Goal: Transaction & Acquisition: Book appointment/travel/reservation

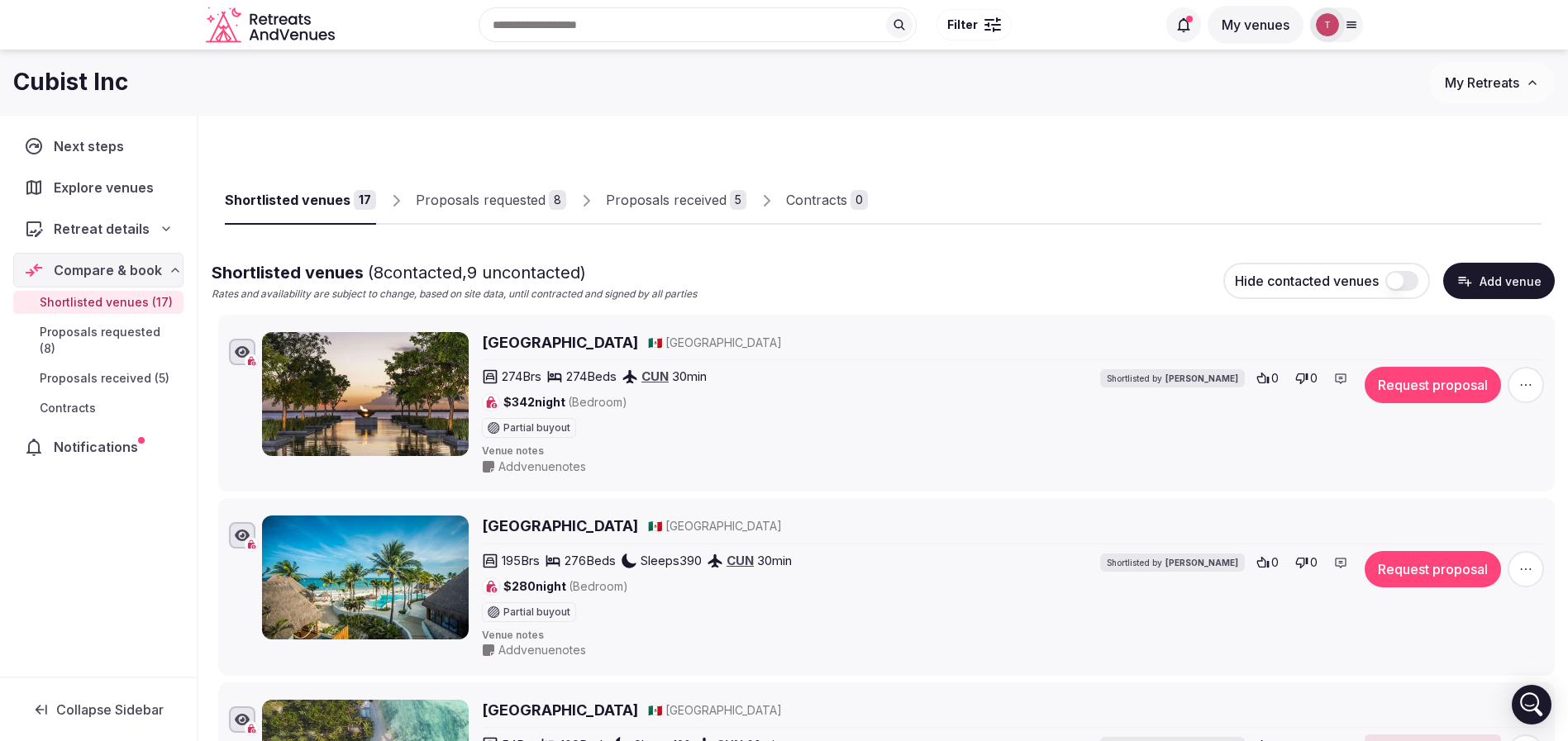
click at [525, 19] on div "Recent searches Costa Rica Athens, Greece Málaga, Spain Spain Mexico Search Pop…" at bounding box center [748, 25] width 815 height 71
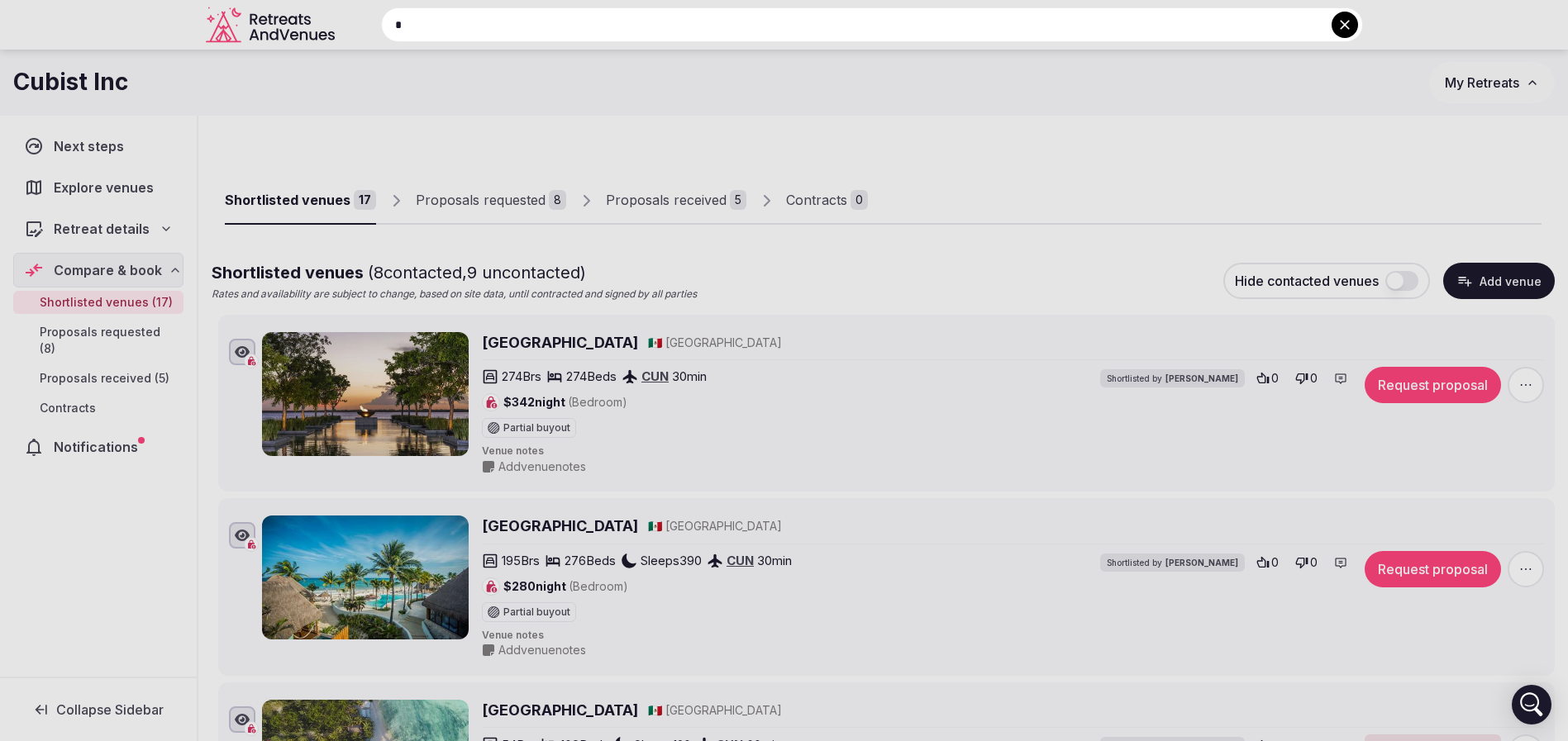
type input "**"
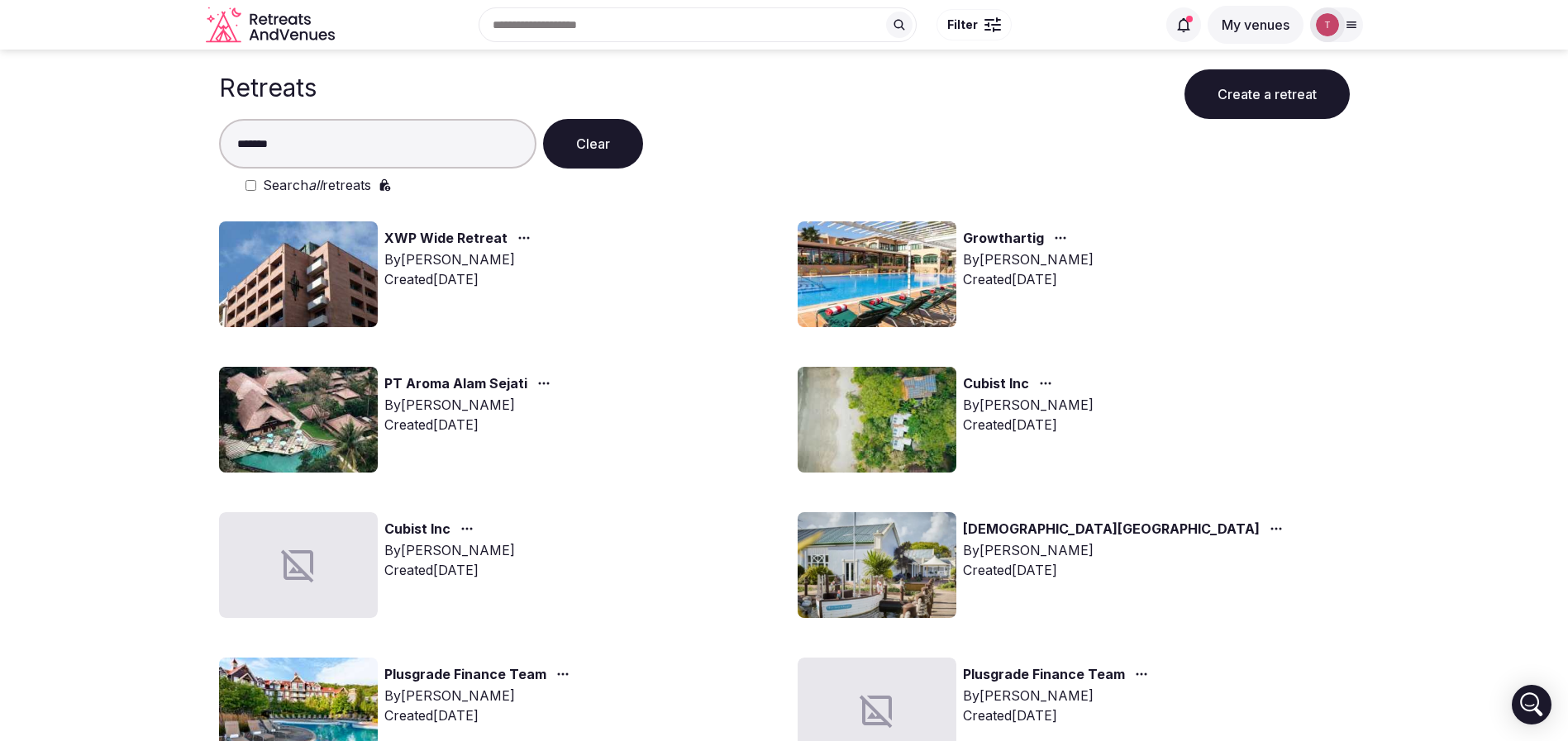
type input "*******"
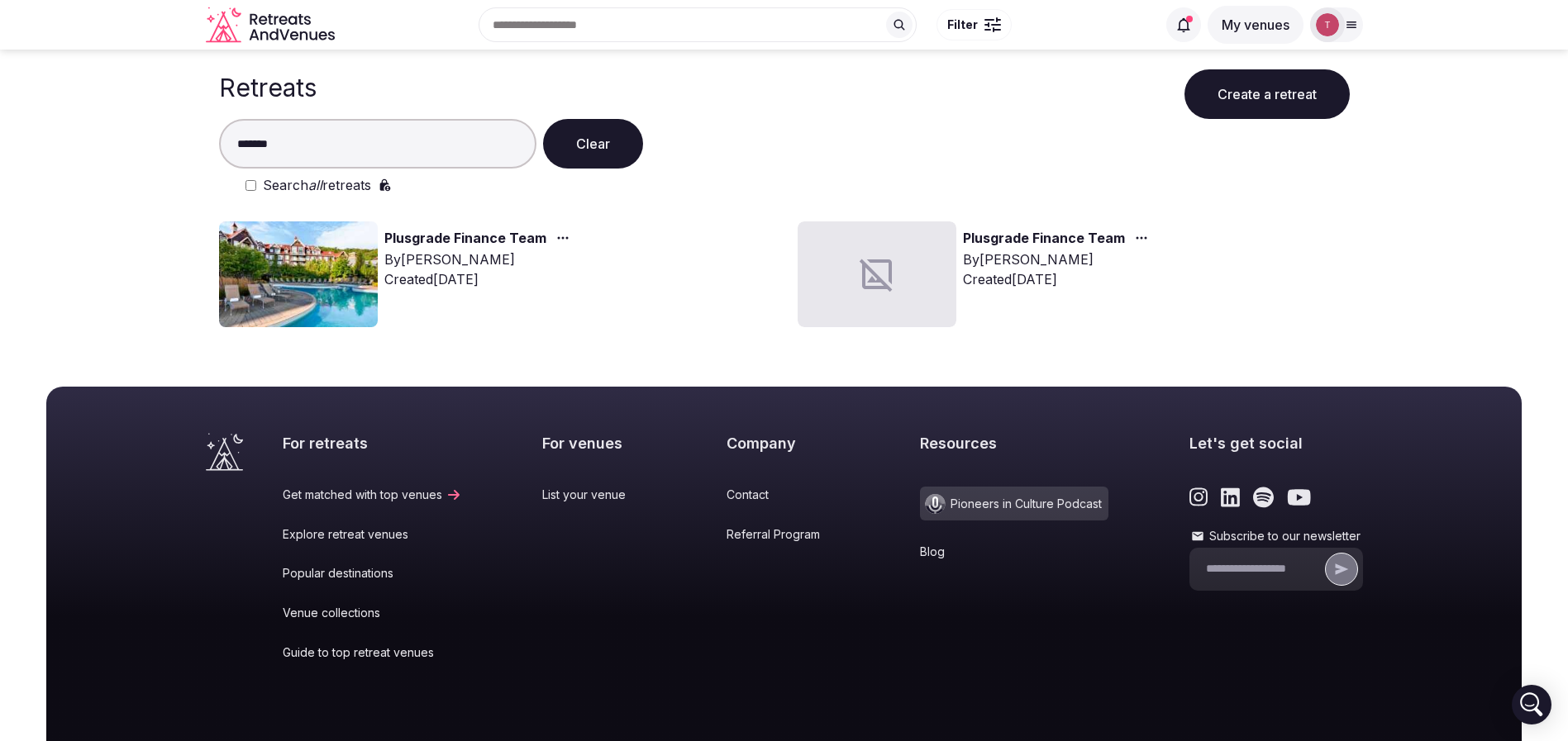
click at [323, 262] on img at bounding box center [298, 273] width 158 height 106
click at [313, 244] on img at bounding box center [298, 273] width 158 height 106
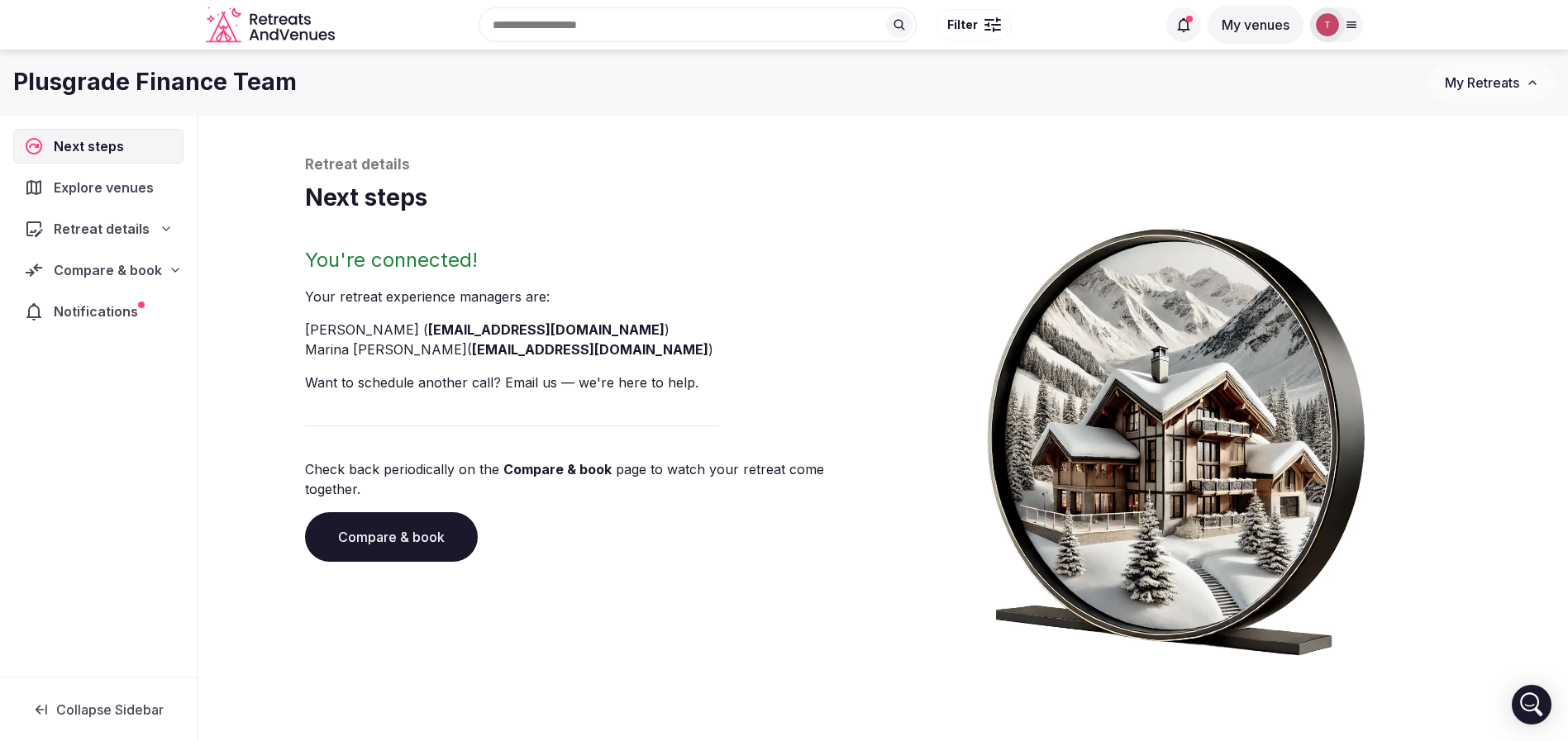
click at [358, 524] on link "Compare & book" at bounding box center [391, 537] width 173 height 50
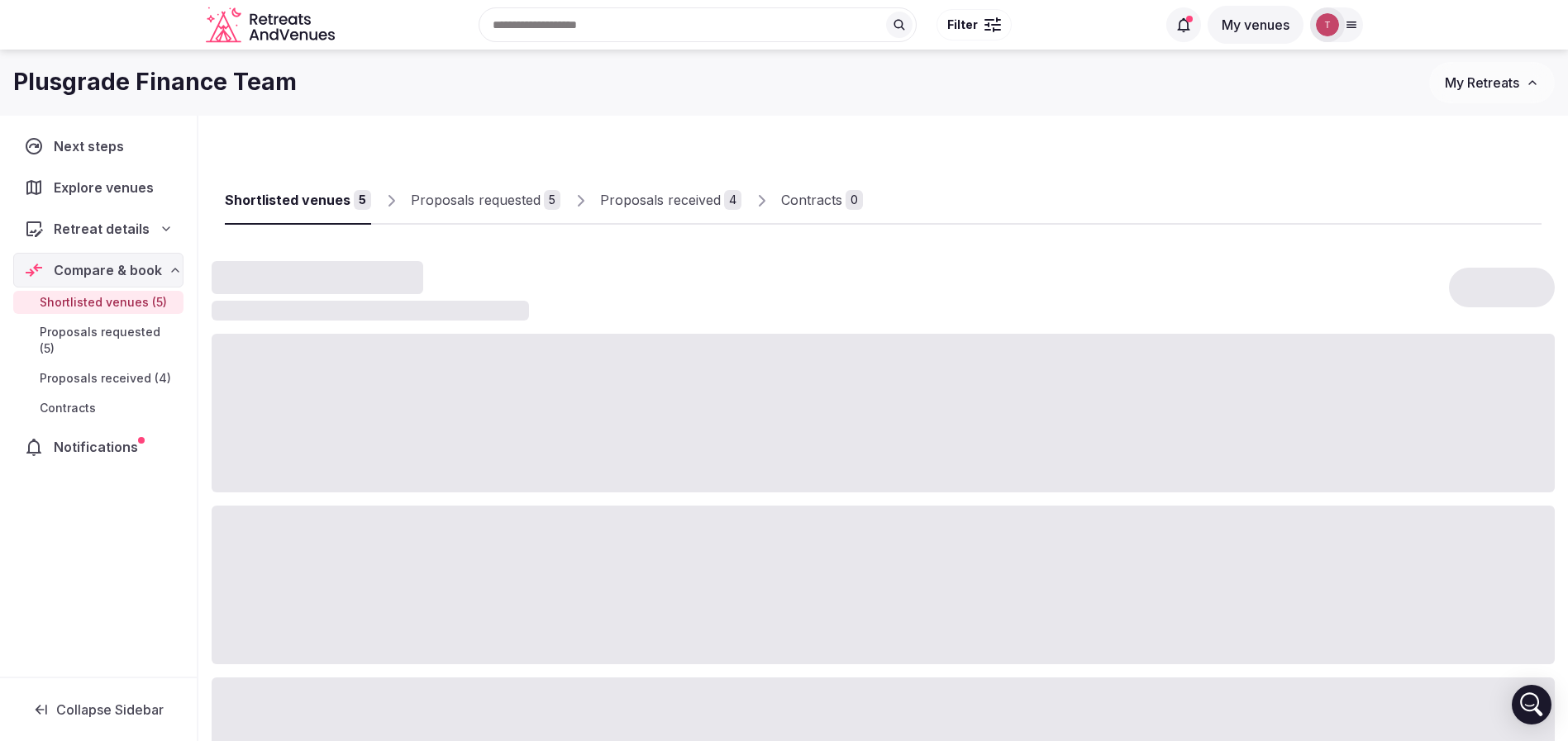
click at [727, 199] on div "4" at bounding box center [733, 199] width 17 height 20
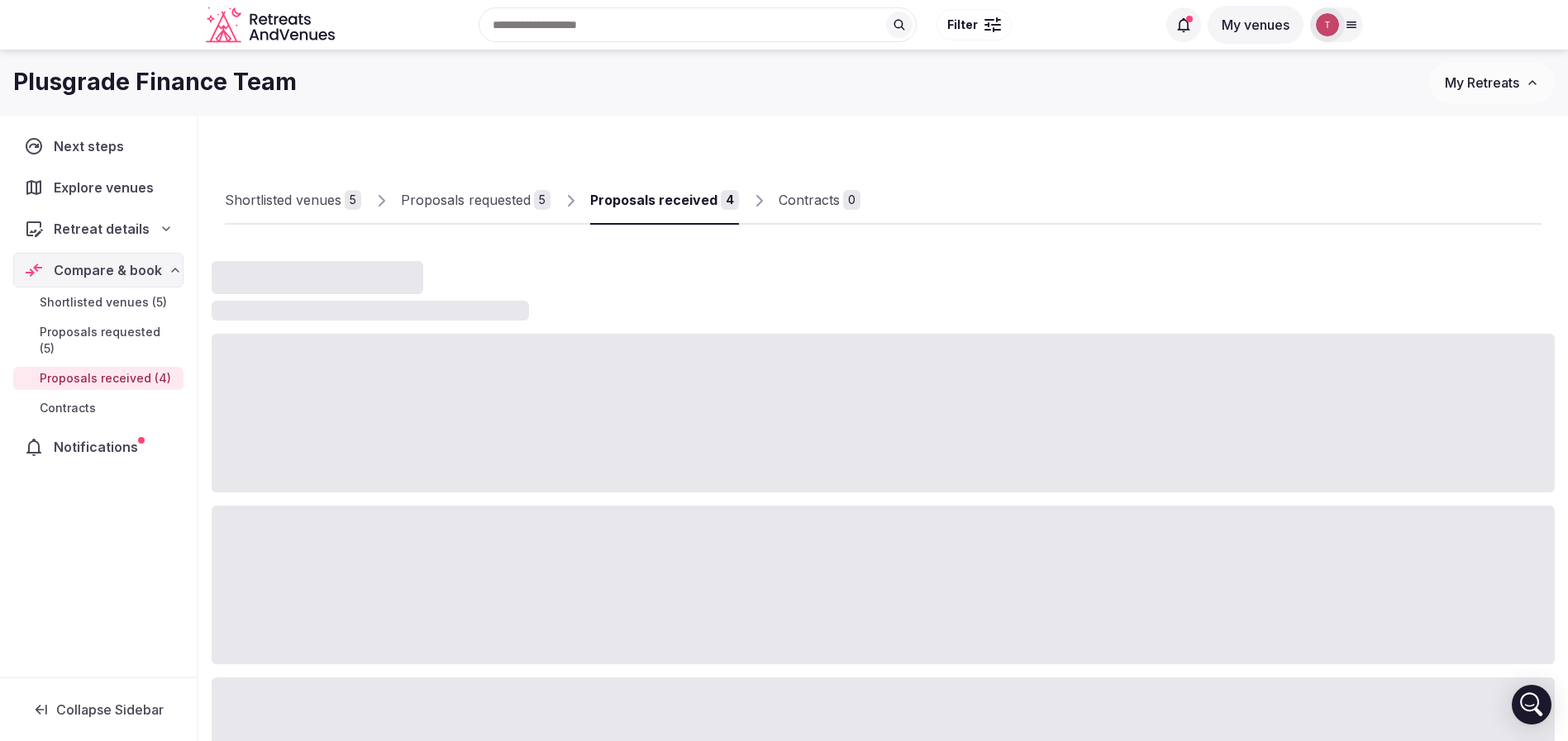
click at [727, 199] on div "4" at bounding box center [729, 199] width 18 height 20
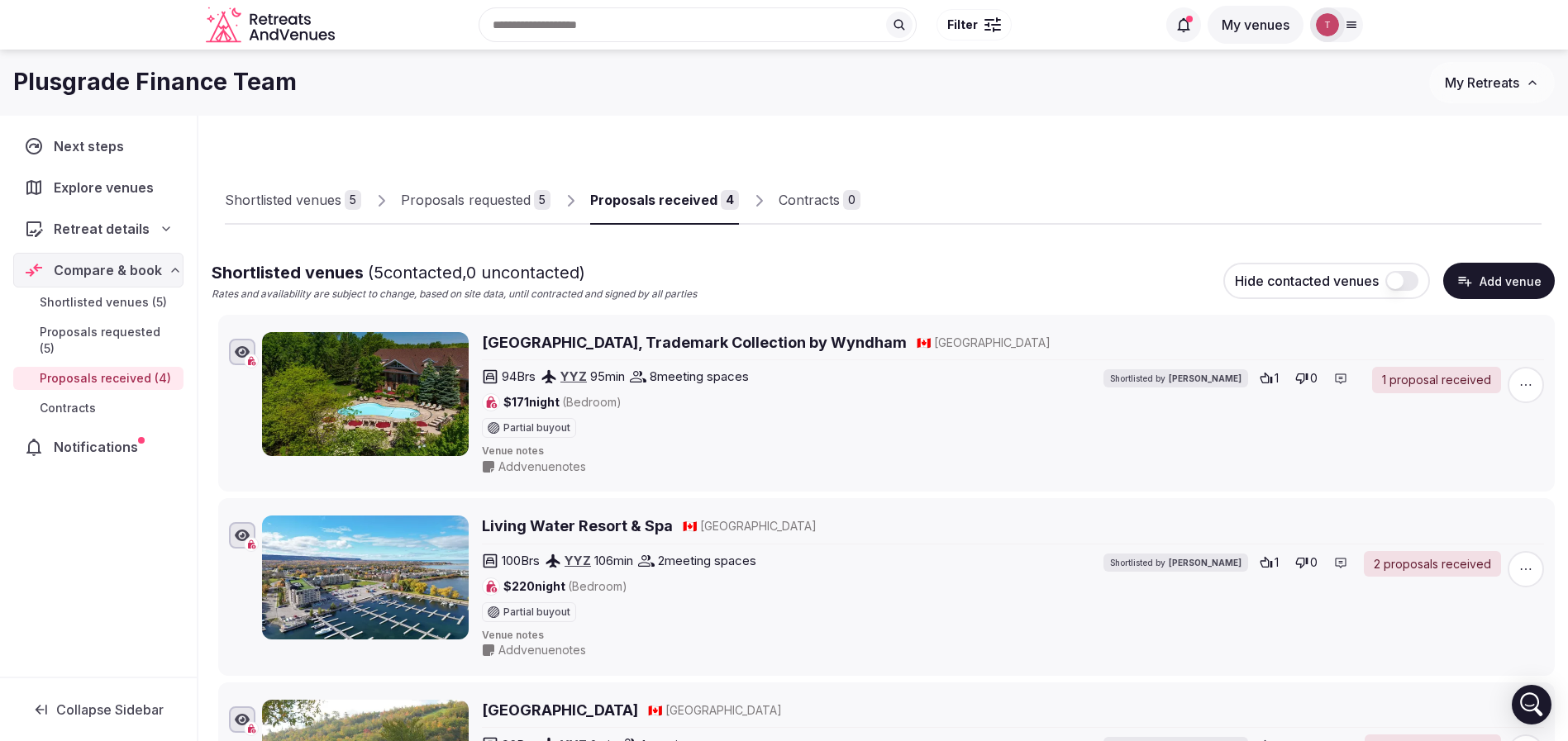
click at [683, 200] on div "Proposals received" at bounding box center [654, 199] width 127 height 20
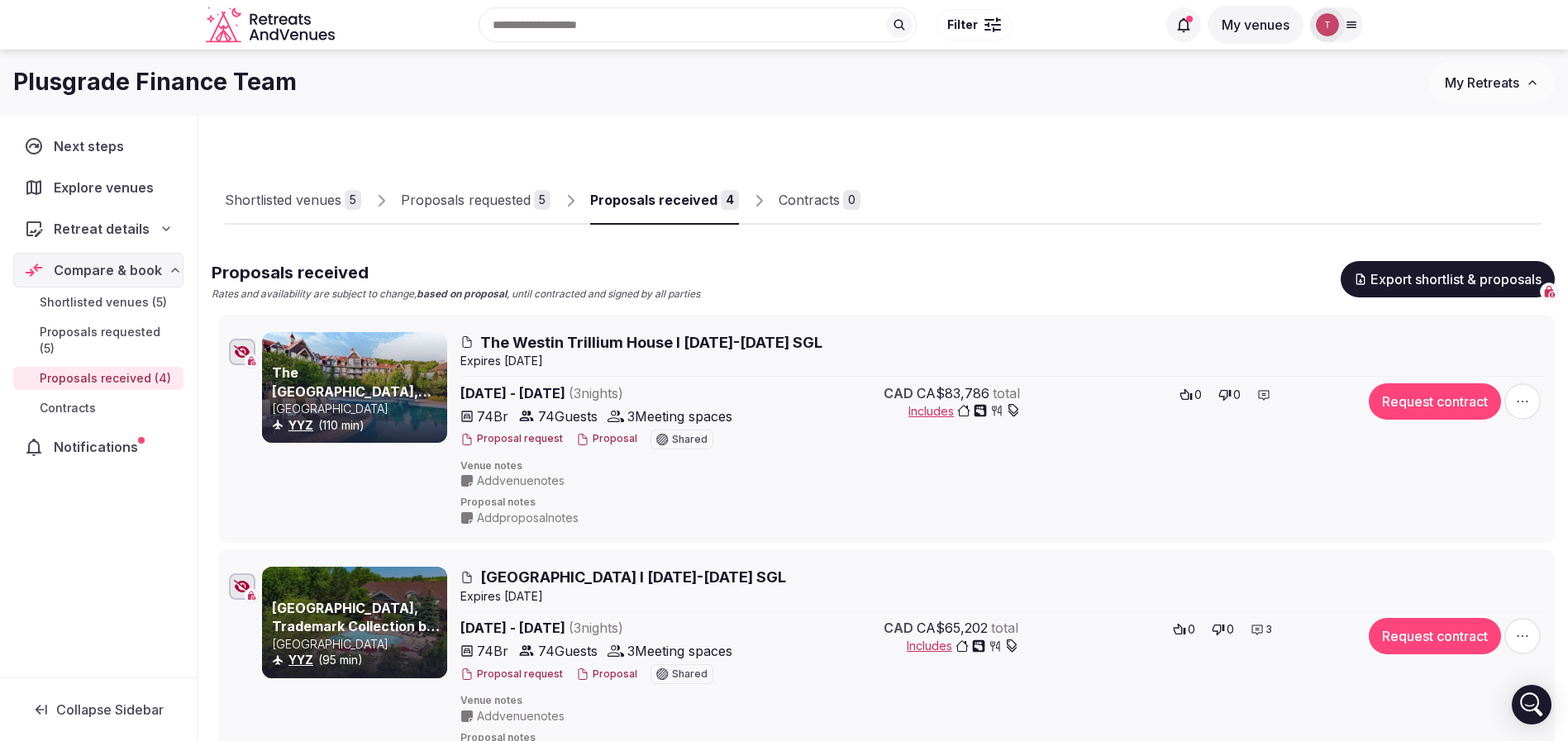
click at [996, 156] on div "Shortlisted venues 5 Proposals requested 5 Proposals received 4 Contracts 0" at bounding box center [882, 187] width 1317 height 76
click at [515, 343] on span "The Westin Trillium House I 16-19th March 2026 SGL" at bounding box center [651, 342] width 342 height 21
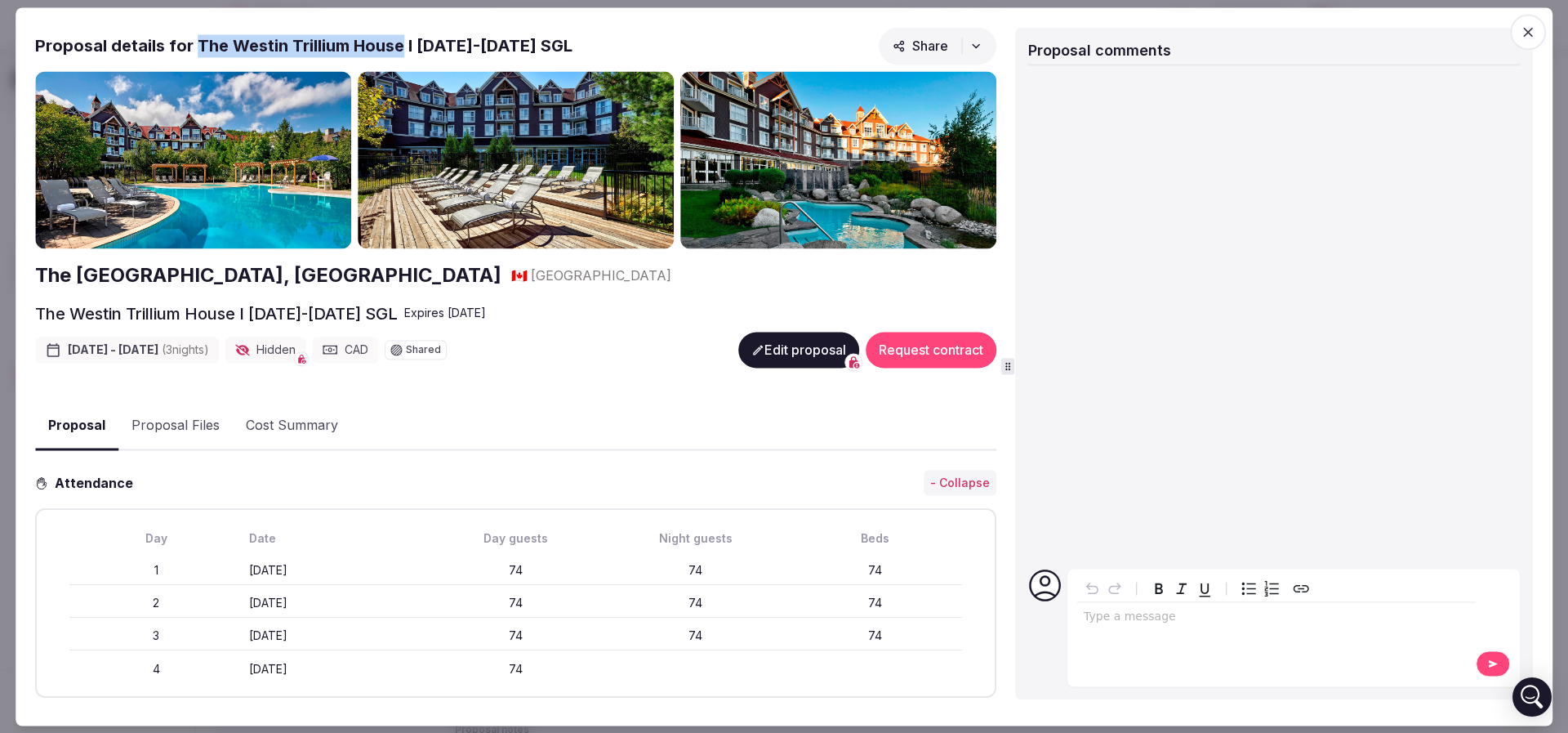
drag, startPoint x: 195, startPoint y: 48, endPoint x: 403, endPoint y: 43, distance: 208.1
click at [403, 43] on h2 "Proposal details for The Westin Trillium House I 16-19th March 2026 SGL" at bounding box center [303, 45] width 537 height 23
copy h2 "The Westin Trillium House"
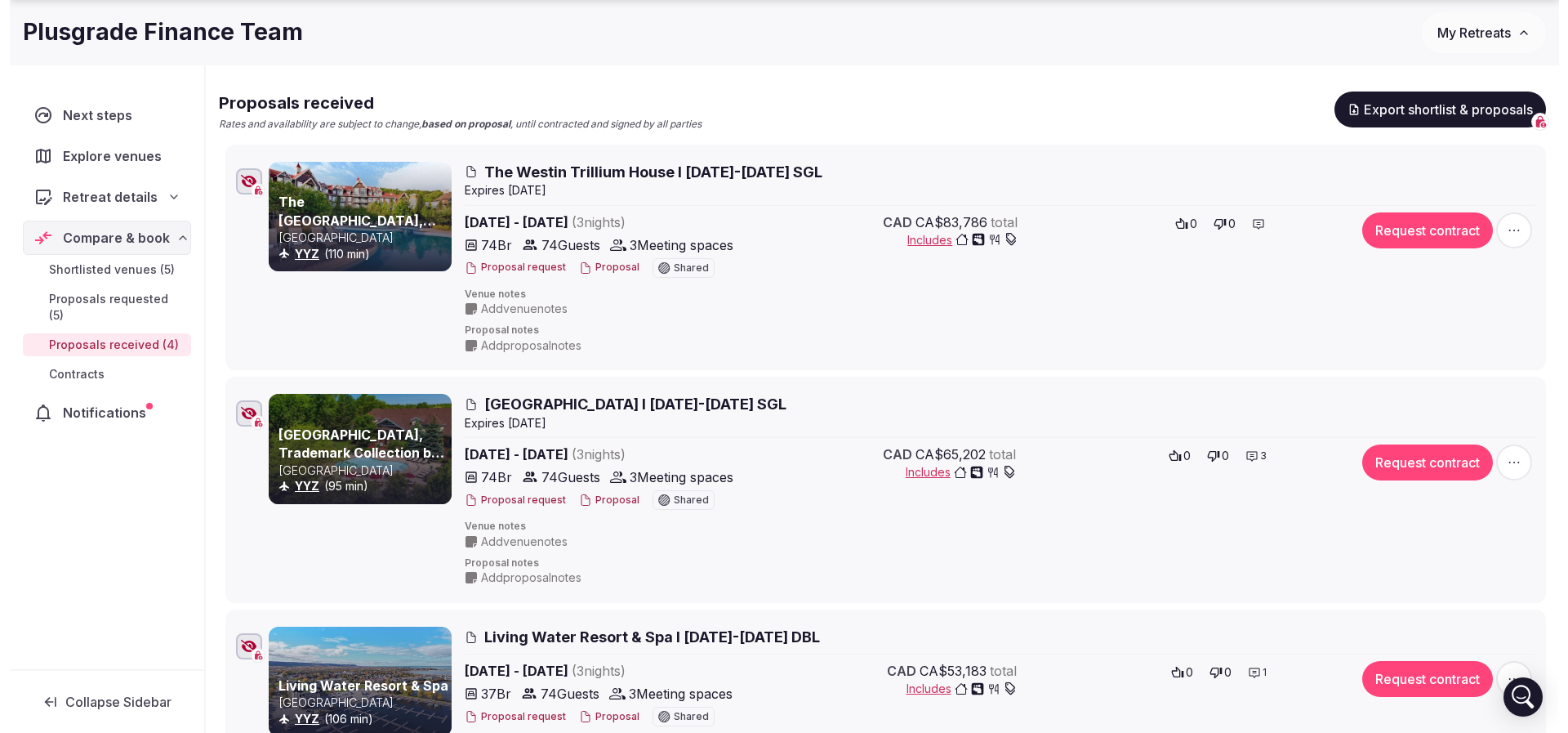
scroll to position [367, 0]
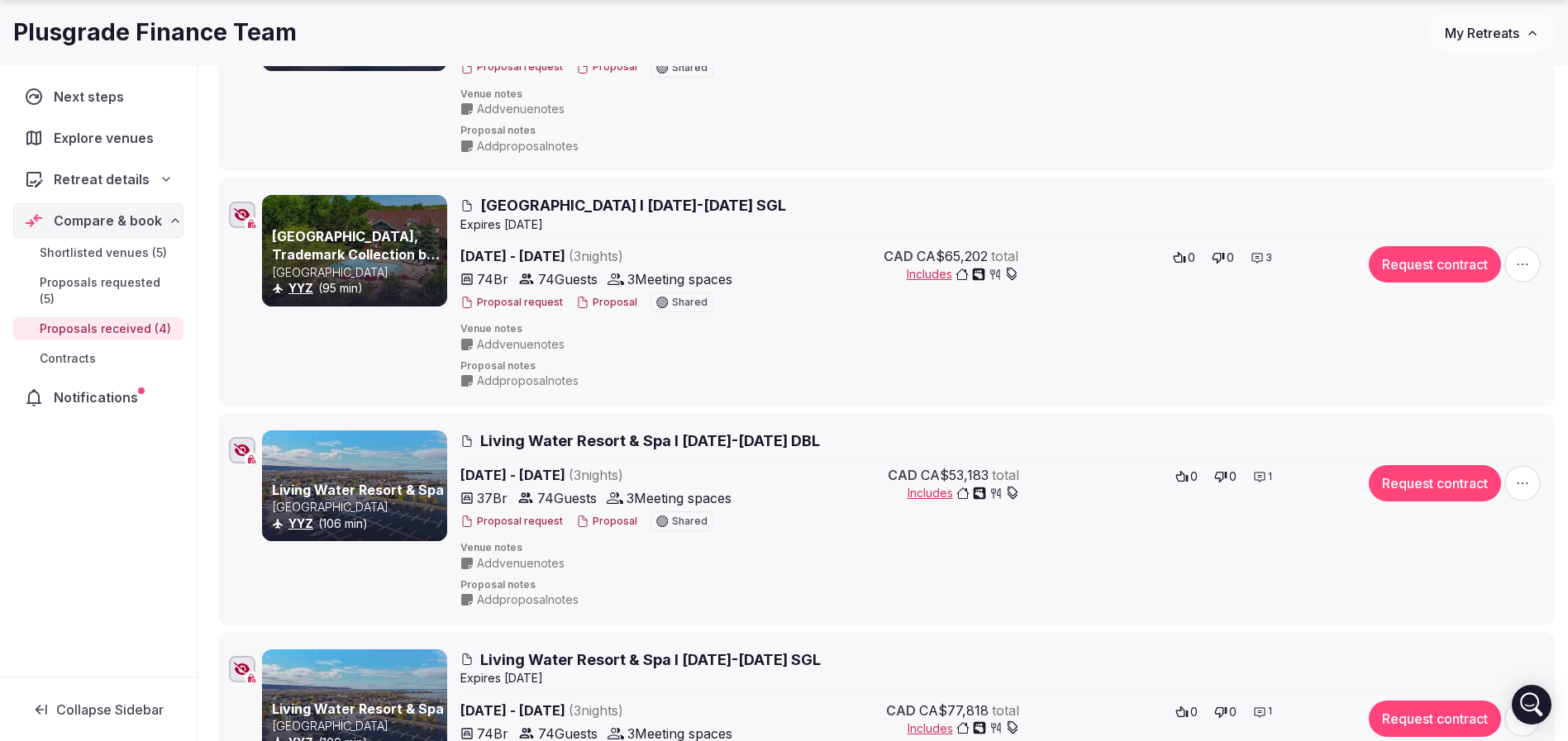
click at [616, 302] on button "Proposal" at bounding box center [606, 303] width 61 height 14
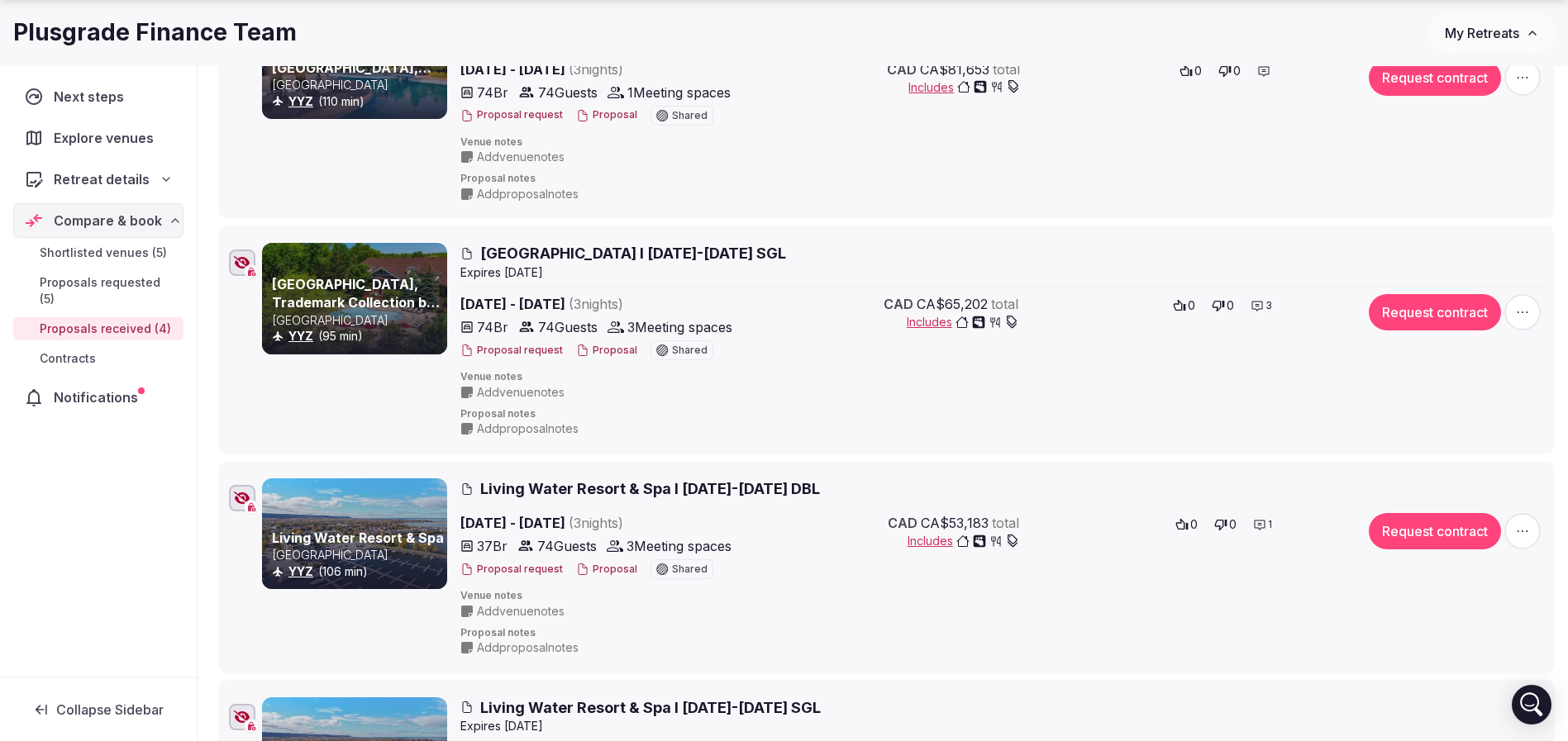
scroll to position [124, 0]
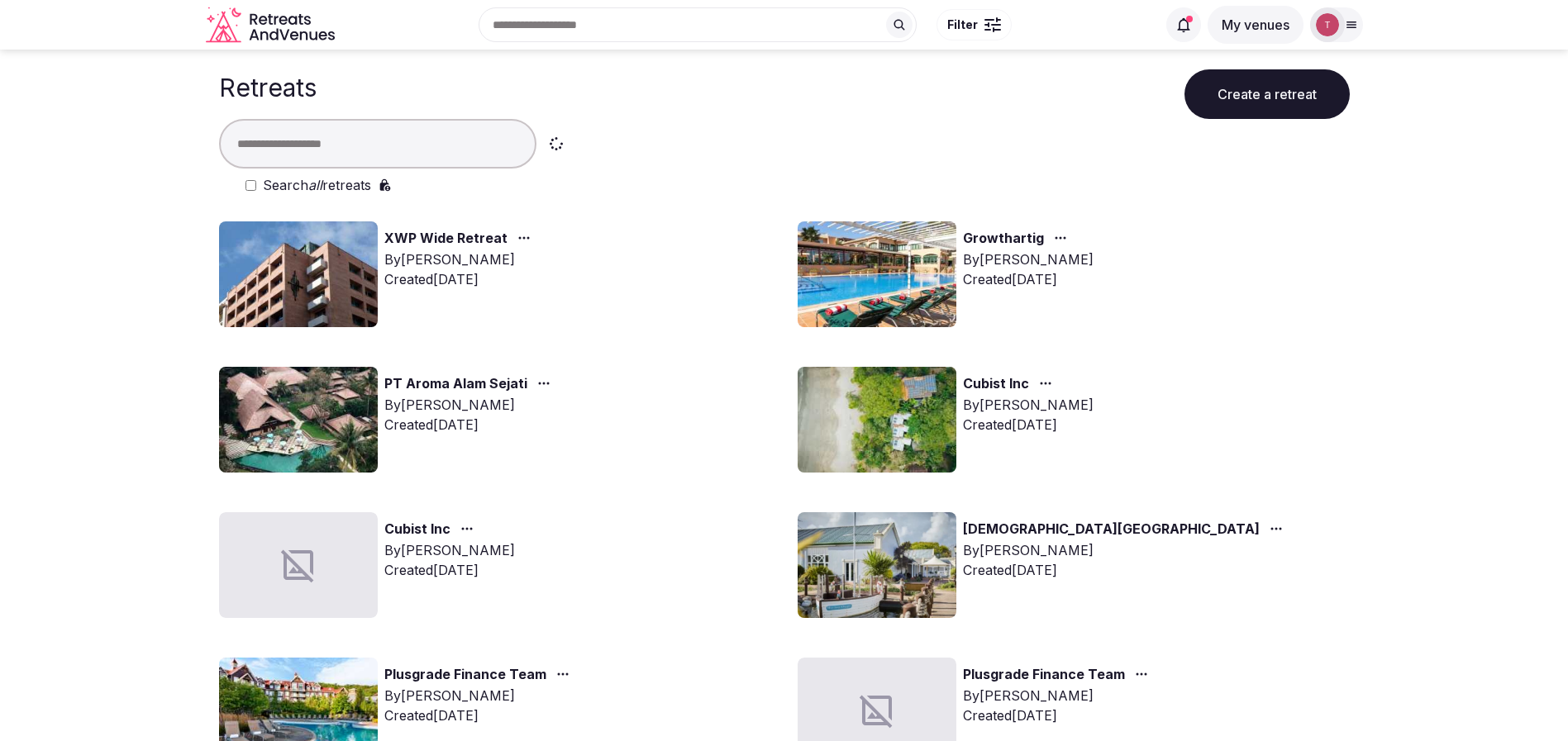
drag, startPoint x: 0, startPoint y: 0, endPoint x: 323, endPoint y: 156, distance: 358.7
click at [323, 156] on input "text" at bounding box center [378, 144] width 317 height 50
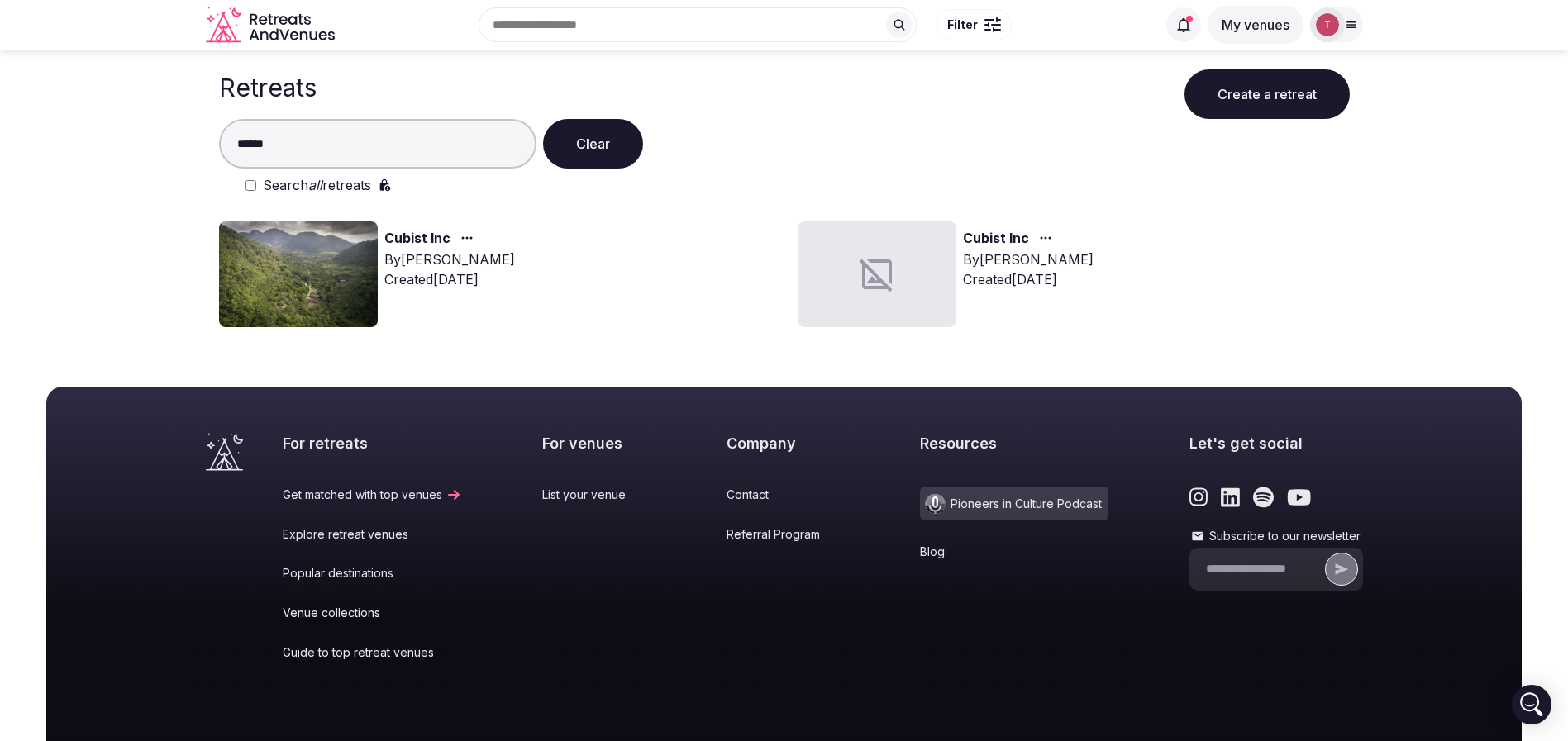
type input "******"
click at [351, 257] on img at bounding box center [298, 273] width 158 height 106
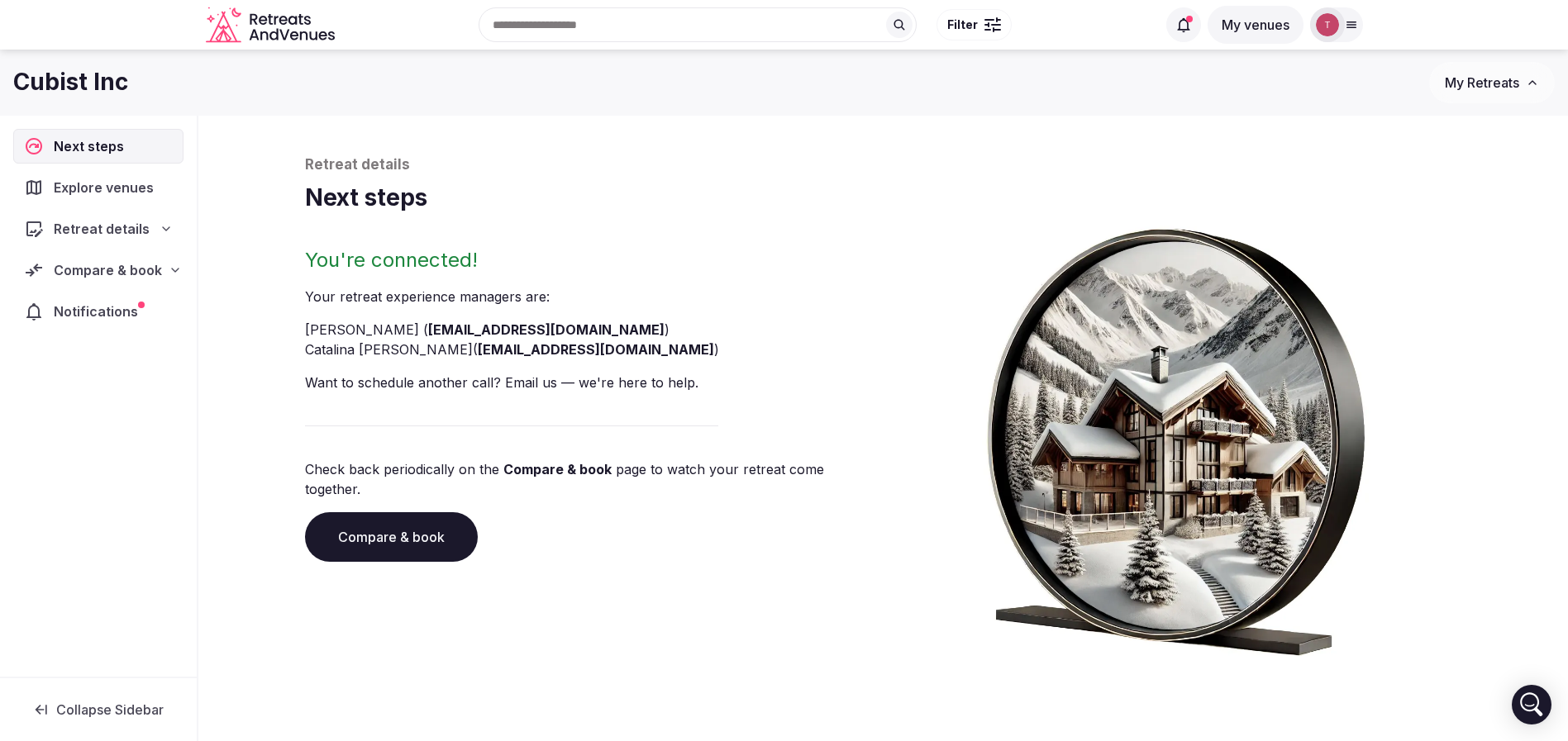
click at [397, 525] on link "Compare & book" at bounding box center [391, 537] width 173 height 50
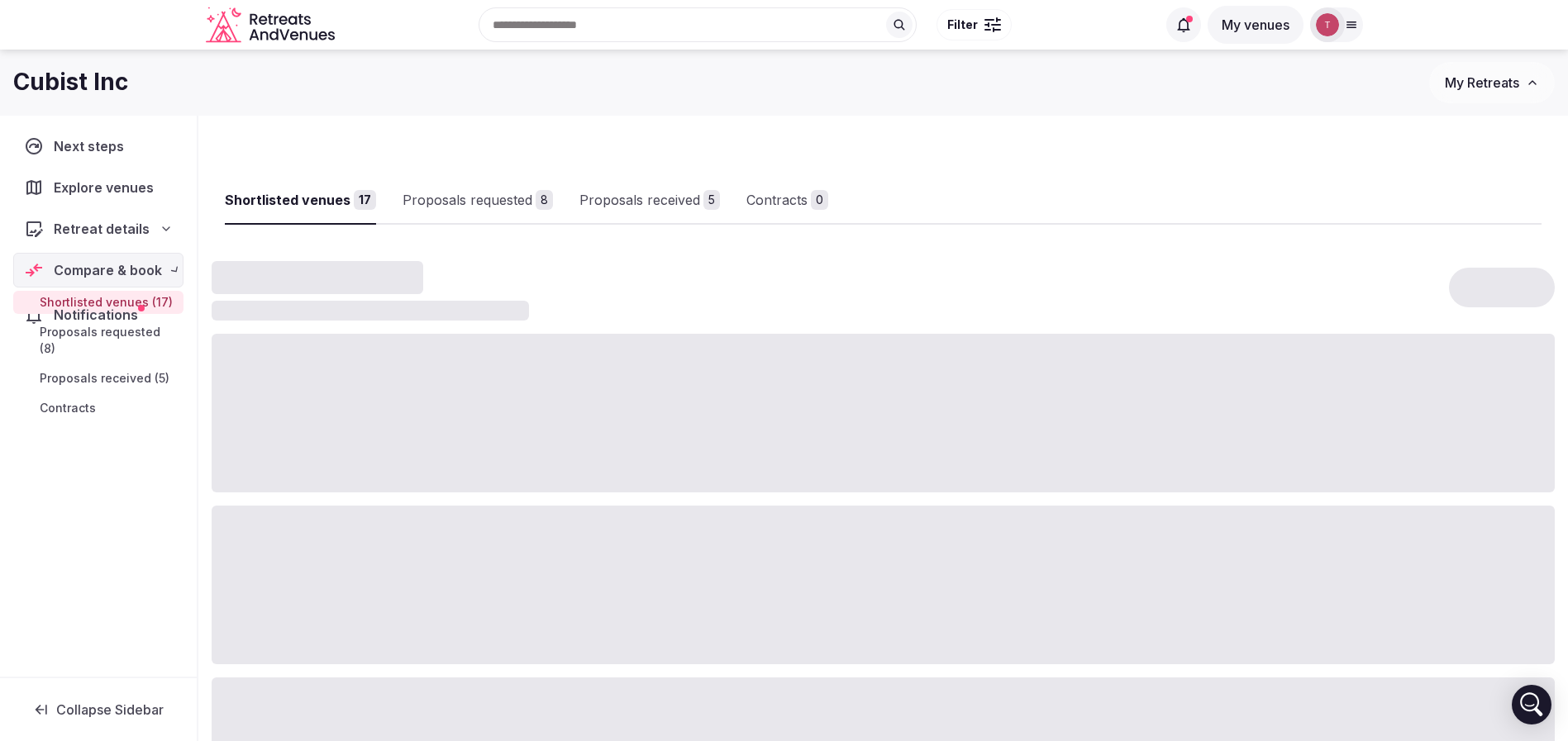
click at [397, 525] on div at bounding box center [882, 585] width 1343 height 158
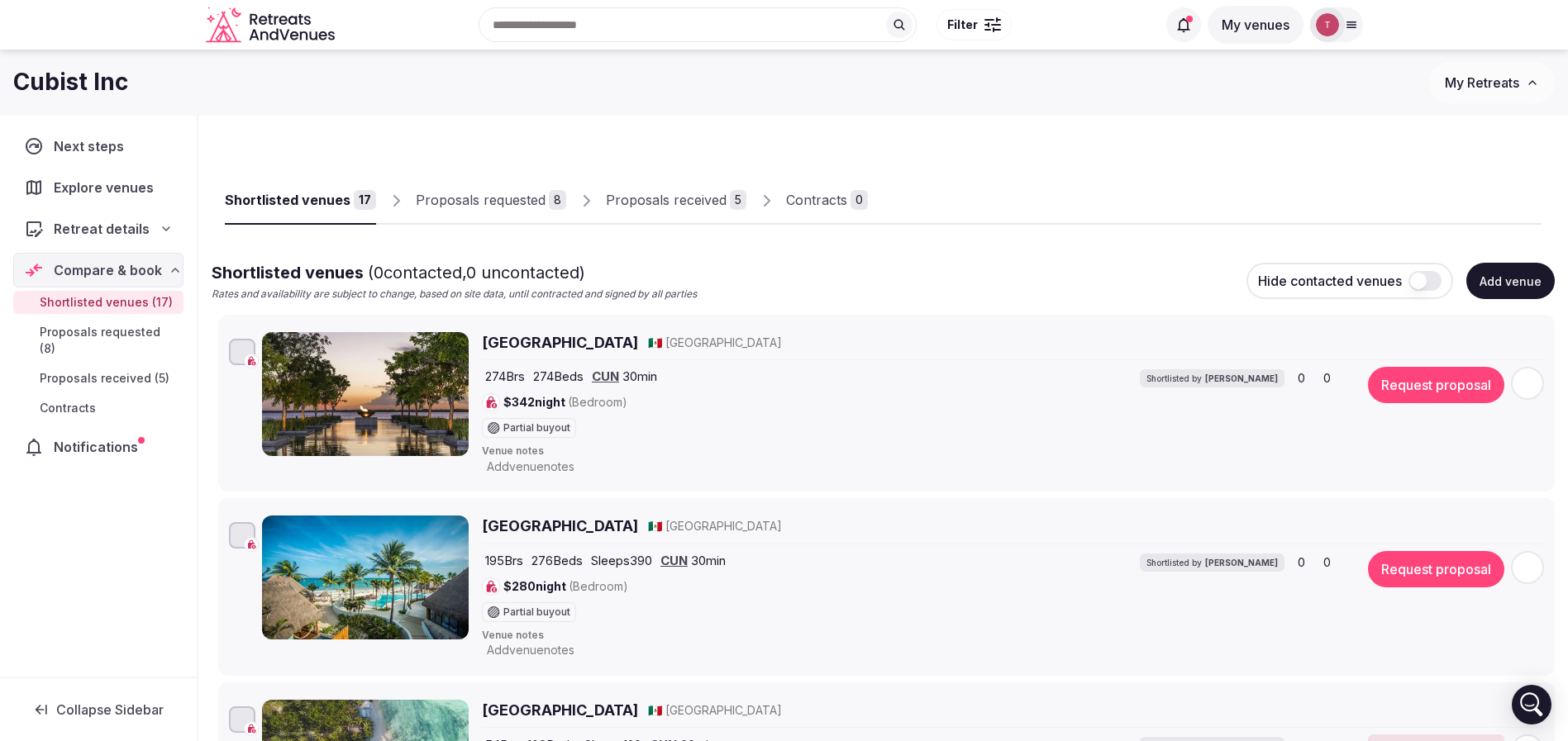
click at [663, 201] on div "Proposals received" at bounding box center [666, 199] width 120 height 20
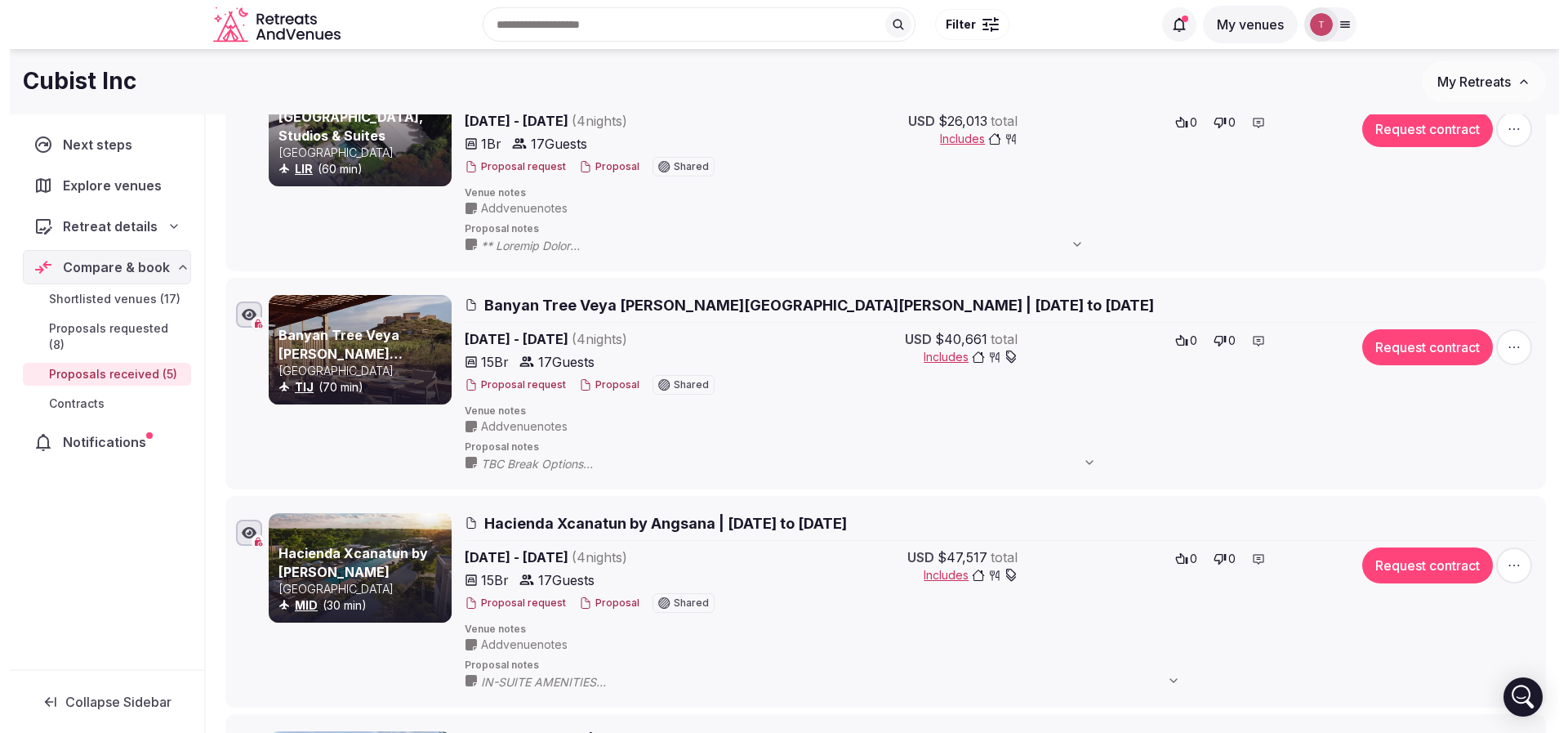
scroll to position [122, 0]
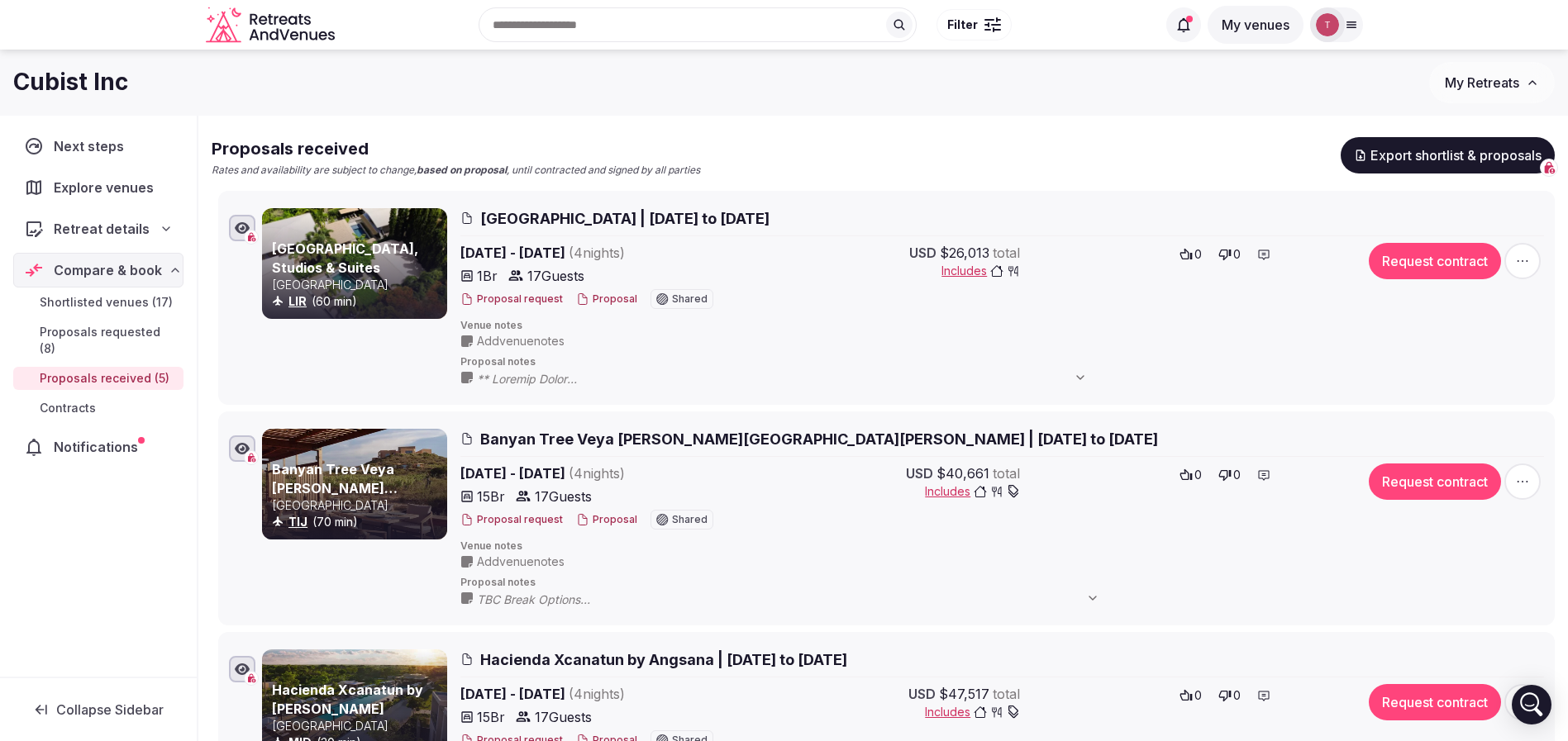
click at [606, 303] on button "Proposal" at bounding box center [606, 299] width 61 height 14
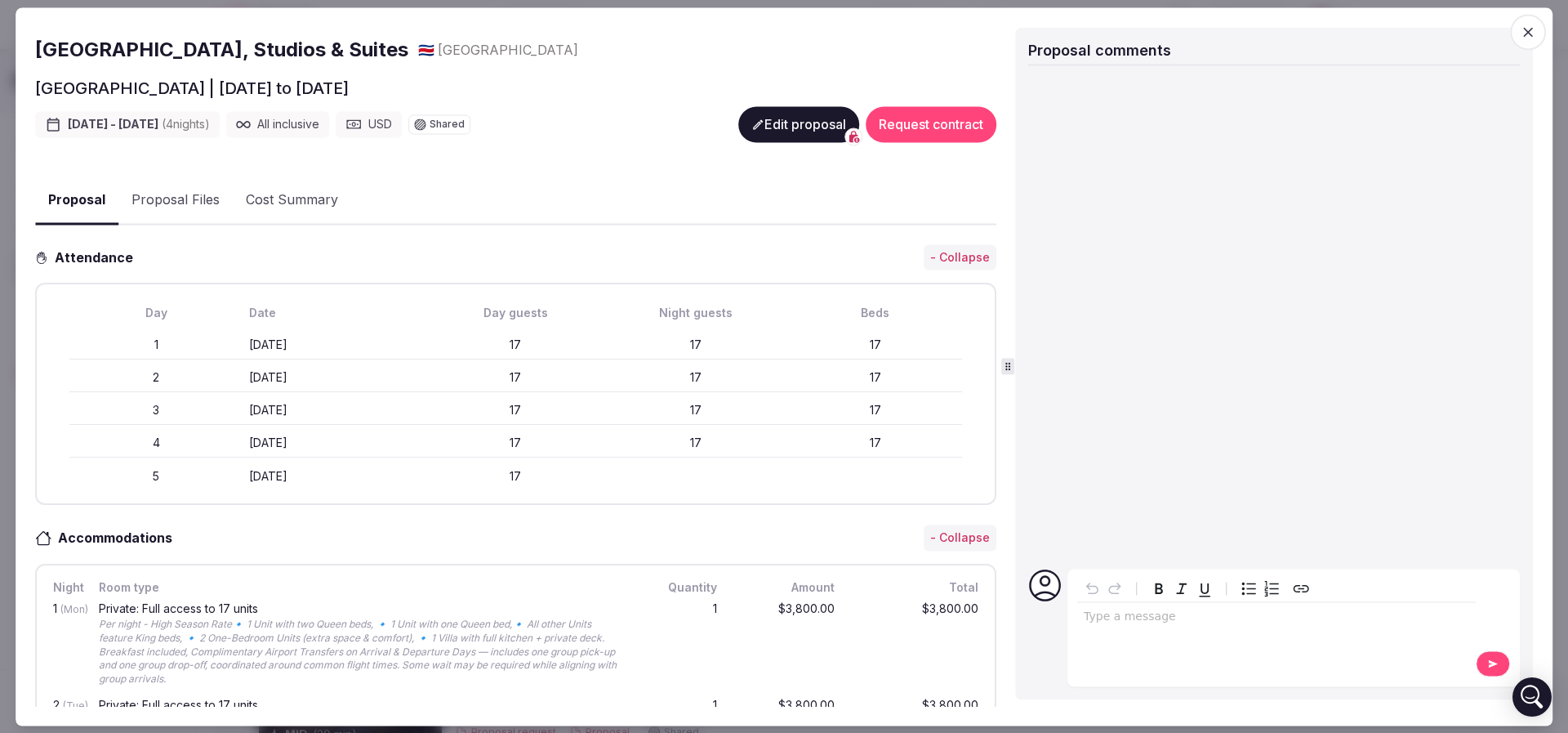
scroll to position [245, 0]
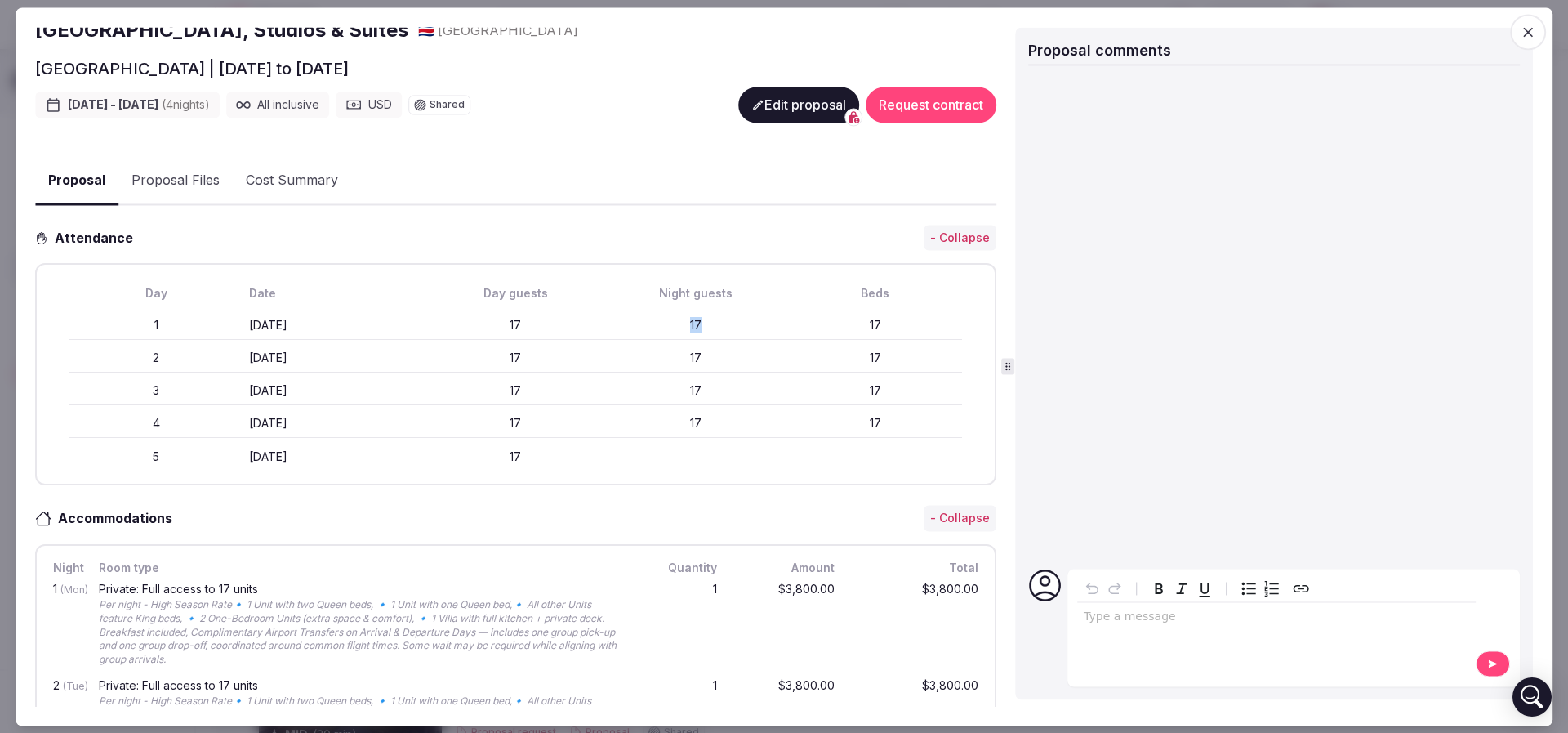
drag, startPoint x: 656, startPoint y: 313, endPoint x: 699, endPoint y: 321, distance: 43.7
click at [699, 321] on div "17" at bounding box center [696, 326] width 173 height 16
drag, startPoint x: 659, startPoint y: 324, endPoint x: 711, endPoint y: 327, distance: 52.1
click at [711, 327] on div "17" at bounding box center [696, 326] width 173 height 16
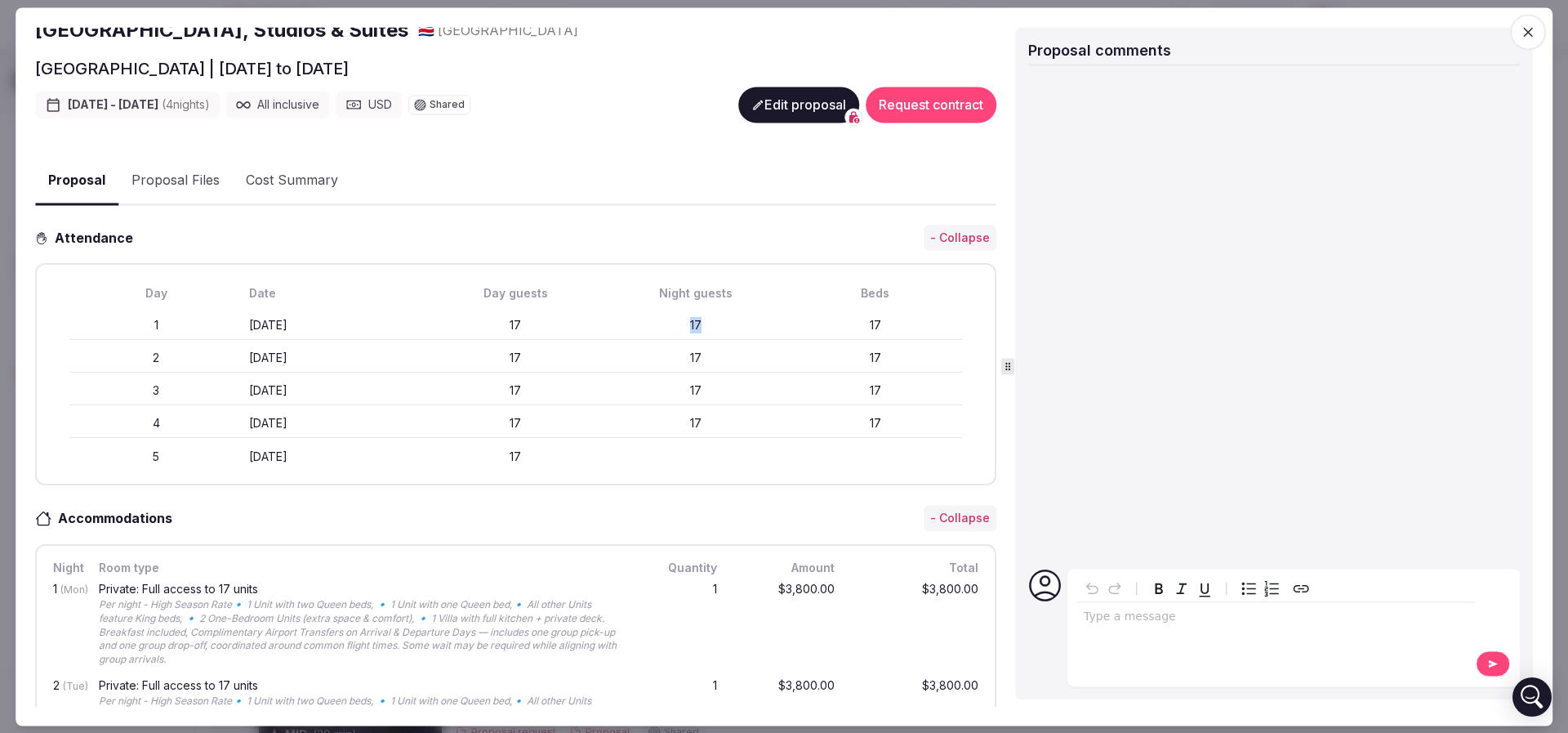
click at [711, 327] on div "17" at bounding box center [696, 326] width 173 height 16
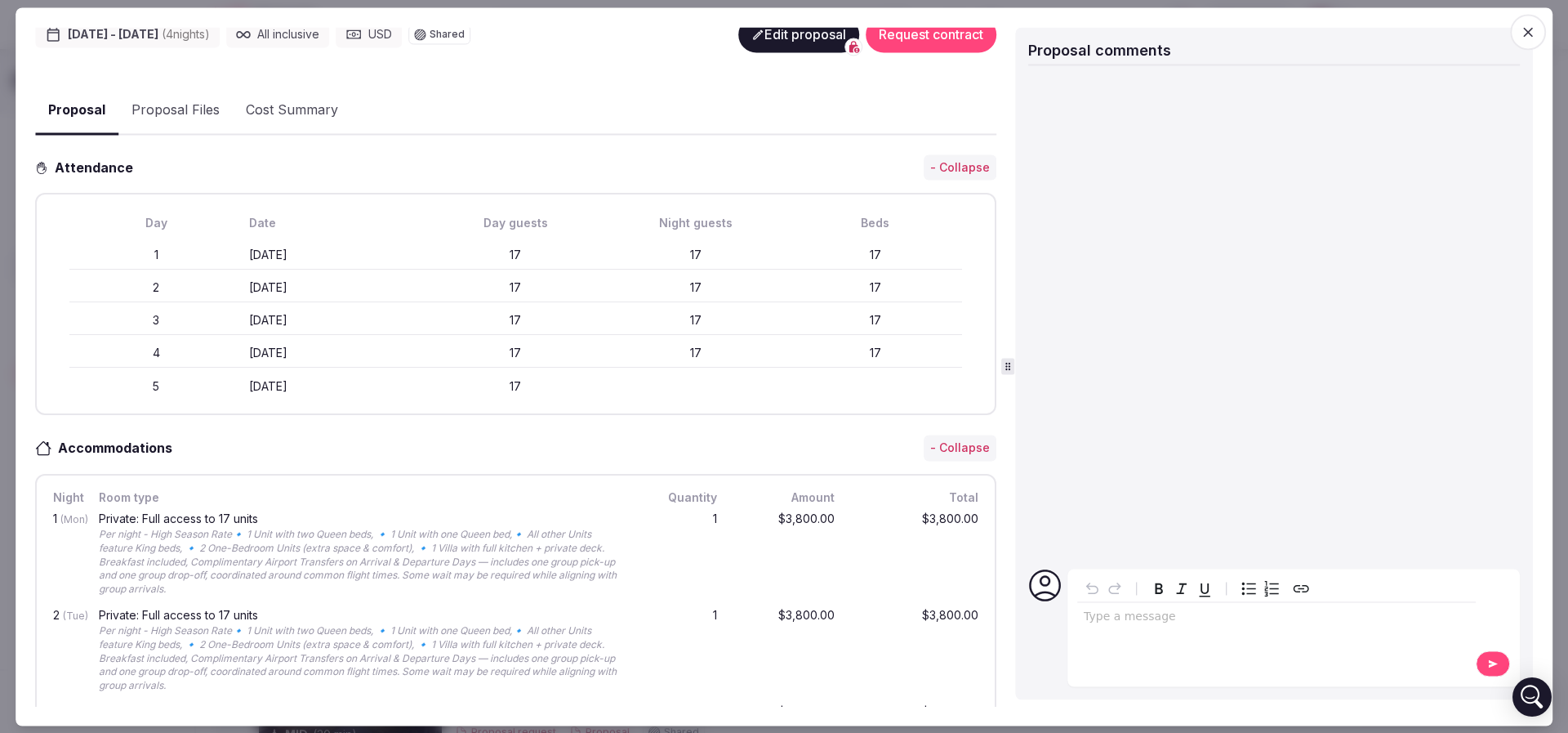
scroll to position [367, 0]
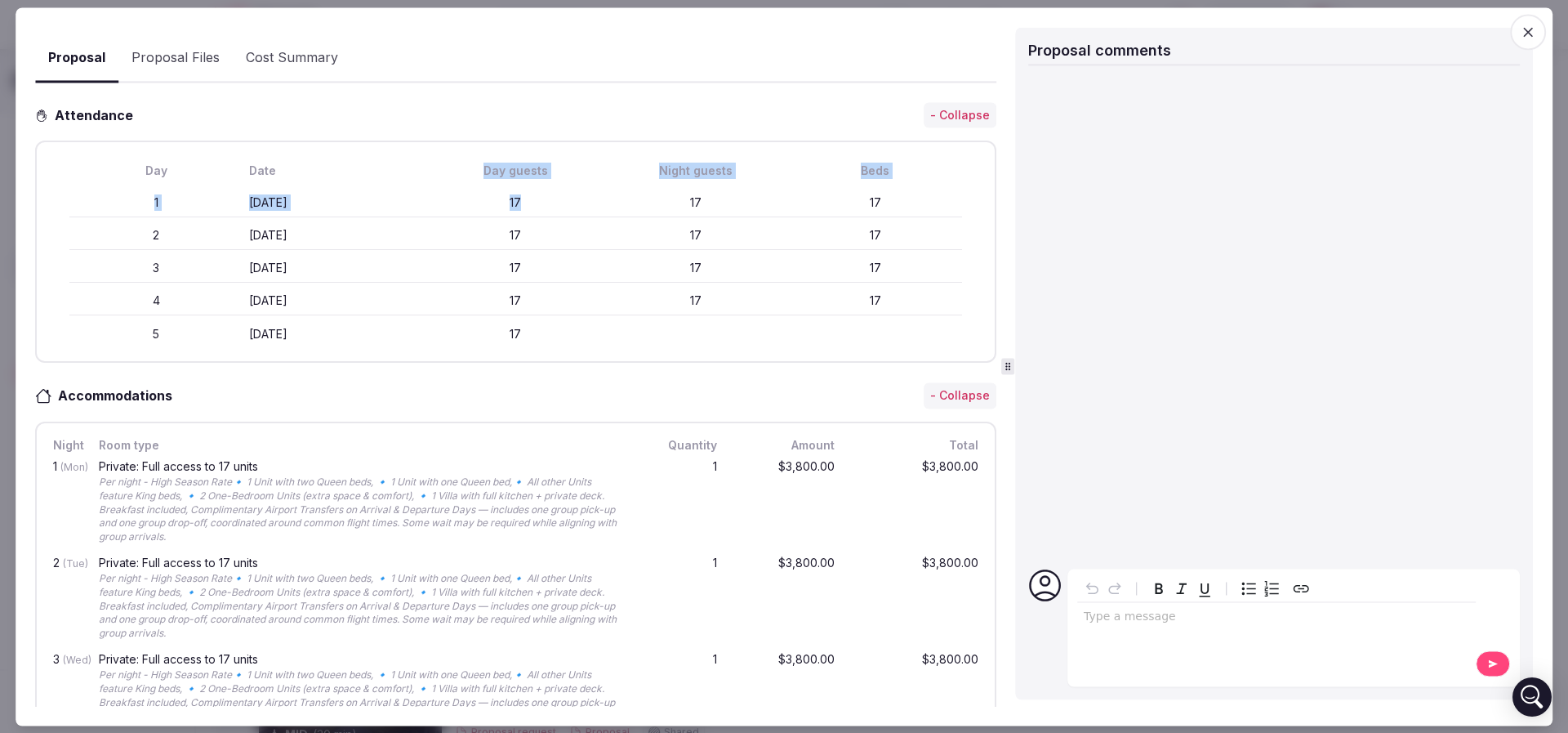
drag, startPoint x: 464, startPoint y: 180, endPoint x: 520, endPoint y: 190, distance: 56.9
click at [520, 190] on div "Day Date Day guests Night guests Beds 1 Monday January 26th 17 17 17 2 Tuesday …" at bounding box center [516, 253] width 931 height 193
click at [520, 190] on div "1 Monday January 26th 17 17 17" at bounding box center [516, 203] width 892 height 30
drag, startPoint x: 495, startPoint y: 199, endPoint x: 560, endPoint y: 199, distance: 65.0
click at [560, 199] on div "17" at bounding box center [516, 203] width 173 height 16
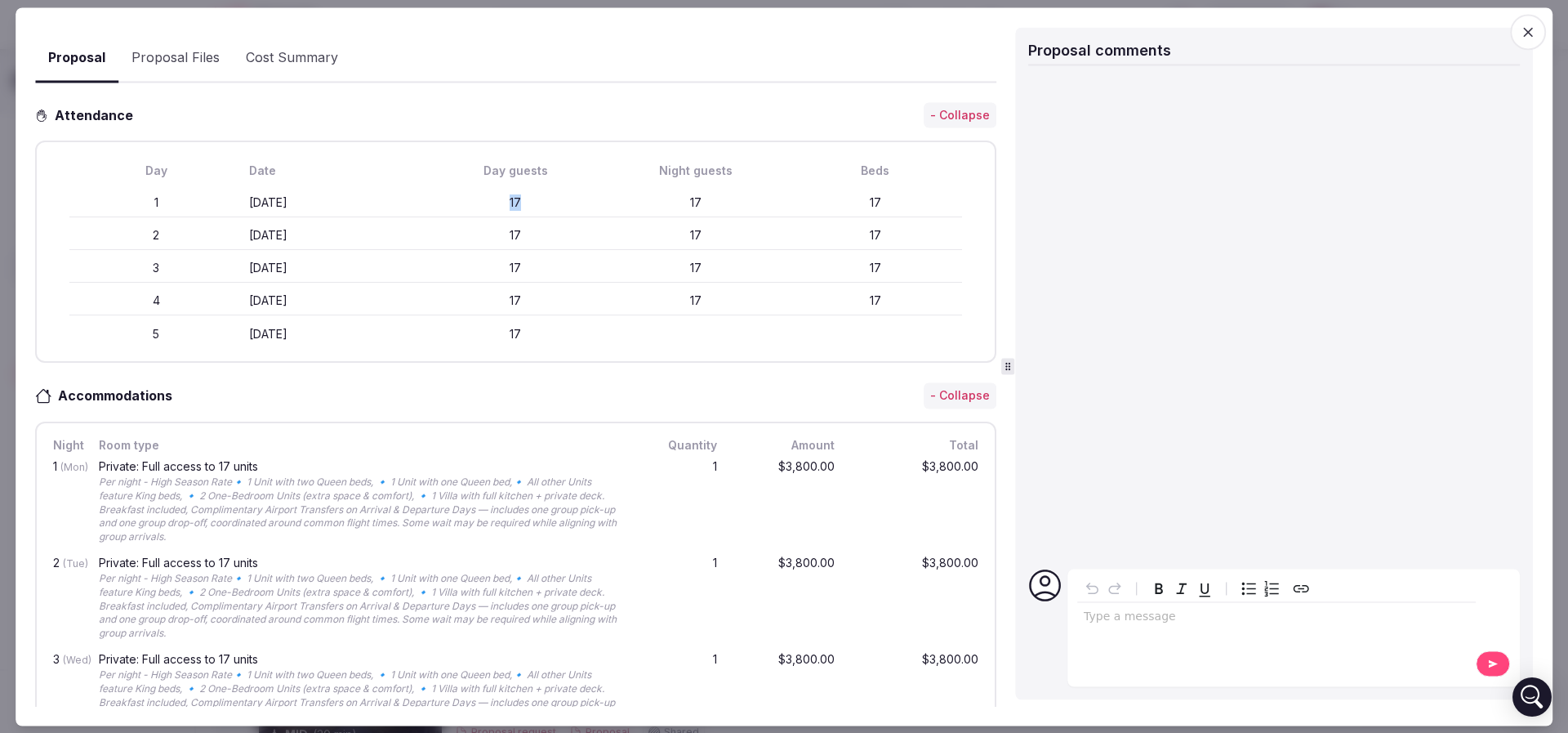
click at [560, 199] on div "17" at bounding box center [516, 203] width 173 height 16
drag, startPoint x: 858, startPoint y: 203, endPoint x: 871, endPoint y: 202, distance: 13.0
click at [871, 202] on div "17" at bounding box center [875, 203] width 173 height 16
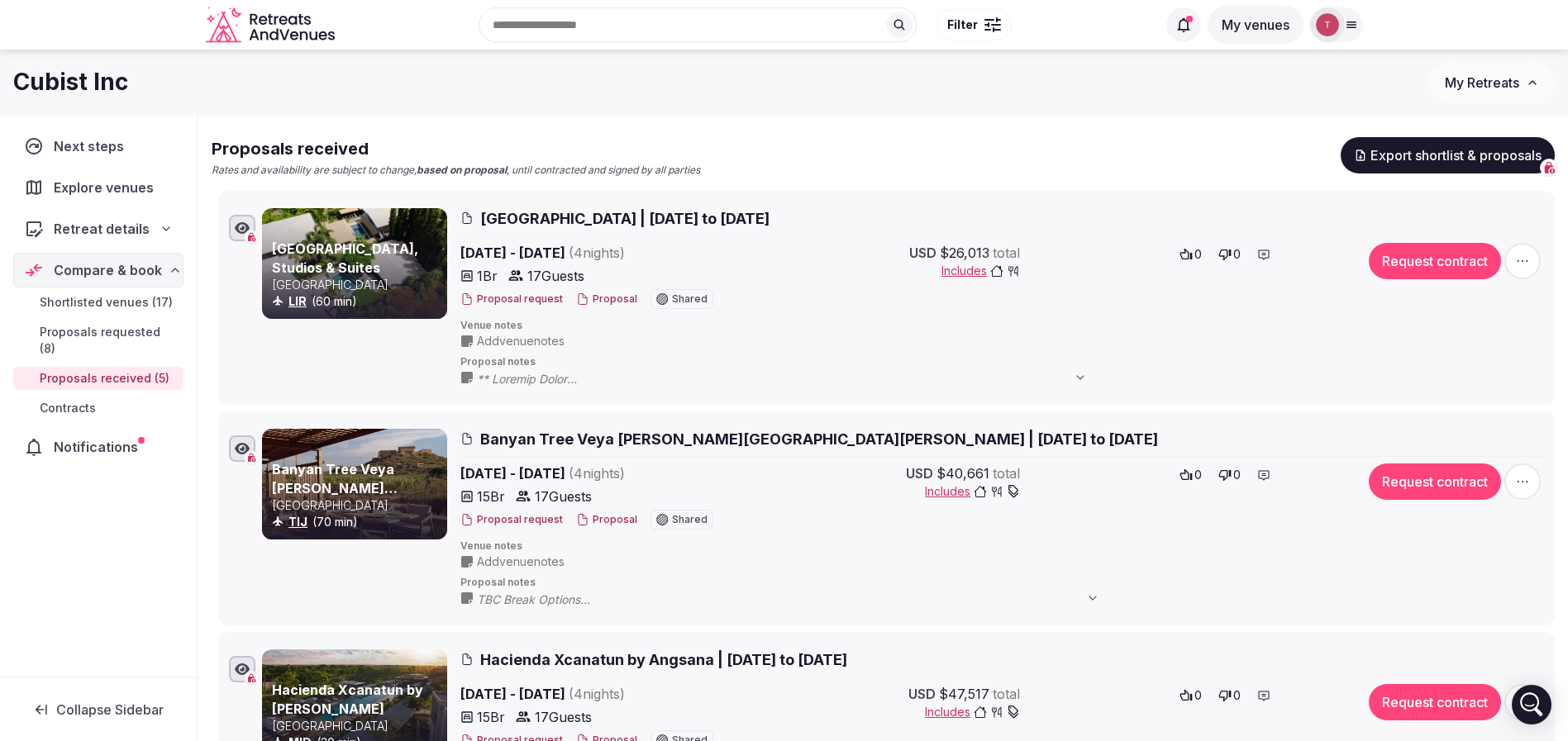
click at [598, 302] on button "Proposal" at bounding box center [606, 299] width 61 height 14
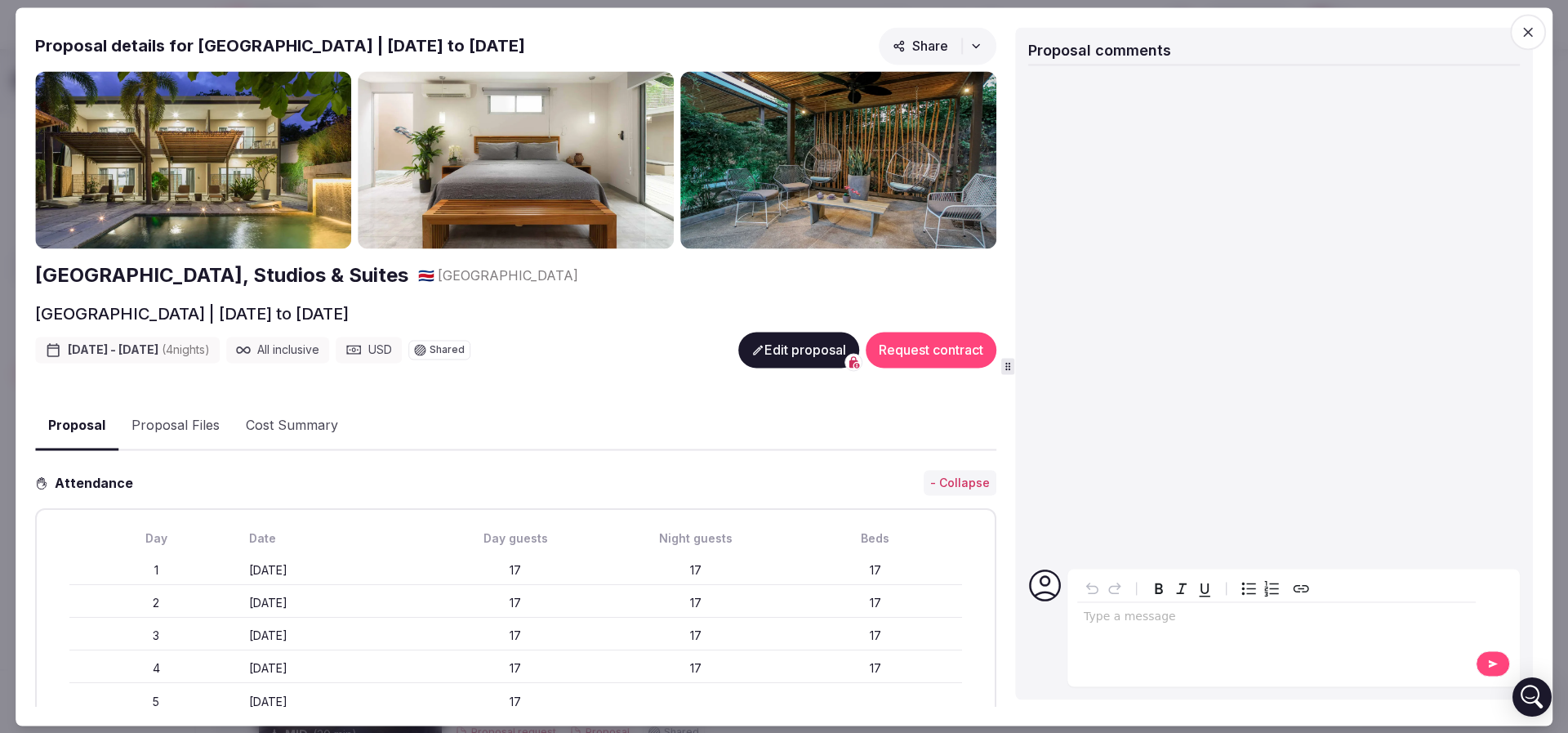
click at [763, 351] on button "Edit proposal" at bounding box center [799, 349] width 121 height 36
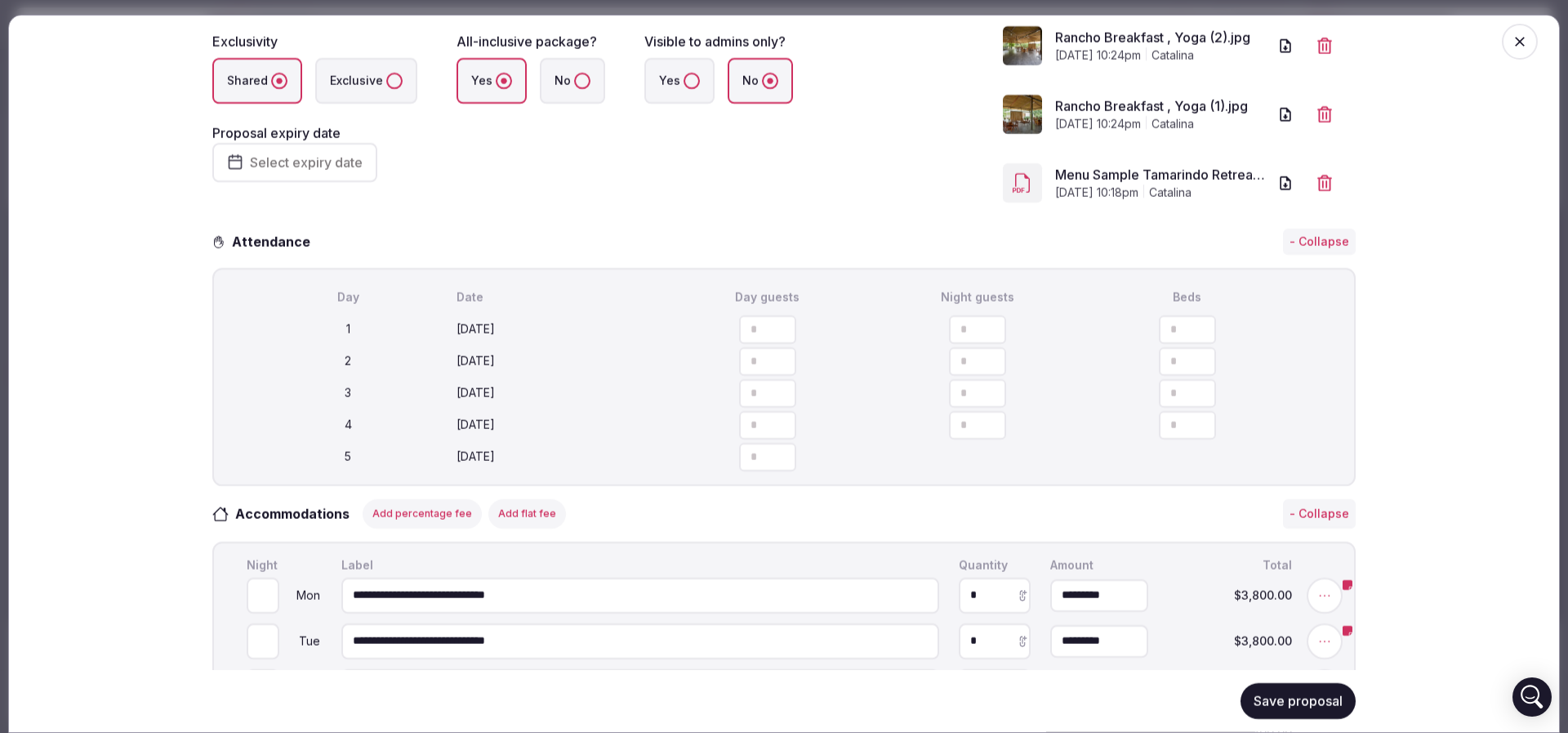
scroll to position [245, 0]
drag, startPoint x: 1171, startPoint y: 375, endPoint x: 1074, endPoint y: 377, distance: 97.0
click at [1158, 341] on input "**" at bounding box center [1186, 327] width 57 height 29
type input "**"
drag, startPoint x: 1169, startPoint y: 402, endPoint x: 920, endPoint y: 403, distance: 249.0
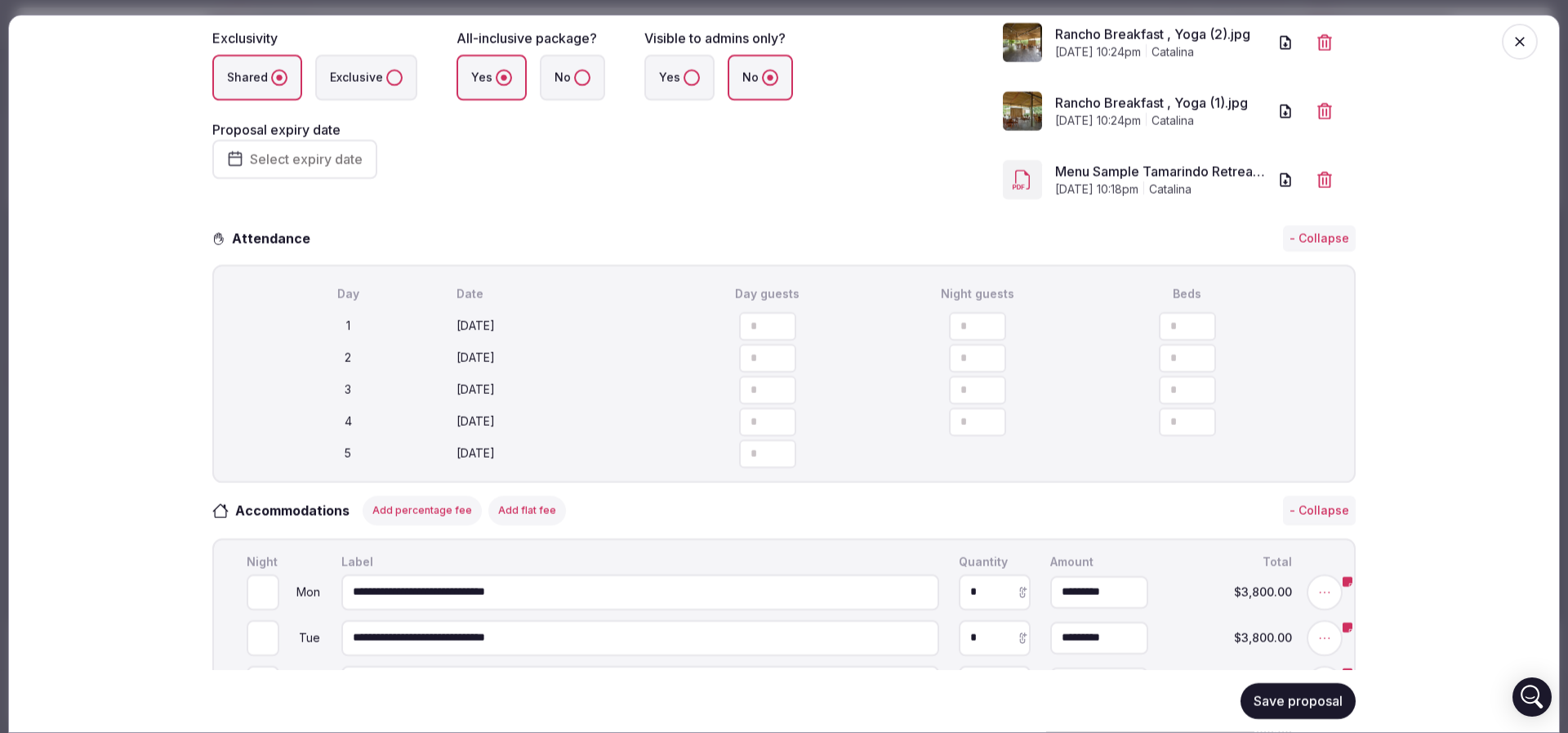
click at [1158, 372] on input "**" at bounding box center [1186, 358] width 57 height 29
type input "**"
click at [1295, 366] on icon "button" at bounding box center [1303, 357] width 16 height 16
type input "**"
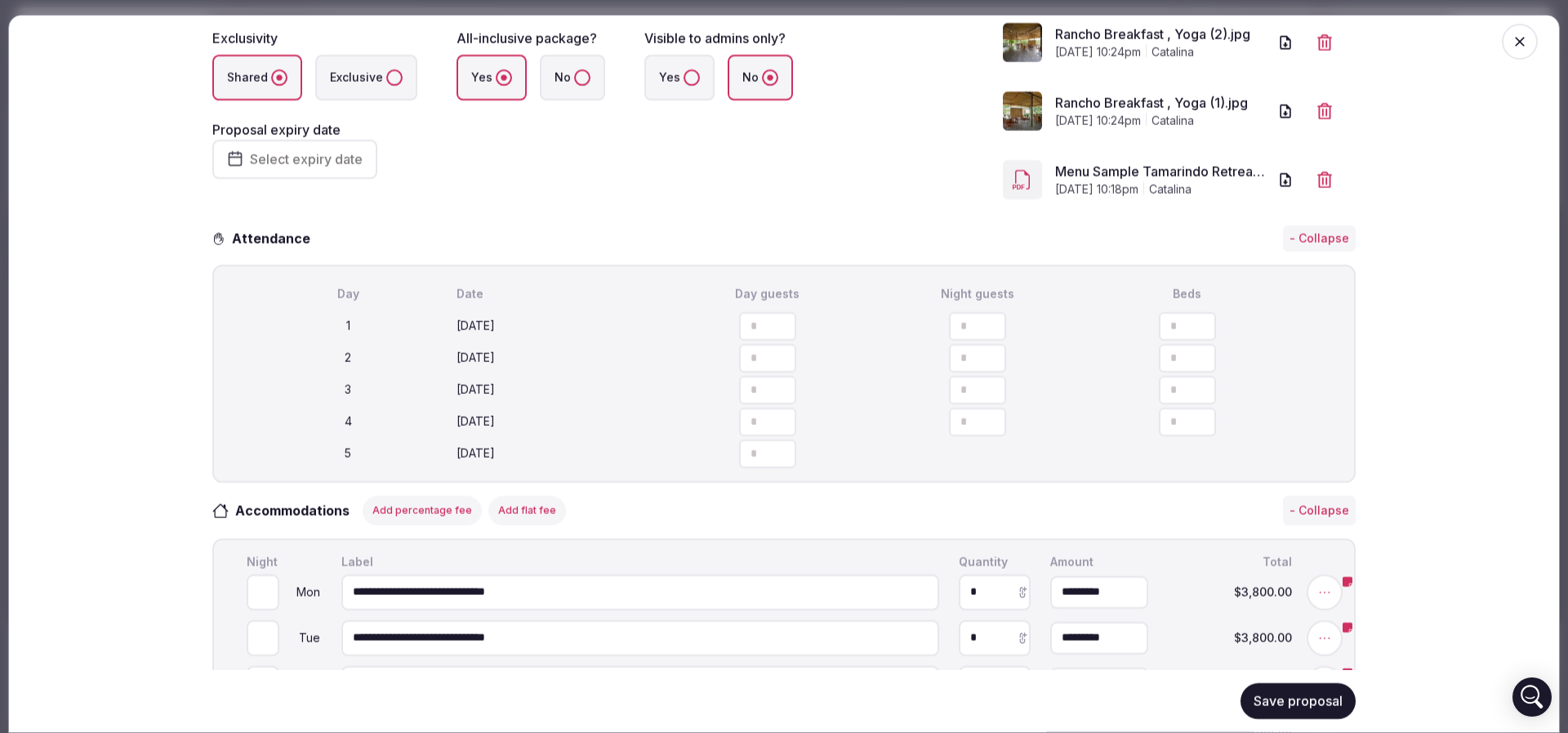
click at [1295, 366] on icon "button" at bounding box center [1303, 357] width 16 height 16
click at [1509, 485] on div "**********" at bounding box center [784, 373] width 1551 height 719
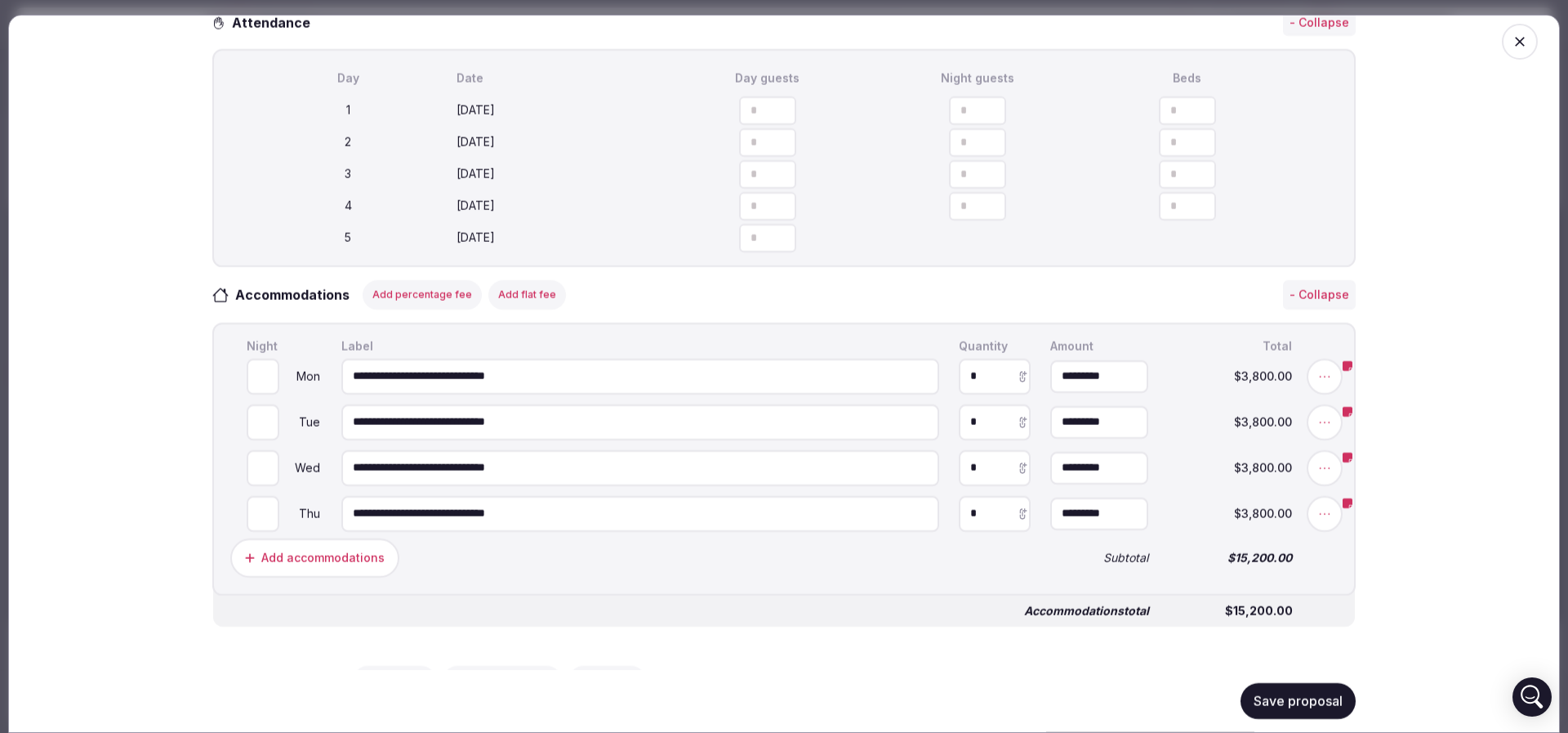
scroll to position [490, 0]
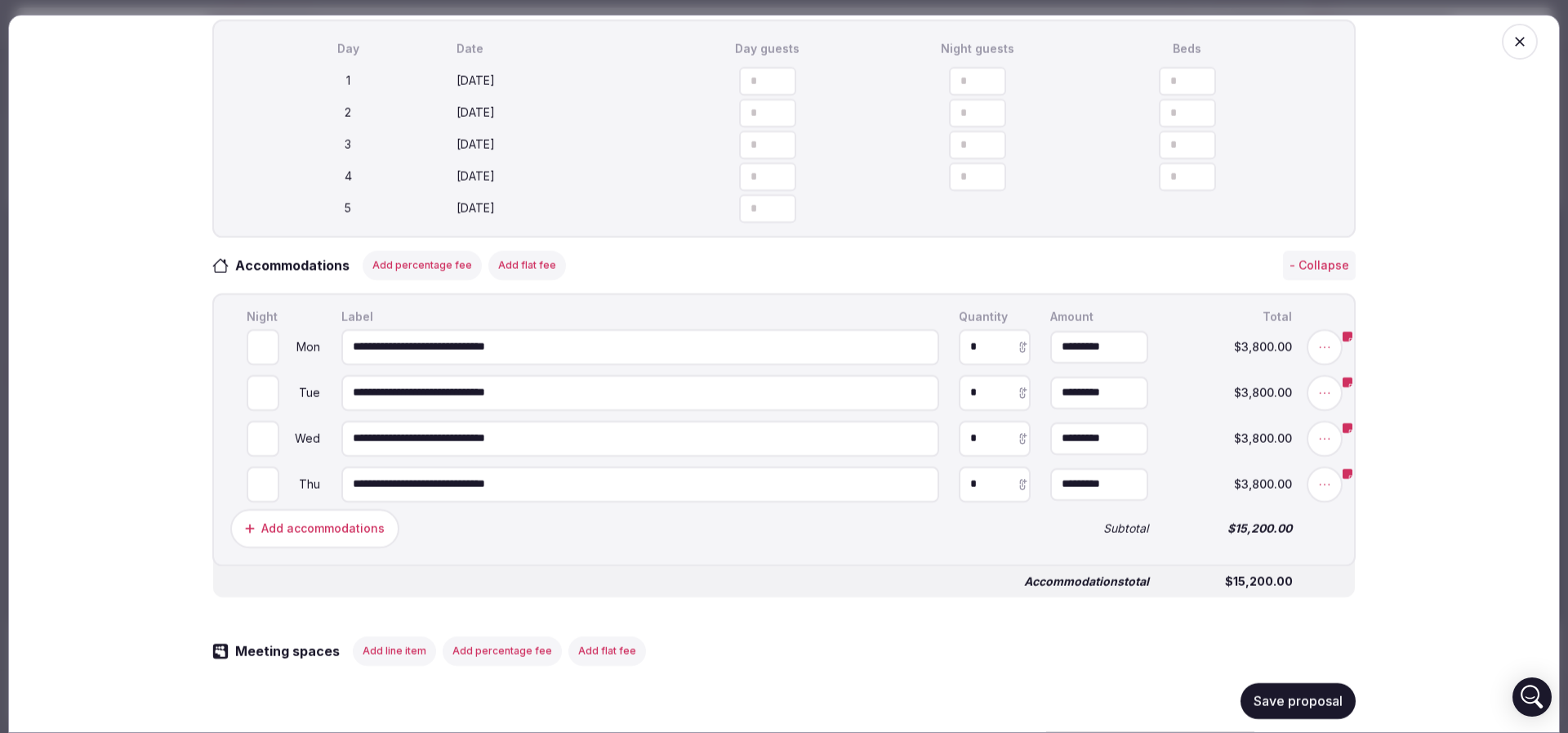
click at [1301, 698] on button "Save proposal" at bounding box center [1297, 701] width 115 height 36
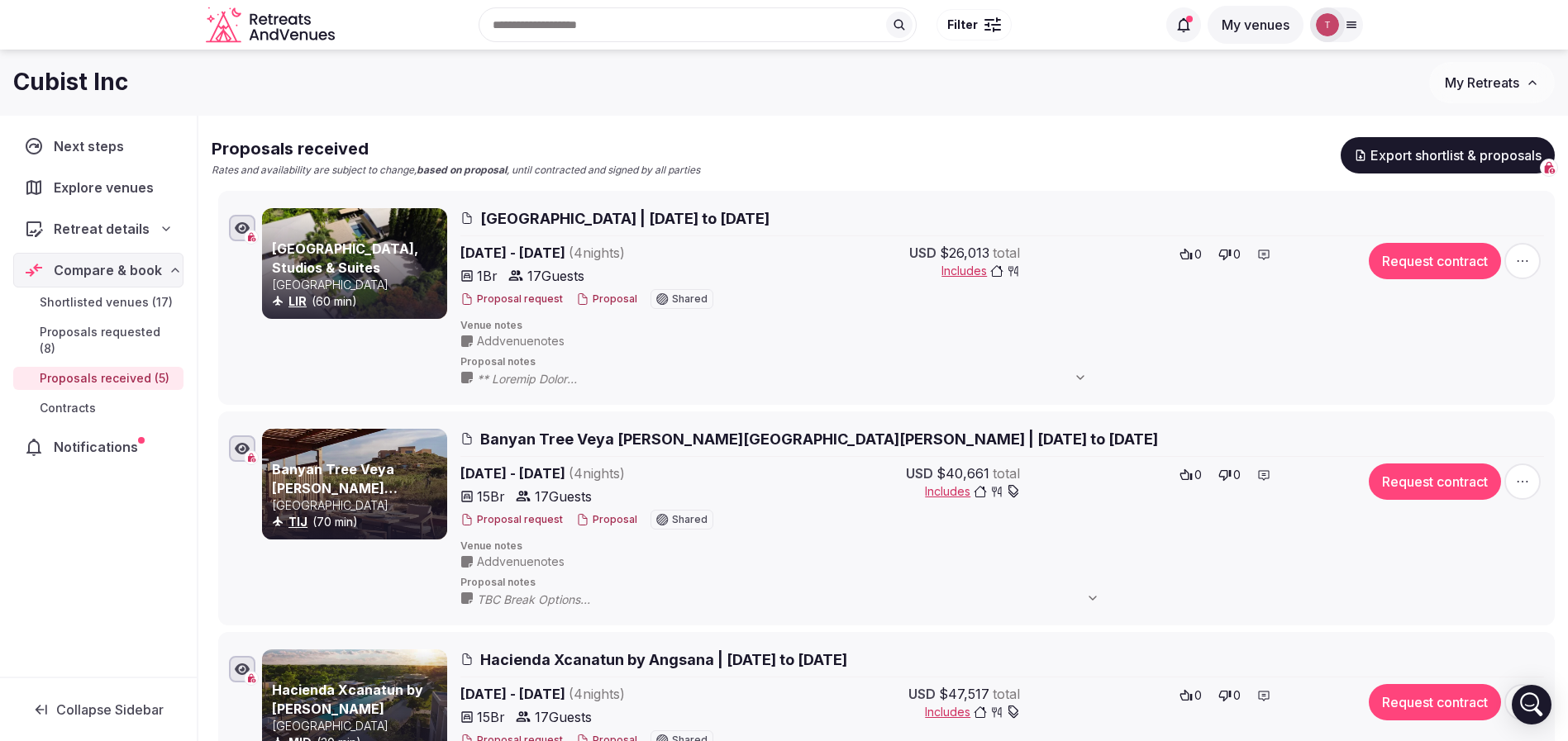
click at [639, 219] on span "Tamarindo Bay Boutique Hotel | January 26th to 30th, 2026" at bounding box center [624, 218] width 289 height 21
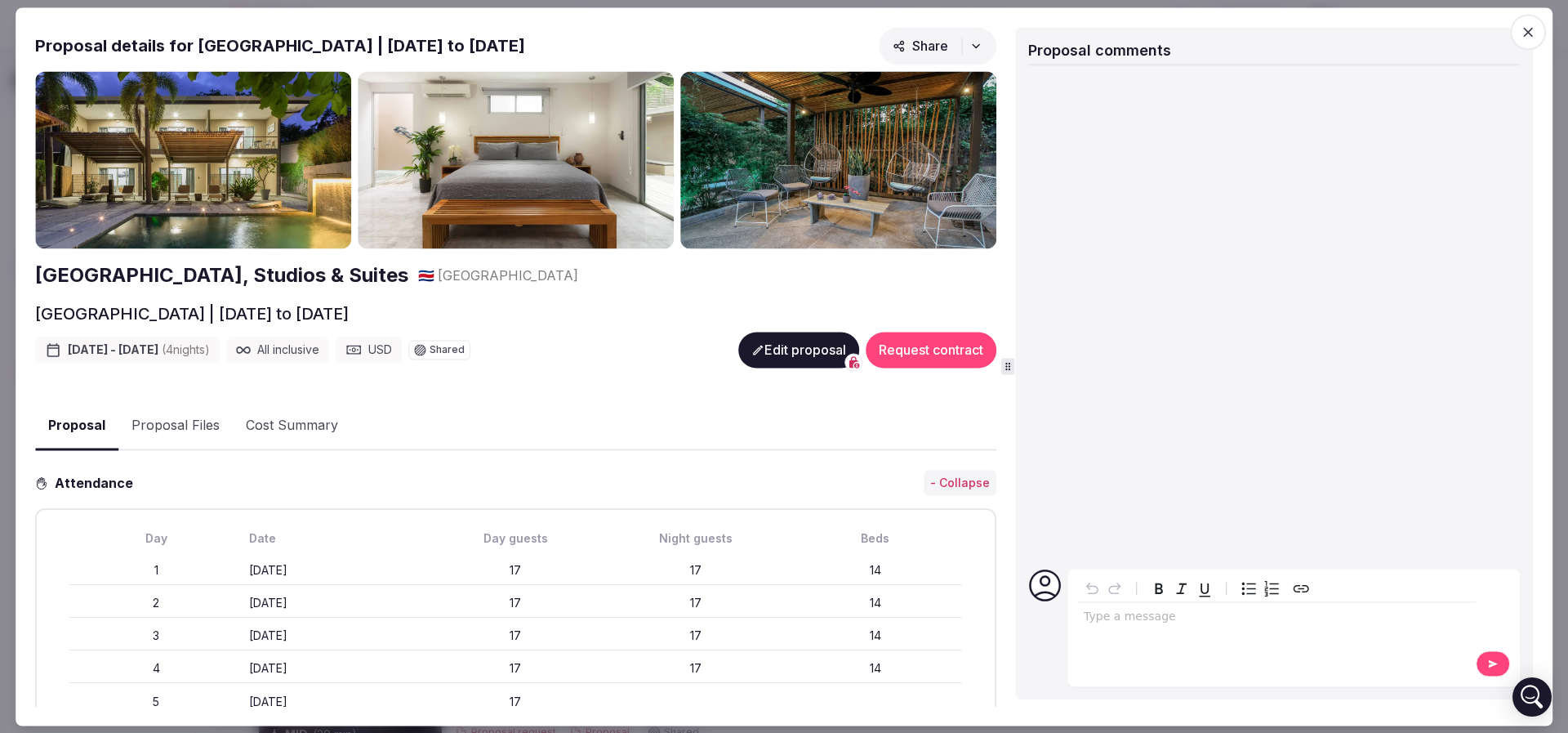
click at [1522, 27] on icon "button" at bounding box center [1527, 31] width 16 height 16
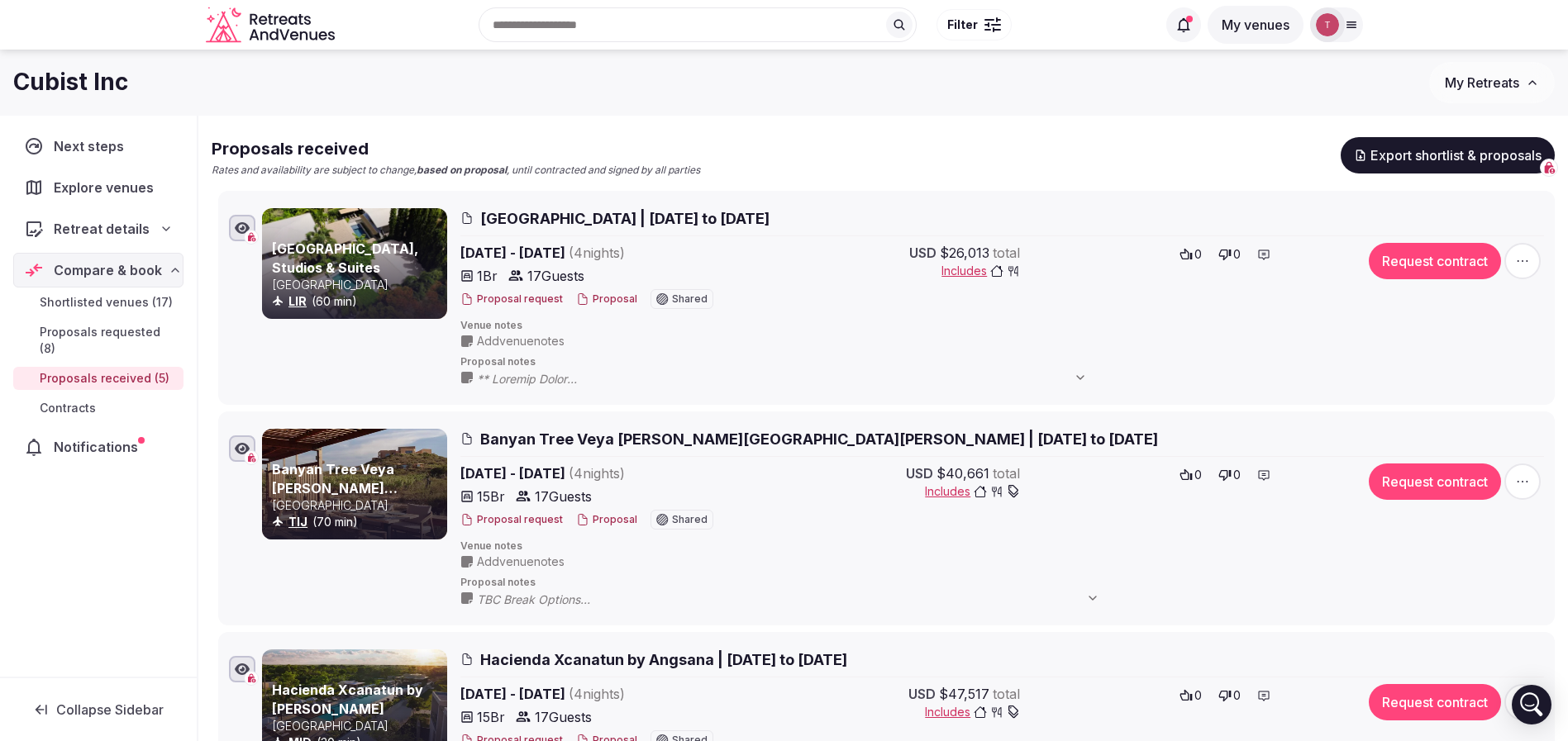
click at [606, 521] on button "Proposal" at bounding box center [606, 520] width 61 height 14
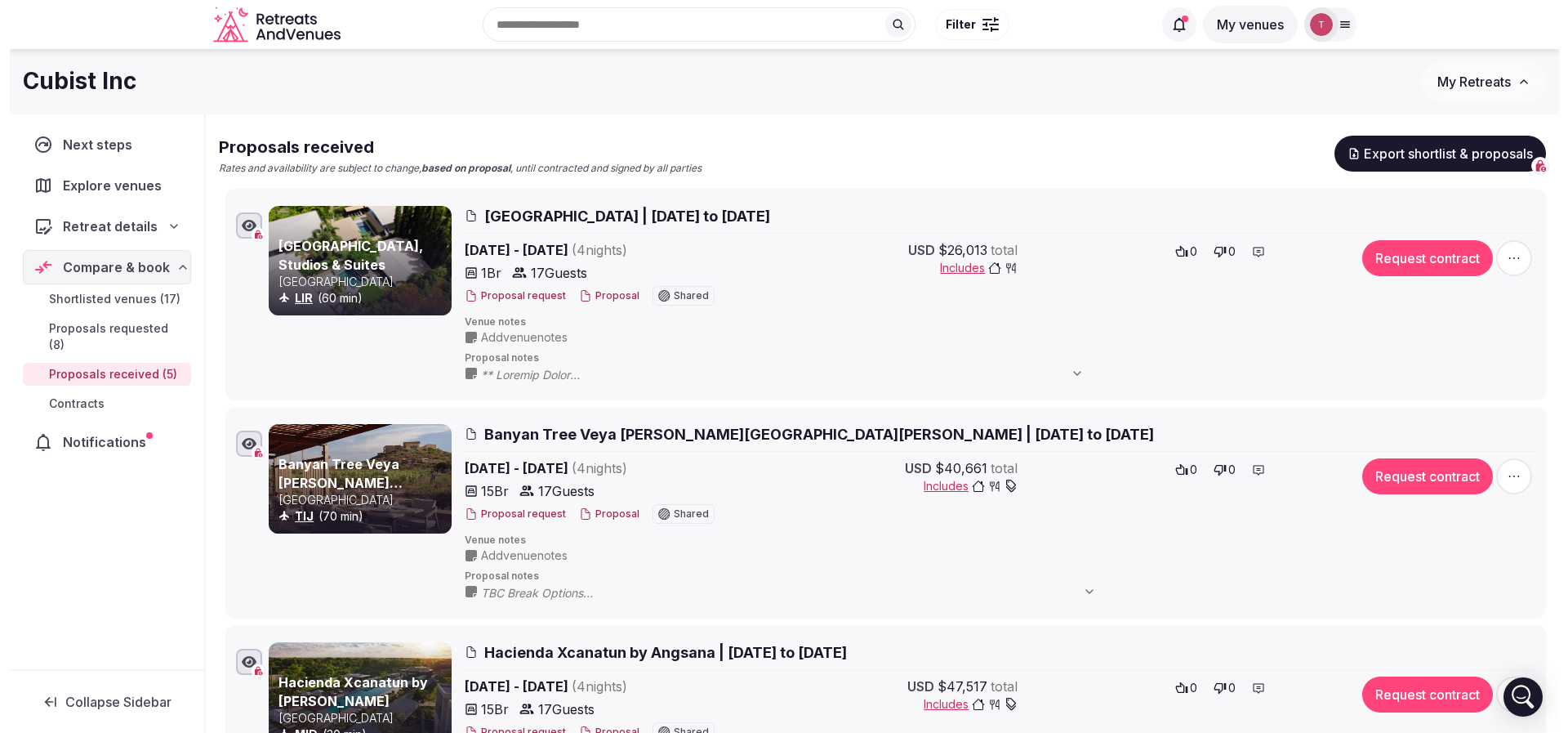
scroll to position [0, 0]
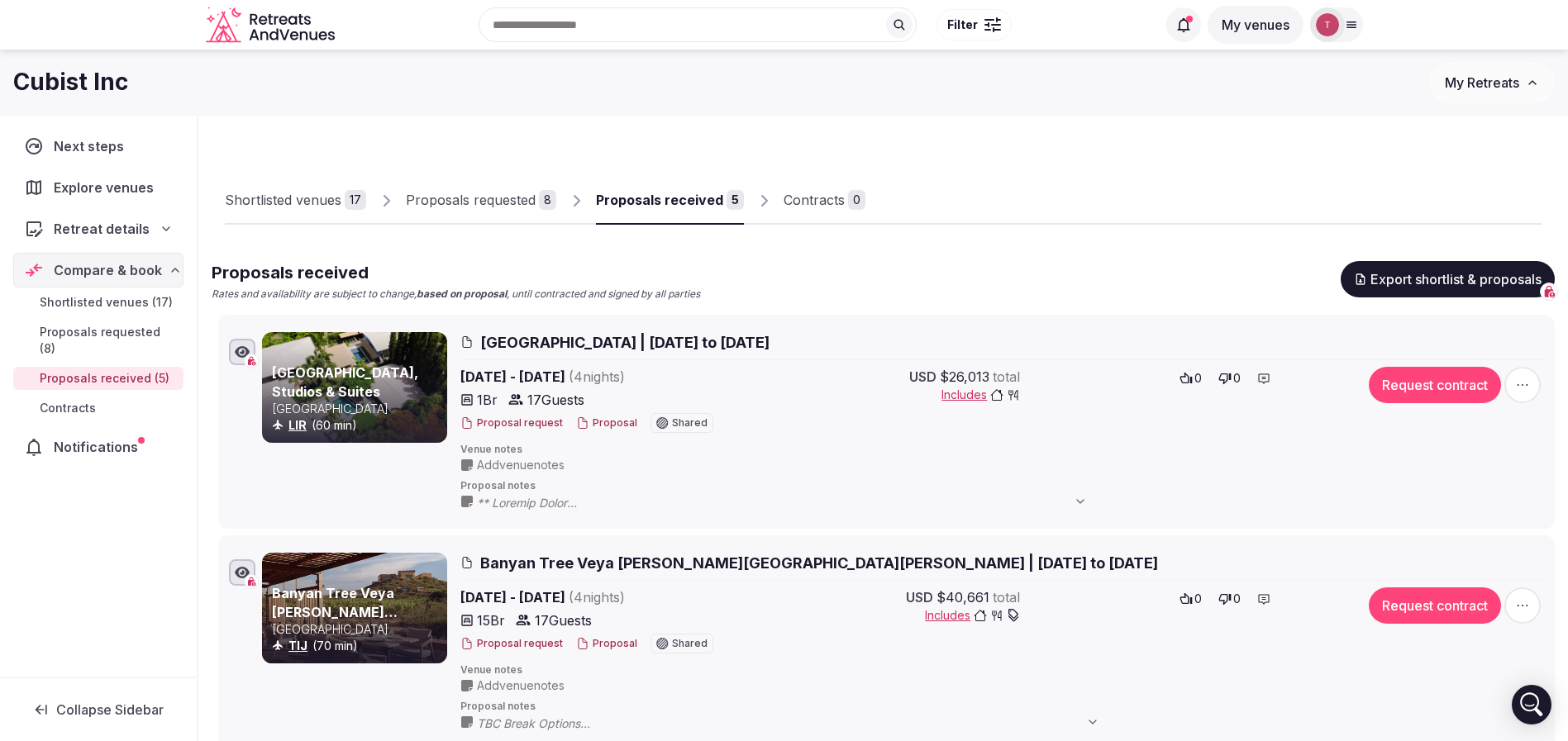
click at [1112, 215] on div at bounding box center [1203, 211] width 676 height 28
click at [593, 427] on button "Proposal" at bounding box center [606, 423] width 61 height 14
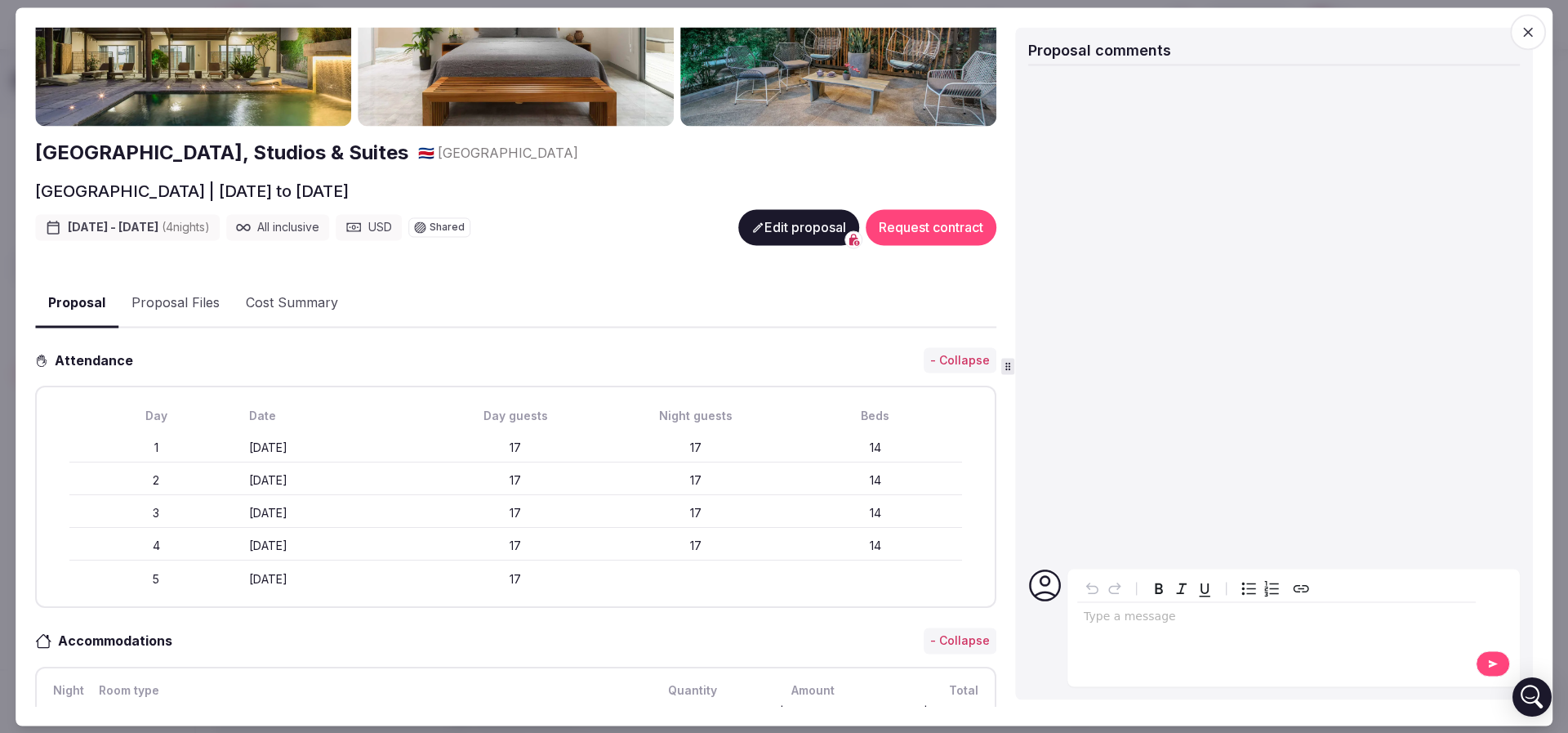
scroll to position [245, 0]
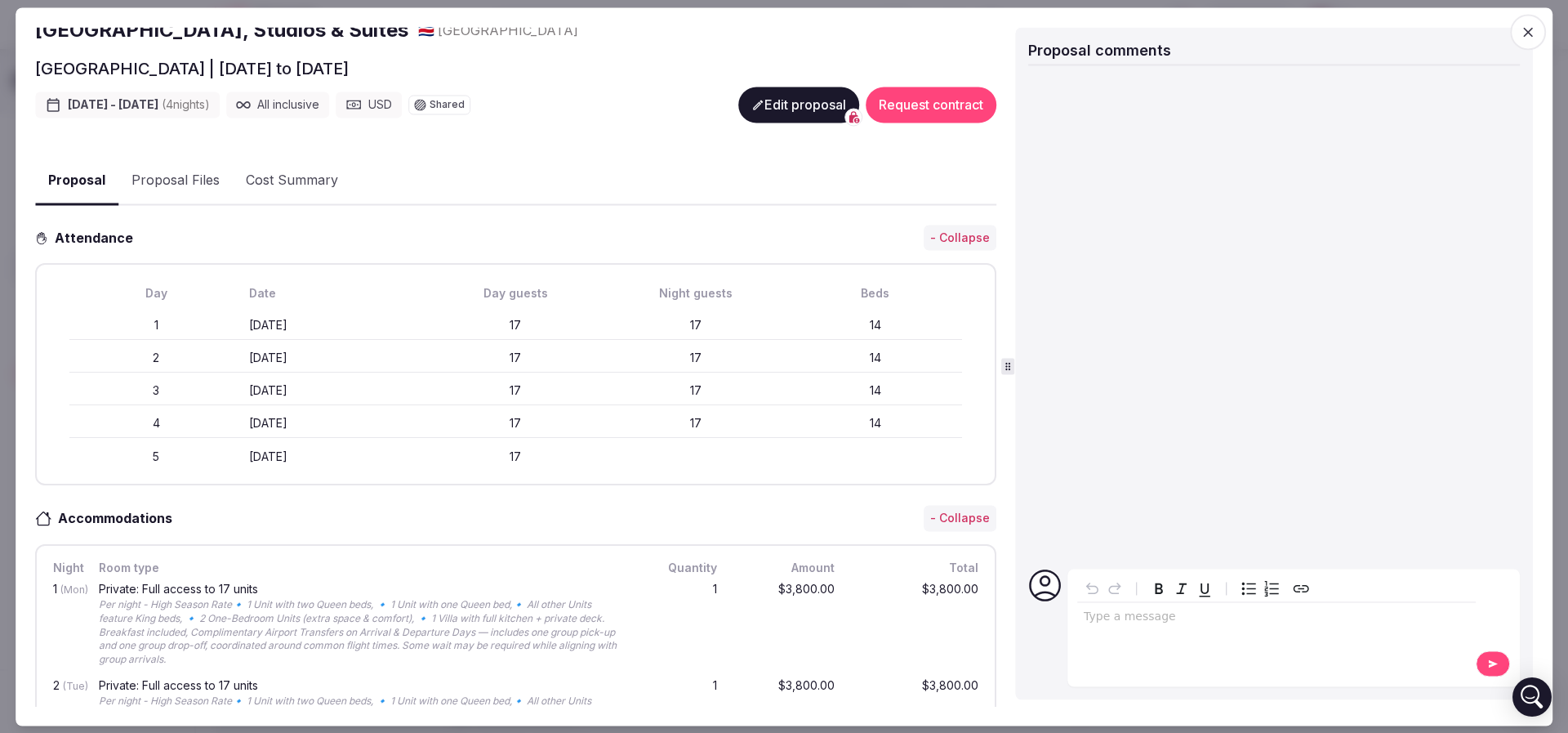
drag, startPoint x: 256, startPoint y: 321, endPoint x: 331, endPoint y: 318, distance: 75.1
click at [331, 318] on div "Monday January 26th" at bounding box center [336, 326] width 173 height 16
drag, startPoint x: 446, startPoint y: 318, endPoint x: 591, endPoint y: 313, distance: 145.1
click at [591, 318] on div "17" at bounding box center [516, 326] width 173 height 16
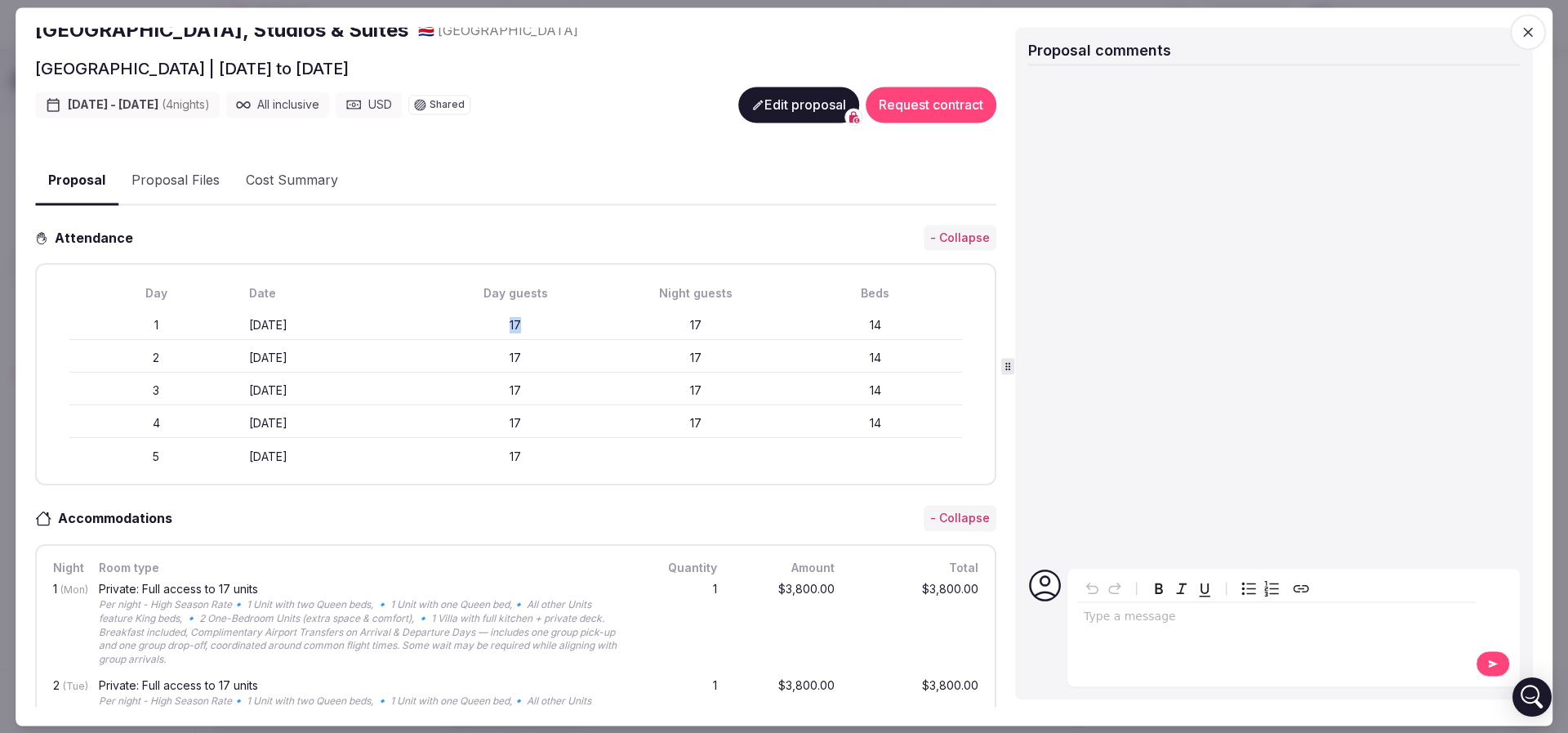
click at [591, 318] on div "17" at bounding box center [516, 326] width 173 height 16
drag, startPoint x: 241, startPoint y: 321, endPoint x: 906, endPoint y: 329, distance: 665.0
click at [906, 329] on div "1 Monday January 26th 17 17 14" at bounding box center [516, 326] width 892 height 30
click at [906, 329] on div "14" at bounding box center [875, 326] width 173 height 16
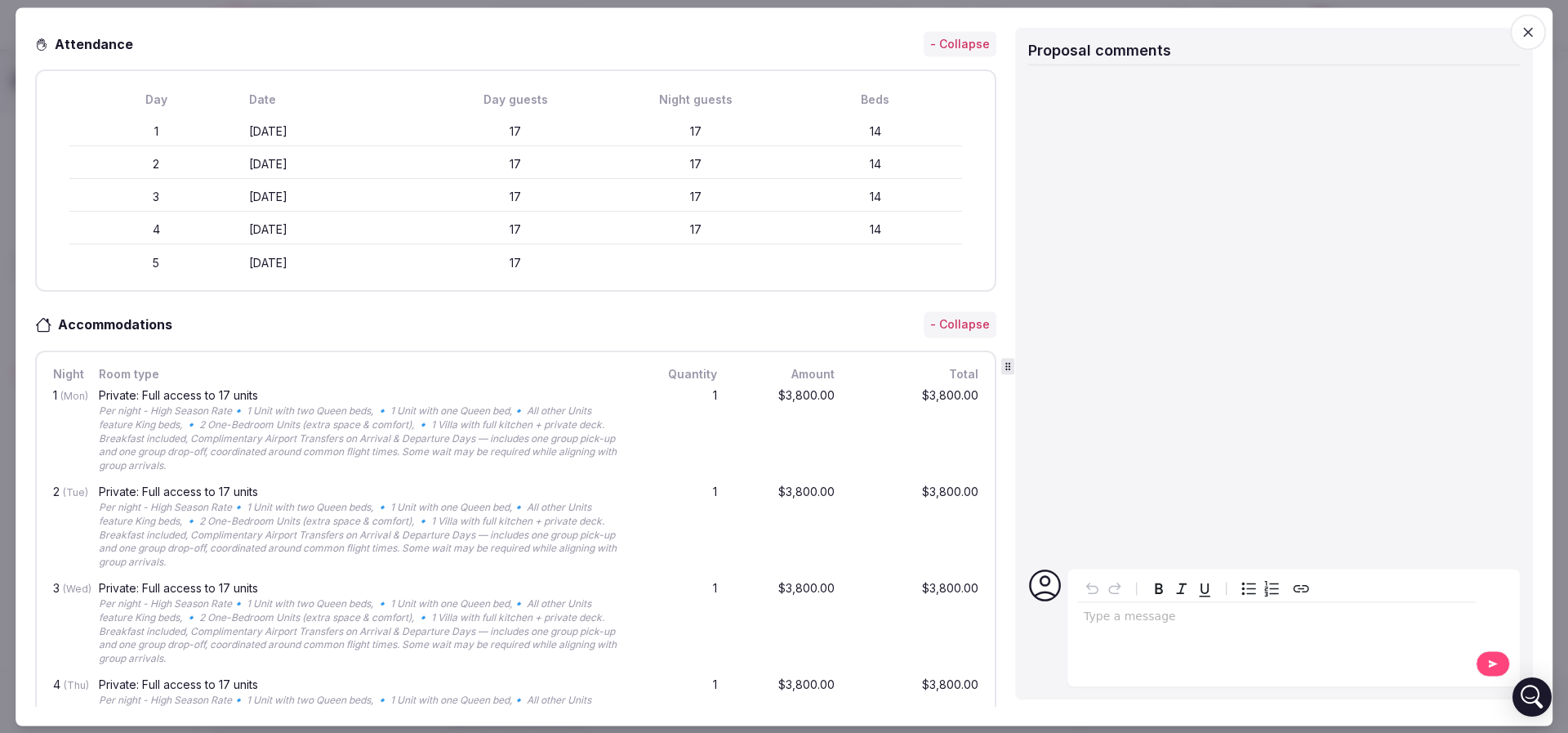
scroll to position [490, 0]
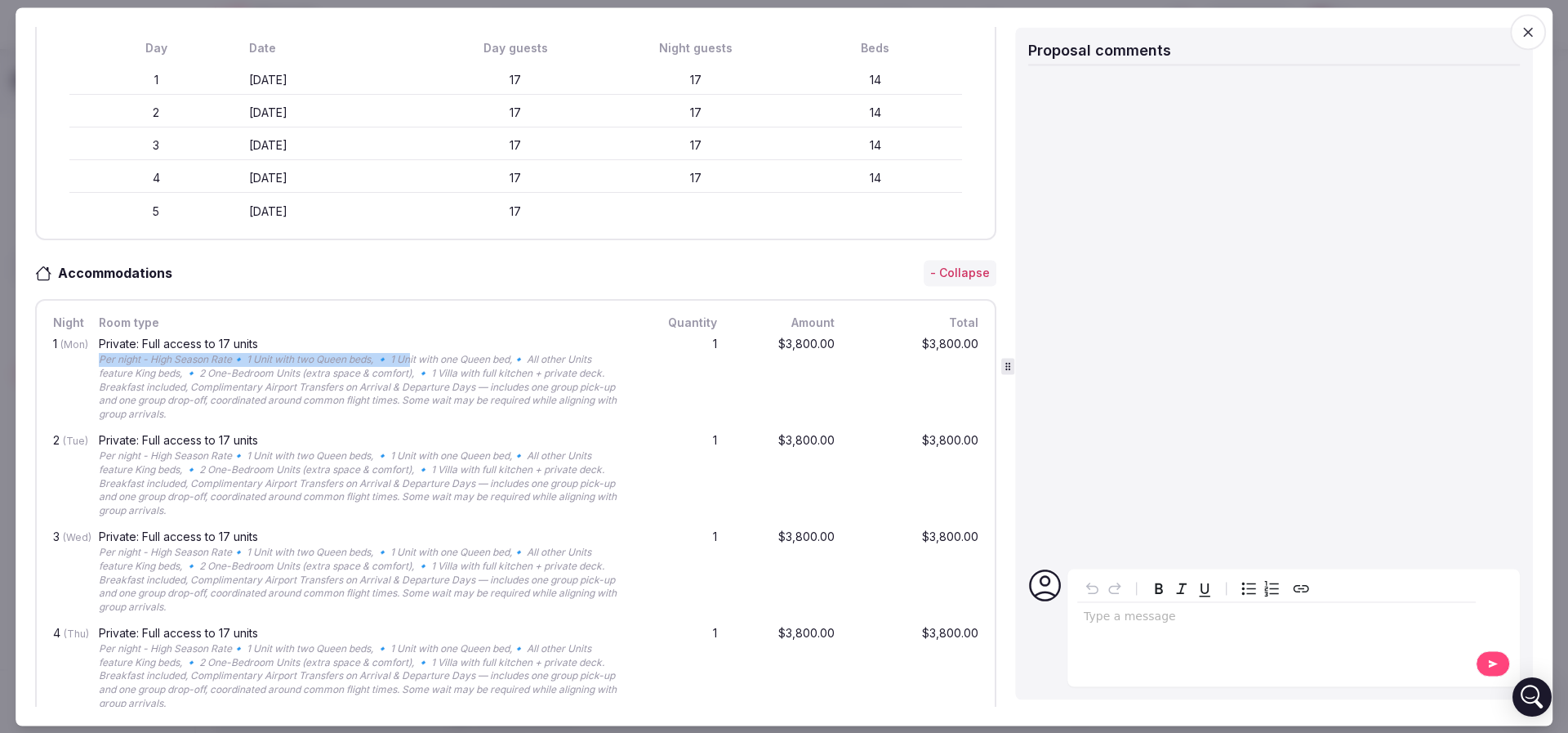
drag, startPoint x: 99, startPoint y: 360, endPoint x: 416, endPoint y: 359, distance: 317.0
click at [416, 359] on div "Private: Full access to 17 units Per night - High Season Rate🔹 1 Unit with two …" at bounding box center [361, 380] width 533 height 90
click at [416, 359] on div "Per night - High Season Rate🔹 1 Unit with two Queen beds, 🔹 1 Unit with one Que…" at bounding box center [362, 387] width 527 height 69
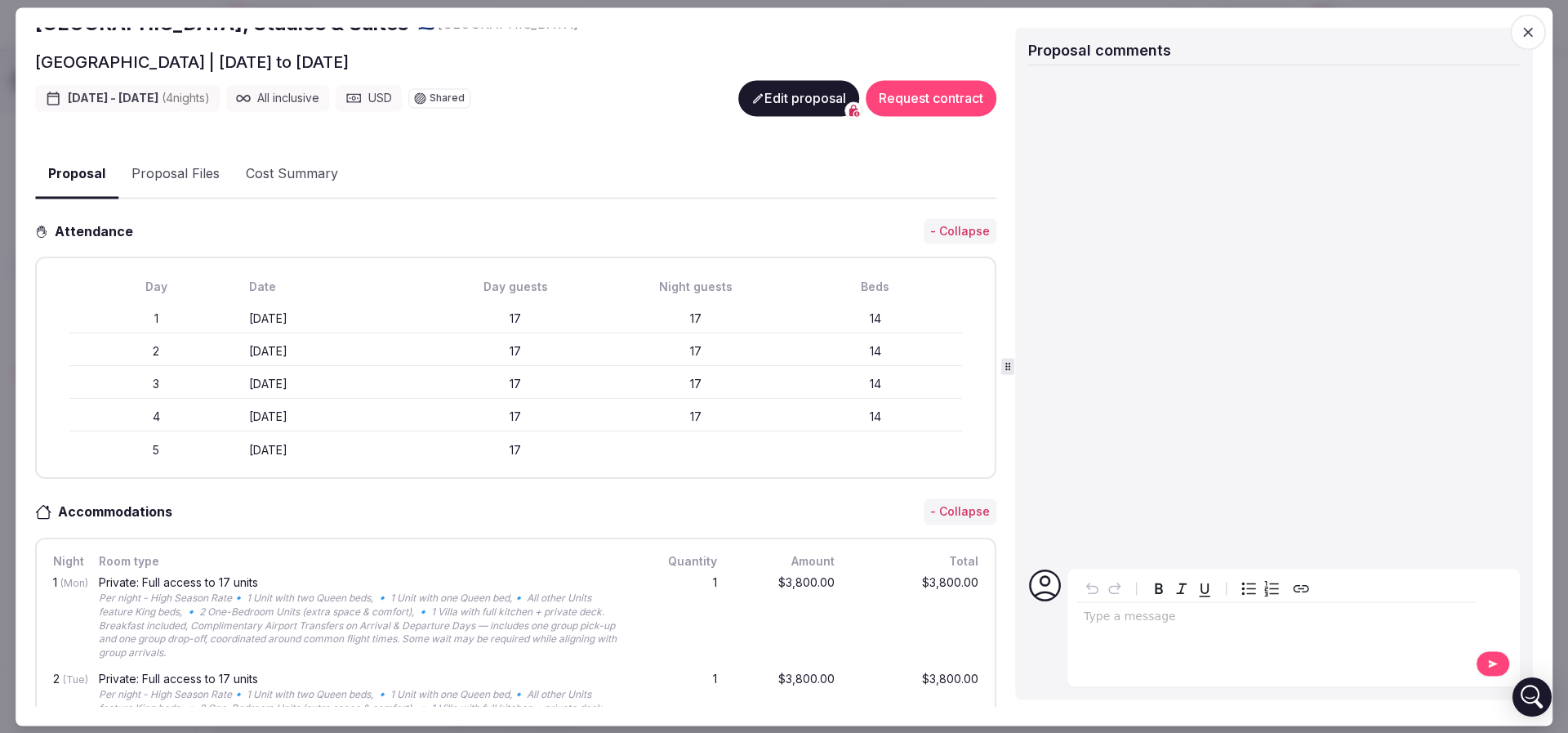
scroll to position [245, 0]
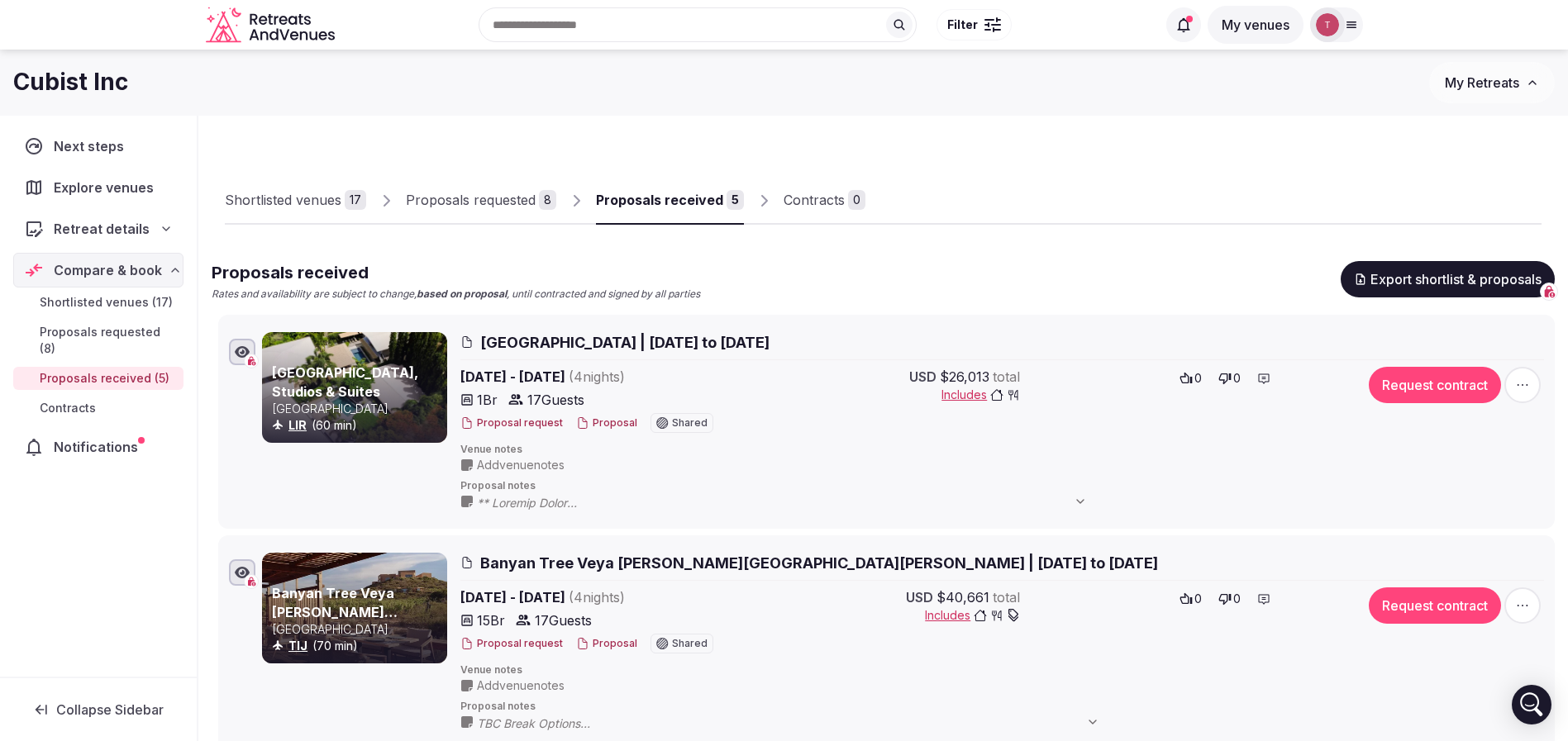
click at [595, 645] on button "Proposal" at bounding box center [606, 644] width 61 height 14
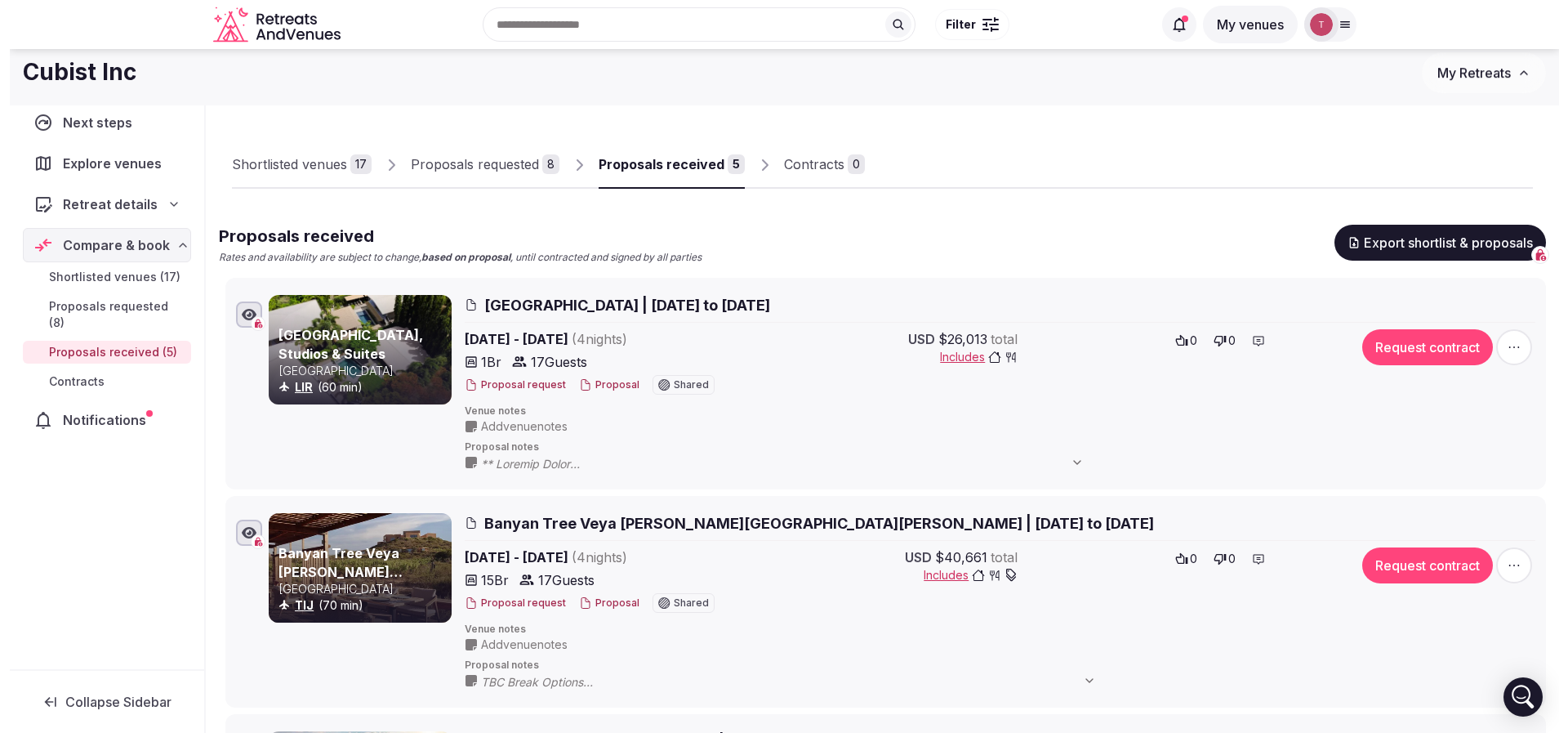
scroll to position [0, 0]
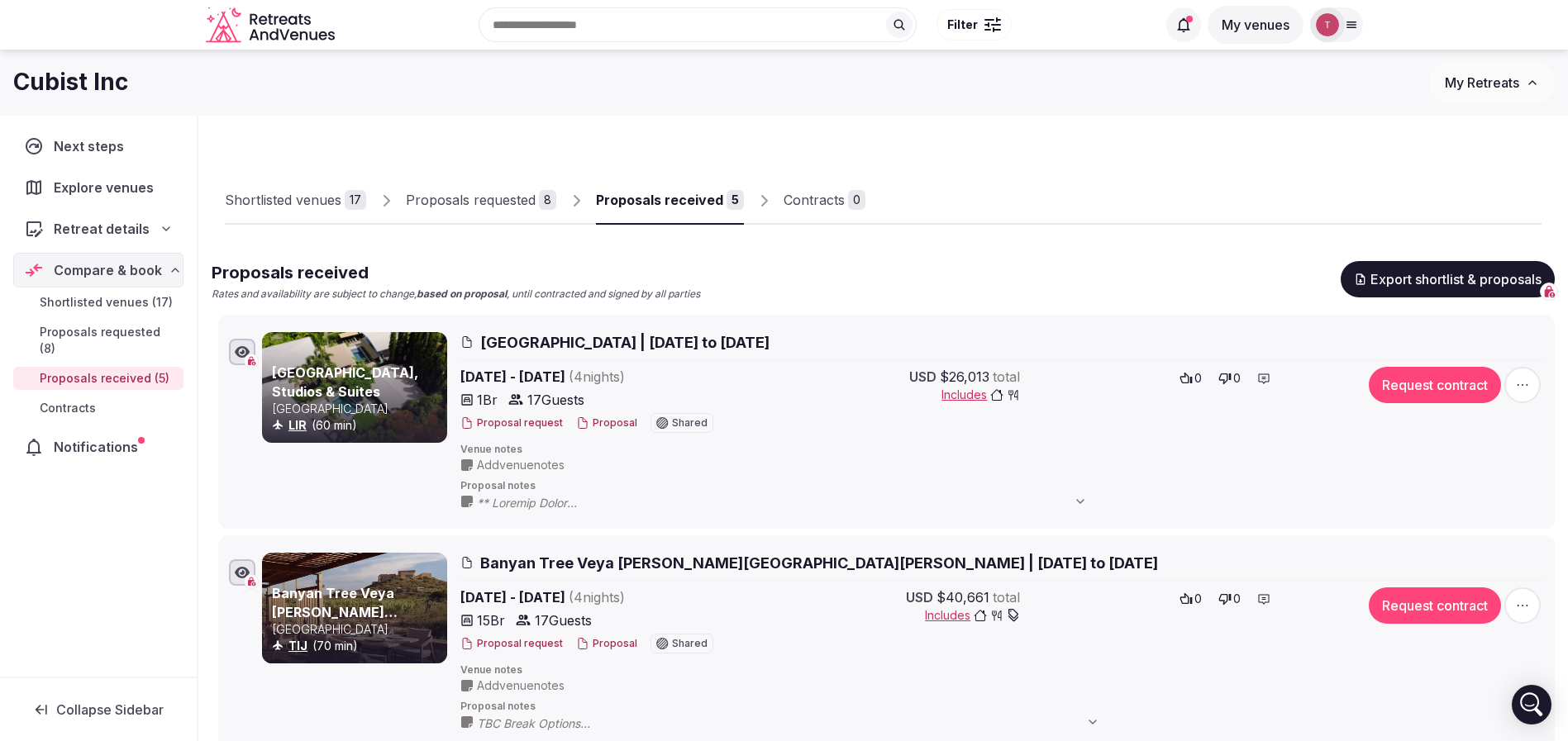
click at [604, 419] on button "Proposal" at bounding box center [606, 423] width 61 height 14
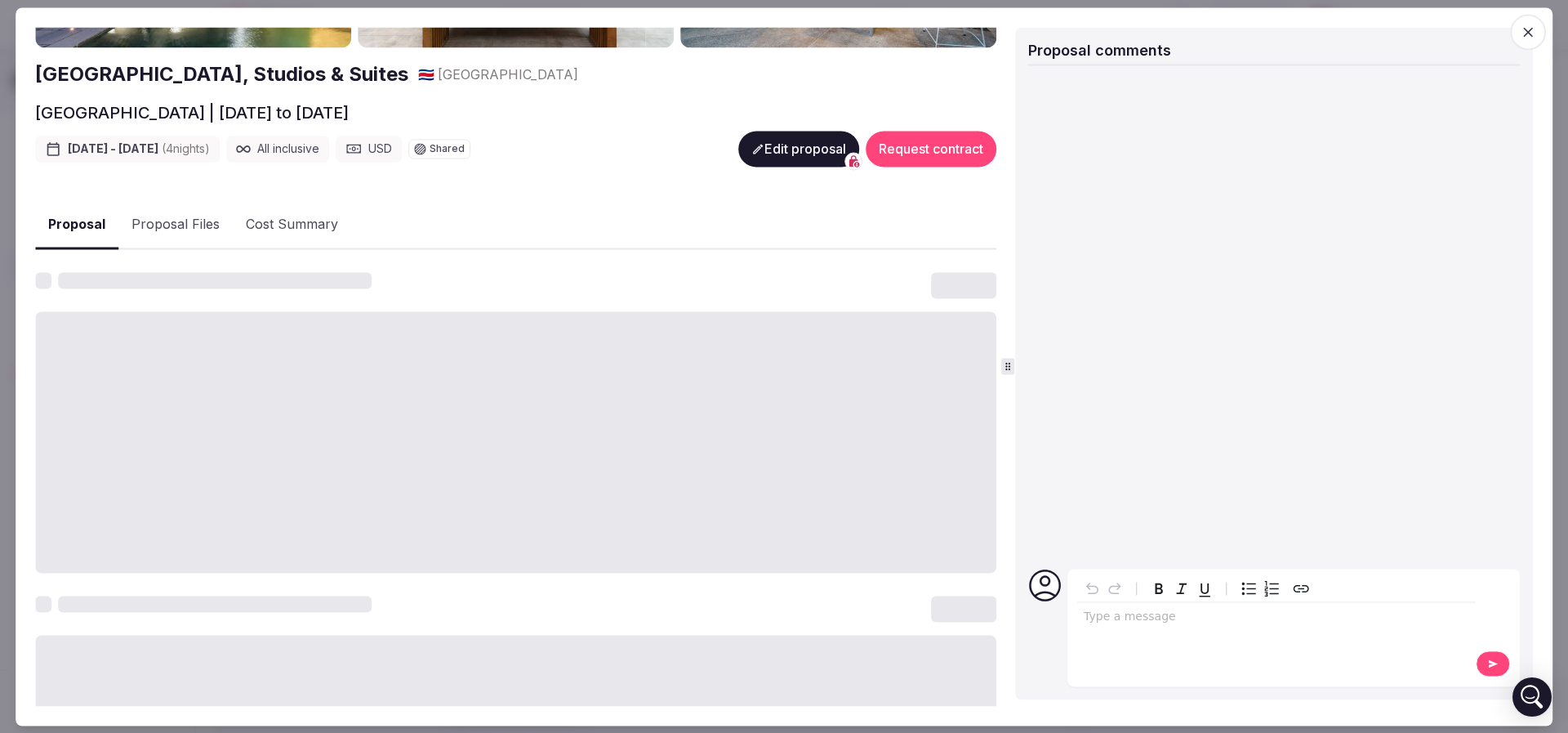
scroll to position [245, 0]
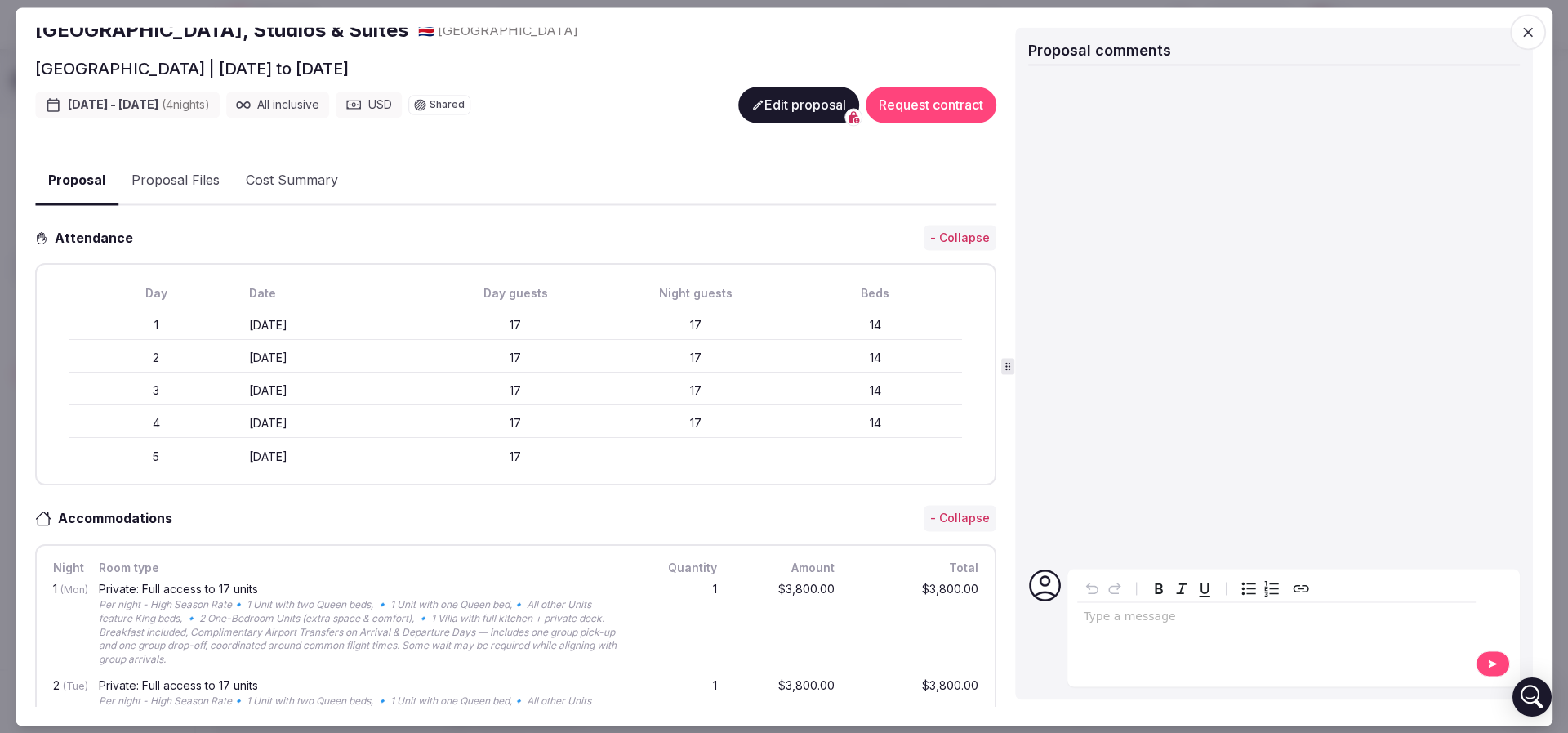
click at [799, 99] on button "Edit proposal" at bounding box center [799, 105] width 121 height 36
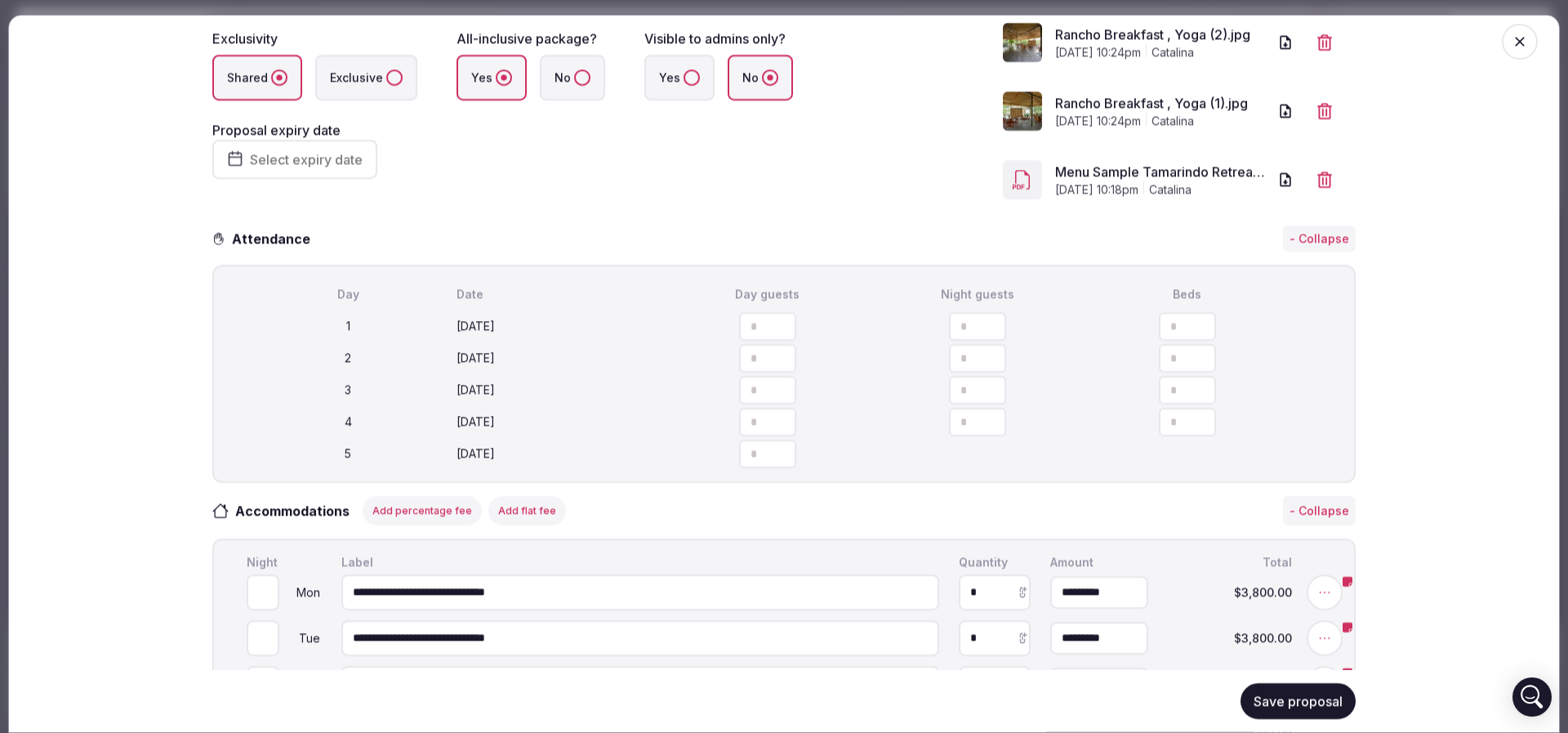
drag, startPoint x: 1181, startPoint y: 374, endPoint x: 1101, endPoint y: 371, distance: 80.1
click at [1158, 341] on input "**" at bounding box center [1186, 327] width 57 height 29
type input "**"
click at [1302, 344] on span "button" at bounding box center [1303, 326] width 36 height 36
type input "**"
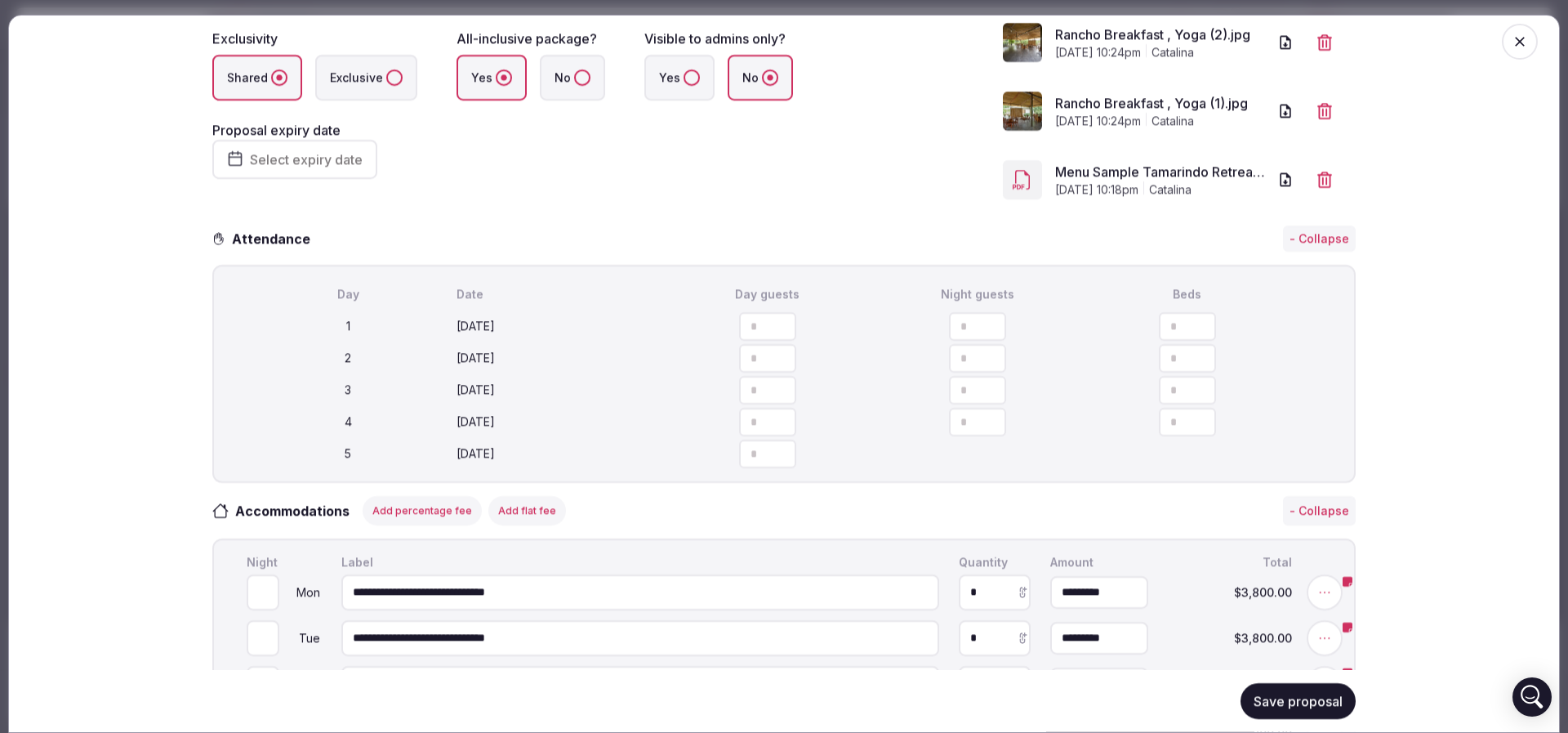
type input "**"
click at [1302, 344] on span "button" at bounding box center [1303, 326] width 36 height 36
click at [1476, 469] on div "**********" at bounding box center [784, 373] width 1551 height 719
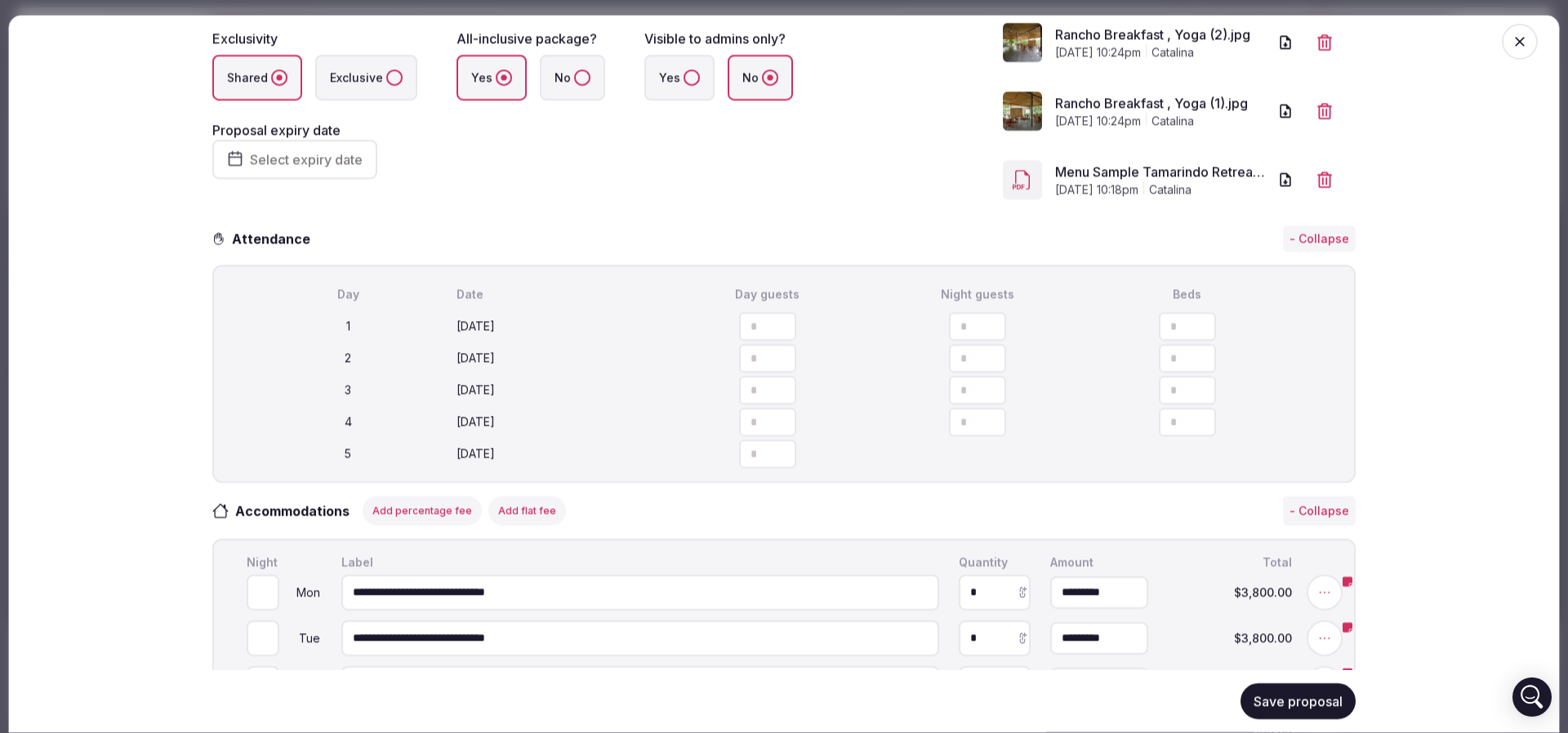
click at [1288, 704] on button "Save proposal" at bounding box center [1297, 701] width 115 height 36
click at [1309, 708] on button "Save proposal" at bounding box center [1297, 701] width 115 height 36
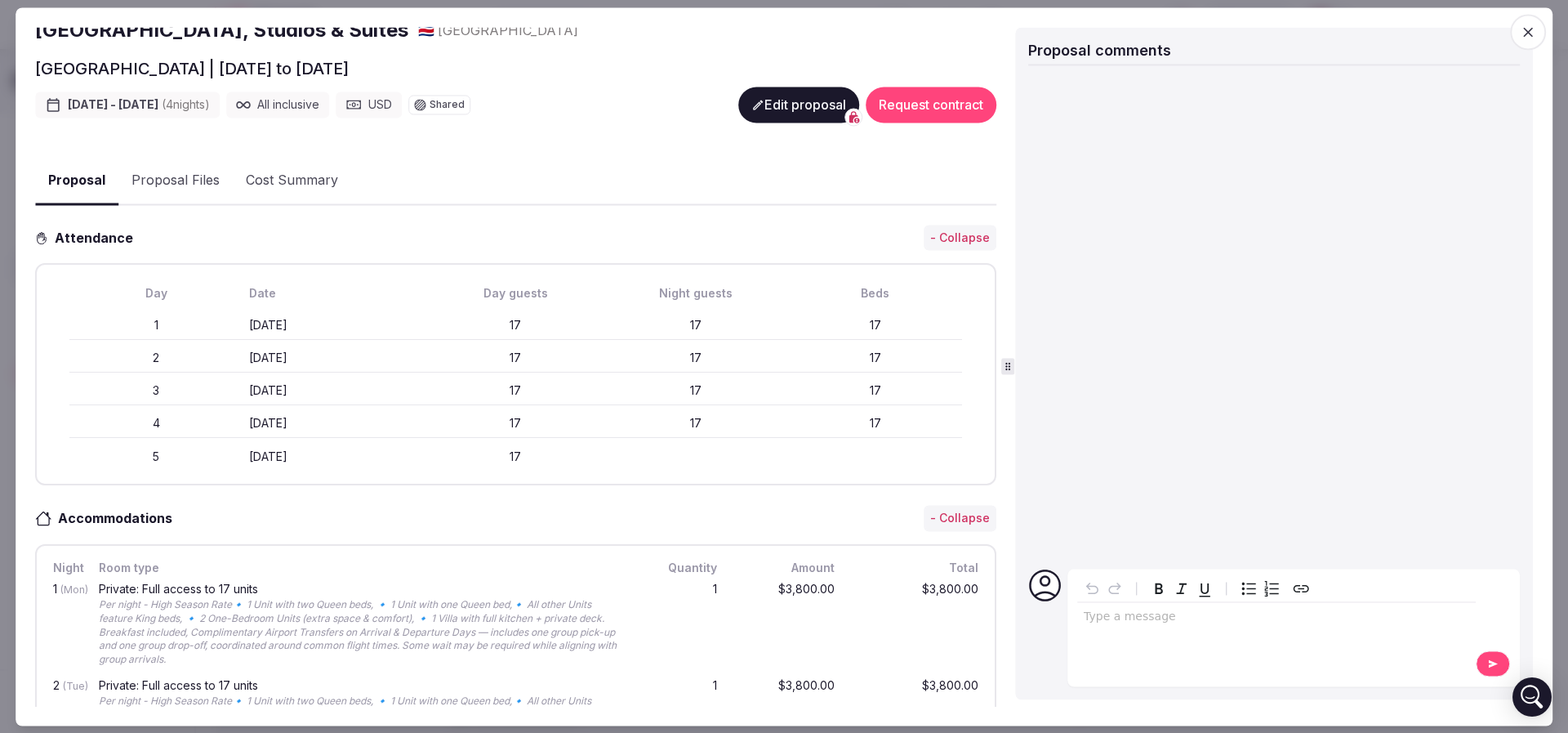
scroll to position [0, 0]
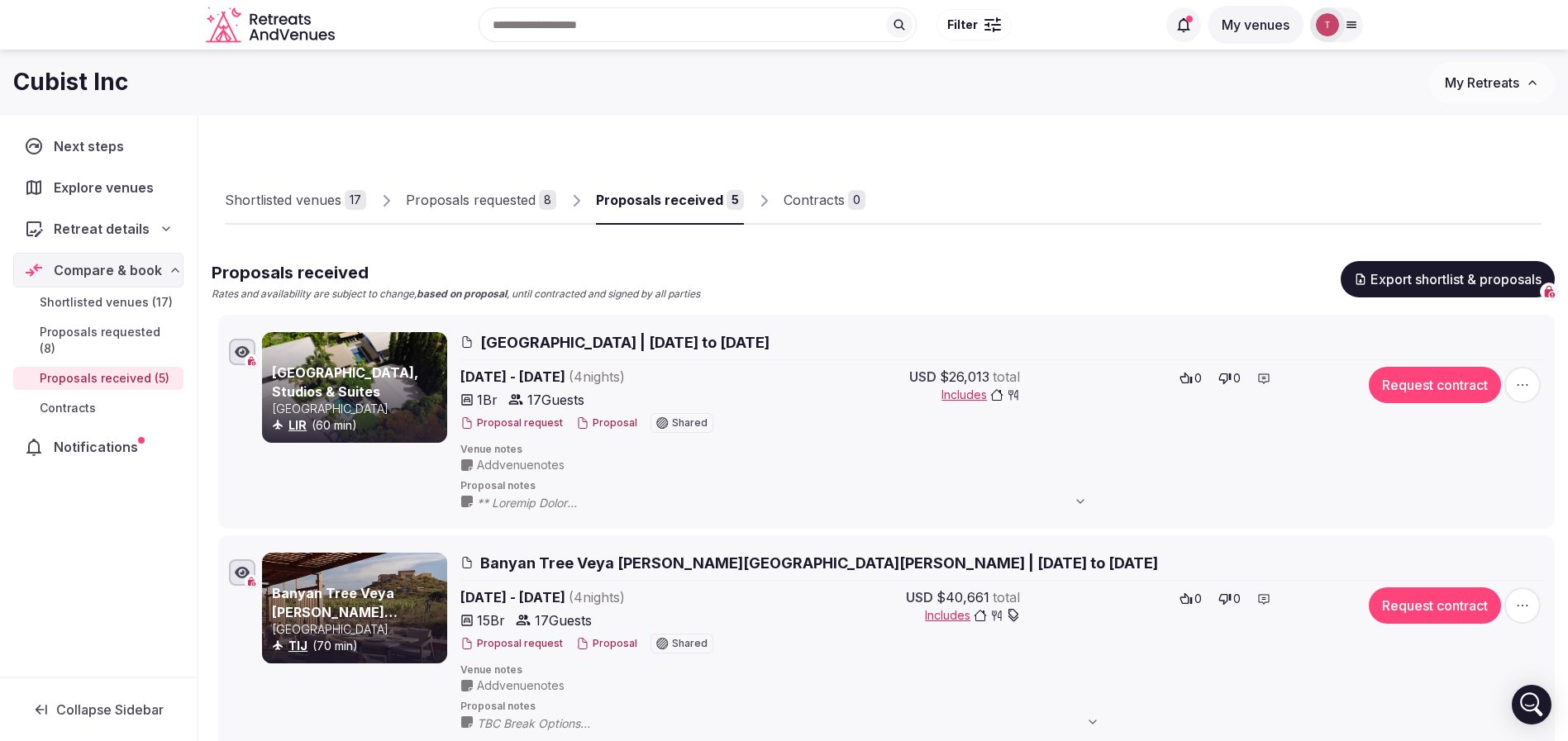
click at [619, 420] on button "Proposal" at bounding box center [606, 423] width 61 height 14
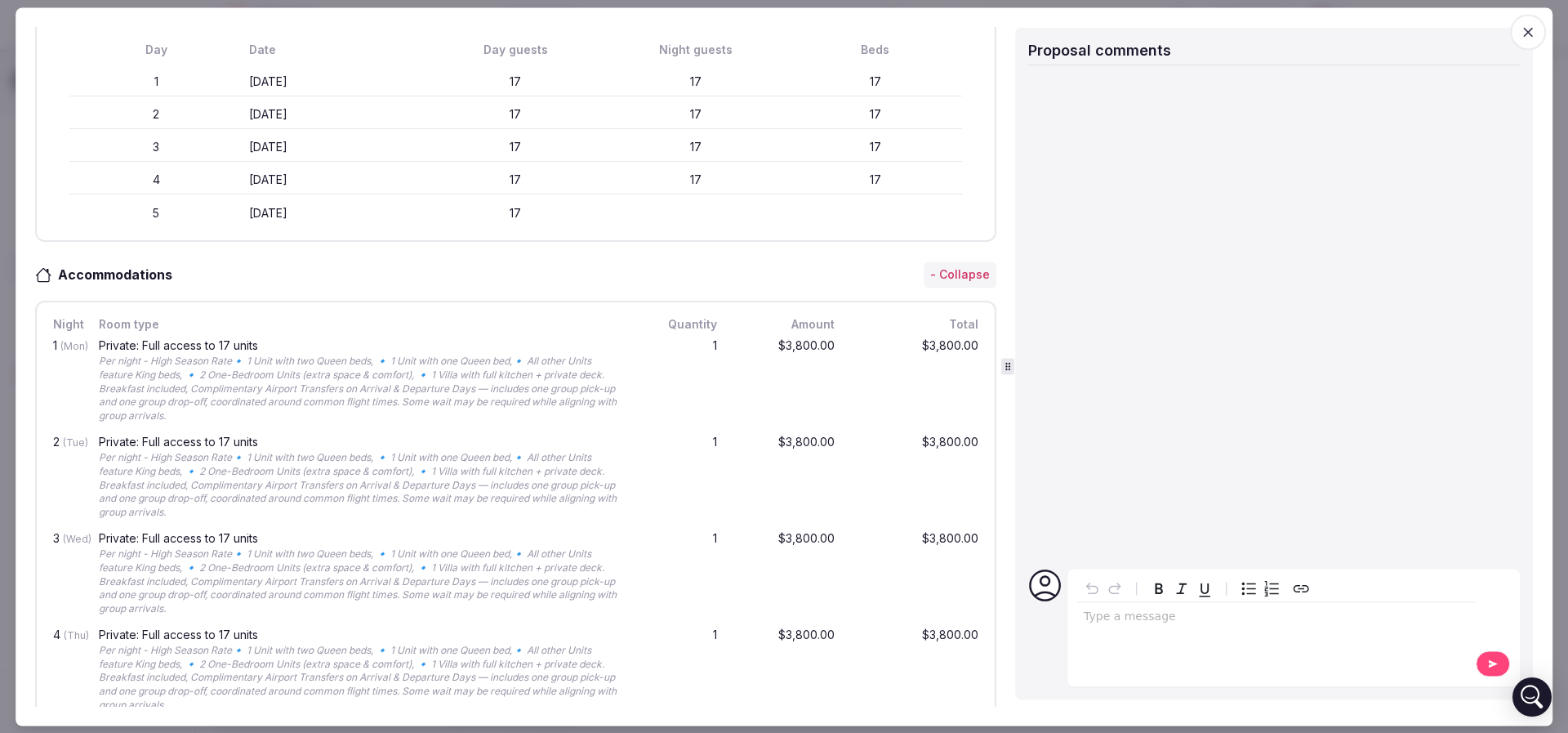
scroll to position [490, 0]
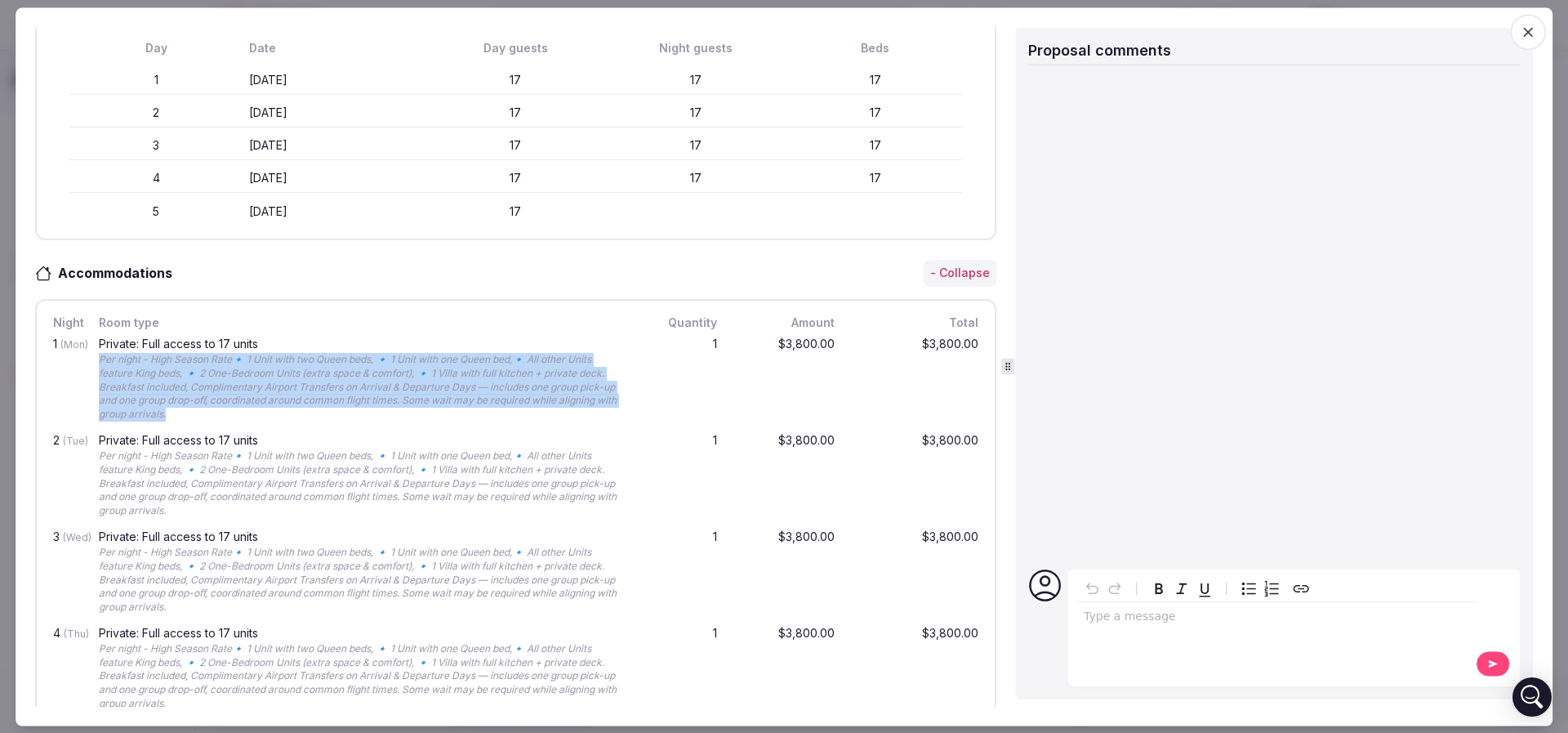
drag, startPoint x: 93, startPoint y: 355, endPoint x: 325, endPoint y: 406, distance: 237.5
click at [325, 406] on div "1 (Mon) Private: Full access to 17 units Per night - High Season Rate🔹 1 Unit w…" at bounding box center [516, 379] width 931 height 96
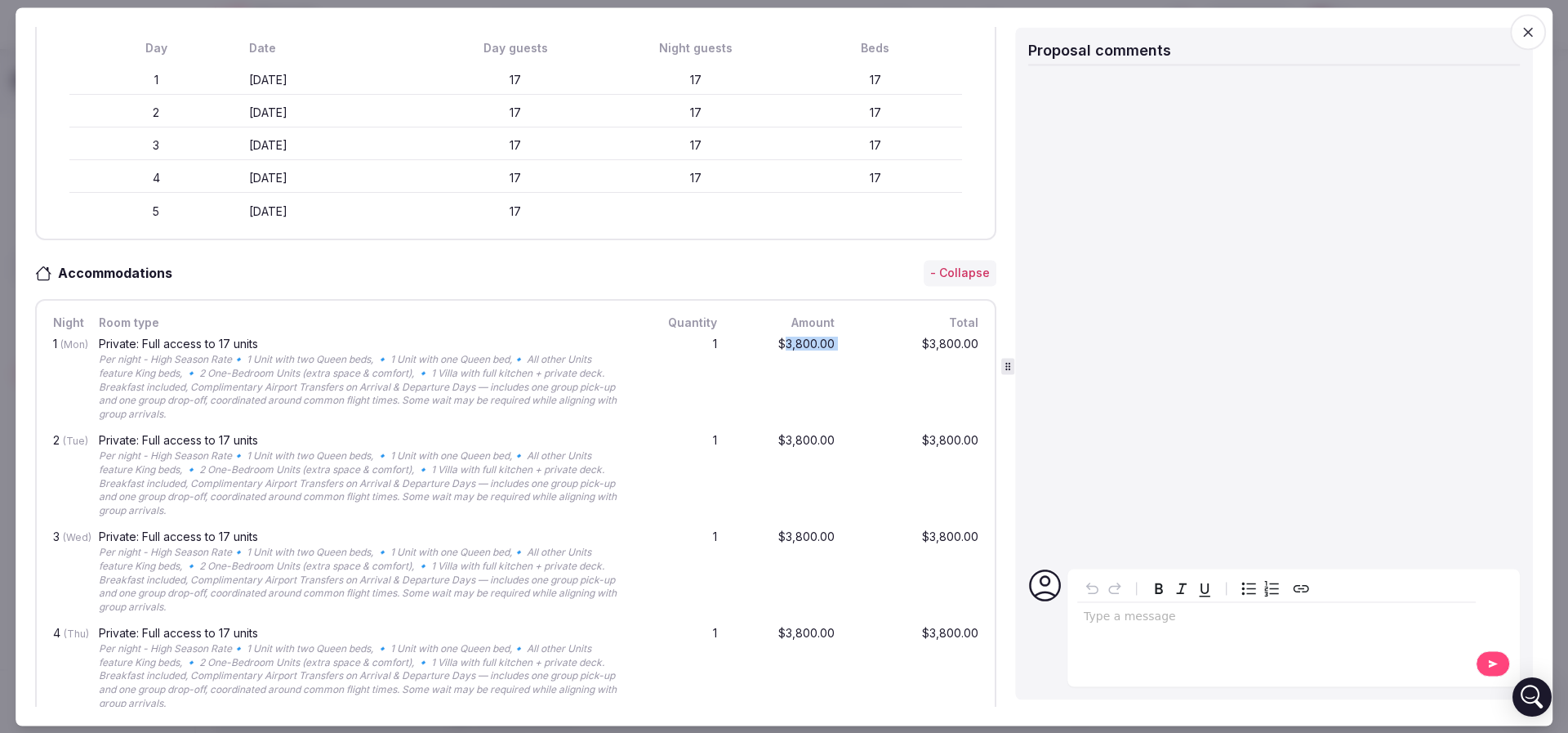
drag, startPoint x: 765, startPoint y: 339, endPoint x: 828, endPoint y: 343, distance: 63.1
click at [828, 343] on div "1 (Mon) Private: Full access to 17 units Per night - High Season Rate🔹 1 Unit w…" at bounding box center [516, 379] width 931 height 96
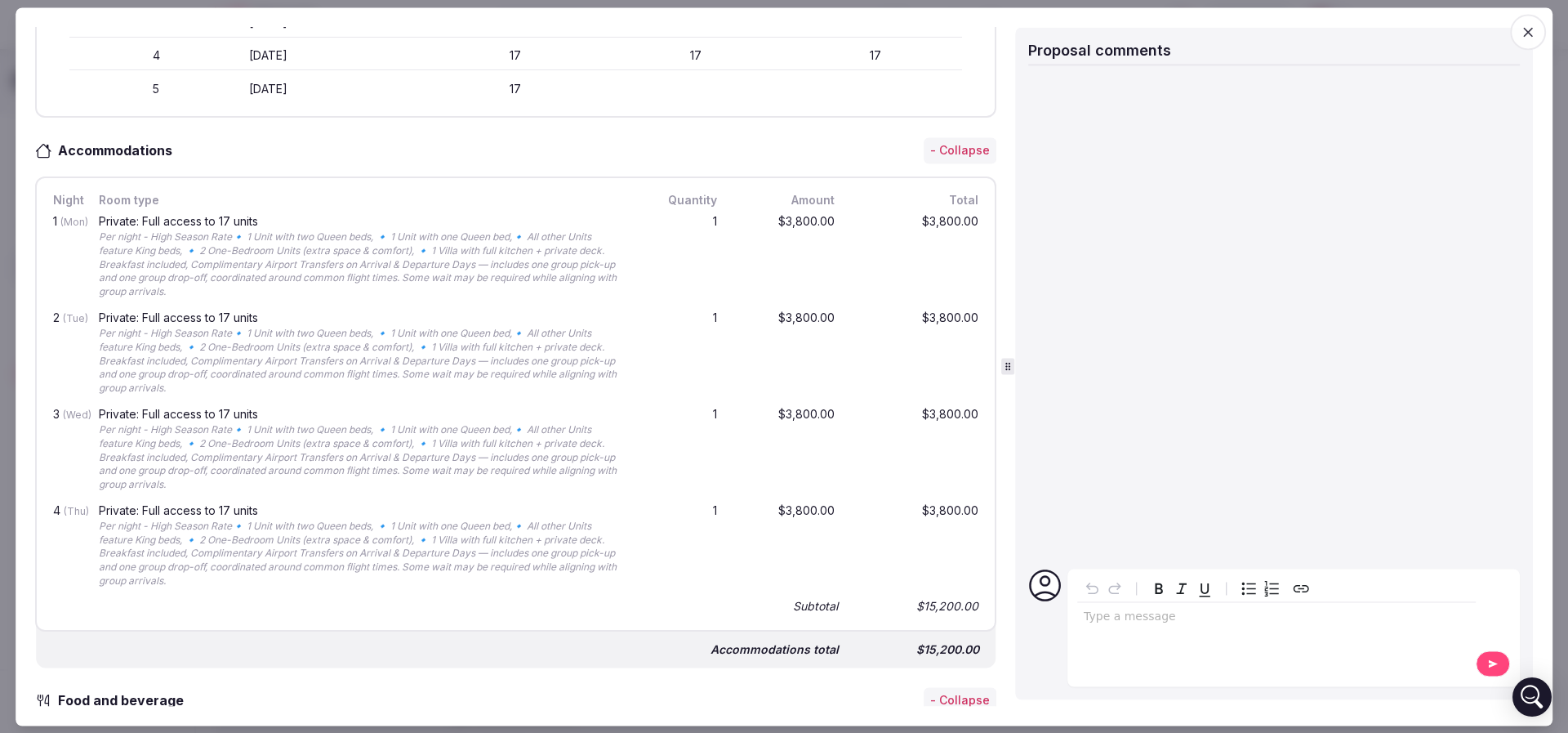
scroll to position [736, 0]
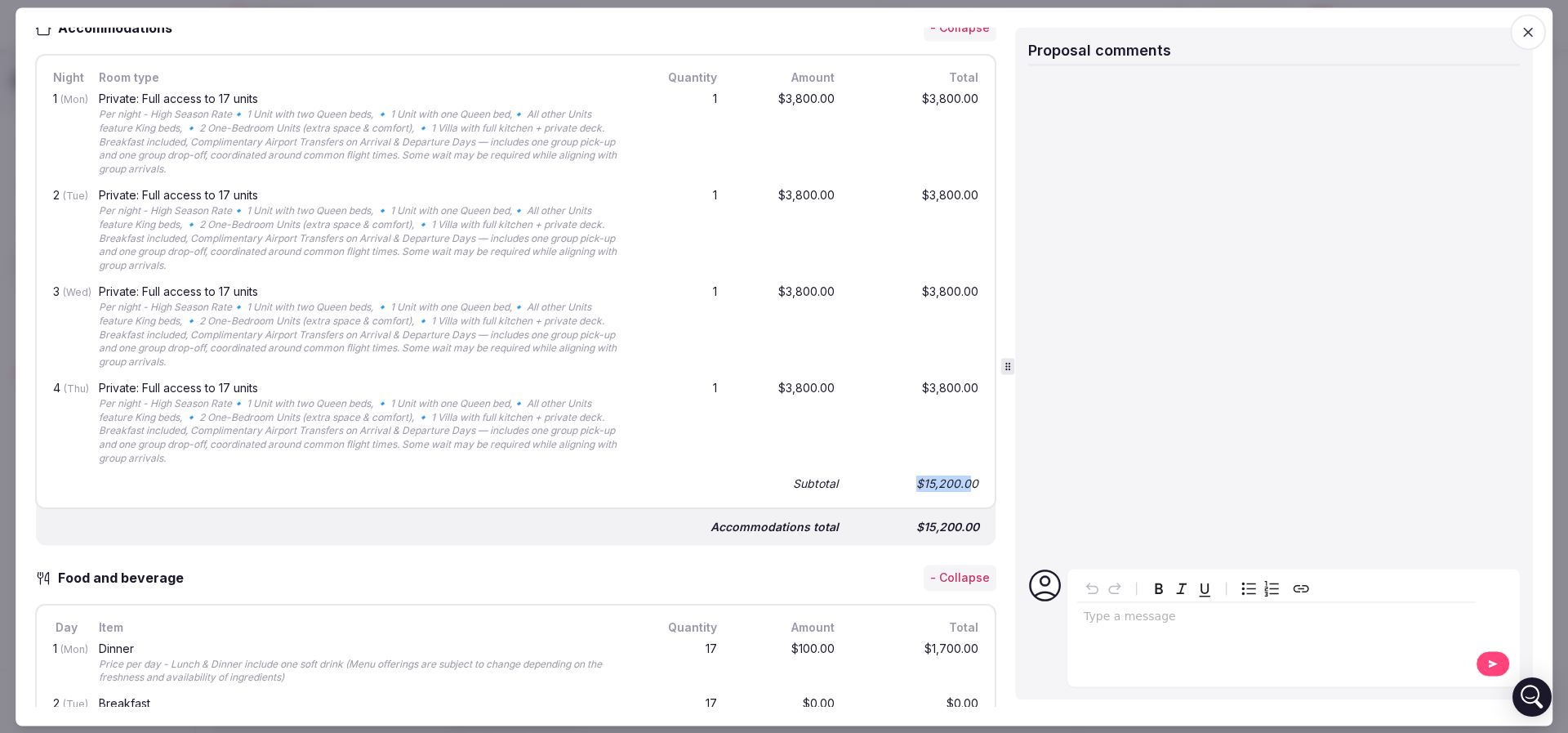
drag, startPoint x: 887, startPoint y: 484, endPoint x: 954, endPoint y: 482, distance: 67.0
click at [954, 482] on div "$15,200.00" at bounding box center [916, 483] width 131 height 23
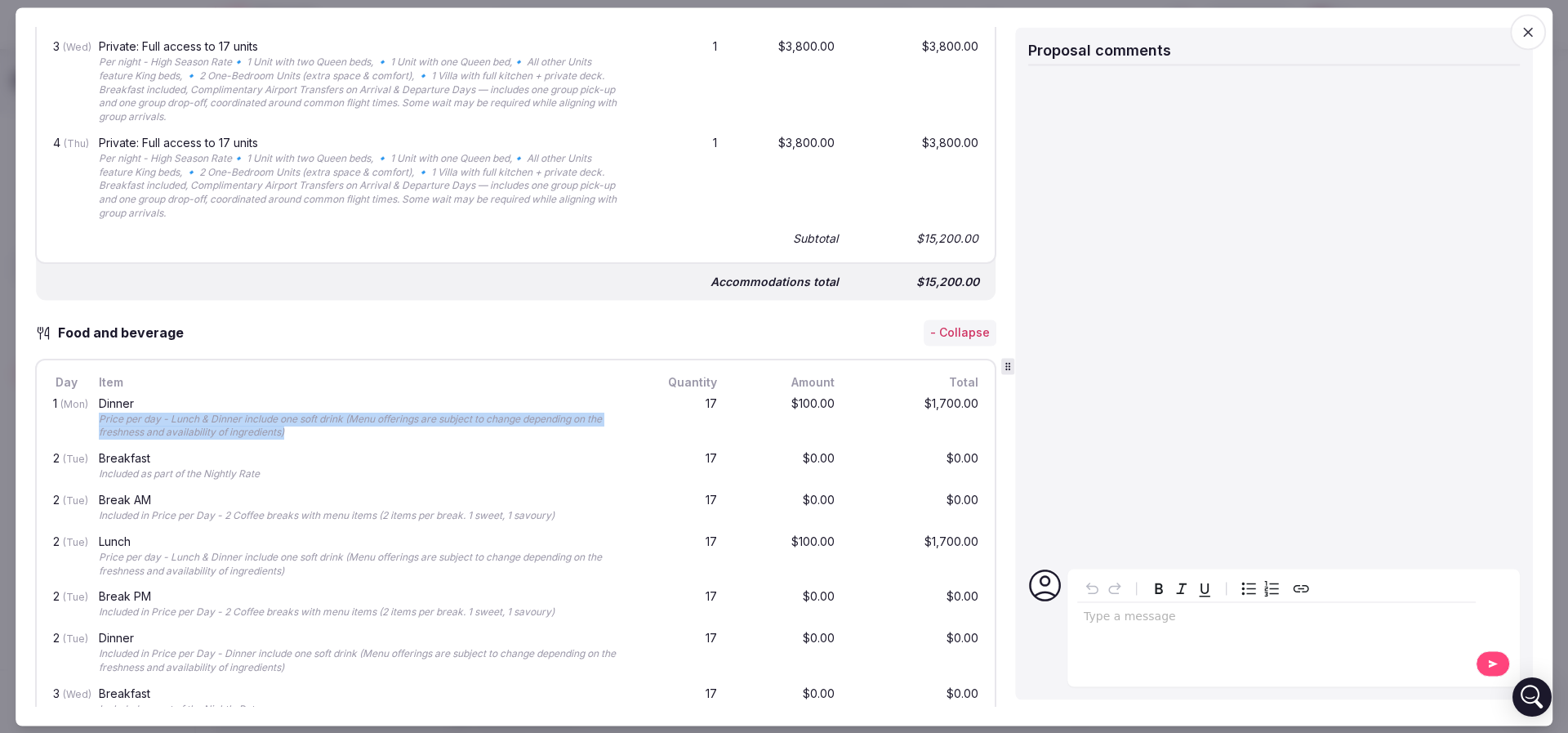
drag, startPoint x: 96, startPoint y: 415, endPoint x: 318, endPoint y: 423, distance: 222.1
click at [318, 423] on div "Dinner Price per day - Lunch & Dinner include one soft drink (Menu offerings ar…" at bounding box center [361, 419] width 533 height 49
click at [318, 423] on div "Price per day - Lunch & Dinner include one soft drink (Menu offerings are subje…" at bounding box center [362, 426] width 527 height 28
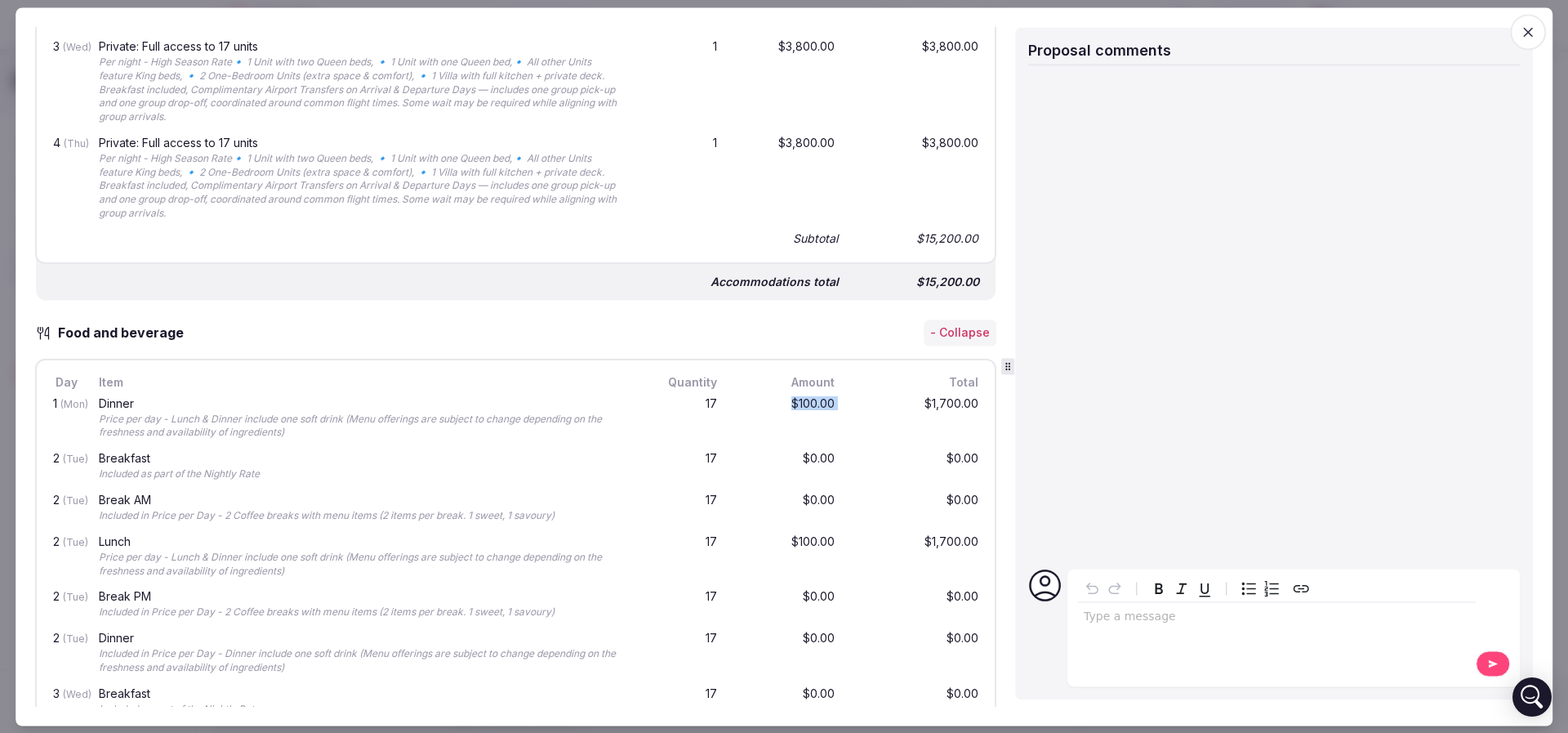
drag, startPoint x: 754, startPoint y: 401, endPoint x: 837, endPoint y: 401, distance: 83.0
click at [837, 401] on div "1 (Mon) Dinner Price per day - Lunch & Dinner include one soft drink (Menu offe…" at bounding box center [516, 418] width 931 height 55
click at [851, 401] on div "$1,700.00" at bounding box center [916, 419] width 131 height 49
drag, startPoint x: 781, startPoint y: 457, endPoint x: 791, endPoint y: 455, distance: 10.2
click at [791, 455] on div "$0.00" at bounding box center [785, 467] width 105 height 35
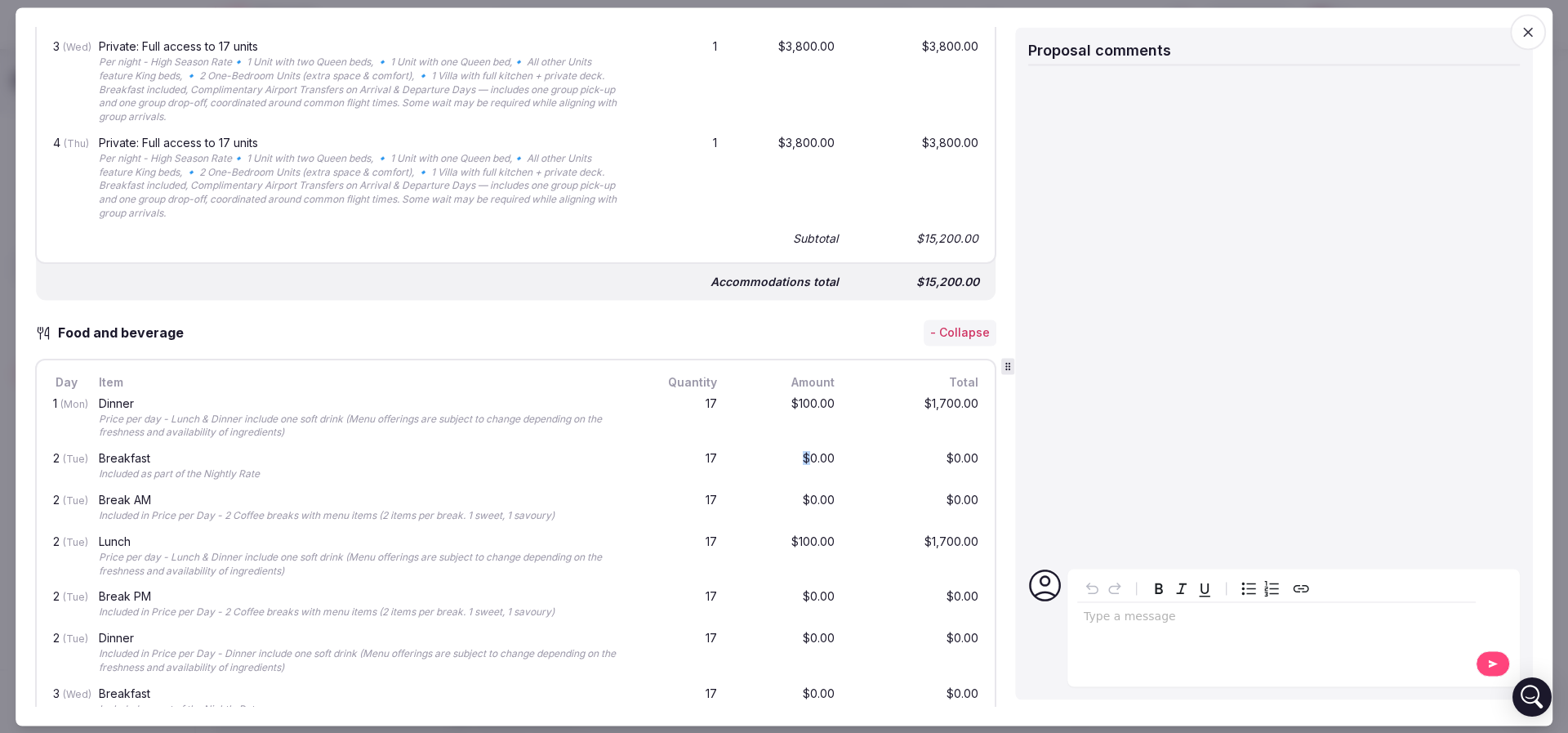
click at [791, 455] on div "$0.00" at bounding box center [785, 467] width 105 height 35
drag, startPoint x: 160, startPoint y: 468, endPoint x: 202, endPoint y: 468, distance: 42.0
click at [202, 469] on div "Included as part of the Nightly Rate" at bounding box center [362, 475] width 527 height 14
drag, startPoint x: 94, startPoint y: 510, endPoint x: 205, endPoint y: 506, distance: 111.1
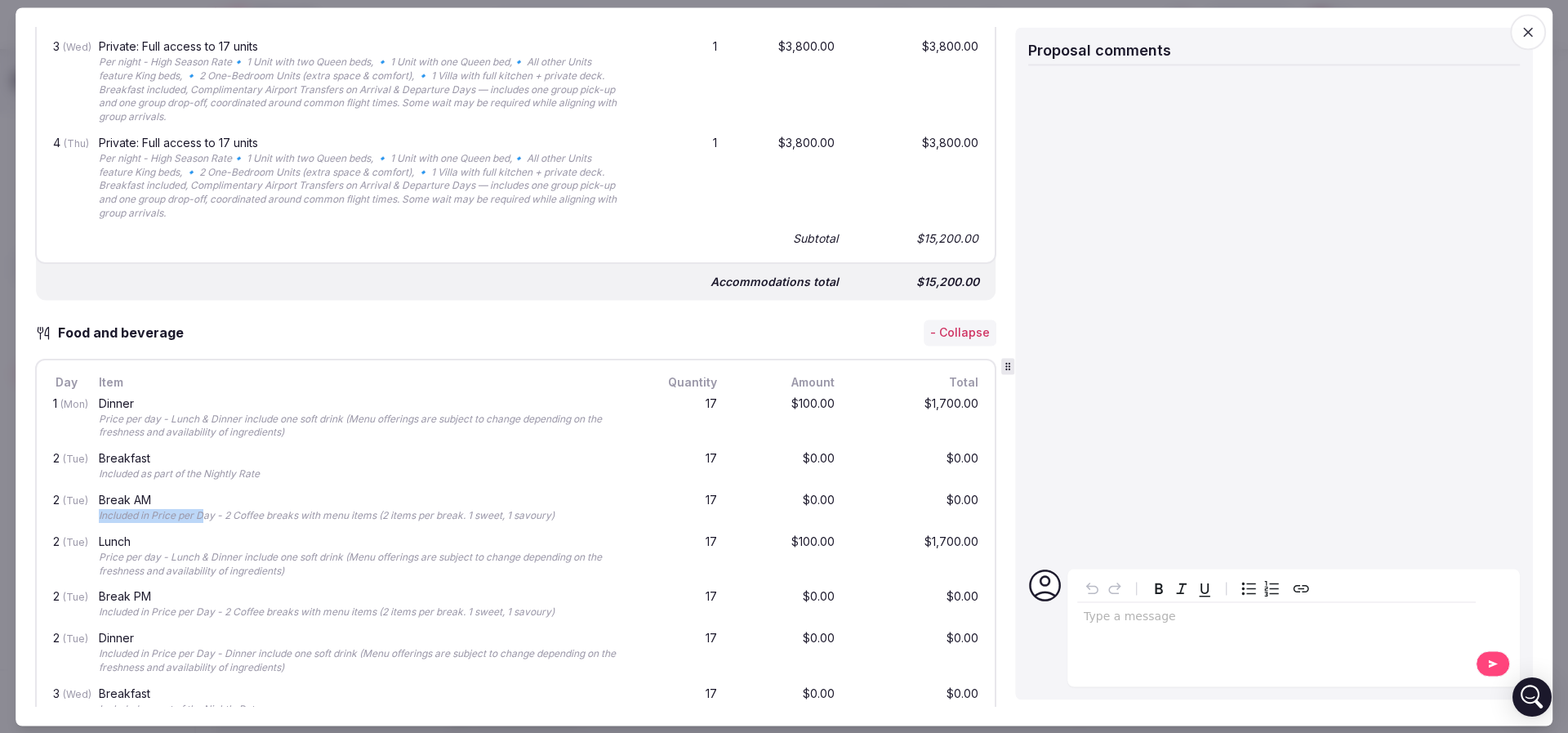
click at [205, 506] on div "2 (Tue) Break AM Included in Price per Day - 2 Coffee breaks with menu items (2…" at bounding box center [516, 509] width 931 height 42
click at [205, 510] on div "Included in Price per Day - 2 Coffee breaks with menu items (2 items per break.…" at bounding box center [362, 517] width 527 height 14
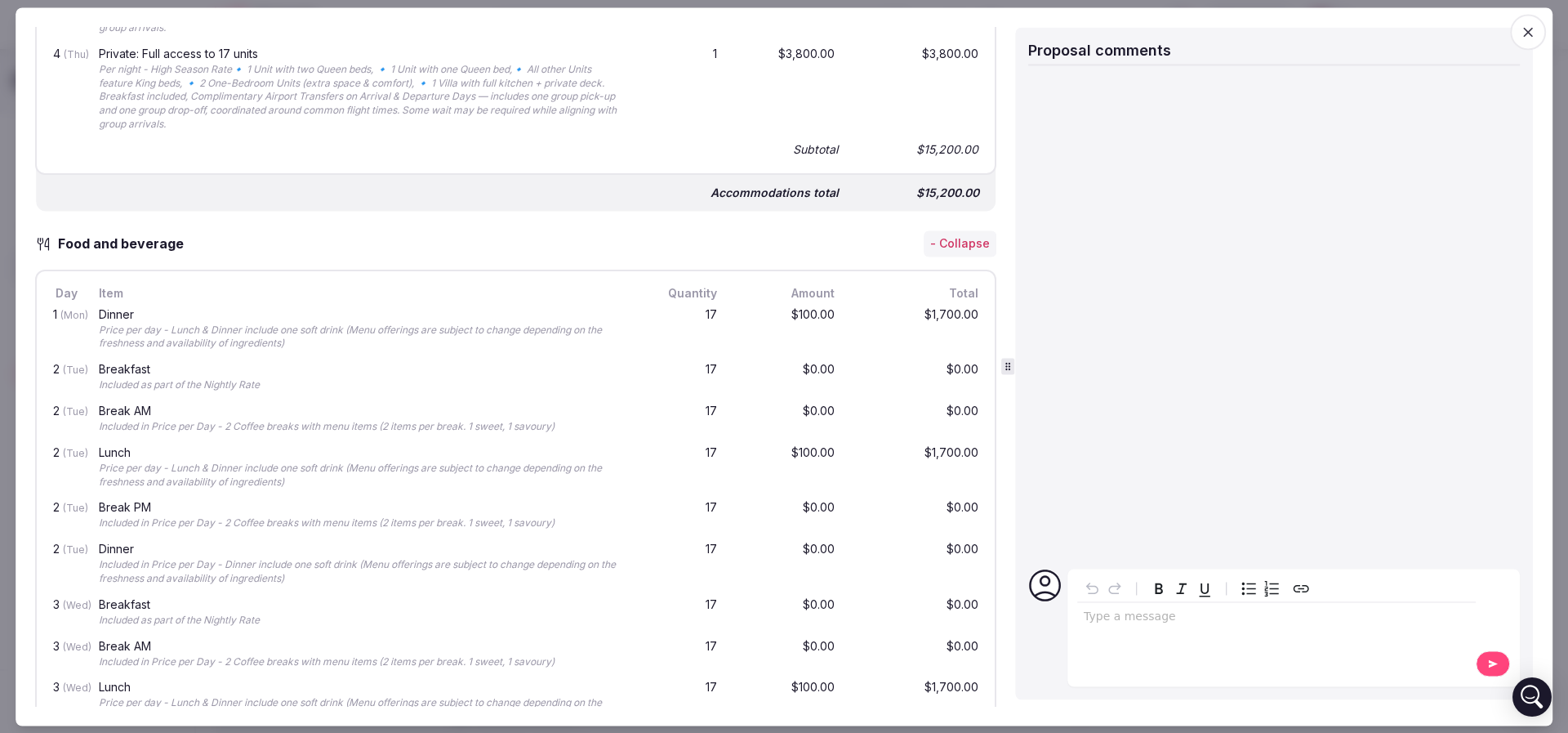
scroll to position [1103, 0]
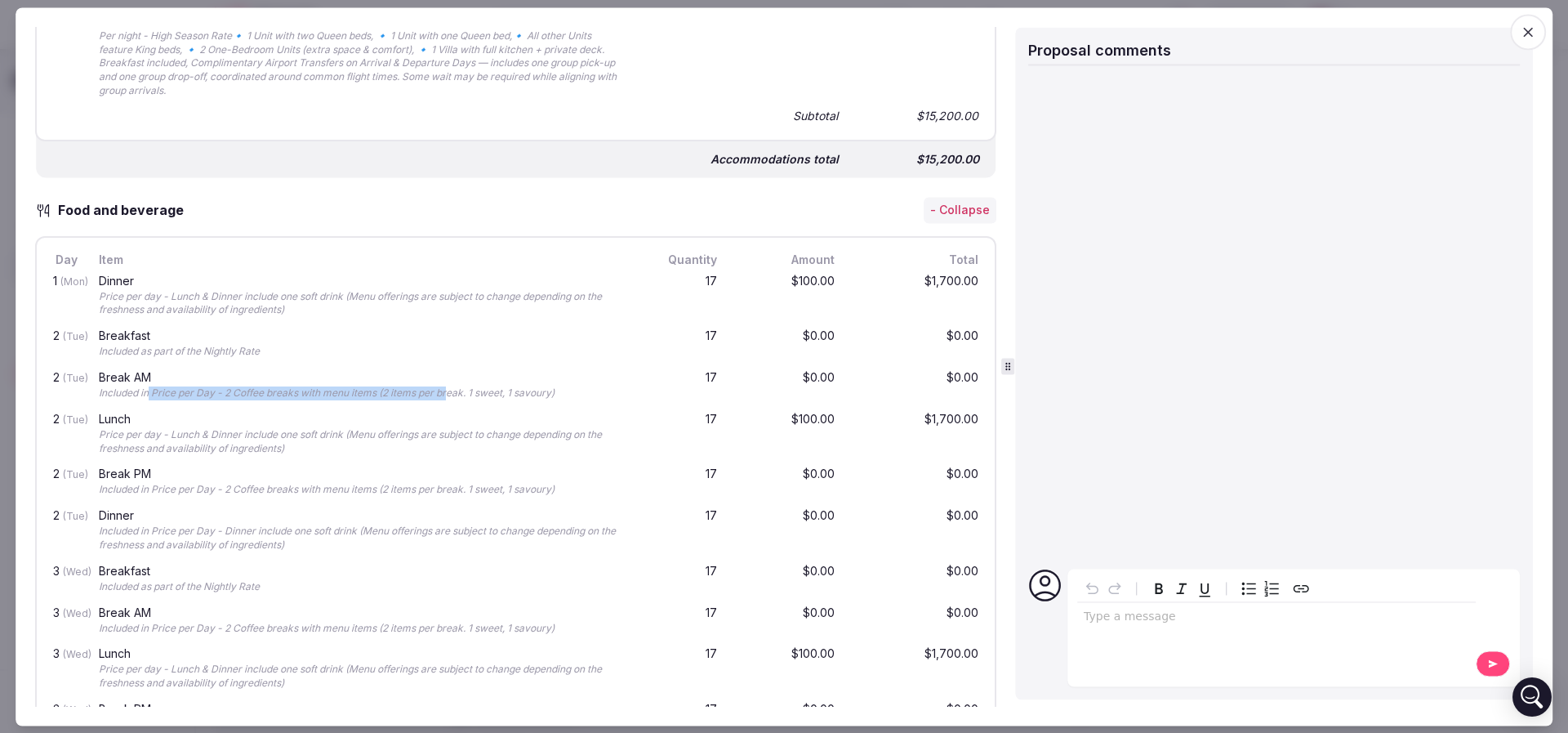
drag, startPoint x: 150, startPoint y: 392, endPoint x: 448, endPoint y: 389, distance: 298.0
click at [448, 389] on div "Included in Price per Day - 2 Coffee breaks with menu items (2 items per break.…" at bounding box center [362, 394] width 527 height 14
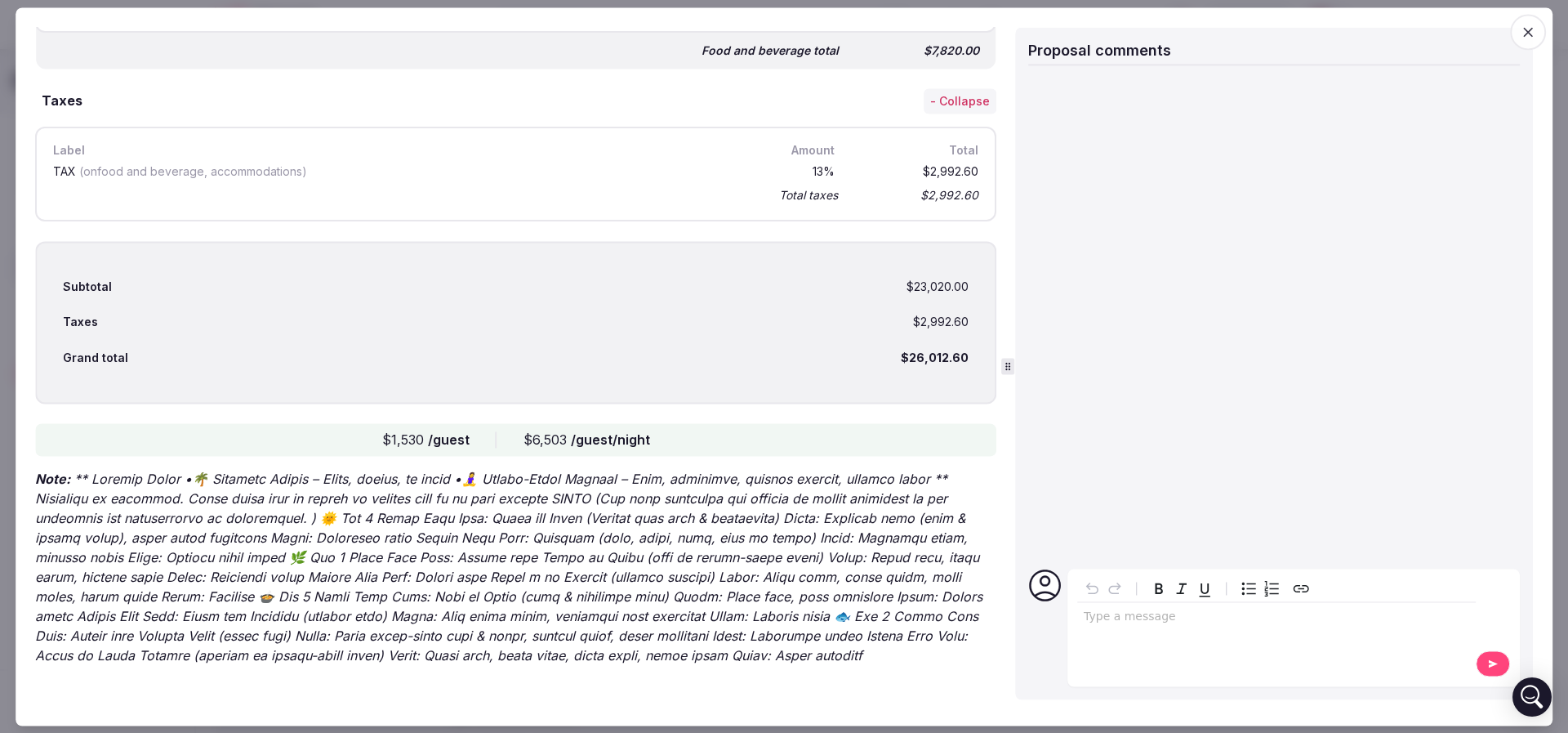
scroll to position [2258, 0]
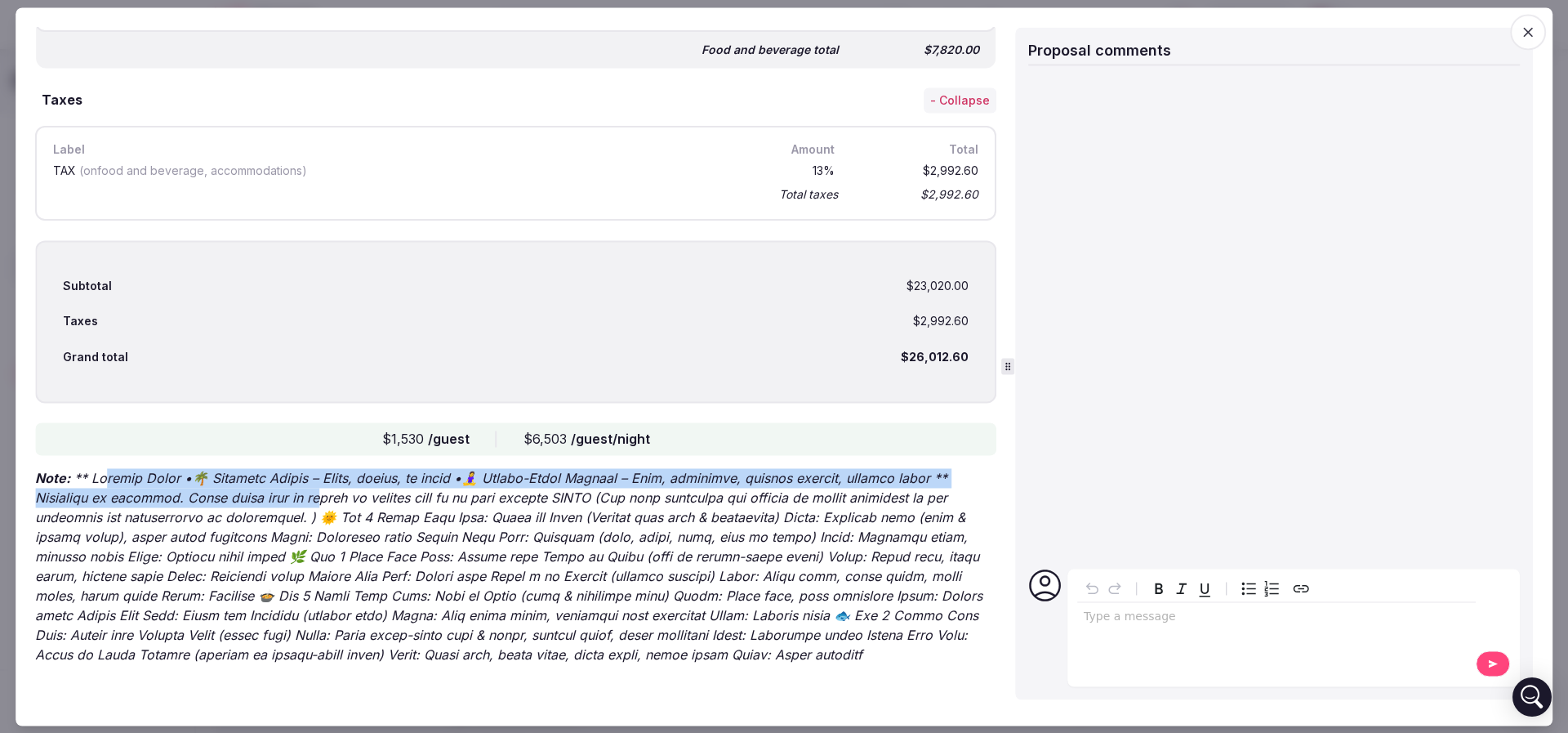
drag, startPoint x: 105, startPoint y: 469, endPoint x: 327, endPoint y: 505, distance: 224.9
click at [326, 503] on p "Note:" at bounding box center [515, 566] width 961 height 196
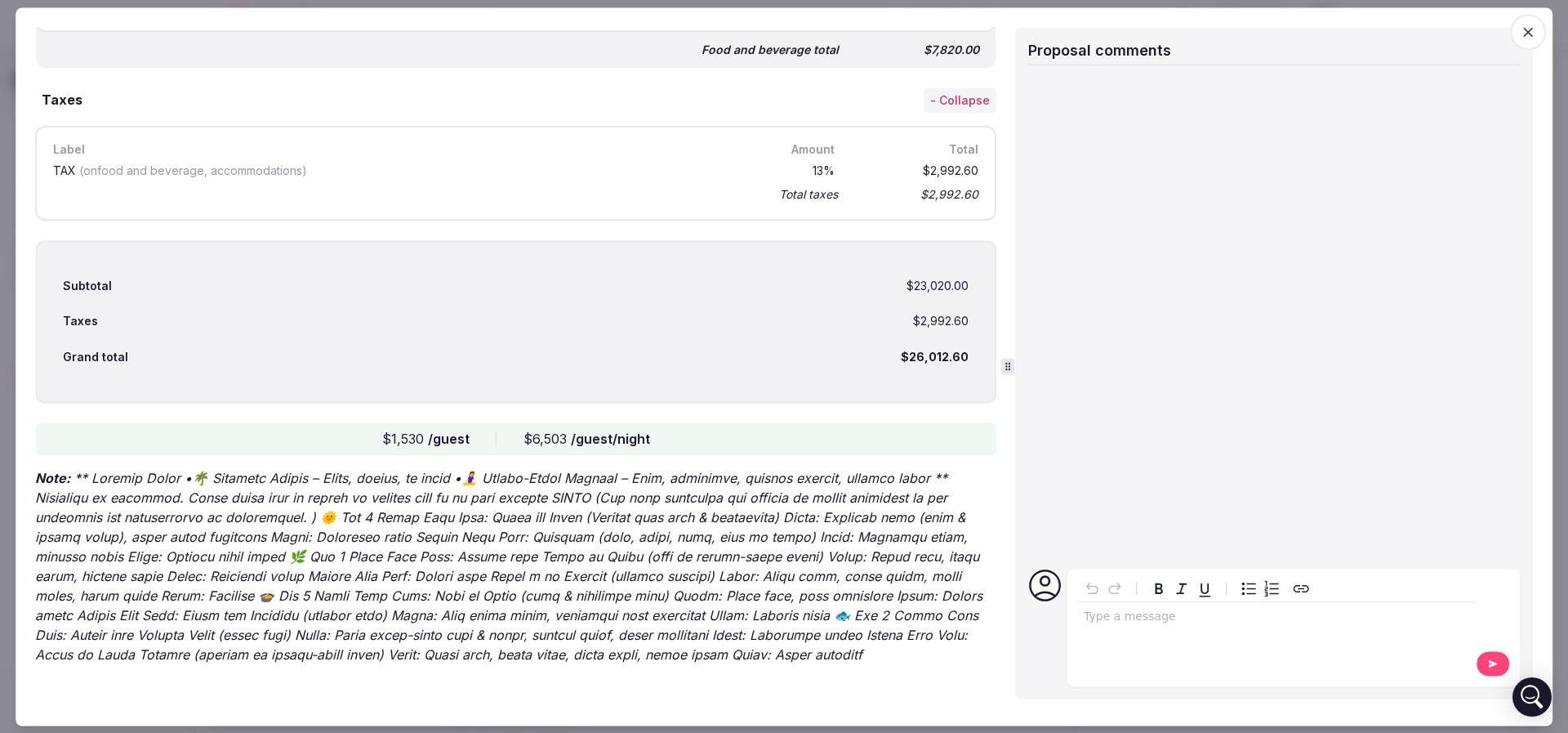
click at [327, 505] on p "Note:" at bounding box center [515, 566] width 961 height 196
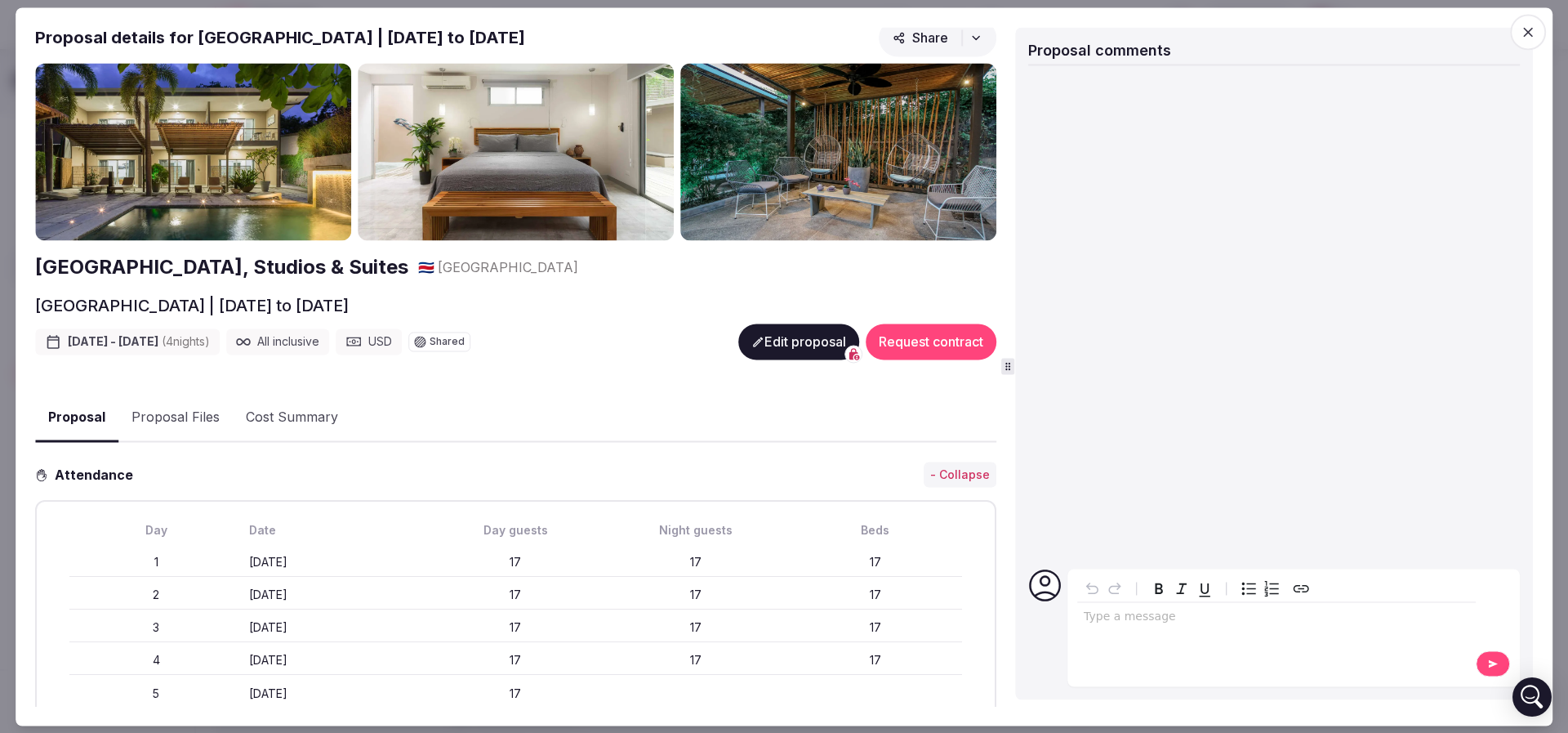
scroll to position [0, 0]
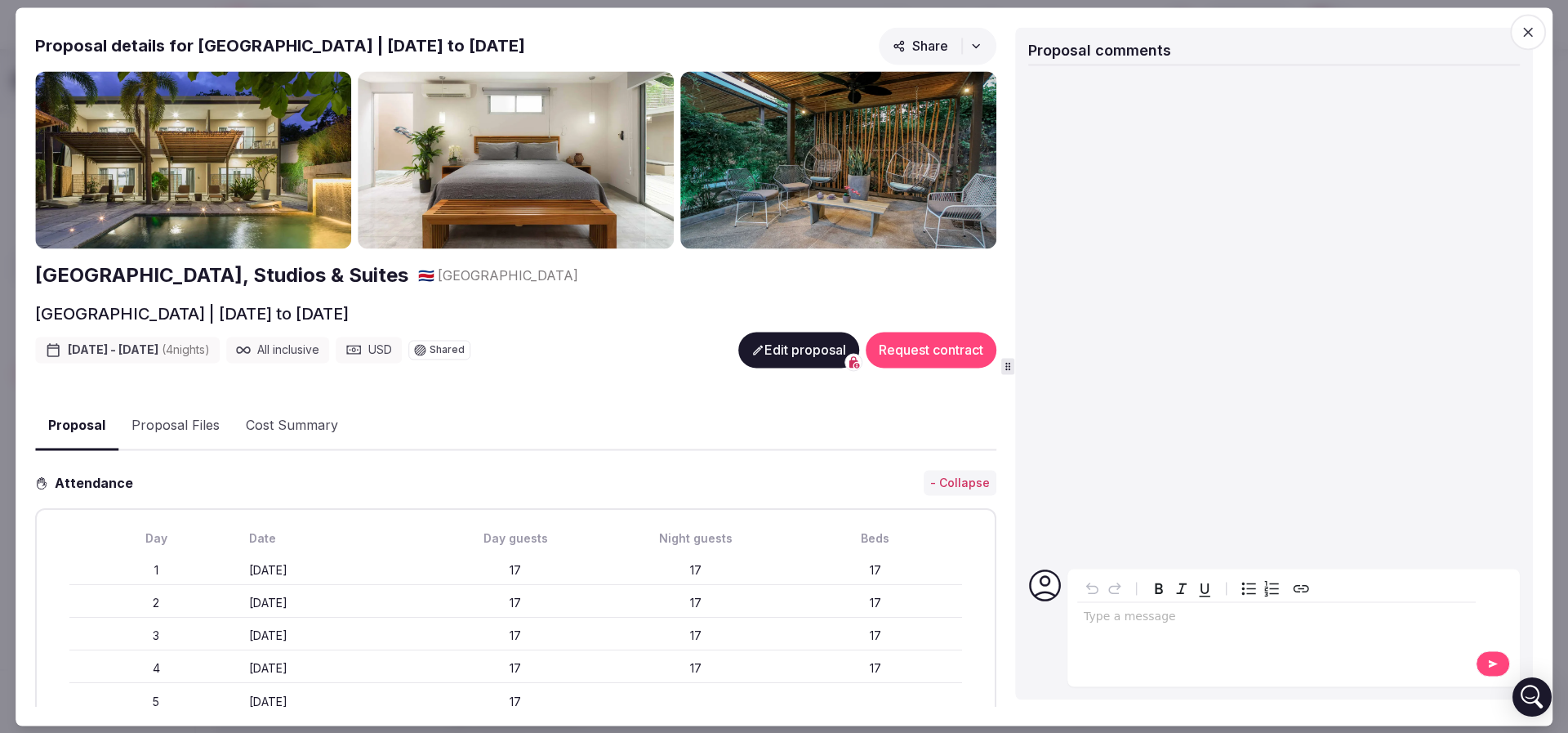
click at [196, 417] on button "Proposal Files" at bounding box center [175, 427] width 115 height 48
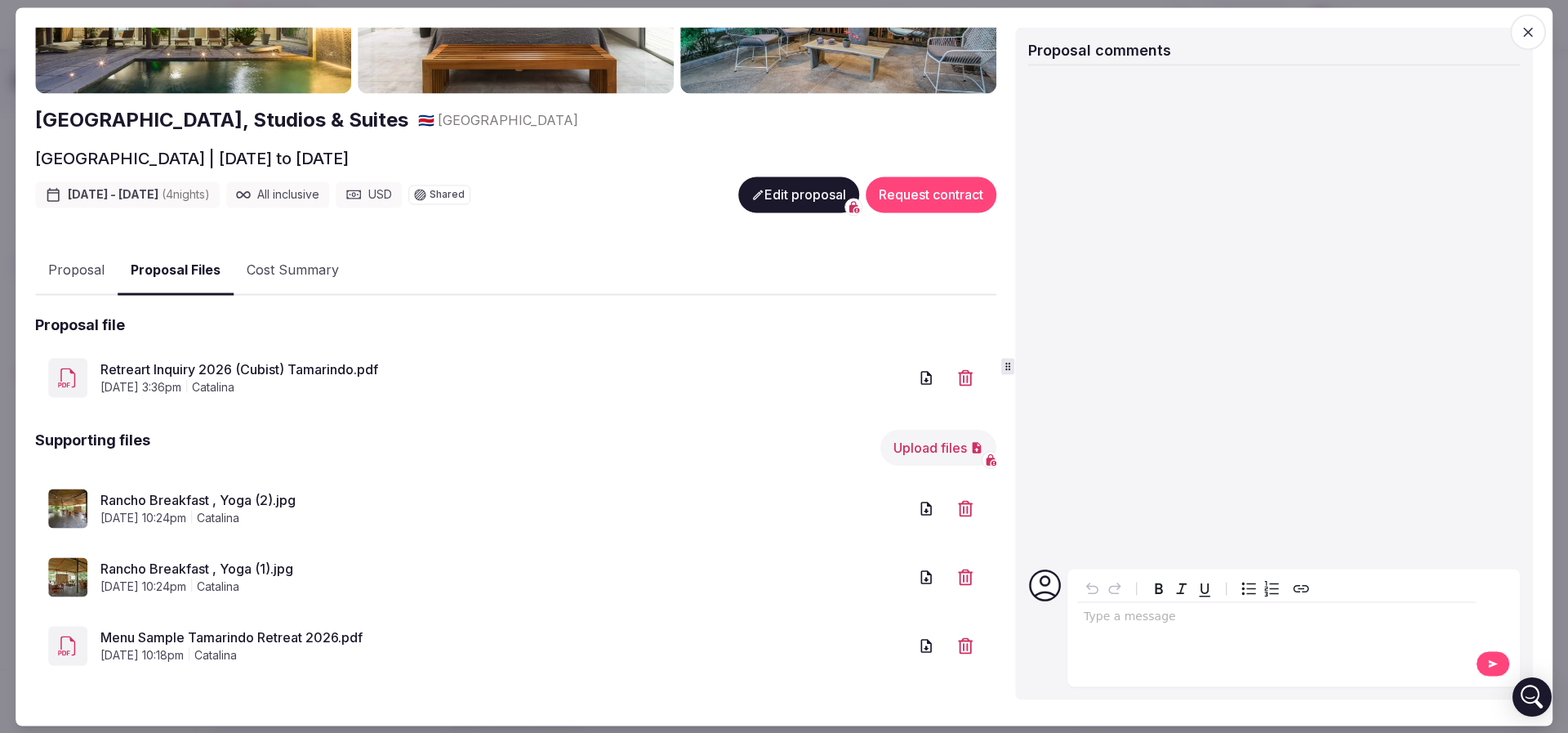
scroll to position [156, 0]
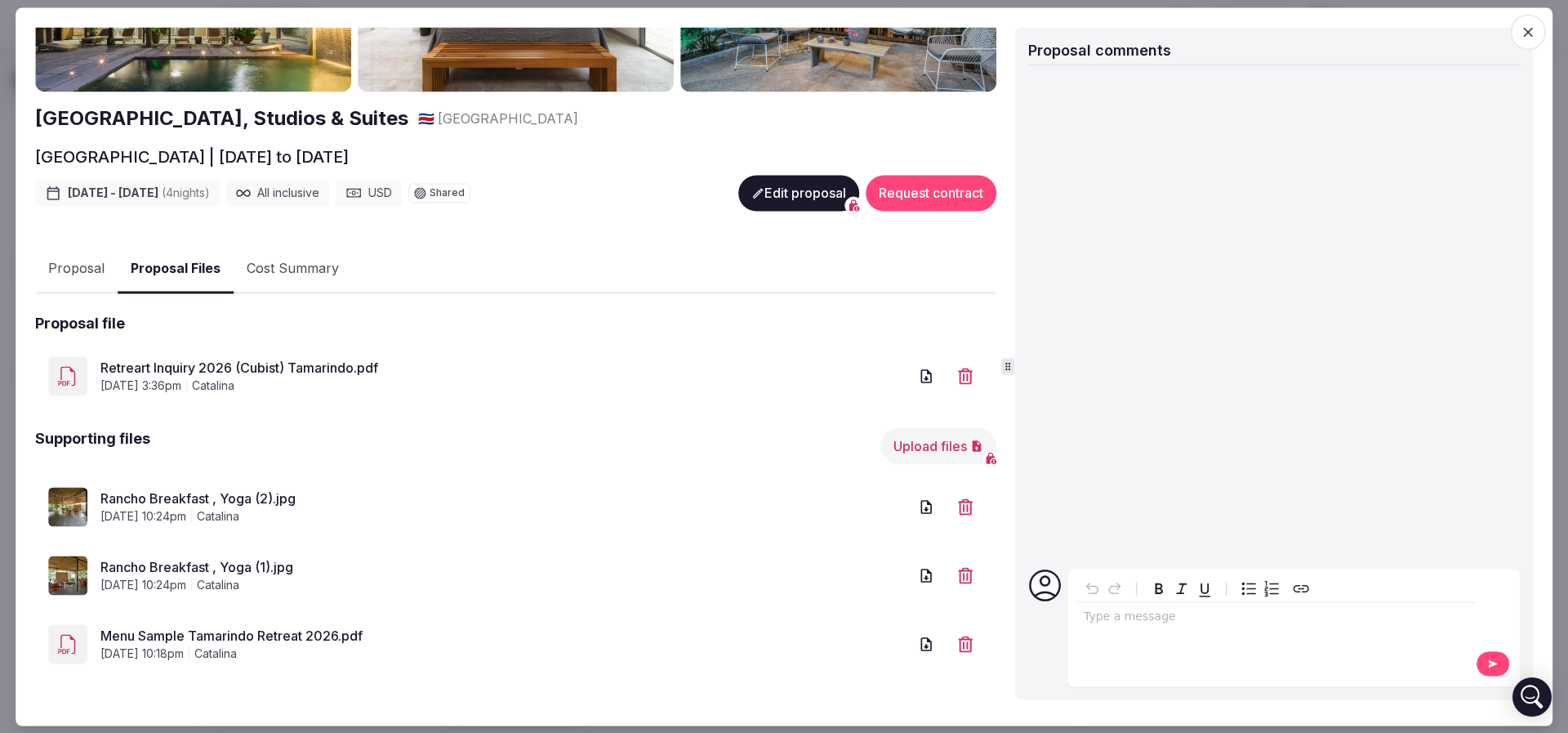
click at [209, 361] on link "Retreart Inquiry 2026 (Cubist) Tamarindo.pdf" at bounding box center [504, 368] width 807 height 20
click at [238, 499] on link "Rancho Breakfast , Yoga (2).jpg" at bounding box center [504, 499] width 807 height 20
click at [222, 569] on link "Rancho Breakfast , Yoga (1).jpg" at bounding box center [504, 567] width 807 height 20
click at [245, 634] on link "Menu Sample Tamarindo Retreat 2026.pdf" at bounding box center [504, 636] width 807 height 20
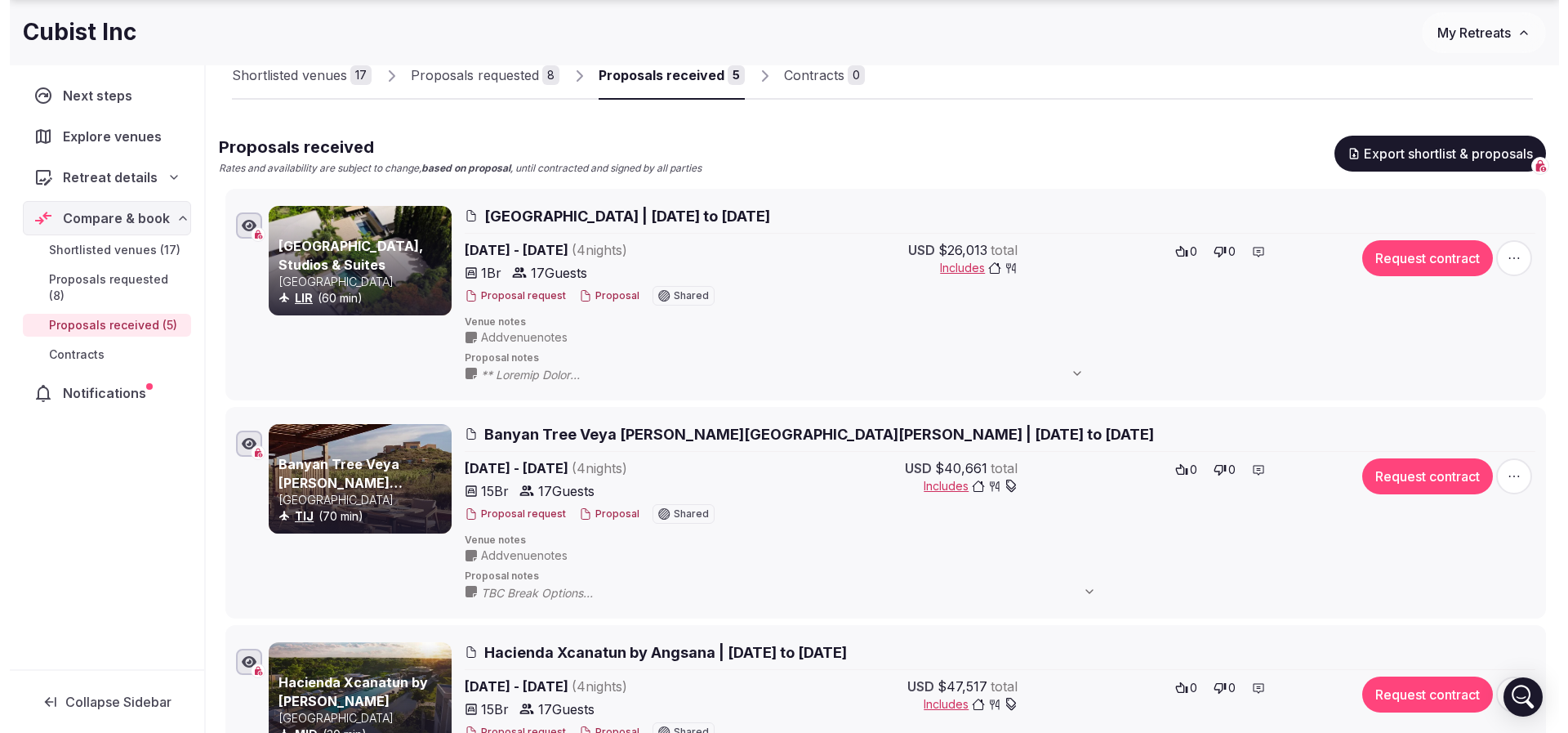
scroll to position [245, 0]
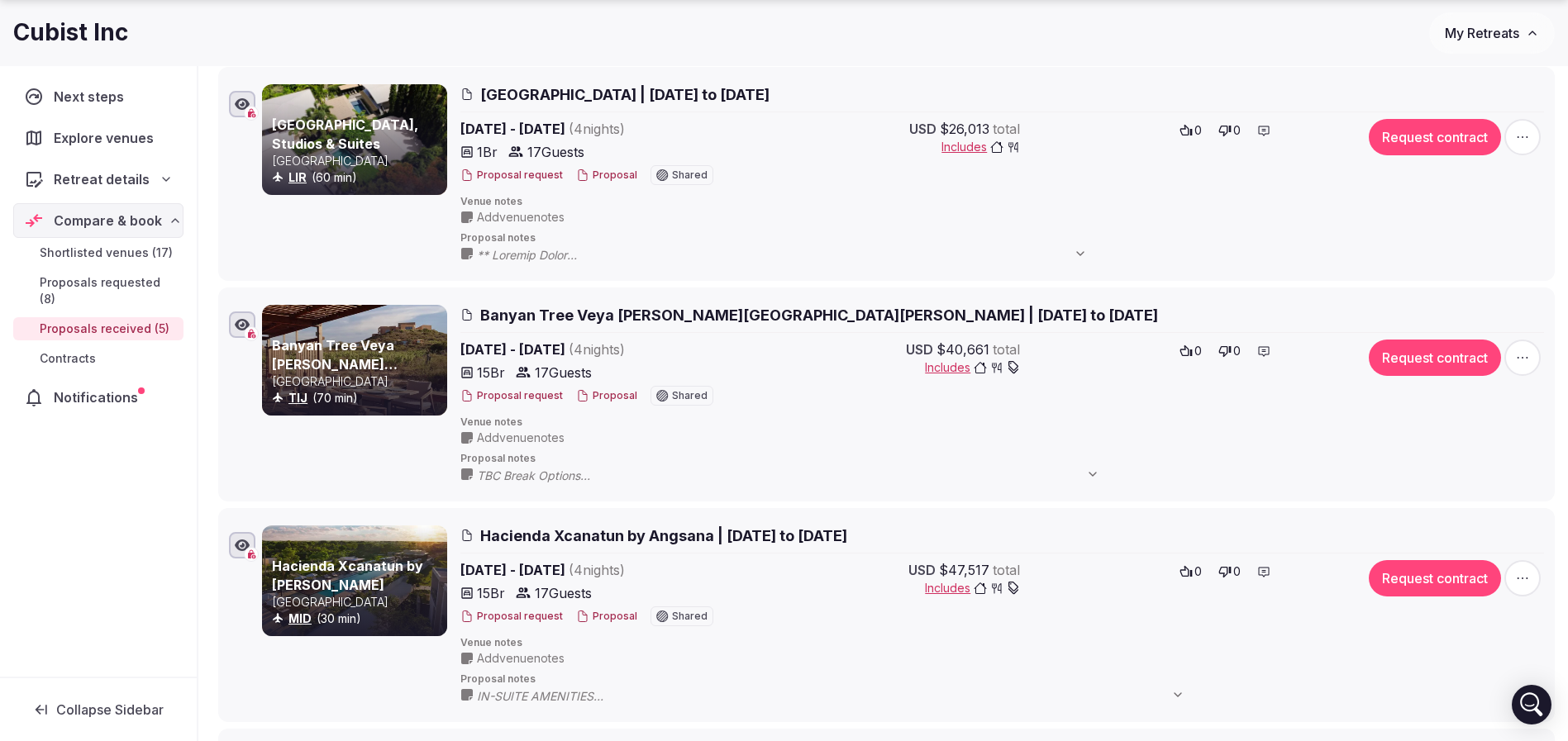
click at [613, 395] on button "Proposal" at bounding box center [606, 396] width 61 height 14
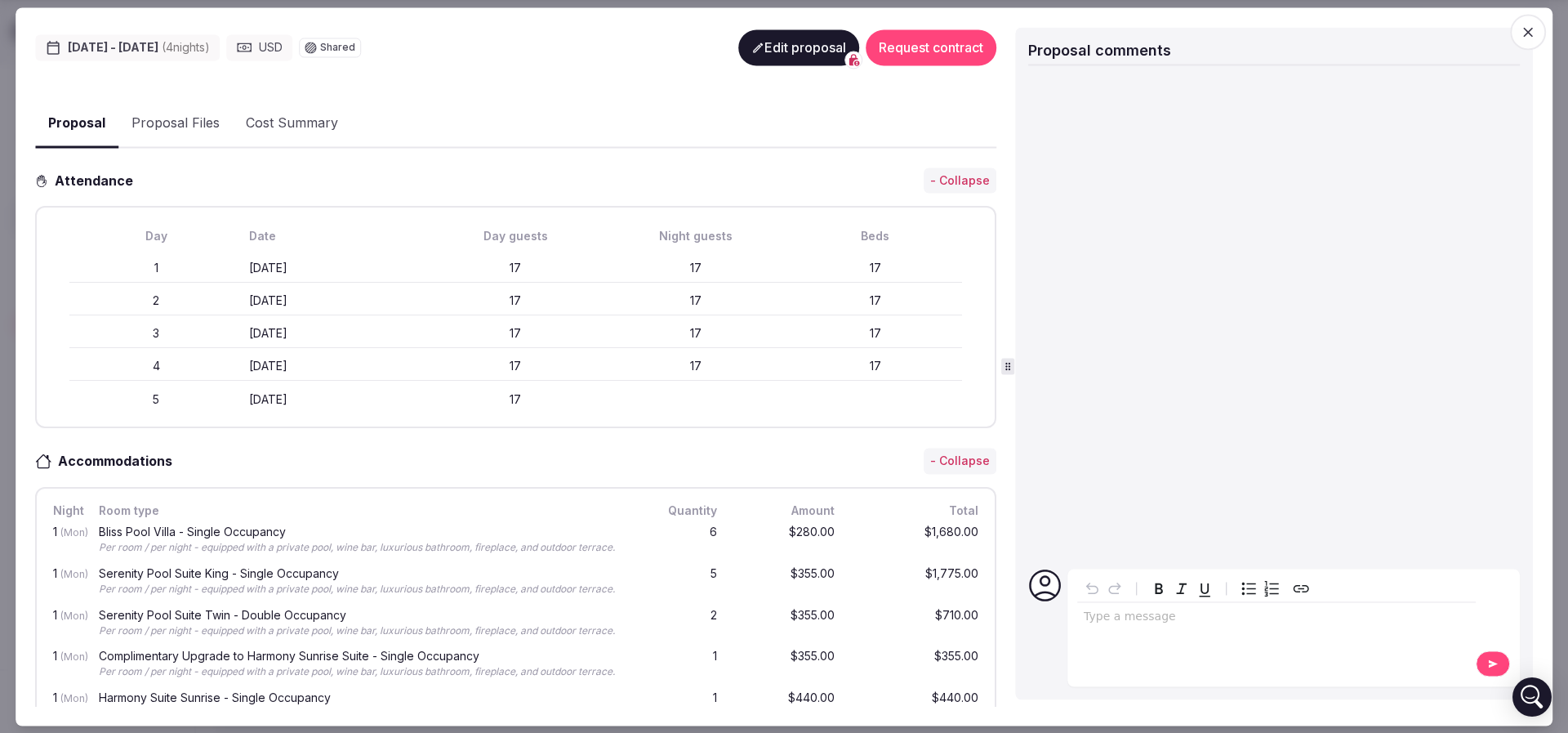
scroll to position [0, 0]
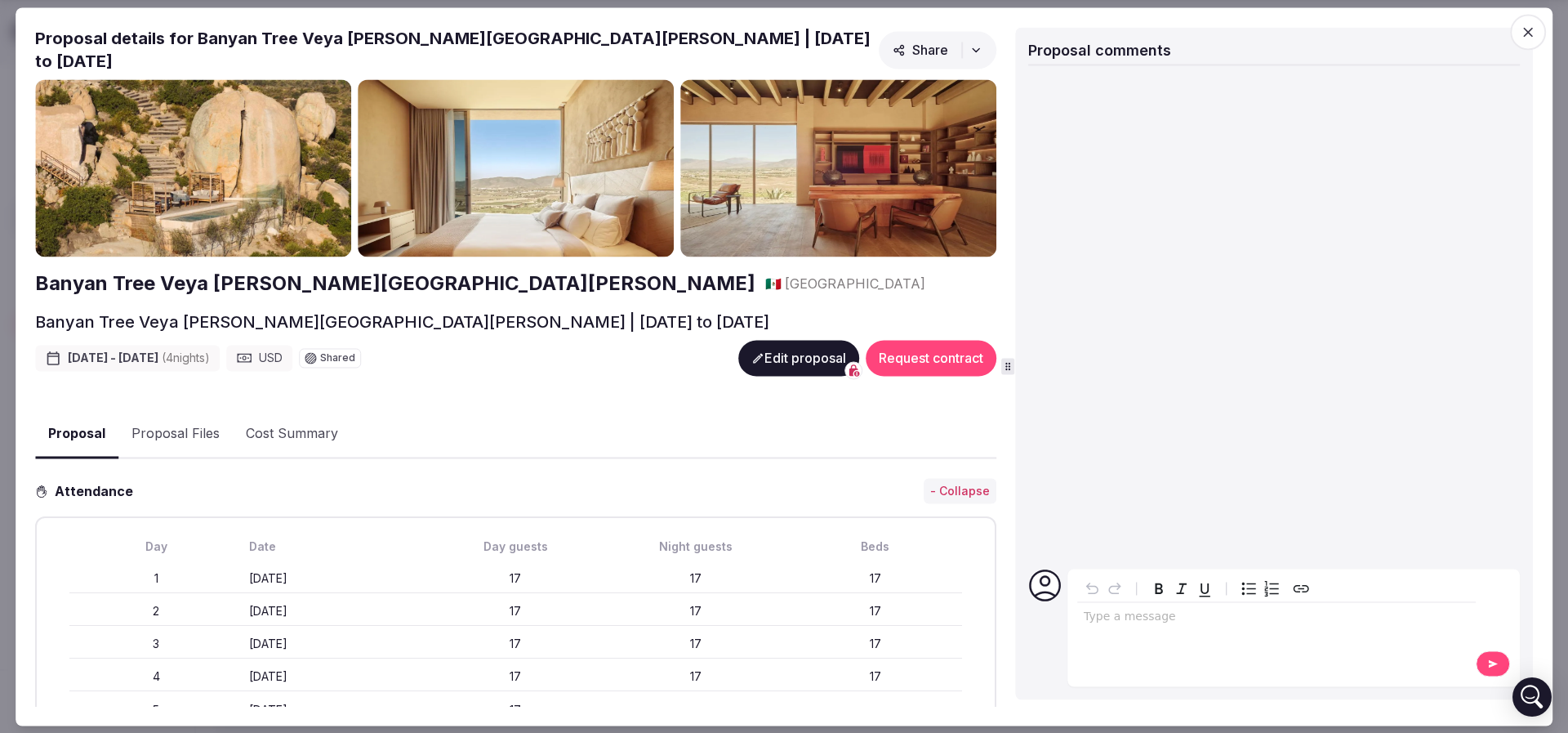
click at [224, 276] on h2 "Banyan Tree Veya Valle de Guadalupe" at bounding box center [394, 284] width 720 height 28
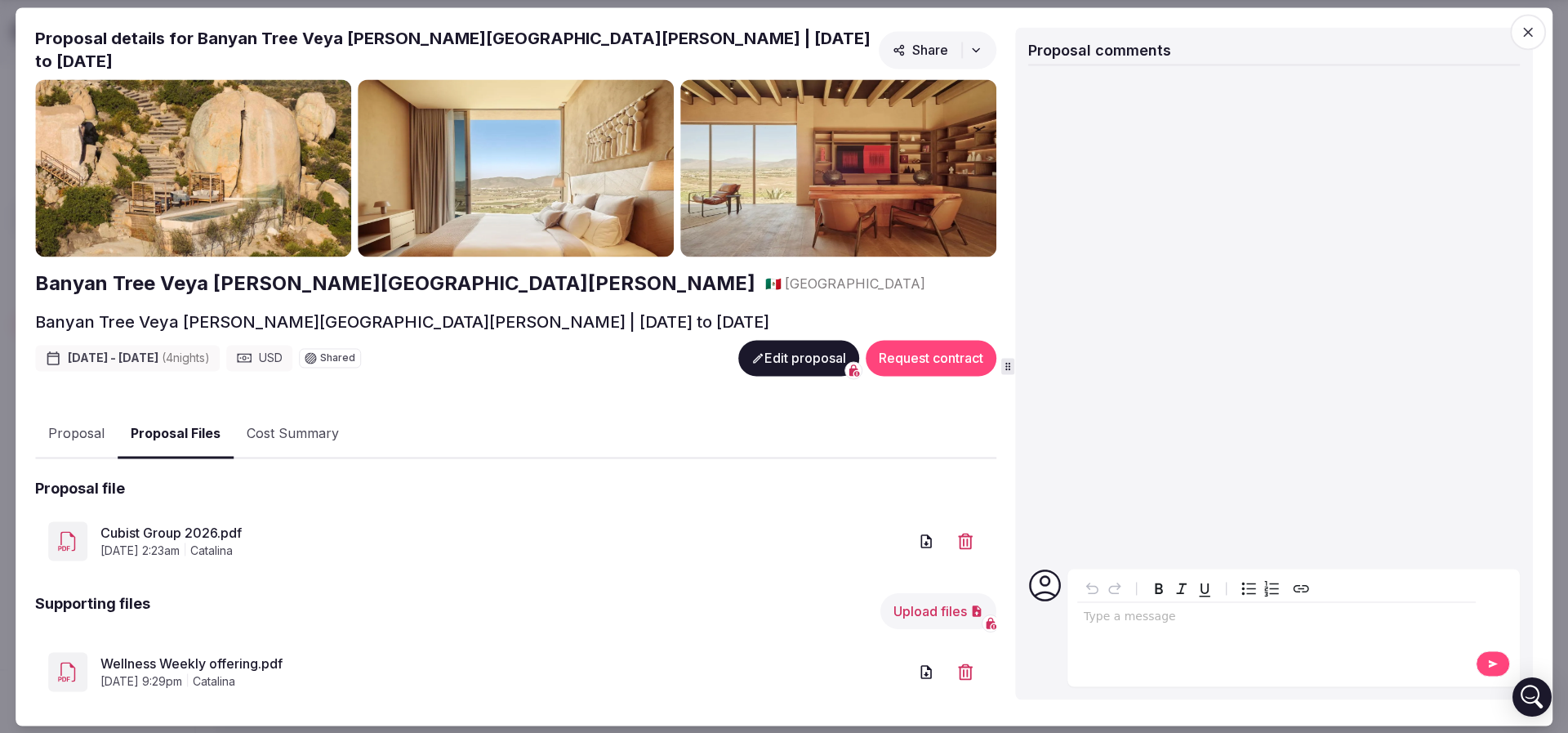
click at [171, 412] on button "Proposal Files" at bounding box center [175, 434] width 116 height 48
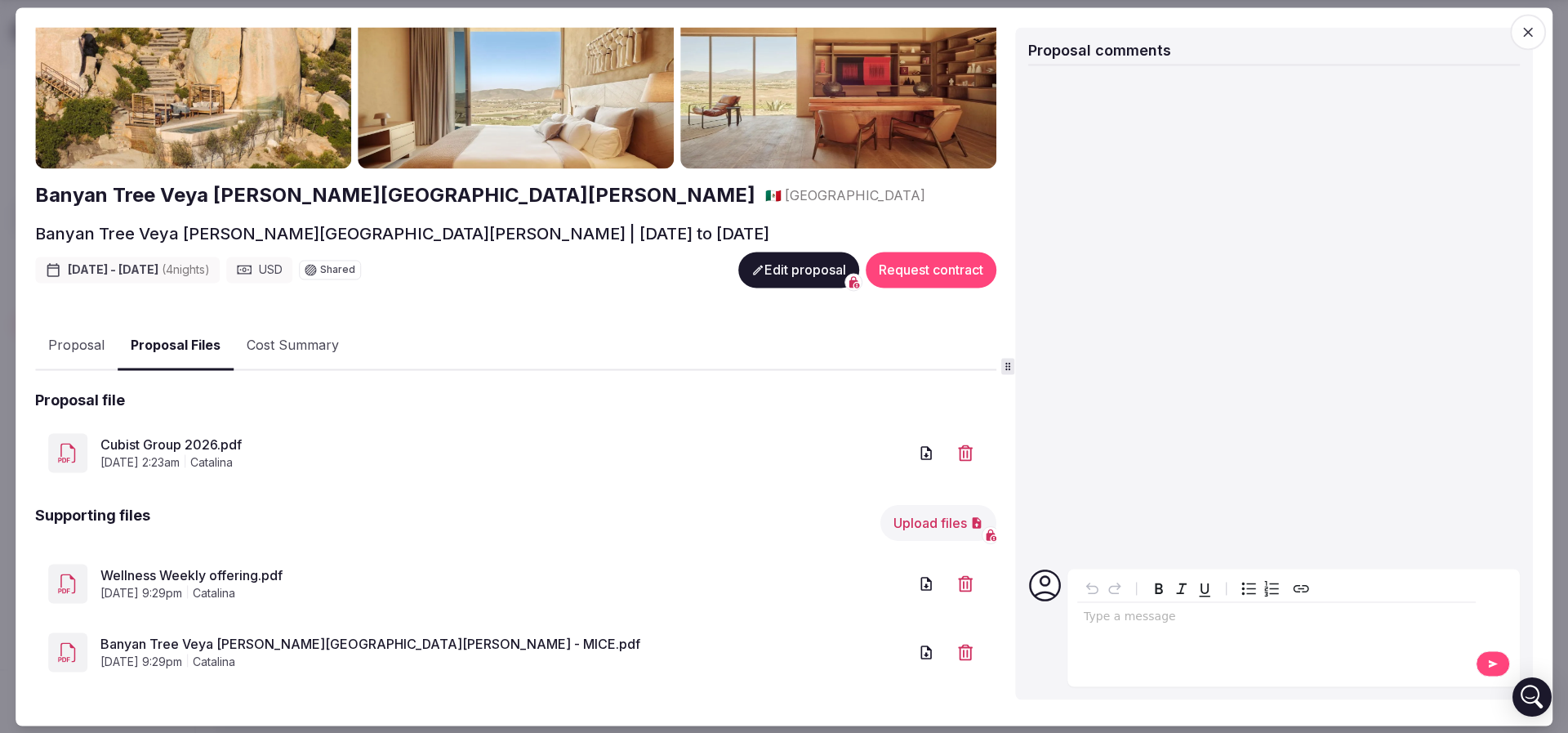
click at [195, 435] on link "Cubist Group 2026.pdf" at bounding box center [504, 445] width 807 height 20
click at [790, 252] on button "Edit proposal" at bounding box center [799, 270] width 121 height 36
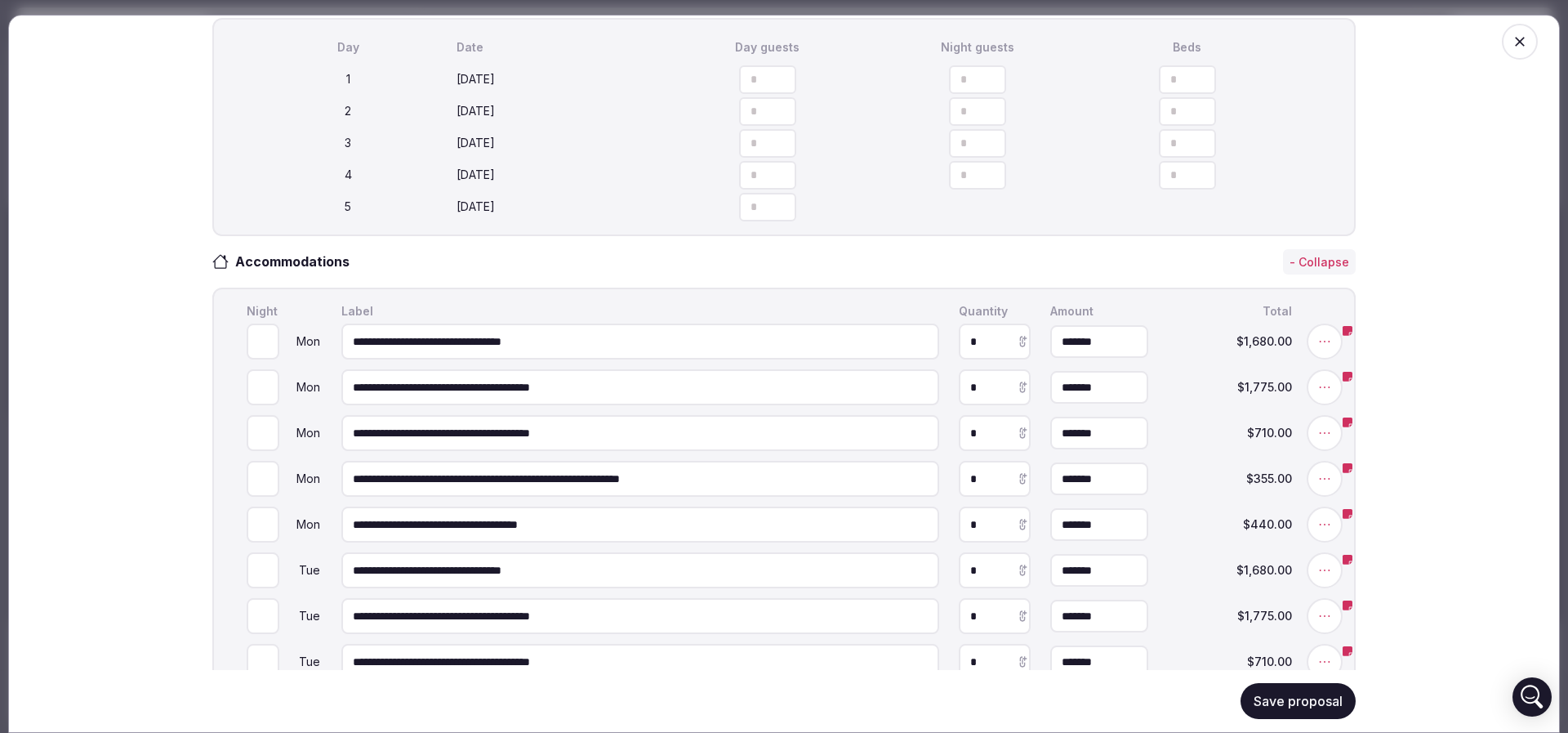
scroll to position [490, 0]
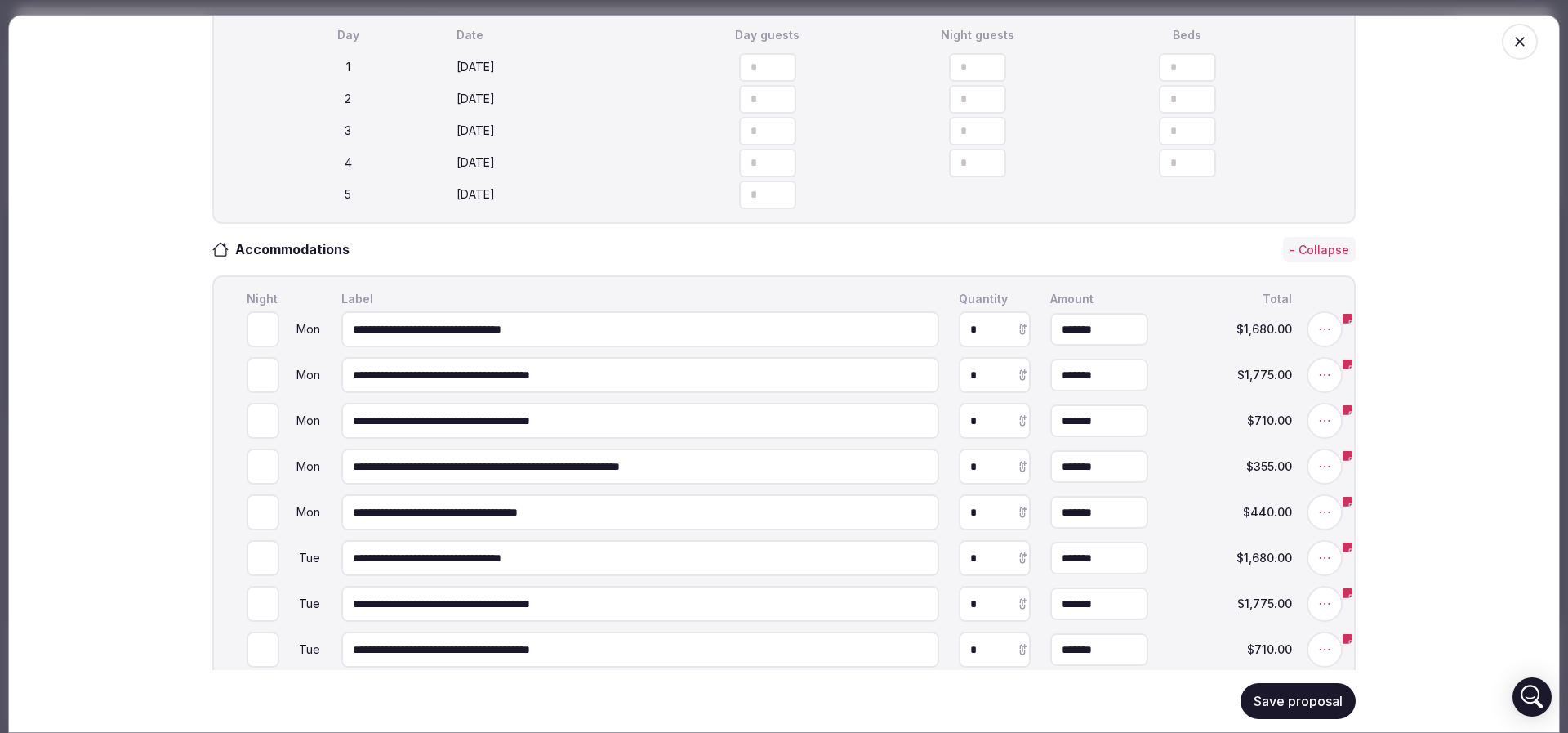
click at [467, 427] on input "**********" at bounding box center [640, 421] width 597 height 36
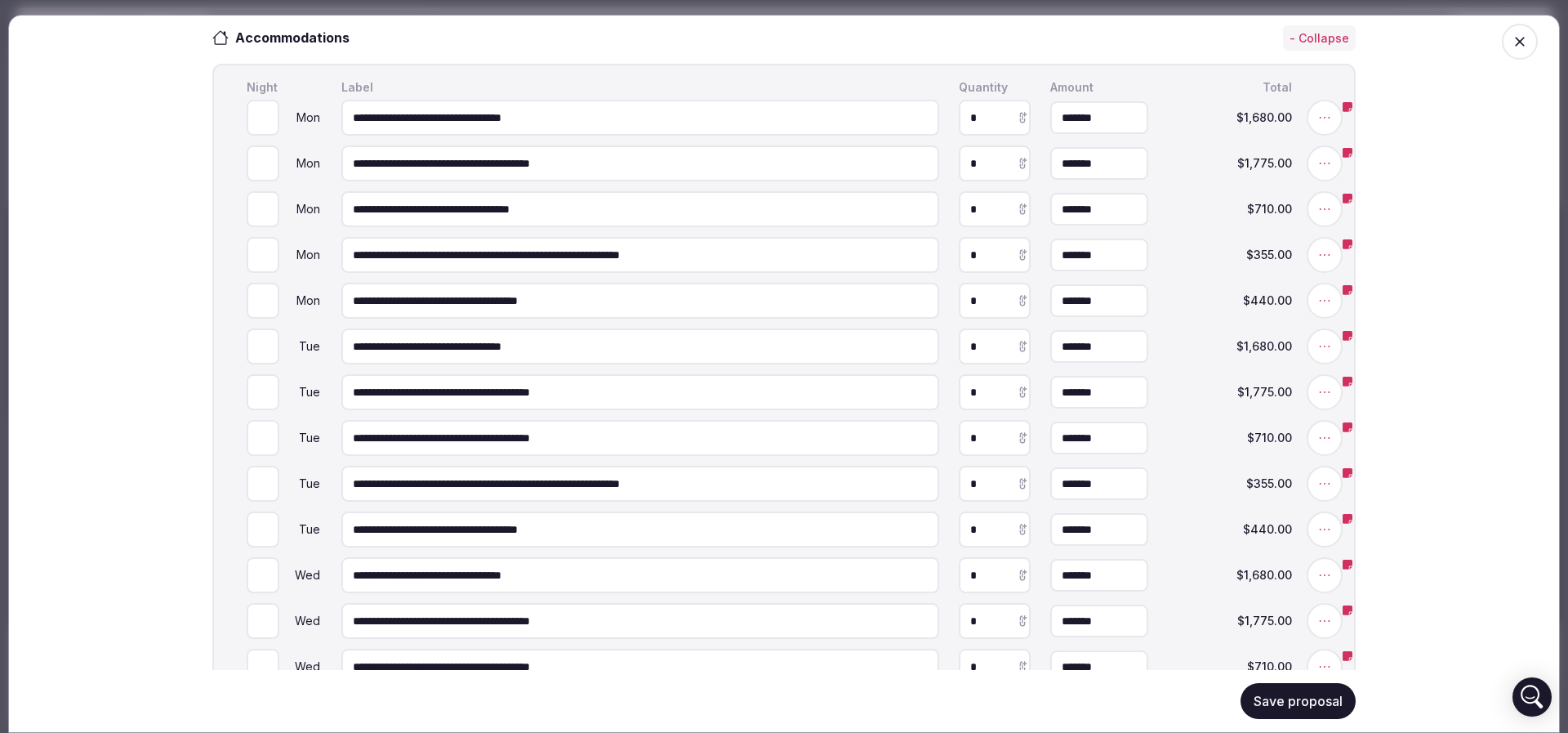
scroll to position [736, 0]
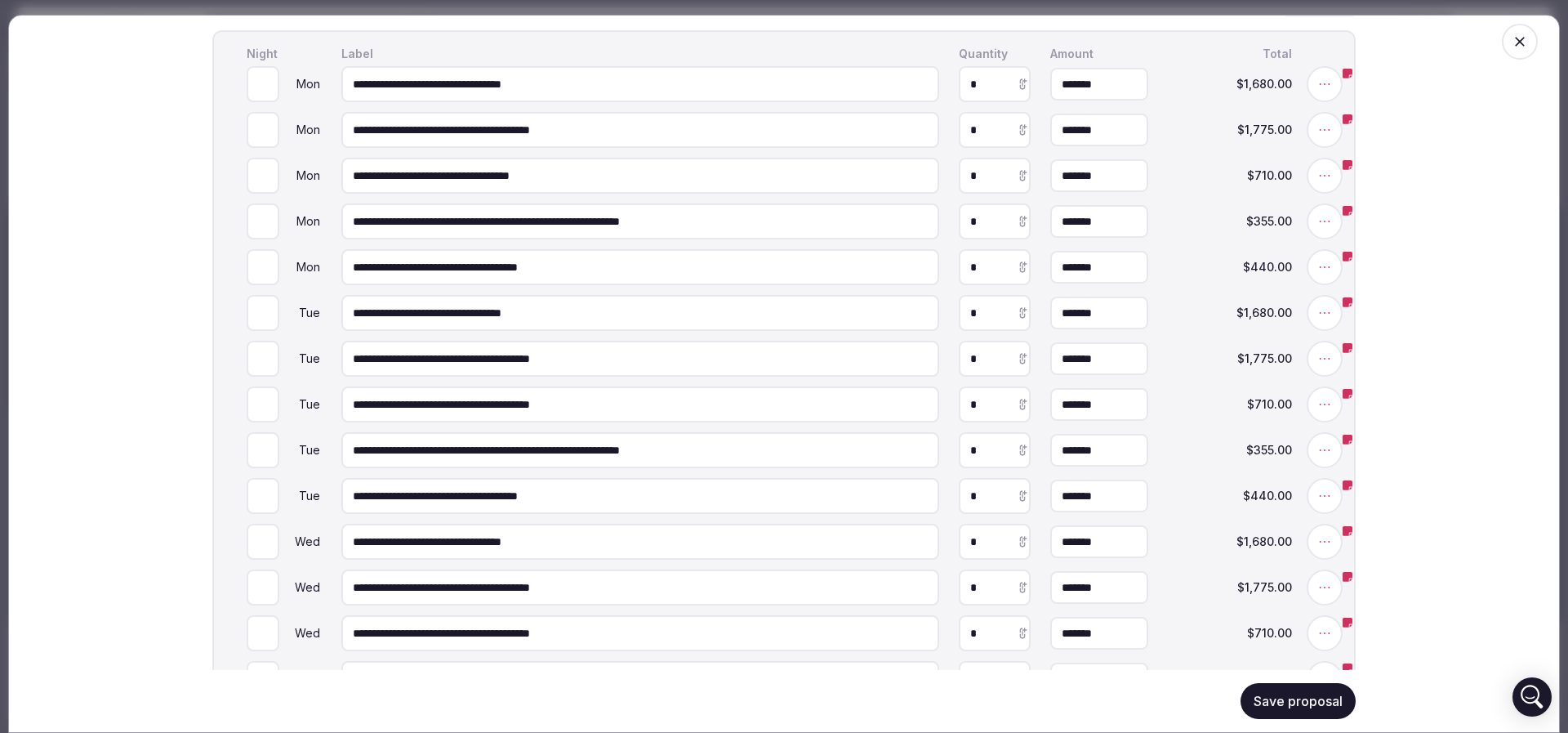
type input "**********"
click at [467, 408] on input "**********" at bounding box center [640, 404] width 597 height 36
type input "**********"
click at [448, 182] on input "**********" at bounding box center [640, 175] width 597 height 36
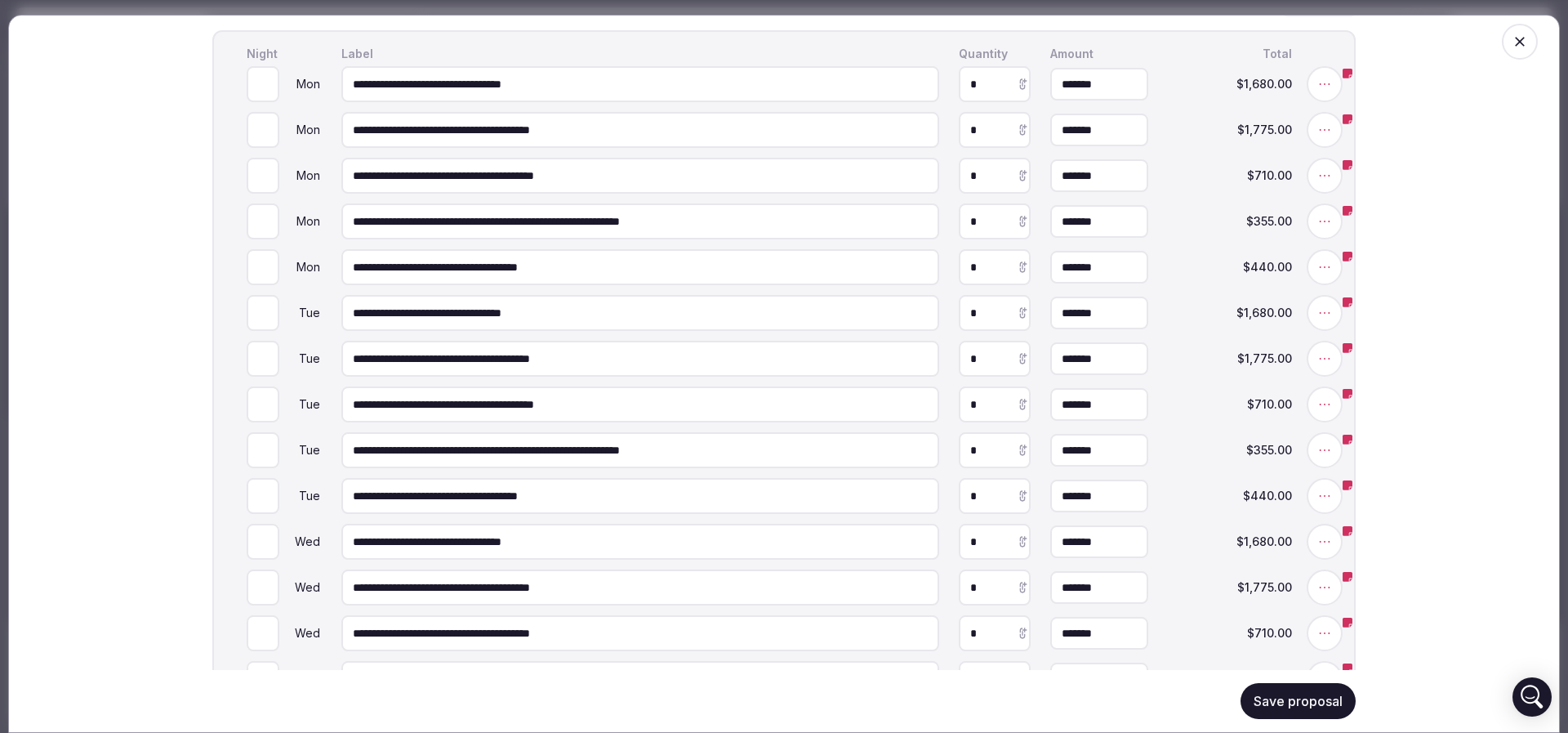
drag, startPoint x: 634, startPoint y: 177, endPoint x: 293, endPoint y: 188, distance: 341.2
click at [342, 188] on input "**********" at bounding box center [640, 175] width 597 height 36
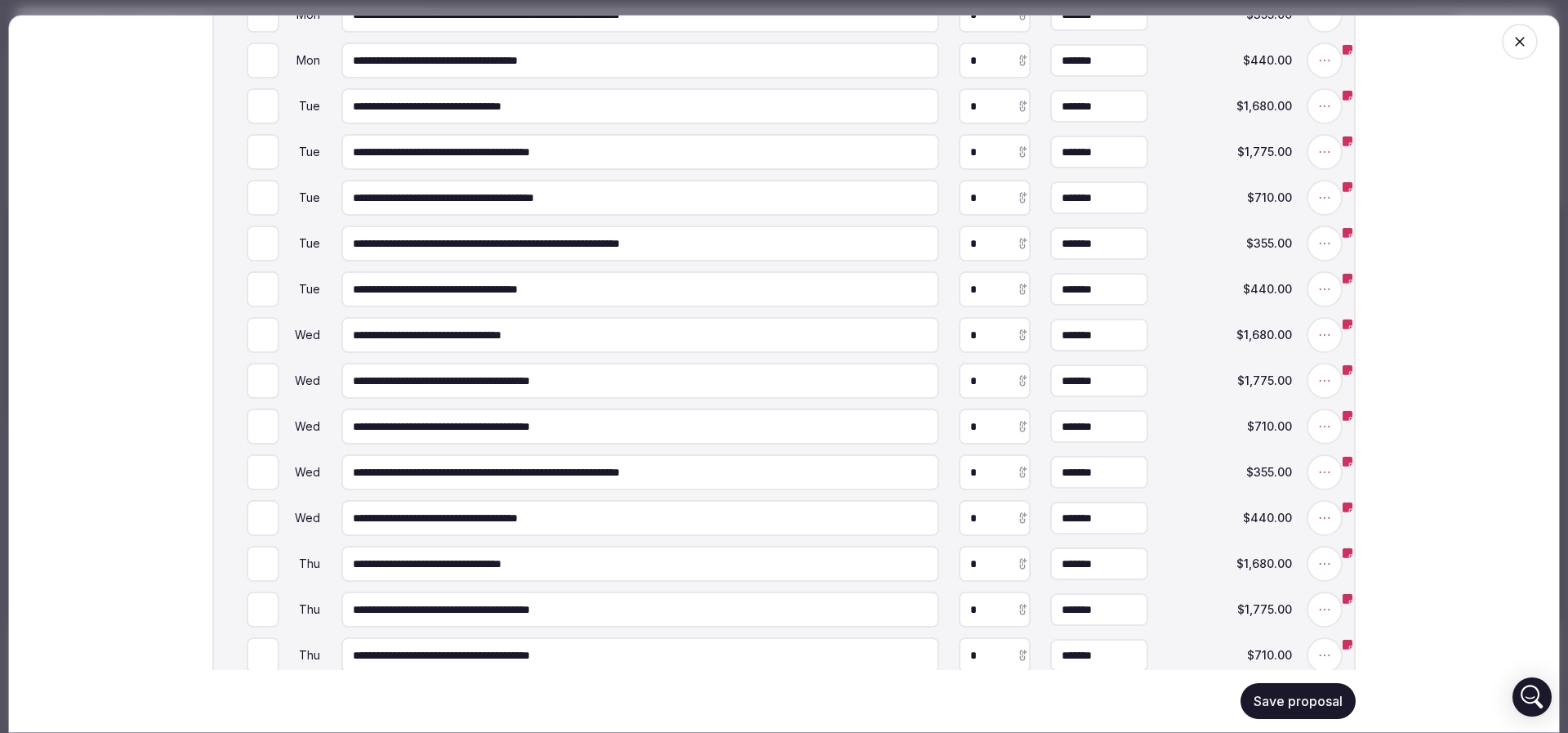
scroll to position [980, 0]
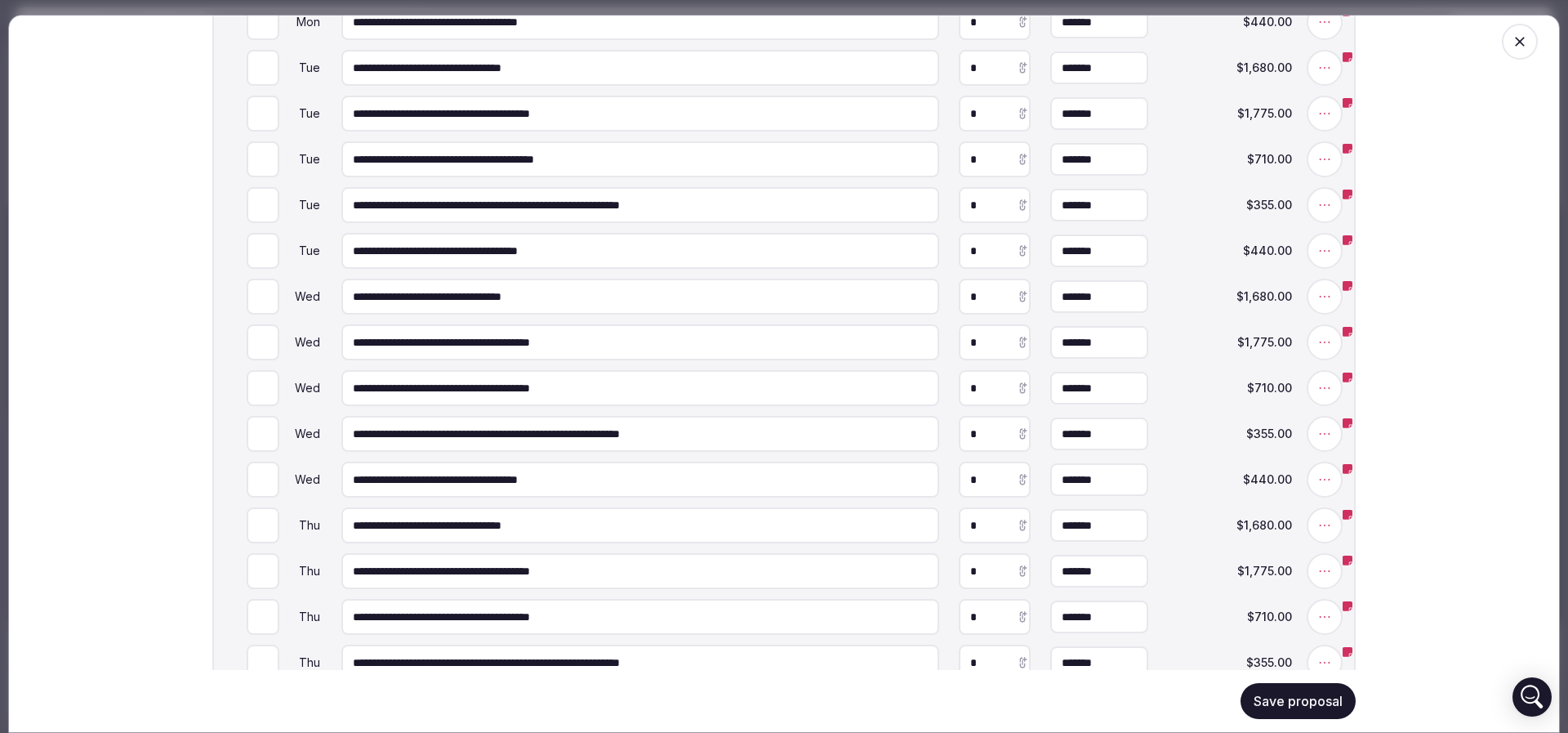
type input "**********"
drag, startPoint x: 649, startPoint y: 396, endPoint x: 184, endPoint y: 389, distance: 465.1
click at [342, 389] on input "**********" at bounding box center [640, 388] width 597 height 36
paste input "*"
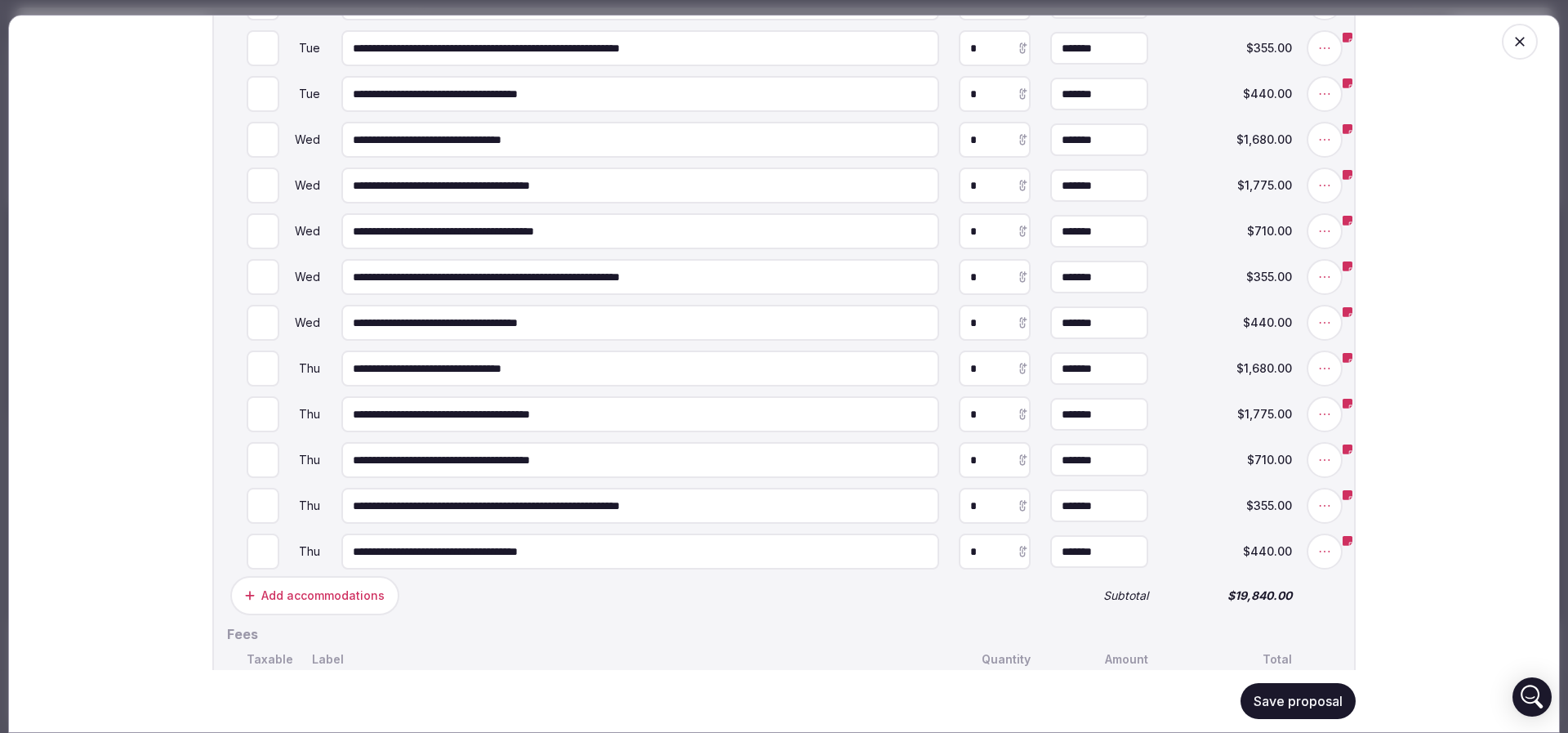
scroll to position [1225, 0]
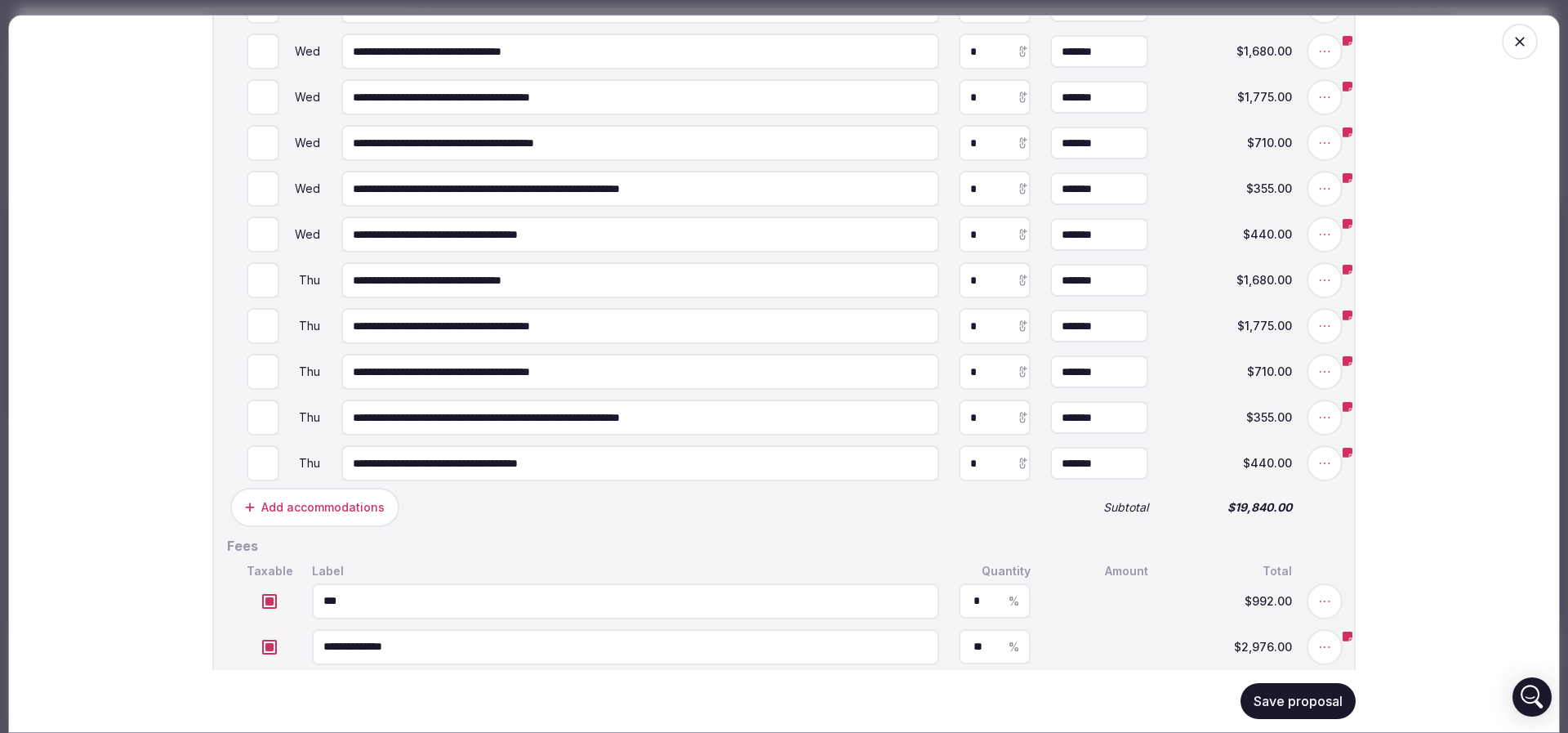
type input "**********"
drag, startPoint x: 625, startPoint y: 377, endPoint x: 111, endPoint y: 378, distance: 514.0
click at [342, 378] on input "**********" at bounding box center [640, 372] width 597 height 36
paste input "*"
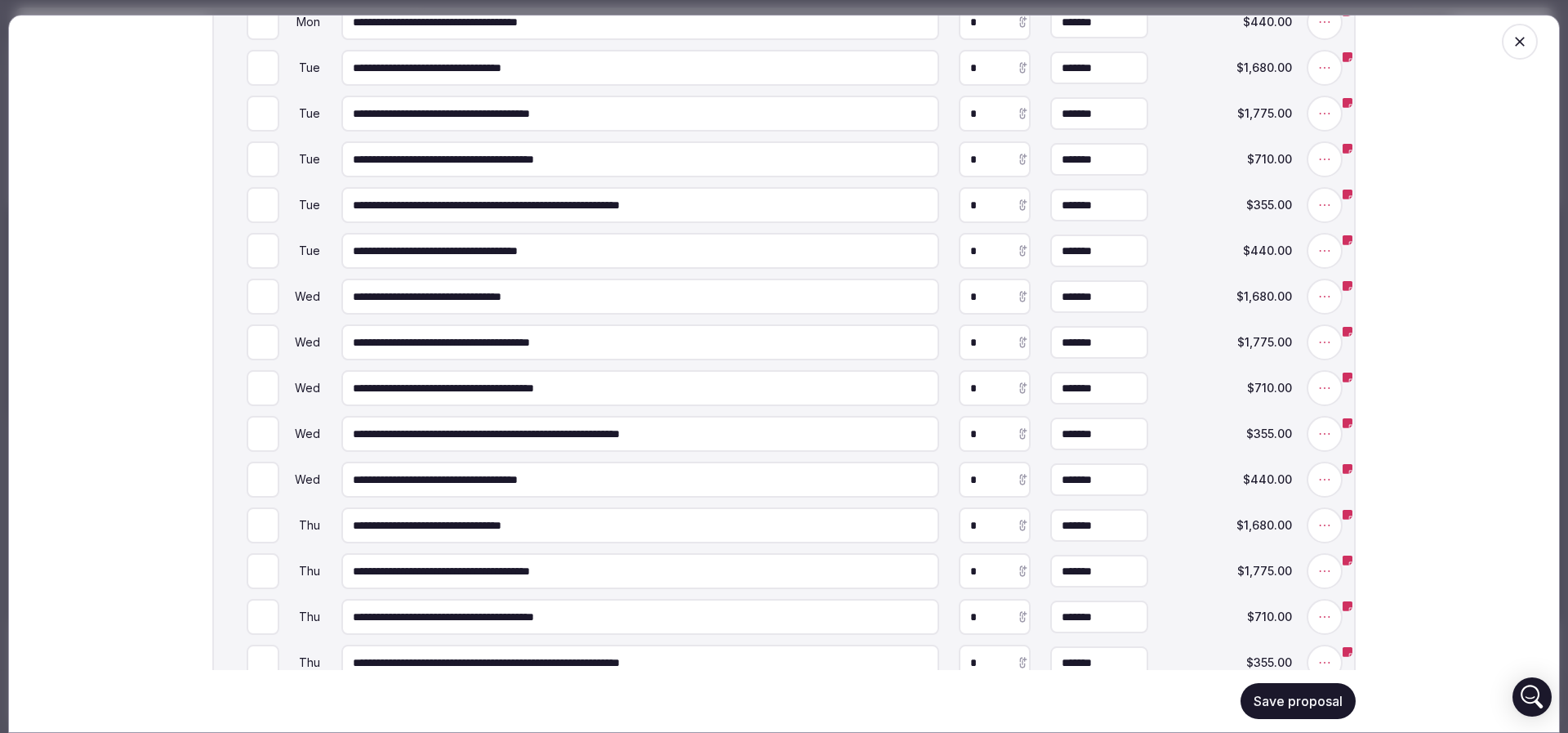
type input "**********"
drag, startPoint x: 1461, startPoint y: 523, endPoint x: 1389, endPoint y: 567, distance: 84.4
click at [1459, 524] on div "**********" at bounding box center [784, 373] width 1551 height 719
click at [1295, 700] on button "Save proposal" at bounding box center [1297, 701] width 115 height 36
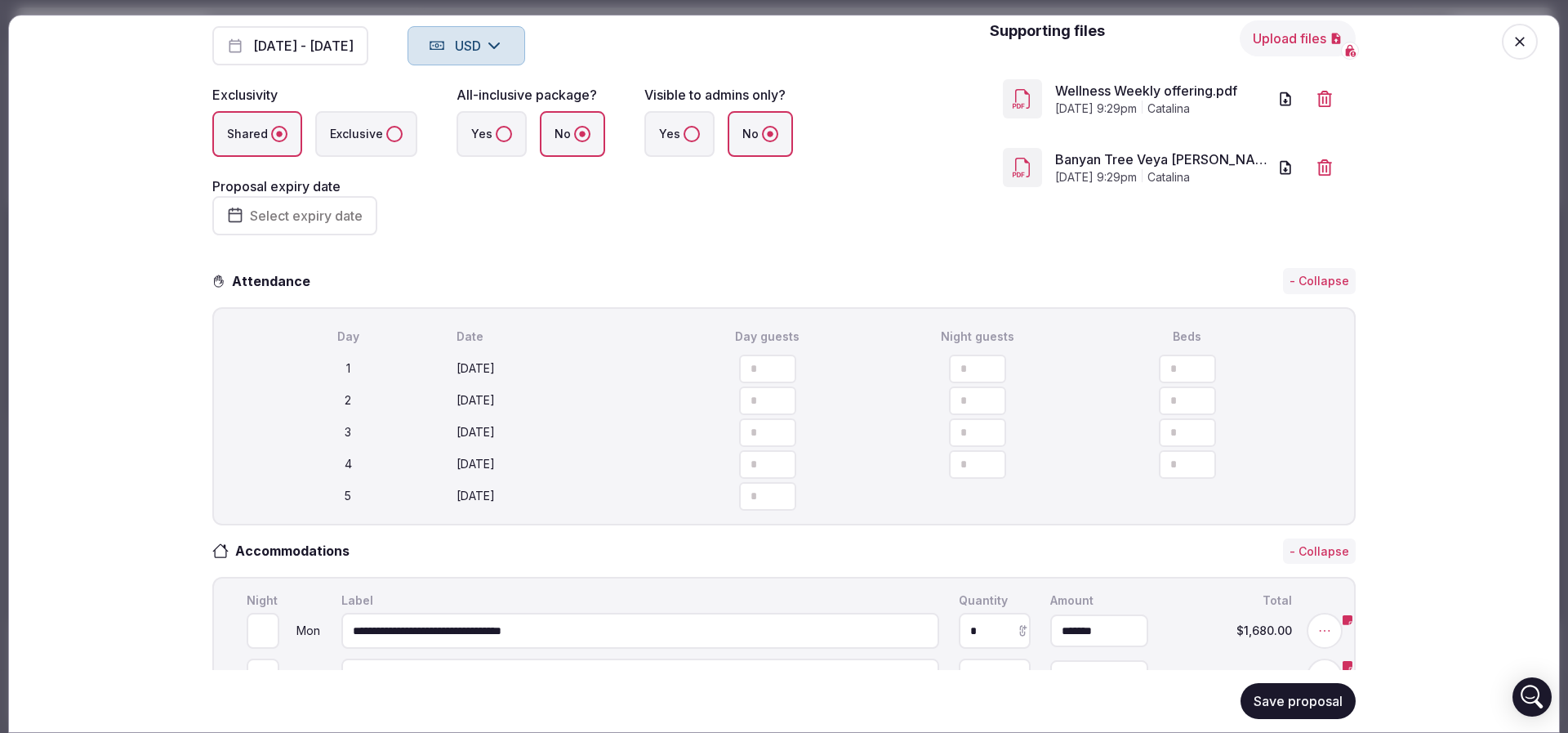
scroll to position [0, 0]
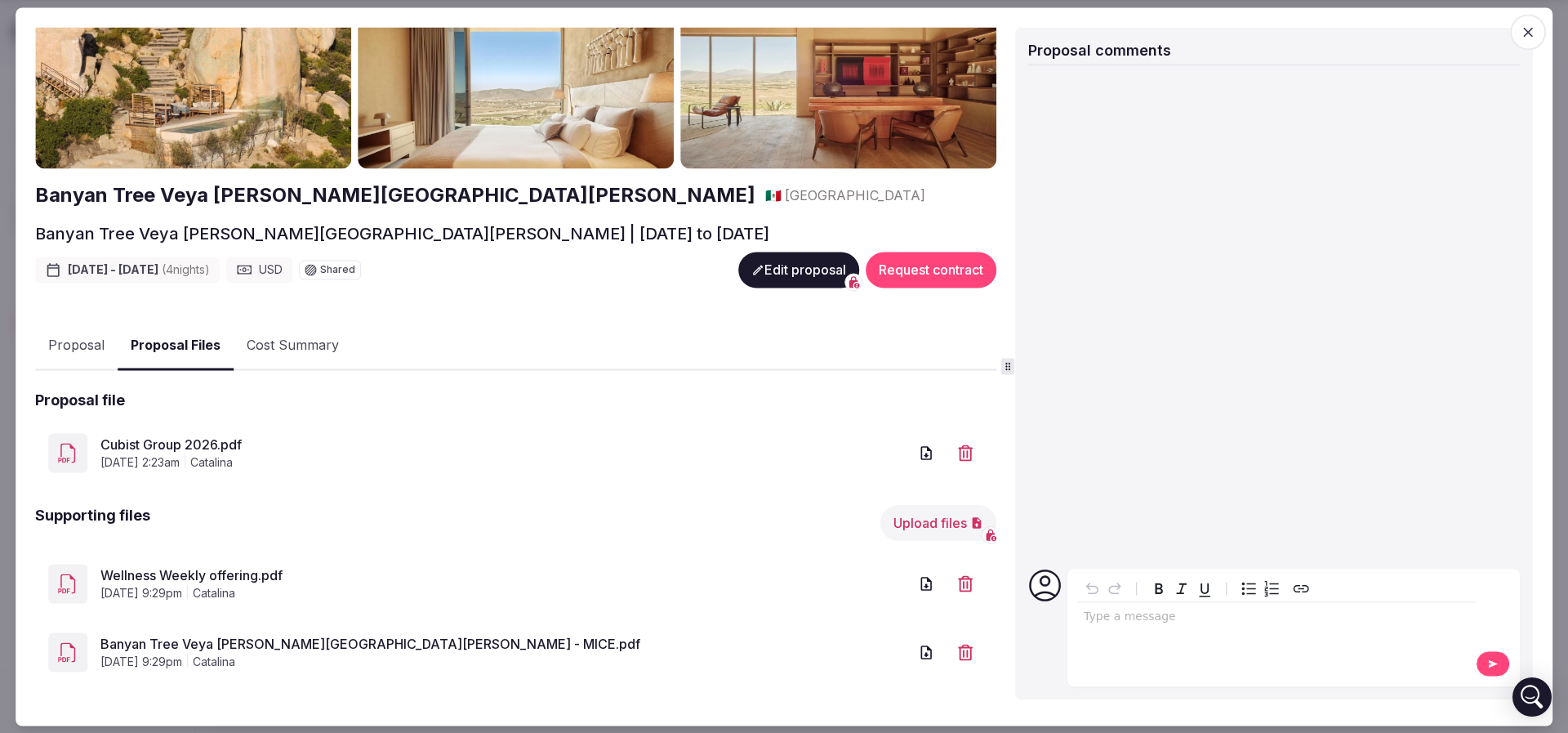
click at [204, 435] on link "Cubist Group 2026.pdf" at bounding box center [504, 445] width 807 height 20
click at [246, 566] on link "Wellness Weekly offering.pdf" at bounding box center [504, 576] width 807 height 20
click at [243, 635] on link "Banyan Tree Veya Valle de Guadalupe - MICE.pdf" at bounding box center [504, 645] width 807 height 20
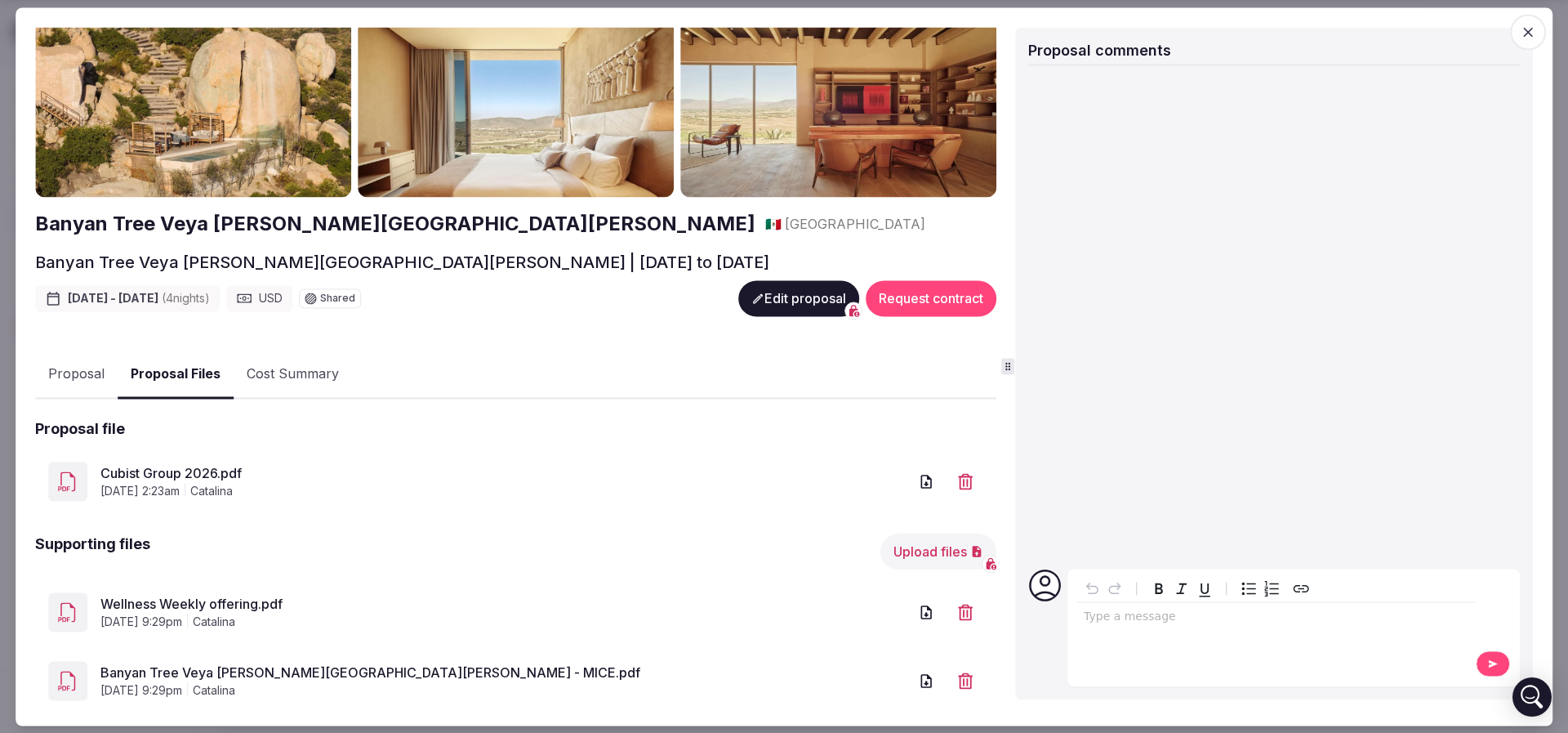
scroll to position [88, 0]
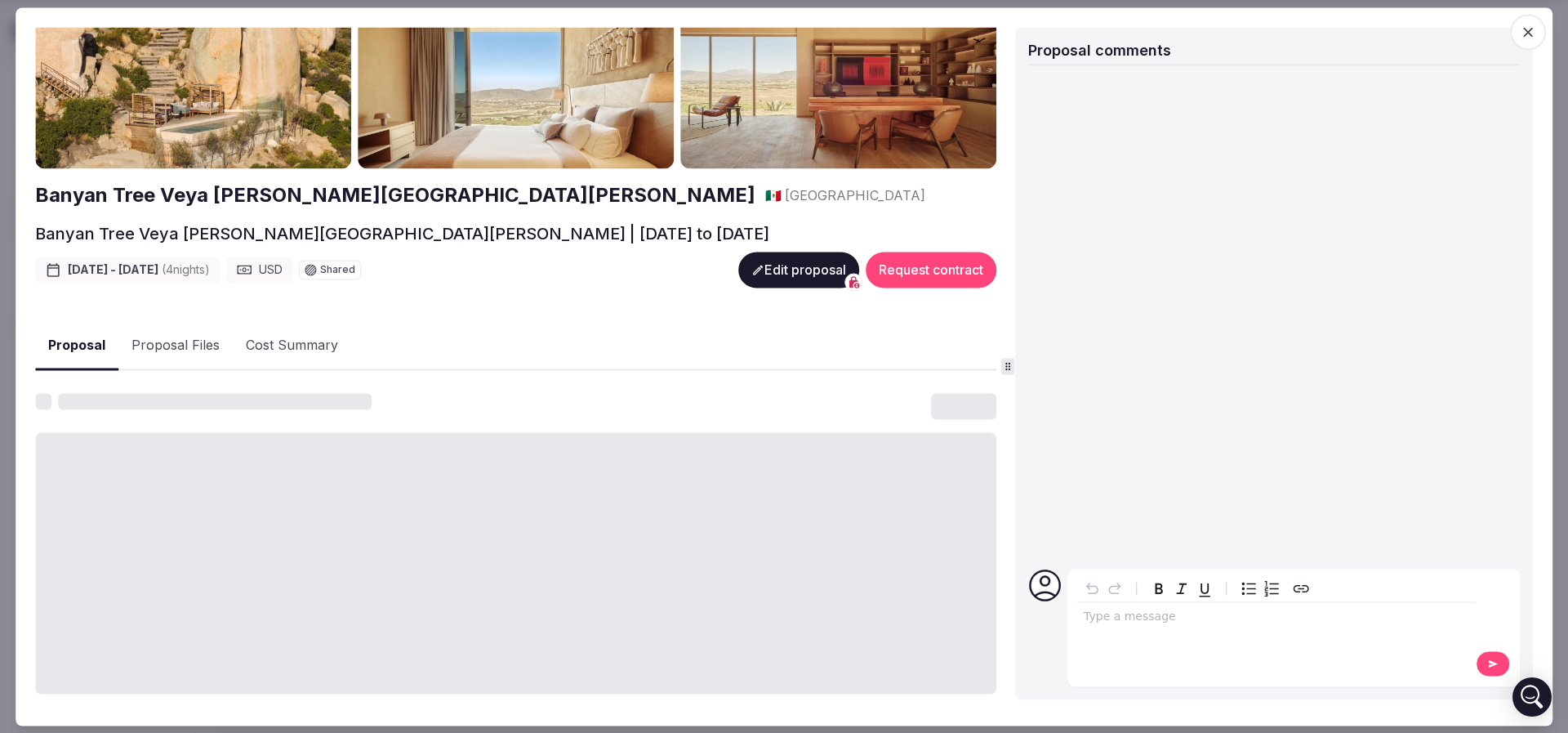
click at [69, 333] on button "Proposal" at bounding box center [76, 346] width 83 height 48
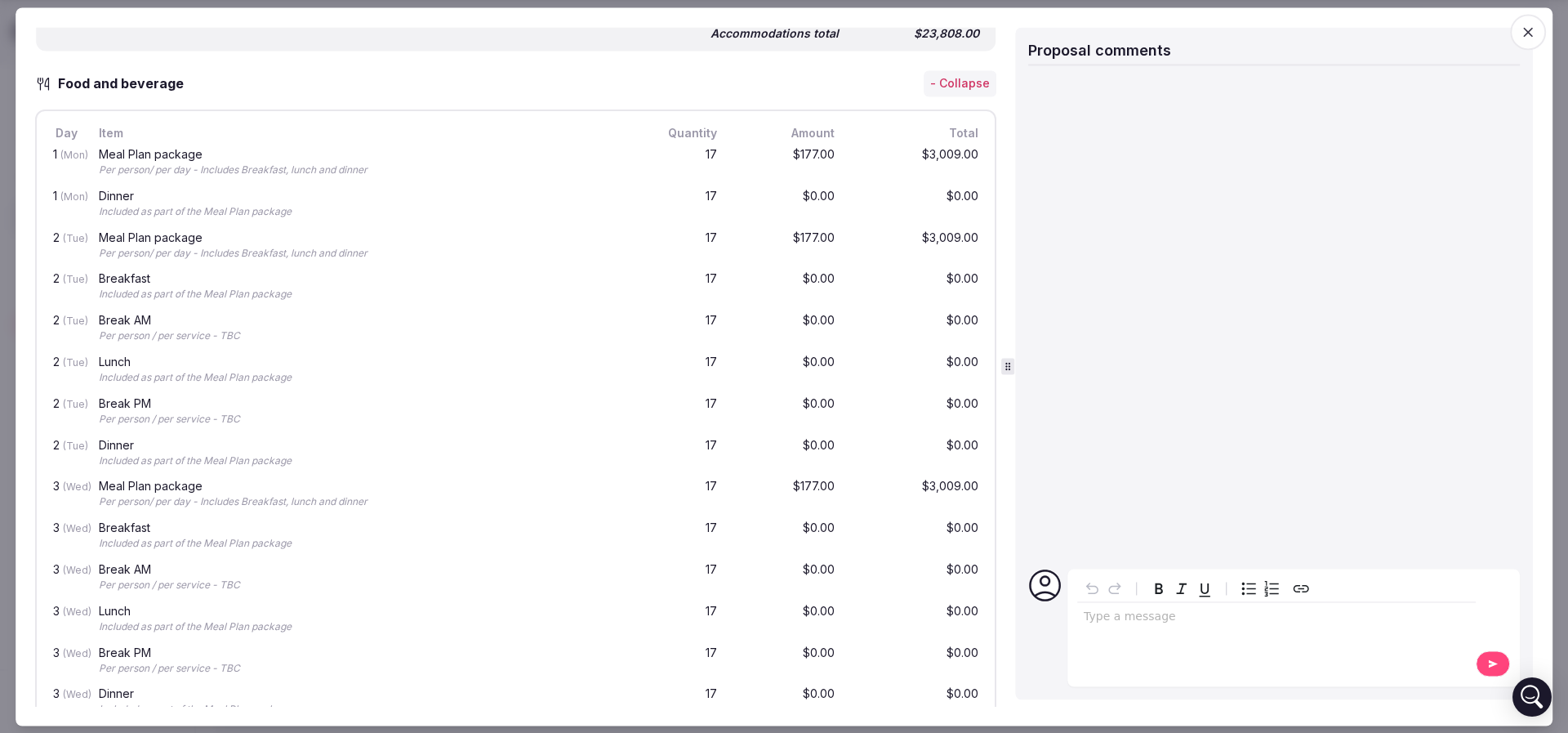
scroll to position [1804, 0]
drag, startPoint x: 113, startPoint y: 474, endPoint x: 197, endPoint y: 469, distance: 84.1
click at [197, 218] on div "Included as part of the Meal Plan package" at bounding box center [362, 210] width 527 height 14
drag, startPoint x: 338, startPoint y: 465, endPoint x: 233, endPoint y: 475, distance: 105.5
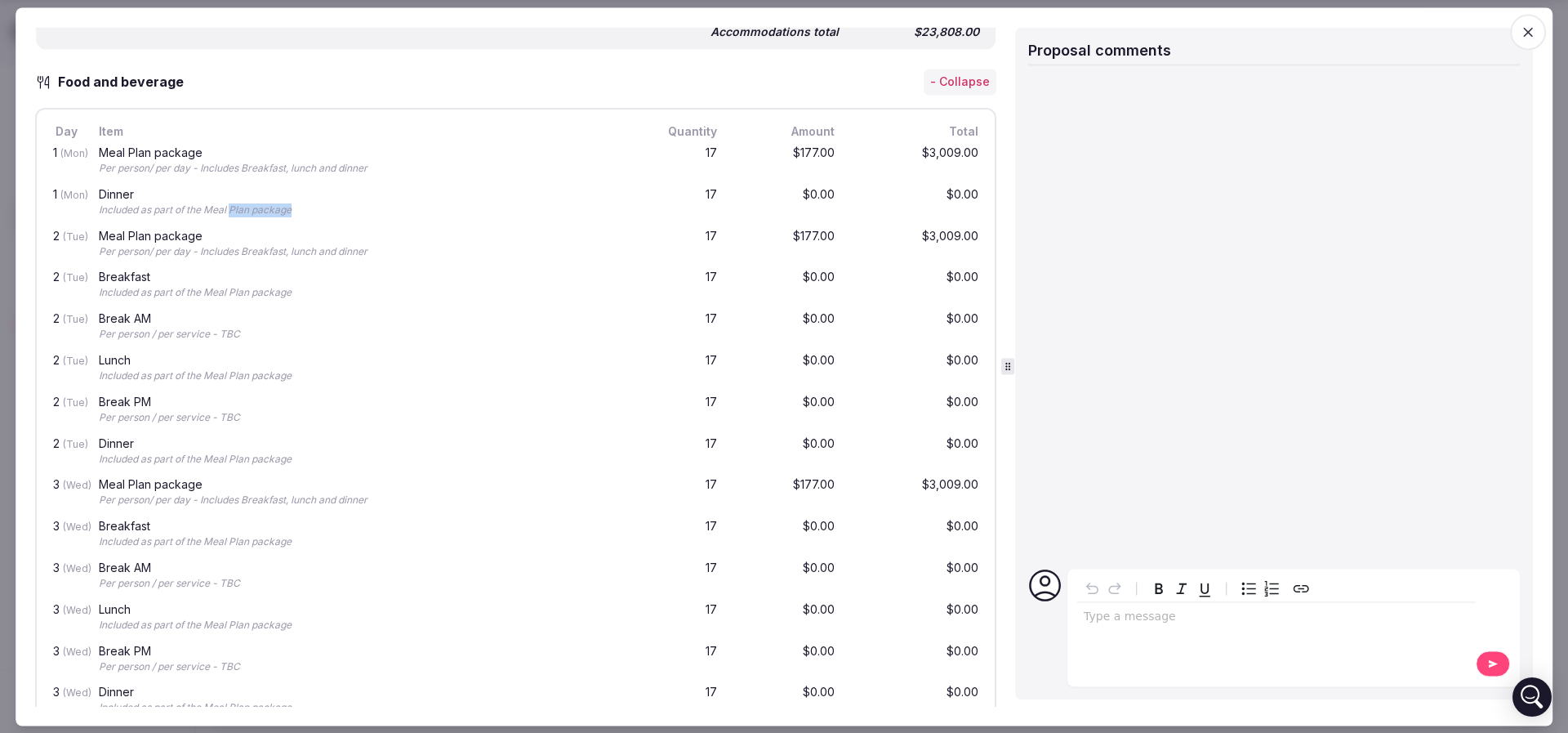
click at [233, 220] on div "Dinner Included as part of the Meal Plan package" at bounding box center [361, 202] width 533 height 35
click at [233, 218] on div "Included as part of the Meal Plan package" at bounding box center [362, 210] width 527 height 14
drag, startPoint x: 109, startPoint y: 423, endPoint x: 152, endPoint y: 428, distance: 43.3
click at [150, 177] on div "Per person/ per day - Includes Breakfast, lunch and dinner" at bounding box center [362, 169] width 527 height 14
click at [152, 177] on div "Per person/ per day - Includes Breakfast, lunch and dinner" at bounding box center [362, 169] width 527 height 14
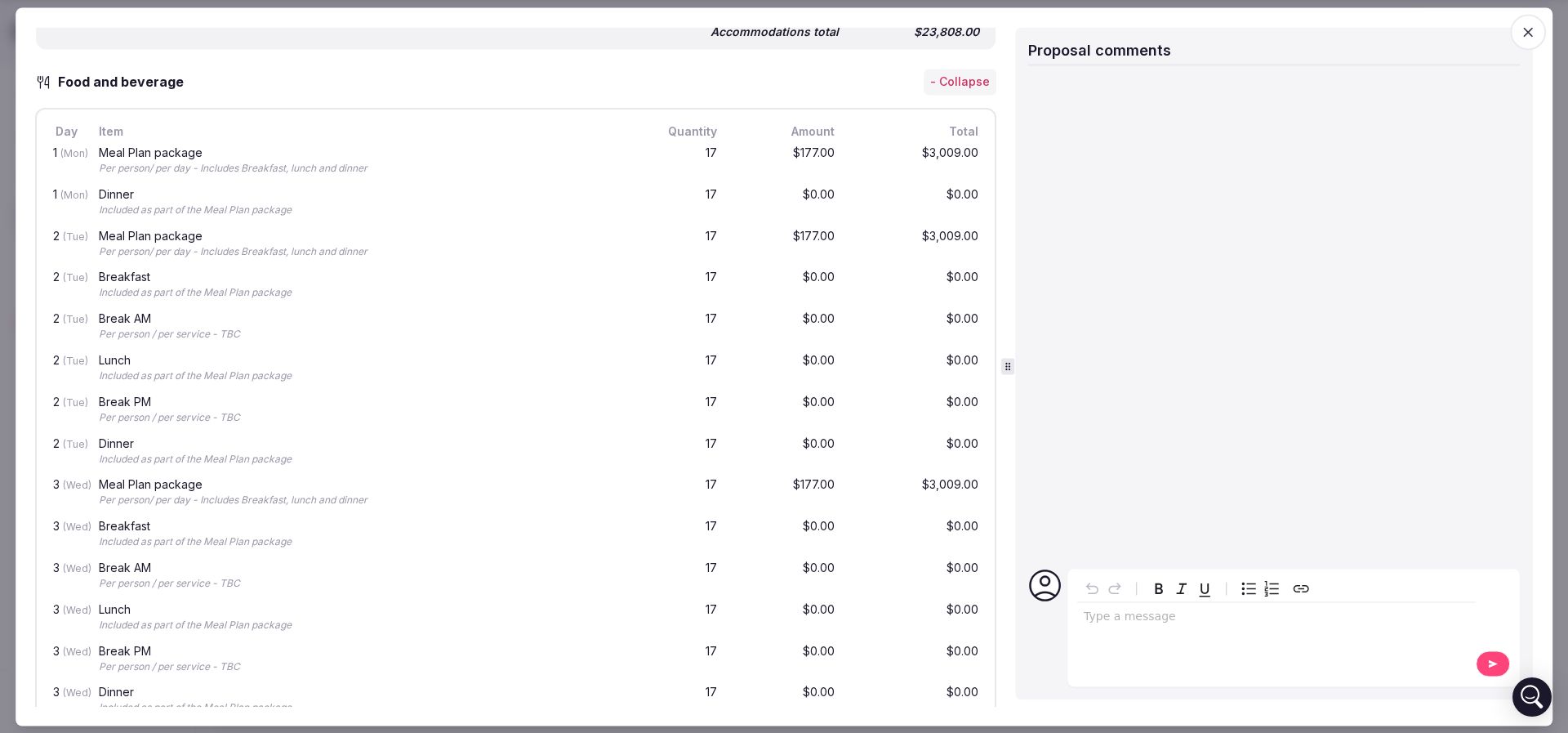
drag, startPoint x: 225, startPoint y: 412, endPoint x: 94, endPoint y: 423, distance: 131.5
click at [94, 183] on div "1 (Mon) Meal Plan package Per person/ per day - Includes Breakfast, lunch and d…" at bounding box center [516, 162] width 931 height 42
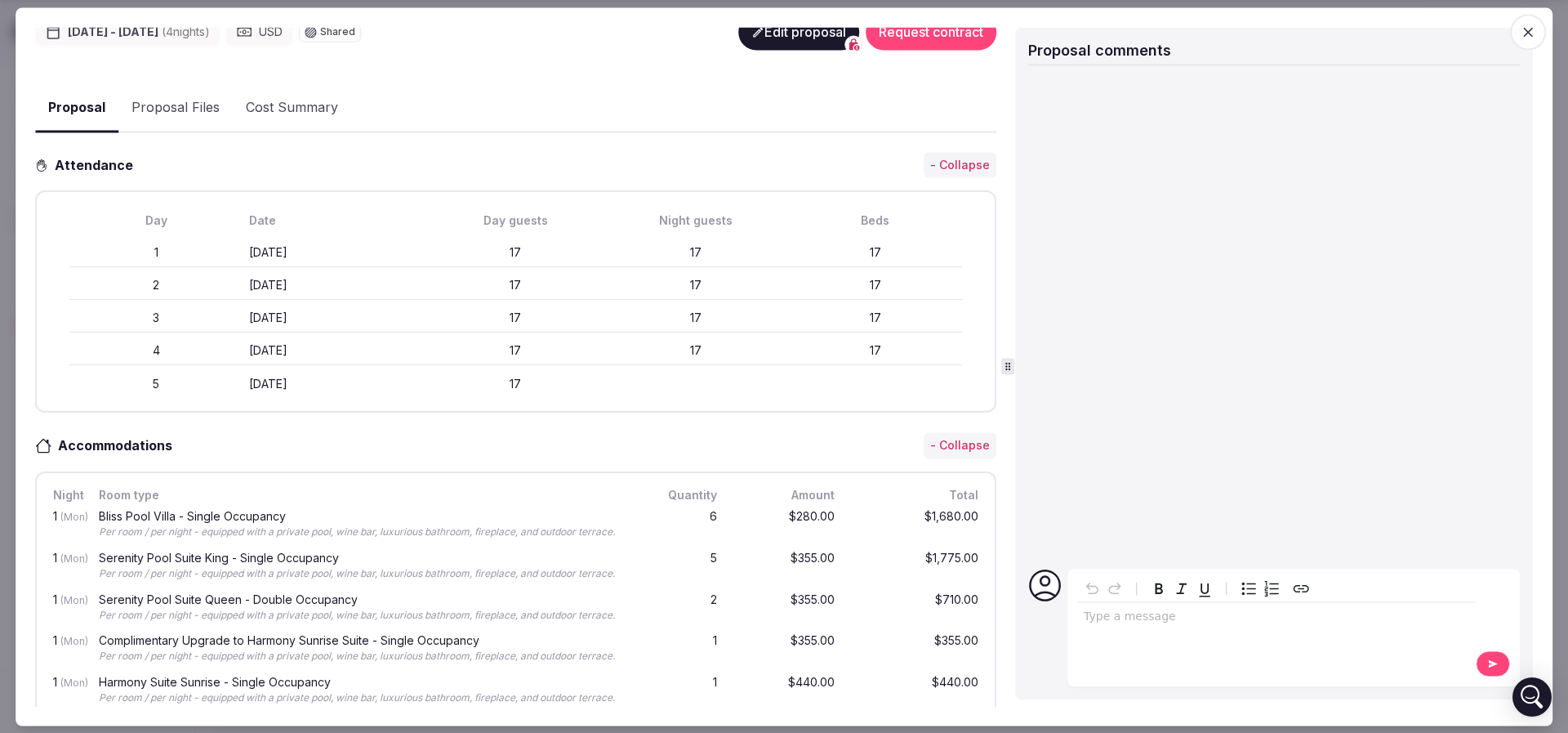
scroll to position [0, 0]
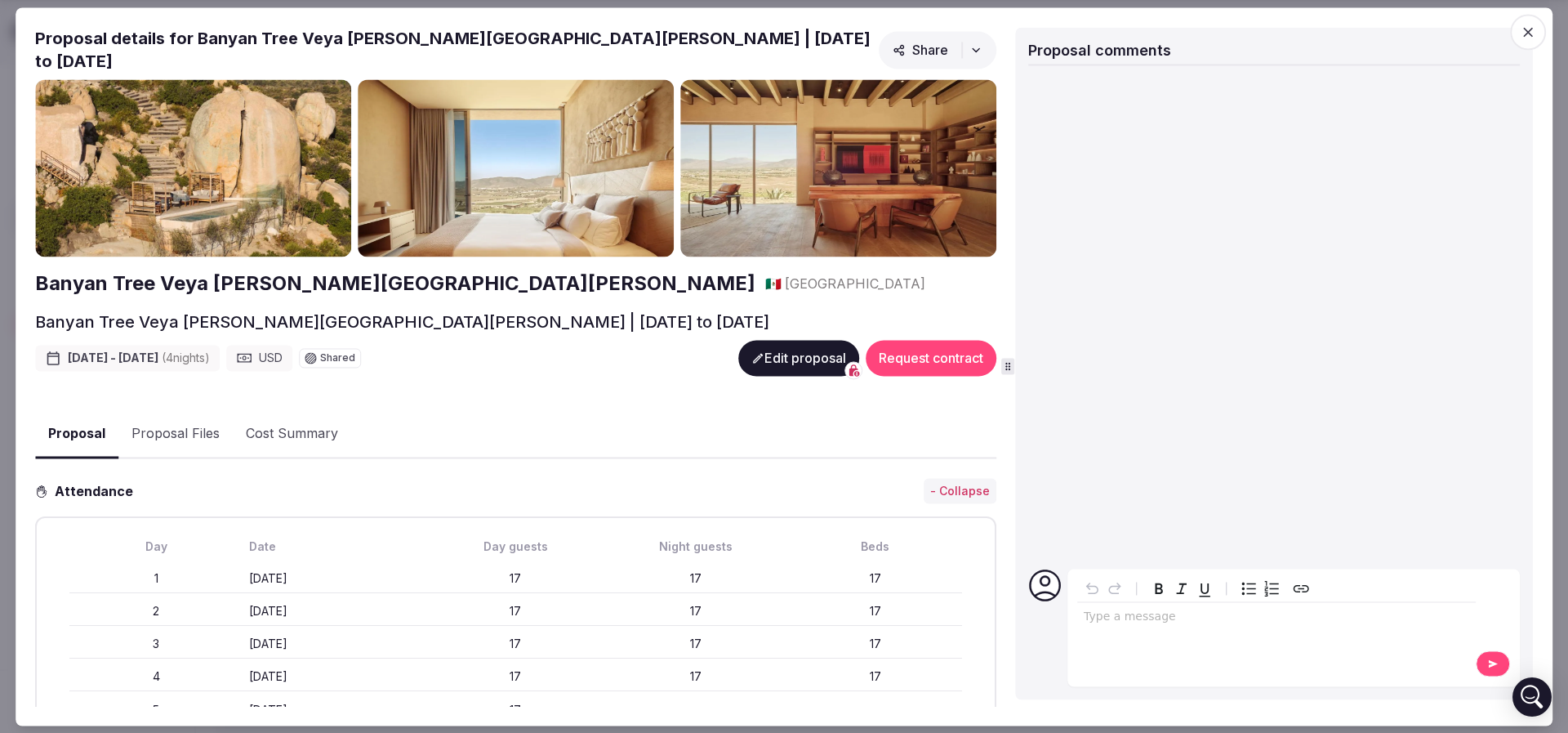
click at [199, 425] on button "Proposal Files" at bounding box center [175, 435] width 115 height 48
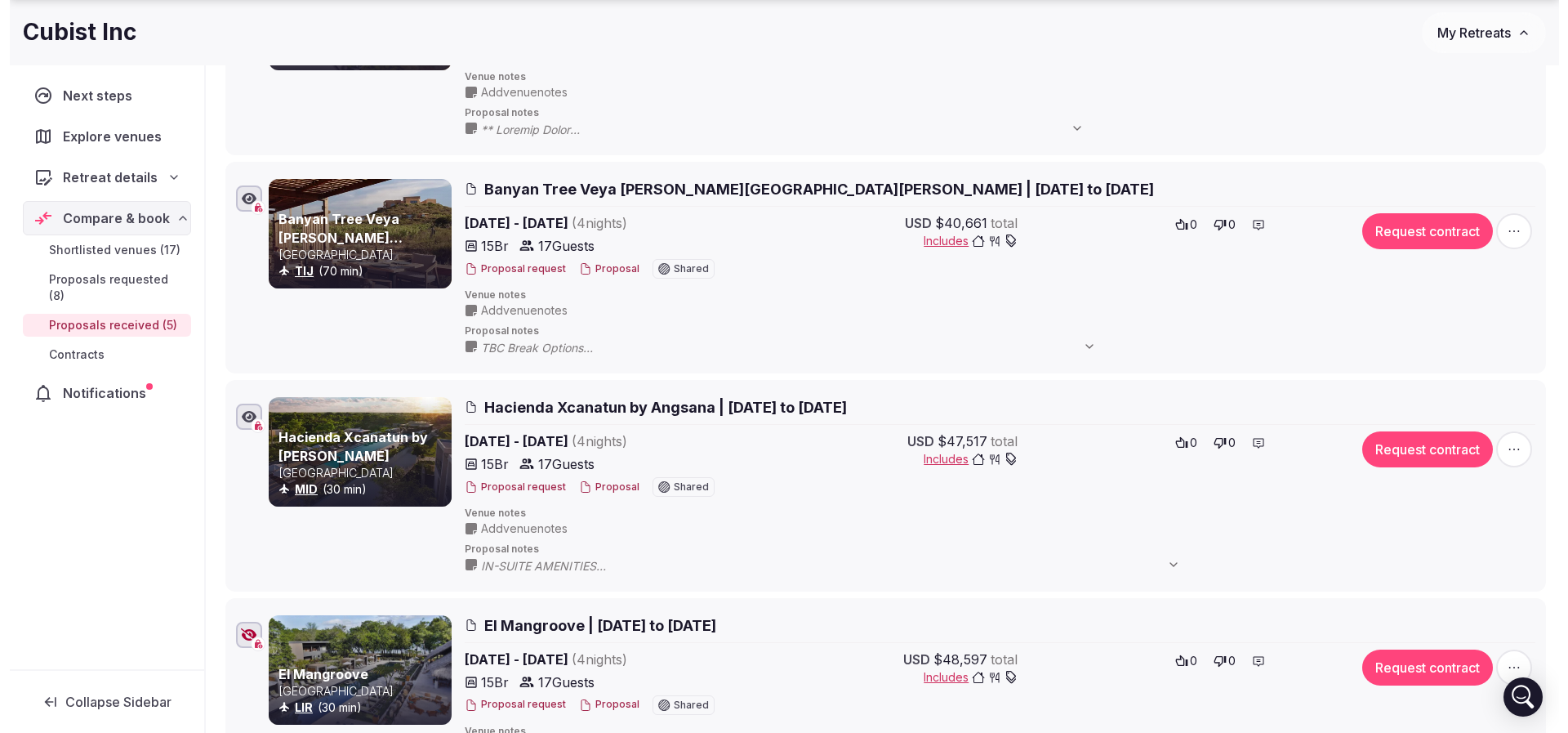
scroll to position [490, 0]
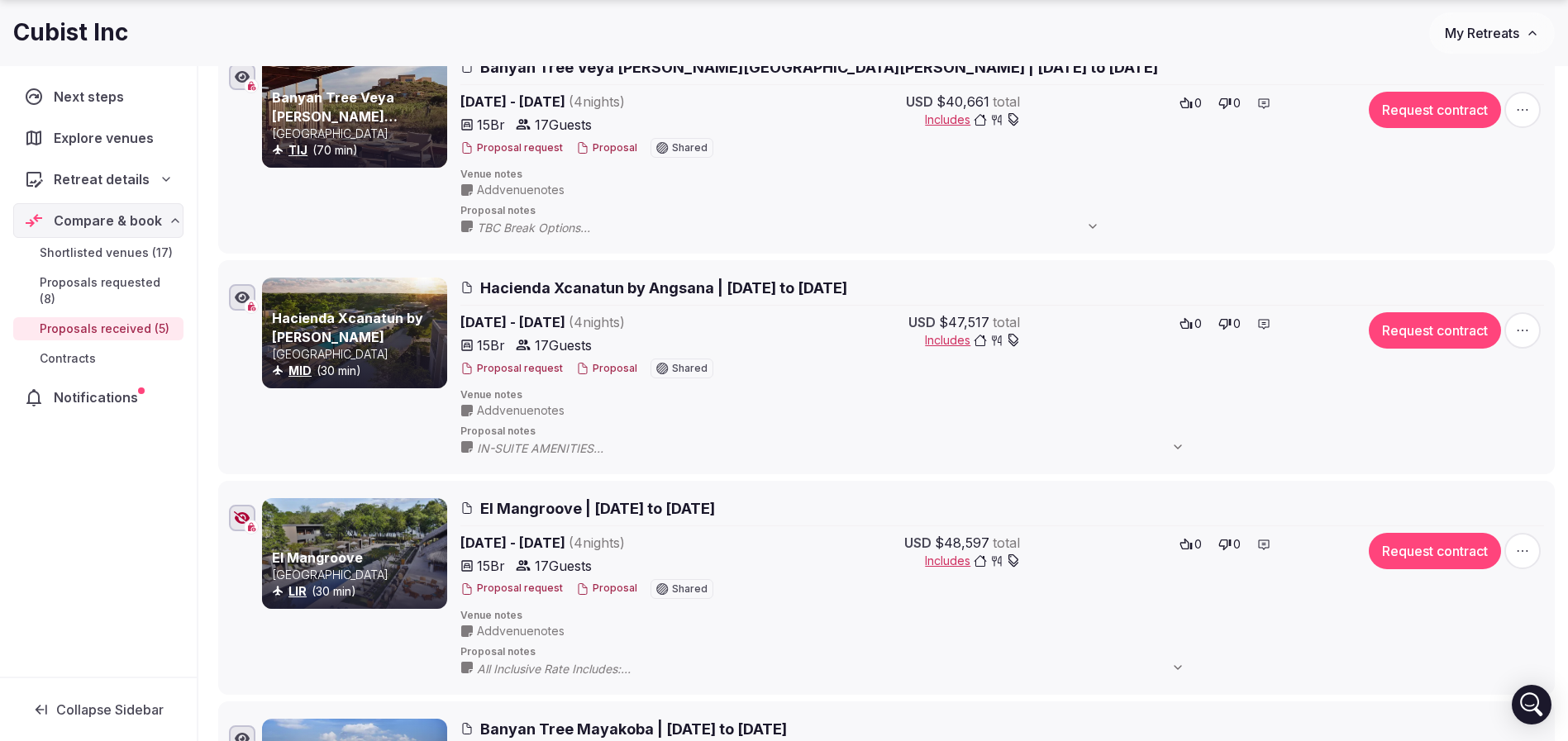
click at [618, 364] on button "Proposal" at bounding box center [606, 369] width 61 height 14
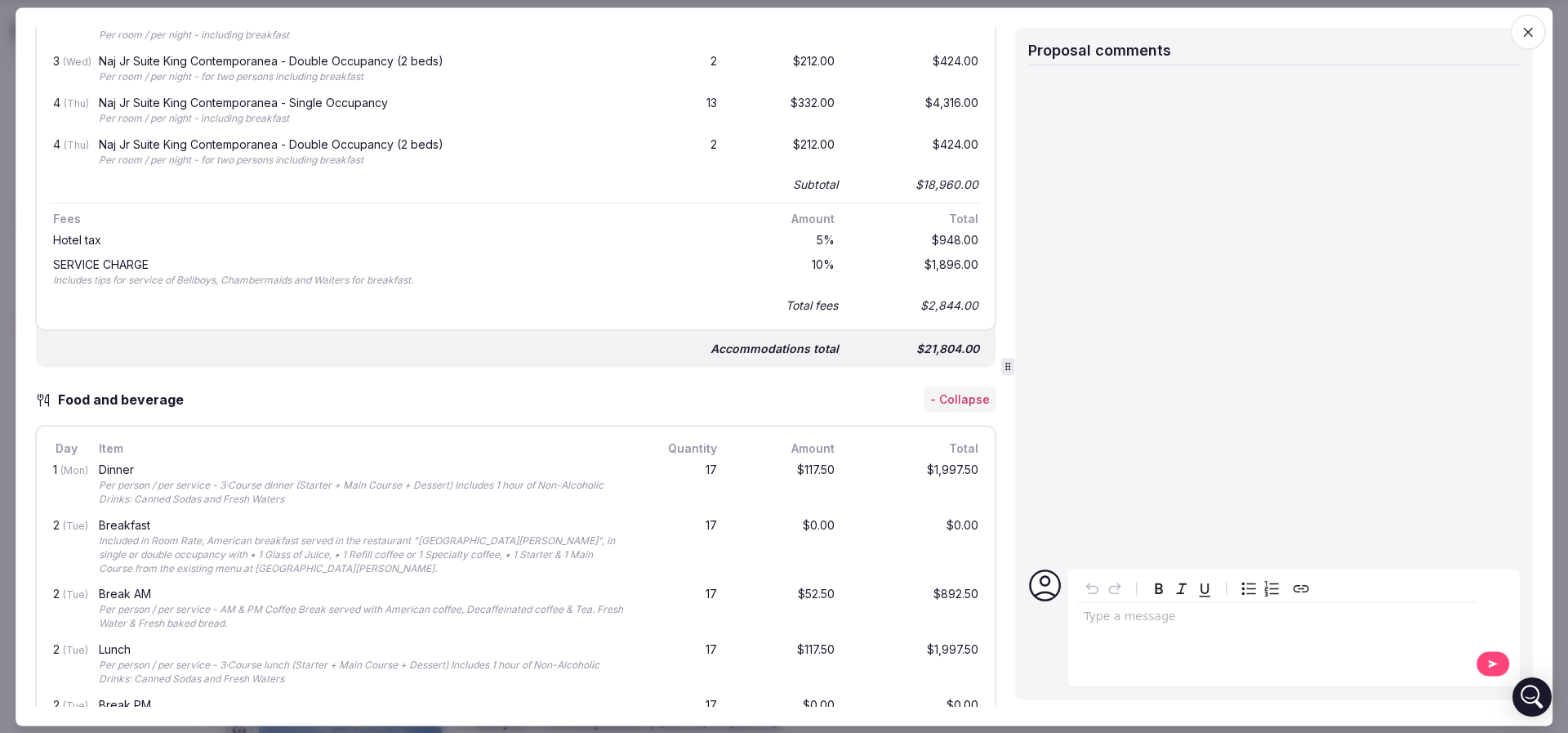
scroll to position [1103, 0]
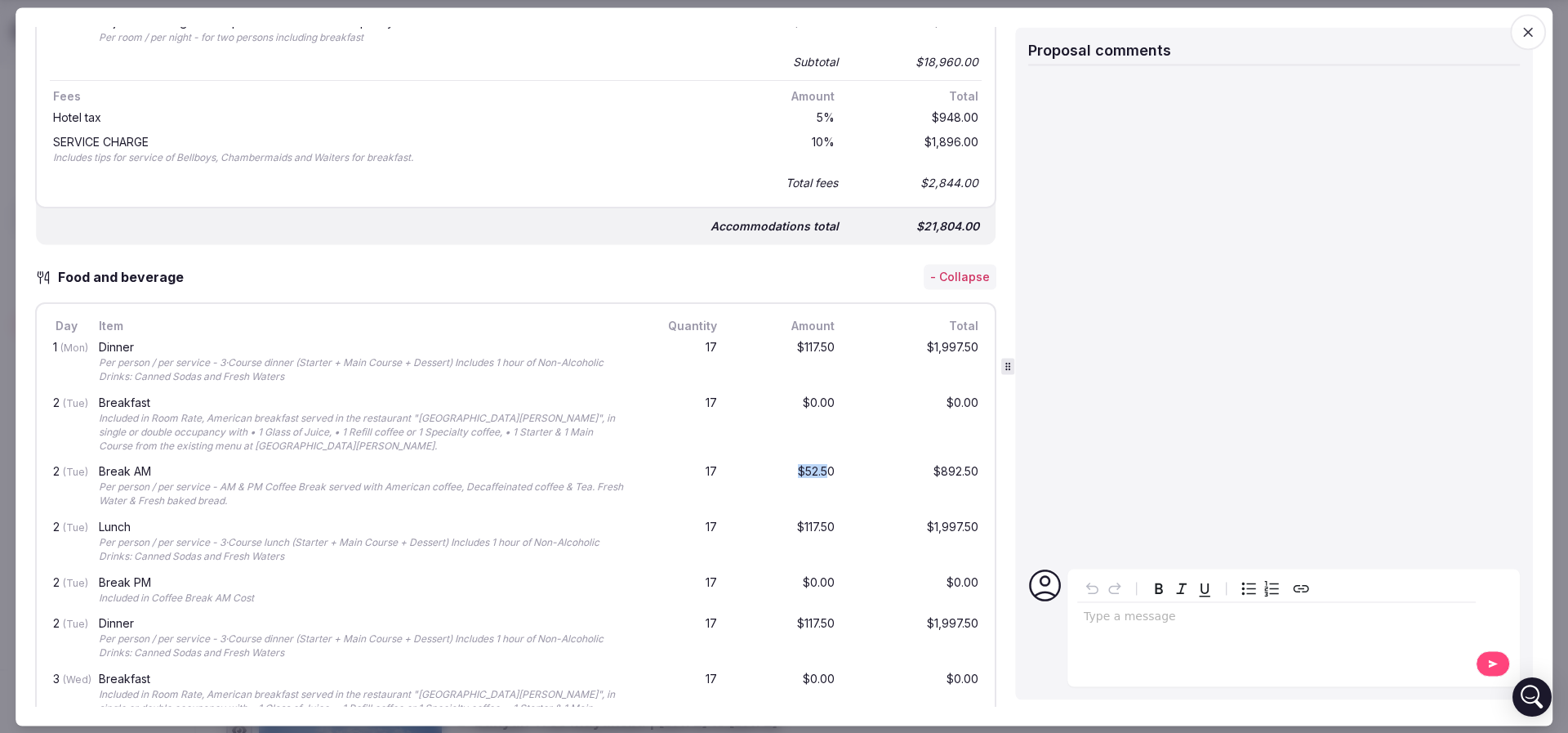
drag, startPoint x: 775, startPoint y: 466, endPoint x: 812, endPoint y: 466, distance: 37.0
click at [812, 466] on div "$52.50" at bounding box center [785, 488] width 105 height 49
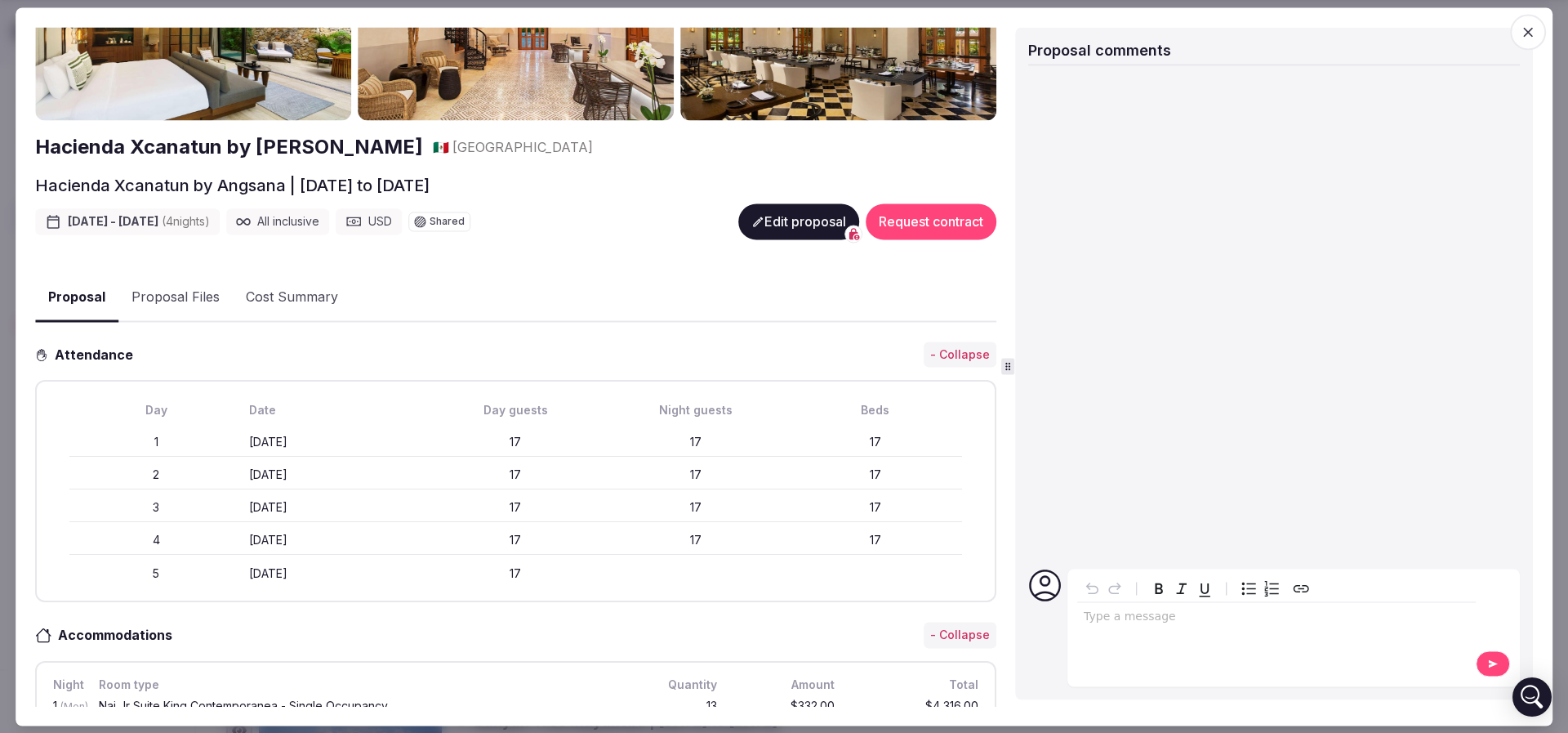
scroll to position [6, 0]
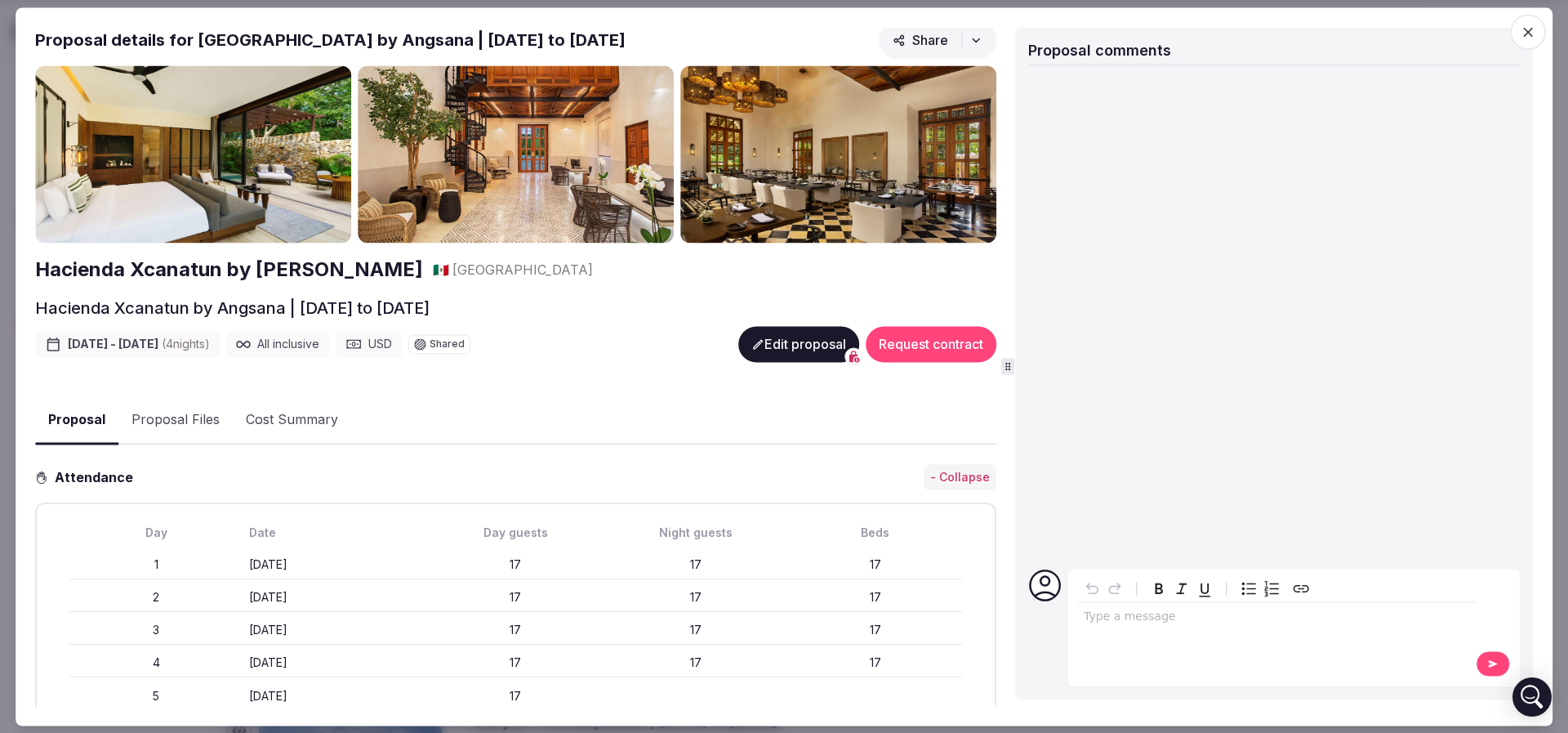
click at [172, 414] on button "Proposal Files" at bounding box center [175, 421] width 115 height 48
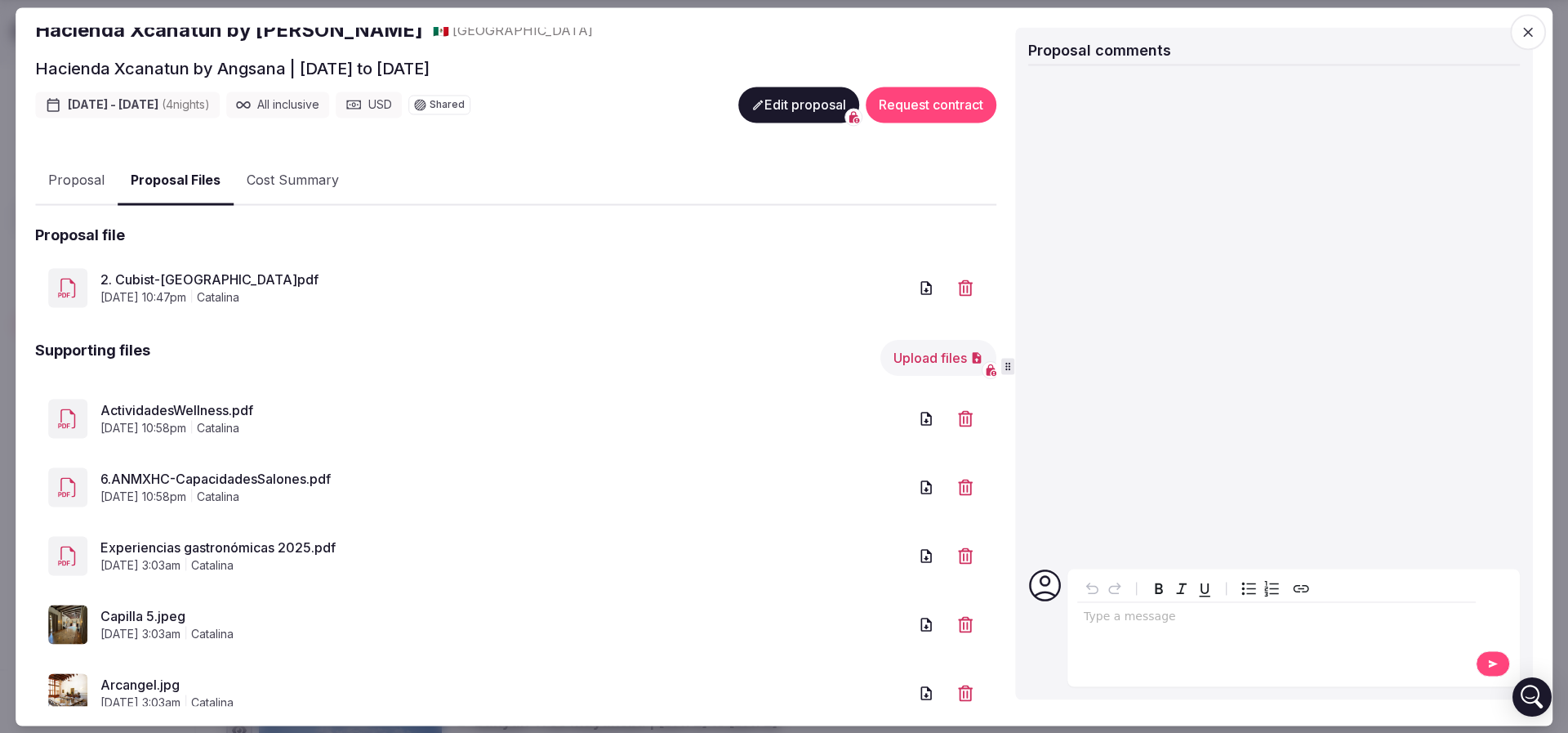
scroll to position [294, 0]
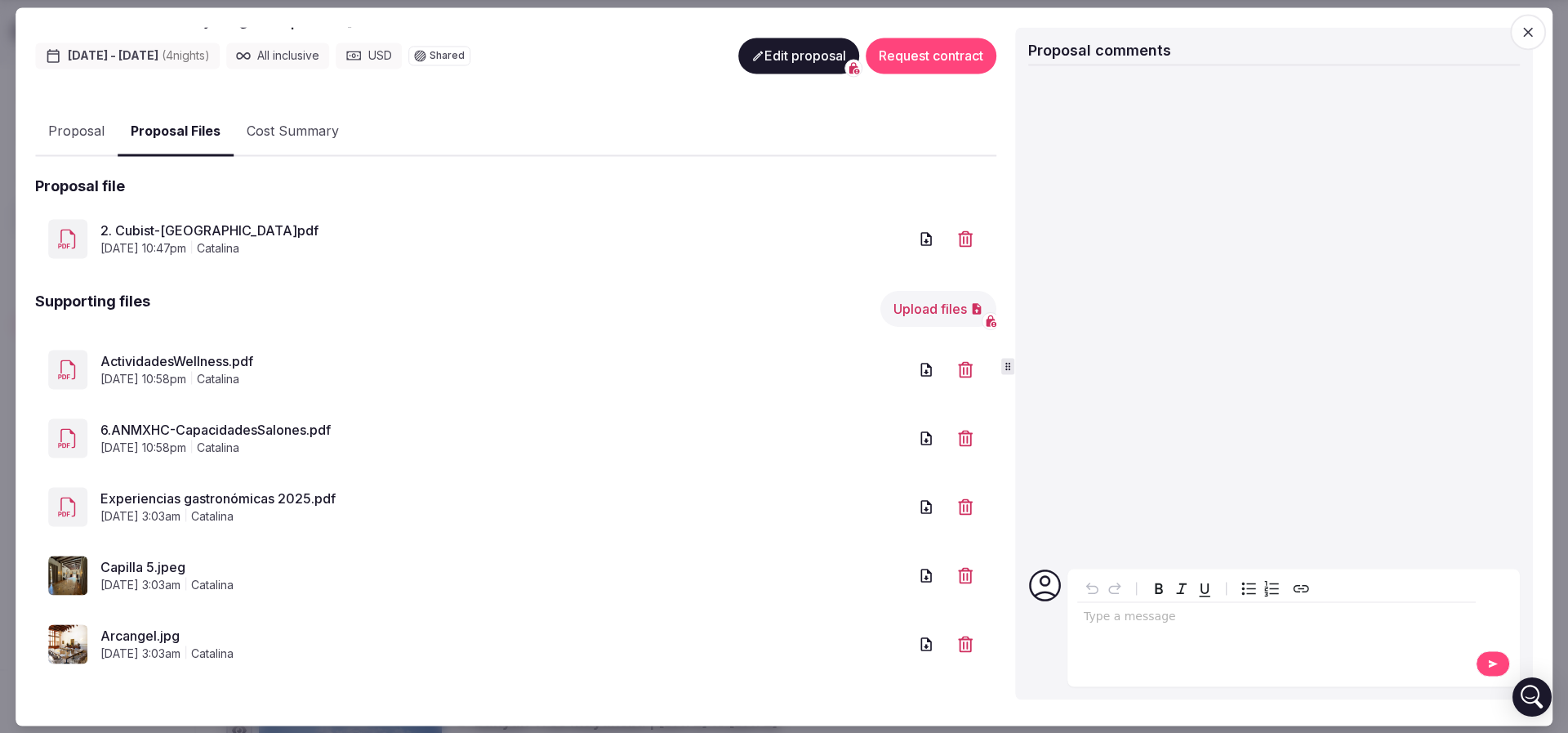
click at [165, 426] on link "6.ANMXHC-CapacidadesSalones.pdf" at bounding box center [504, 430] width 807 height 20
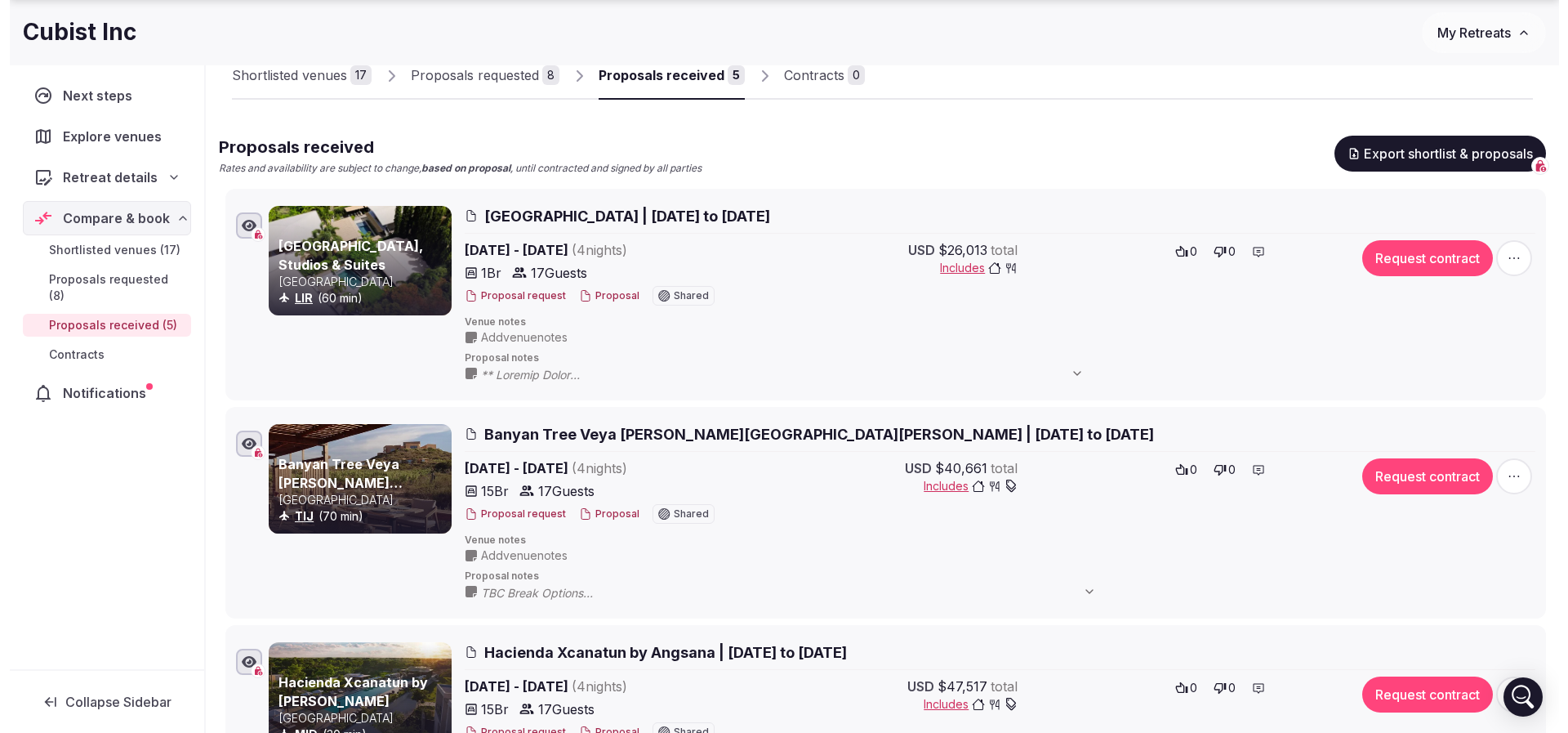
scroll to position [367, 0]
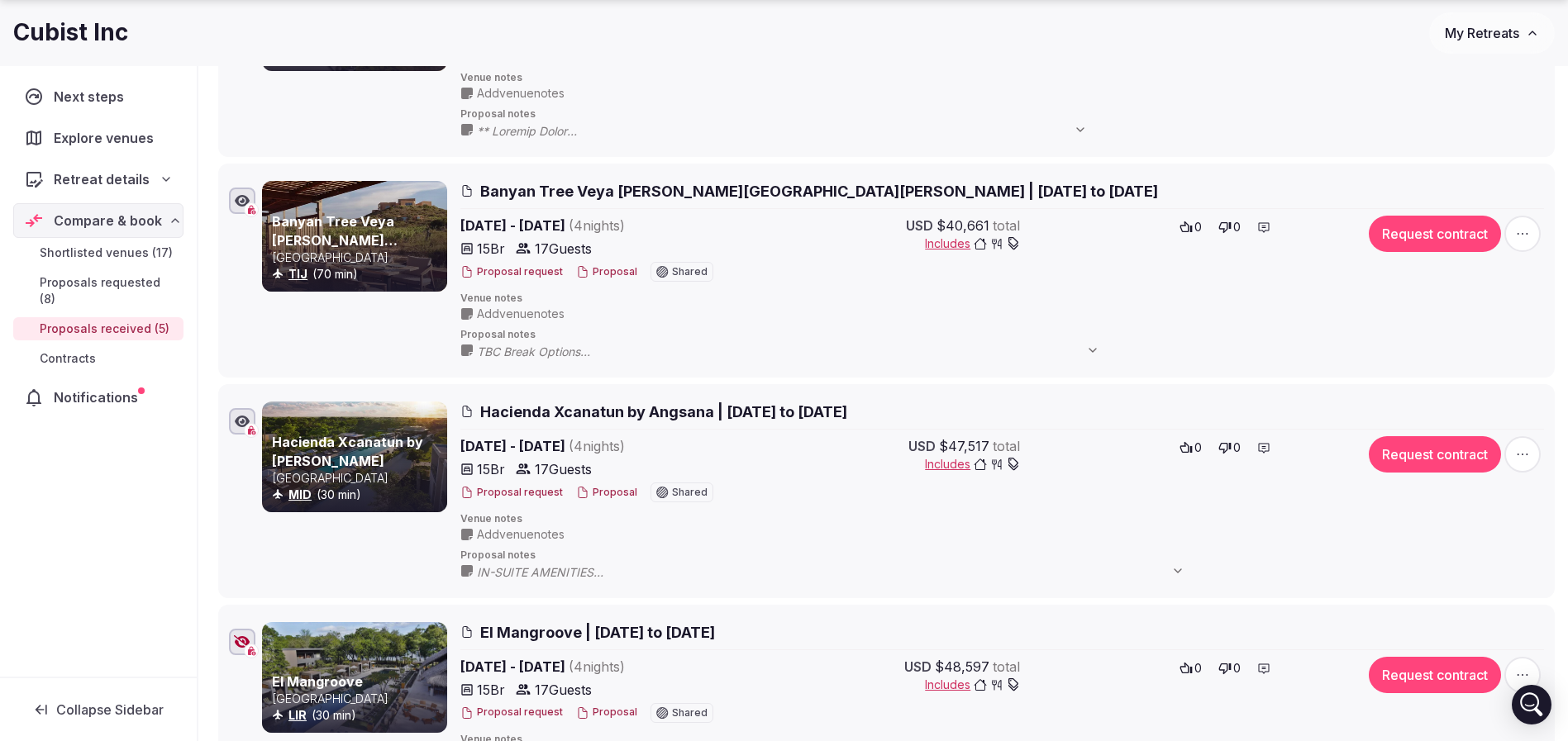
click at [612, 493] on button "Proposal" at bounding box center [606, 493] width 61 height 14
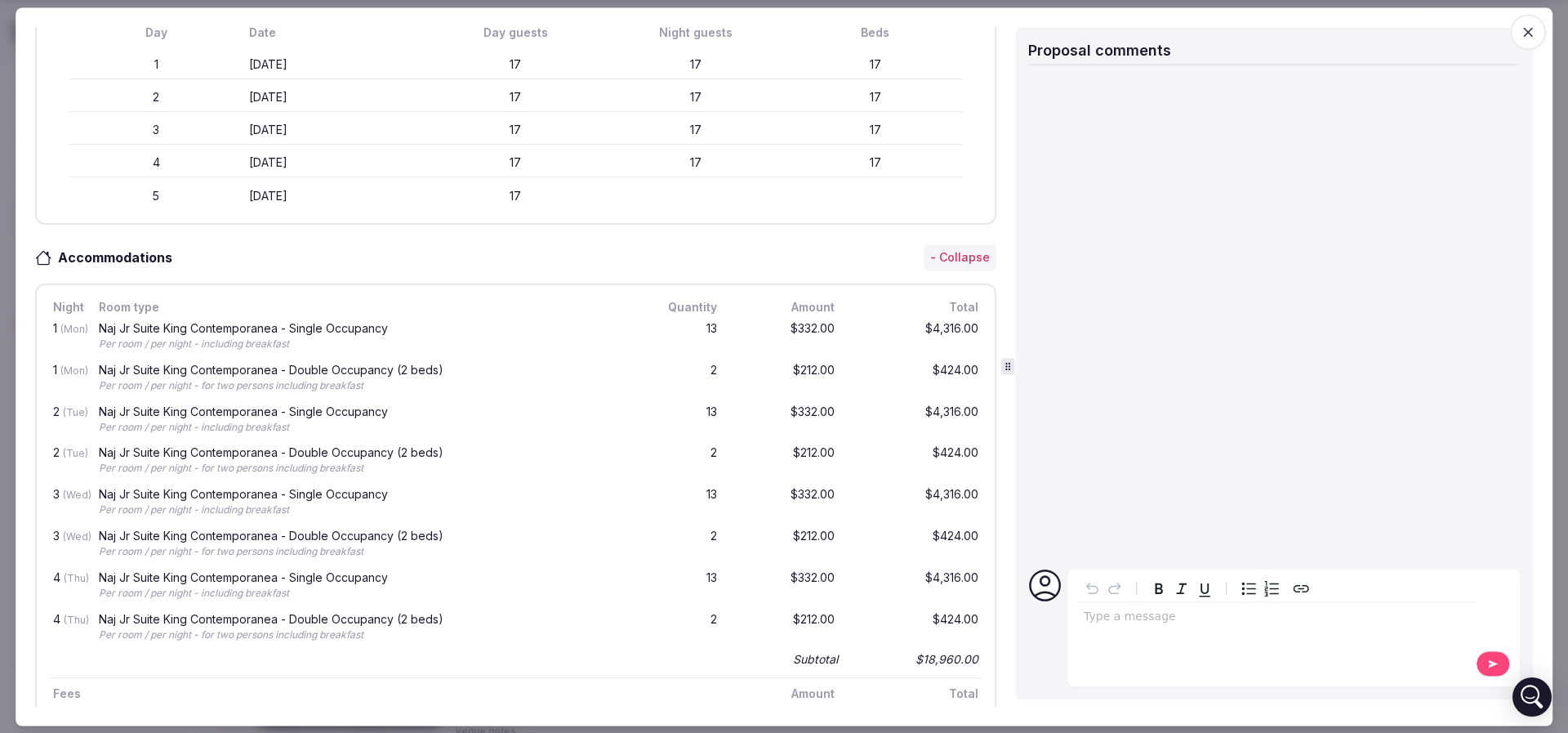
scroll to position [122, 0]
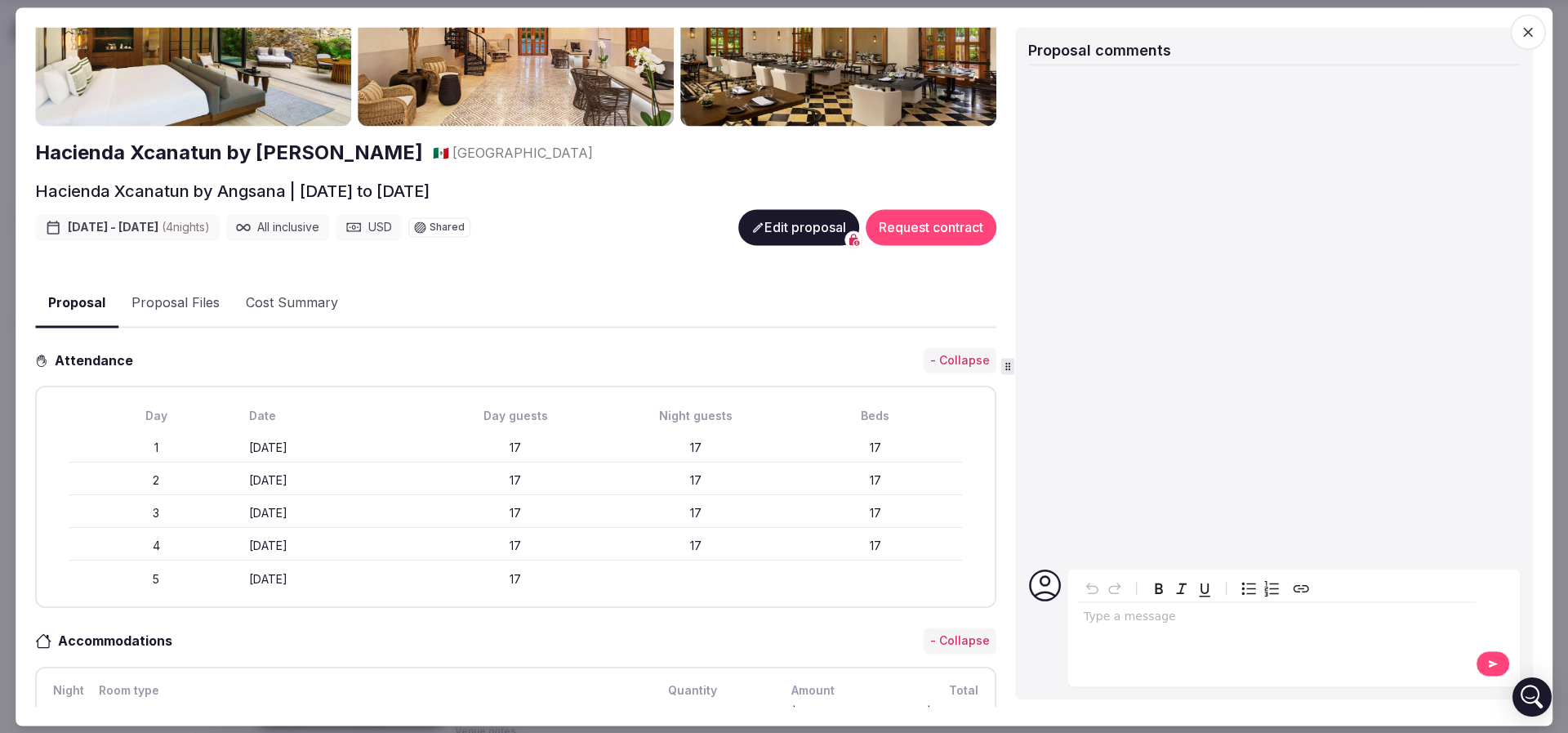
click at [201, 298] on button "Proposal Files" at bounding box center [175, 304] width 115 height 48
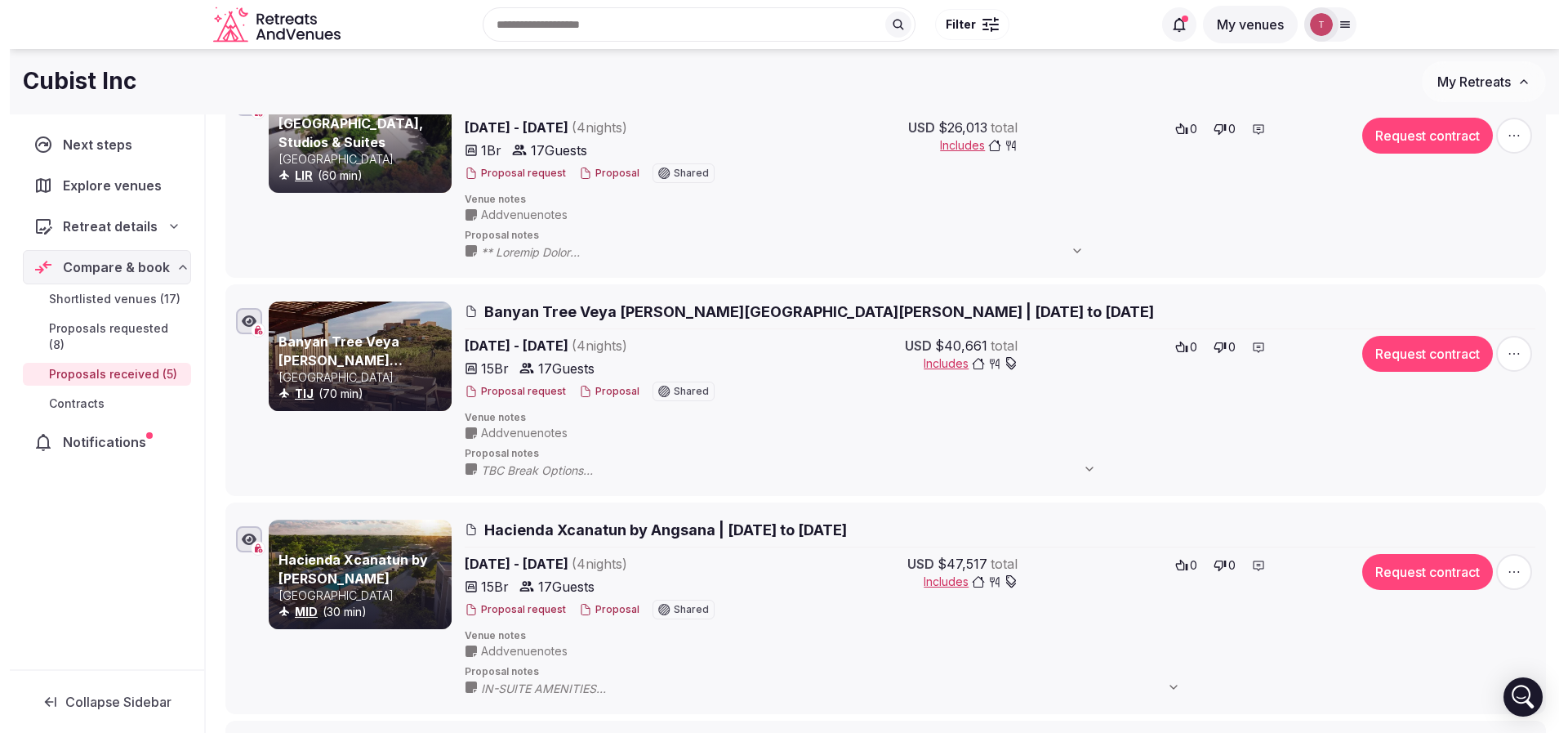
scroll to position [0, 0]
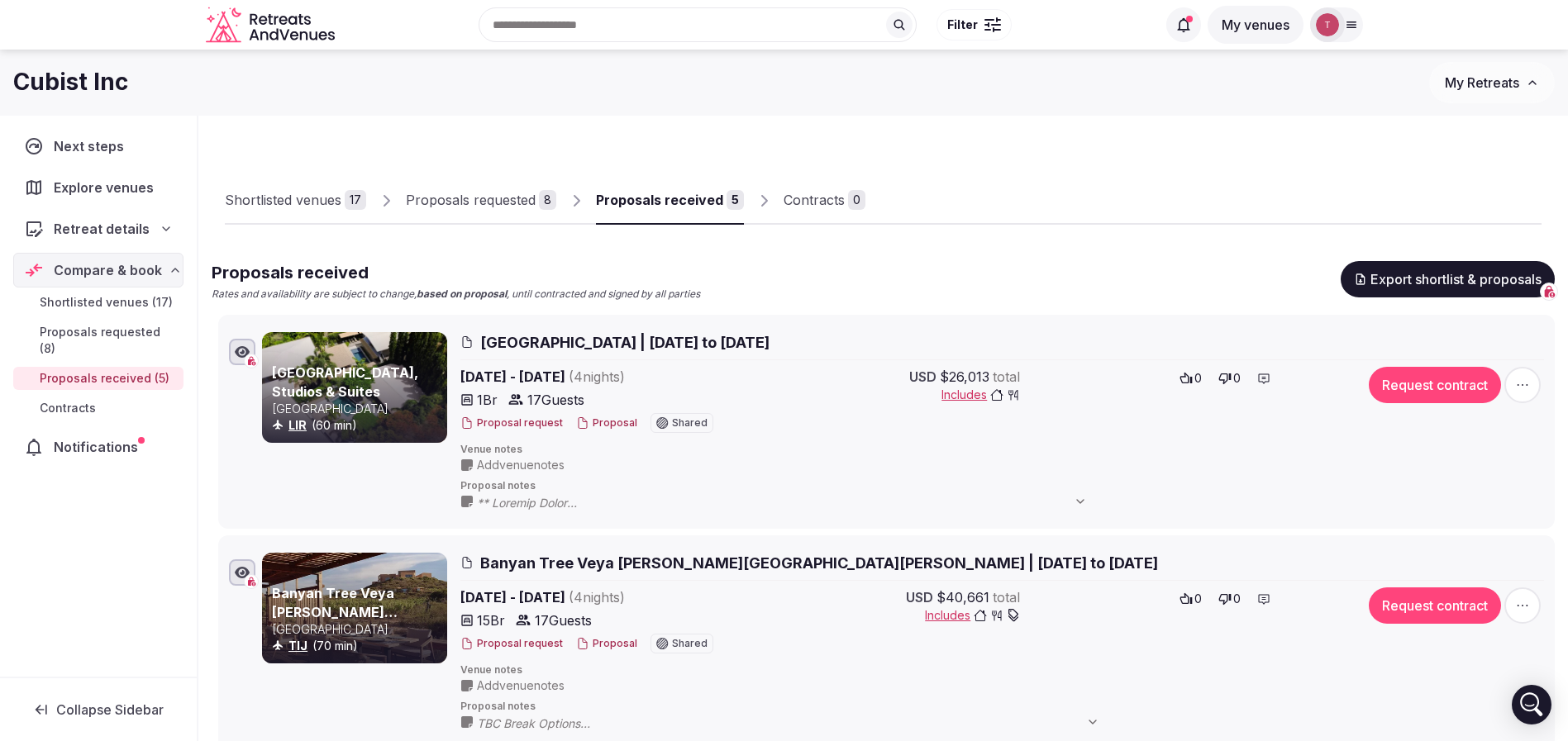
click at [616, 430] on div "Proposal request Proposal Shared" at bounding box center [606, 422] width 291 height 20
click at [616, 425] on button "Proposal" at bounding box center [606, 423] width 61 height 14
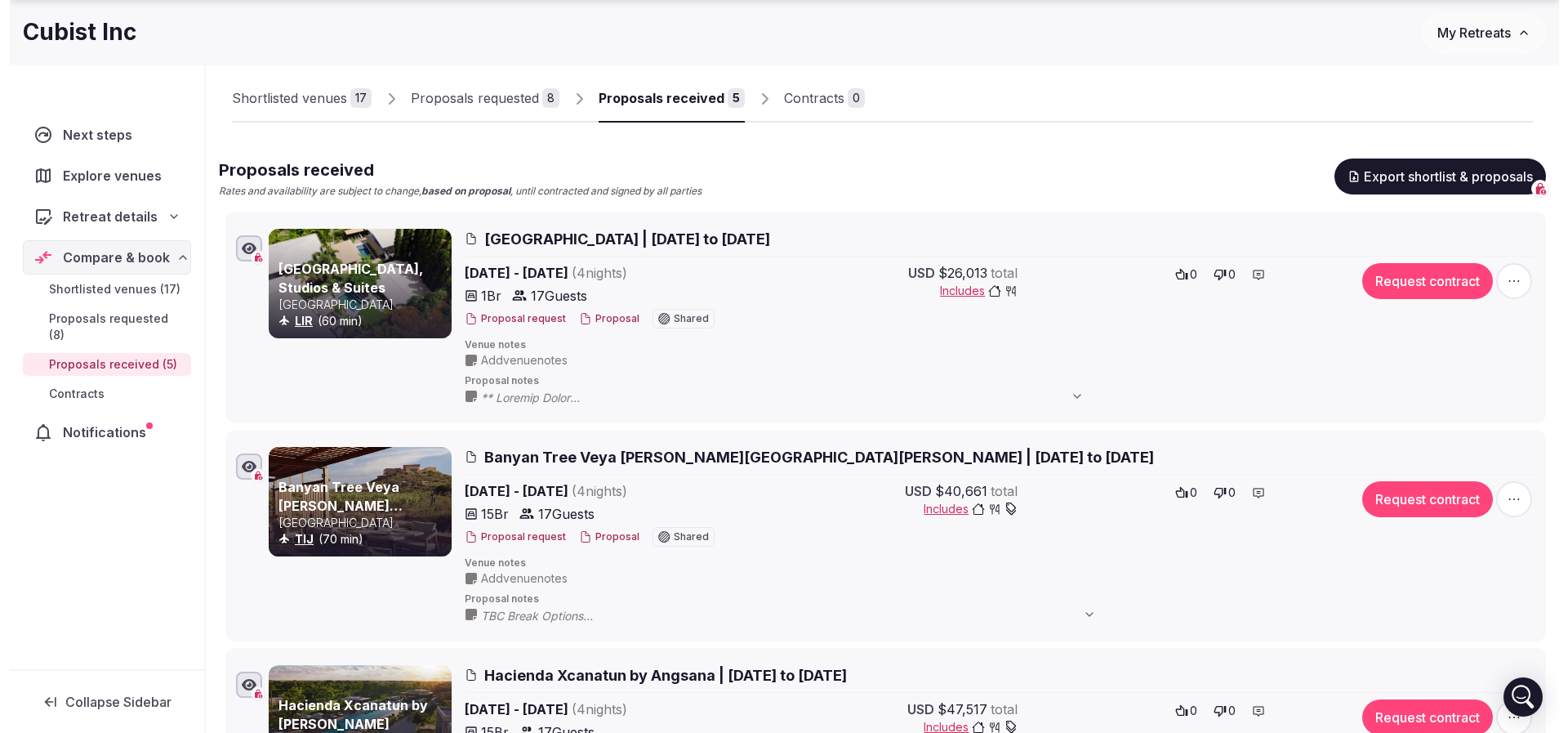
scroll to position [122, 0]
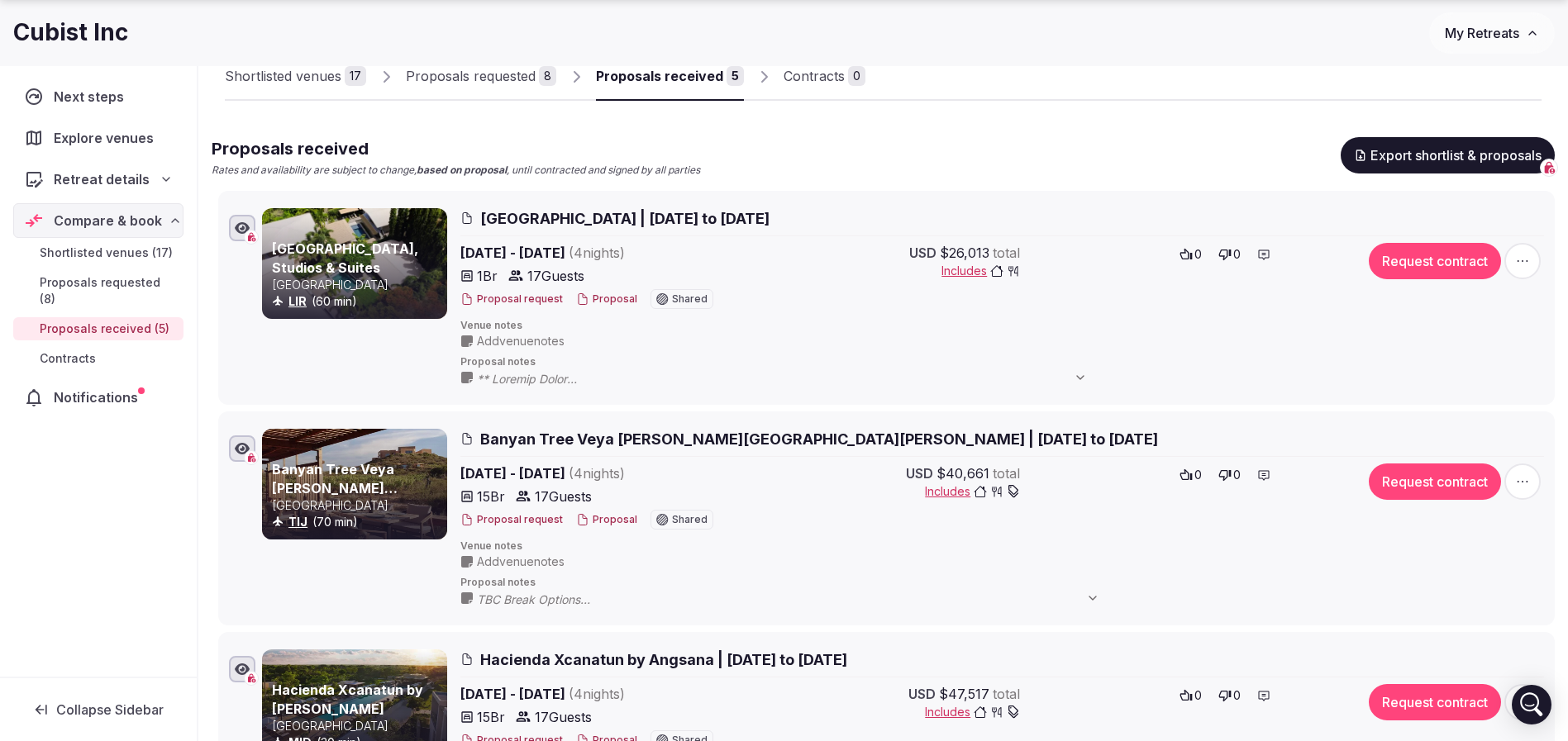
click at [623, 523] on button "Proposal" at bounding box center [606, 520] width 61 height 14
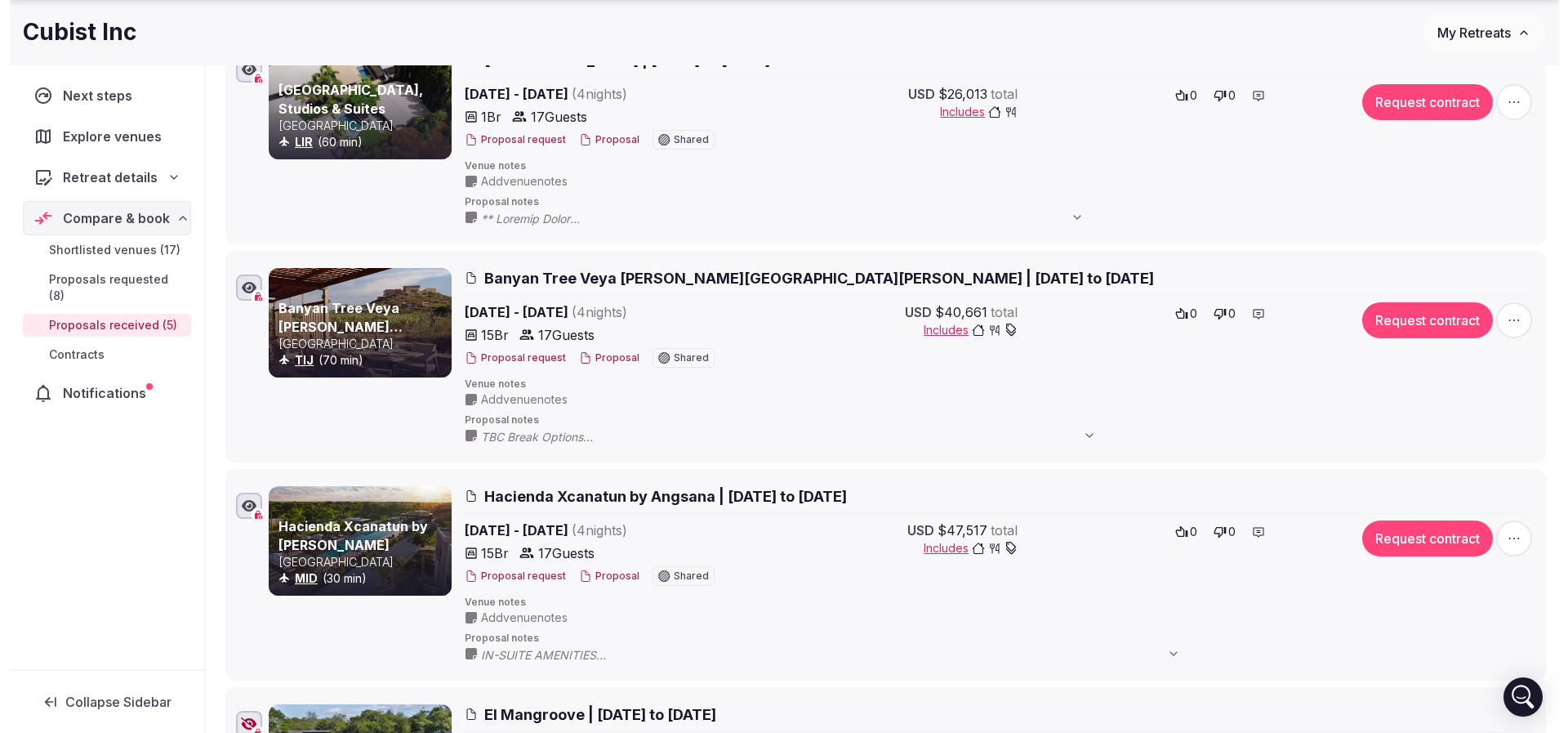
scroll to position [367, 0]
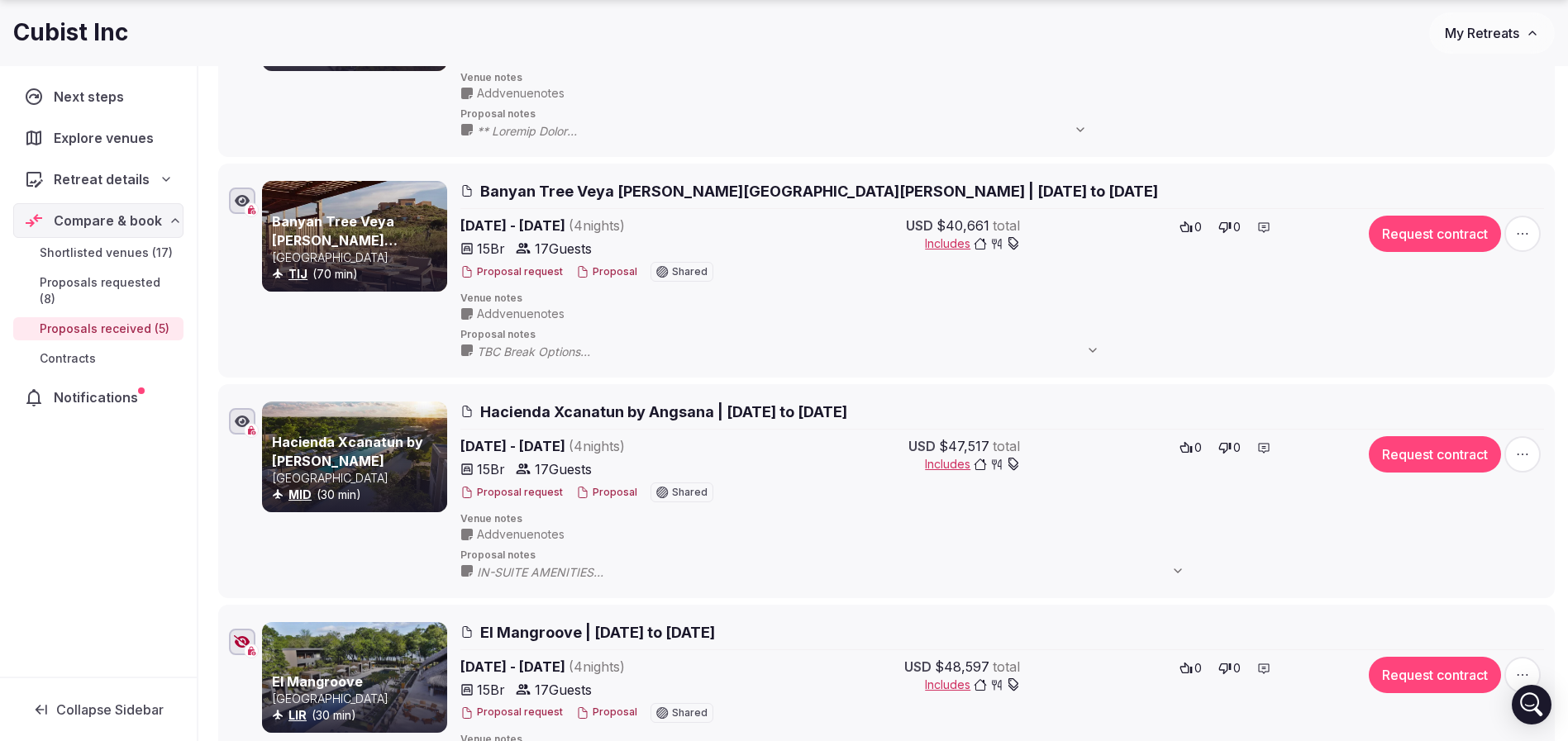
click at [593, 482] on div "Proposal request Proposal Shared" at bounding box center [606, 492] width 291 height 20
click at [593, 494] on button "Proposal" at bounding box center [606, 493] width 61 height 14
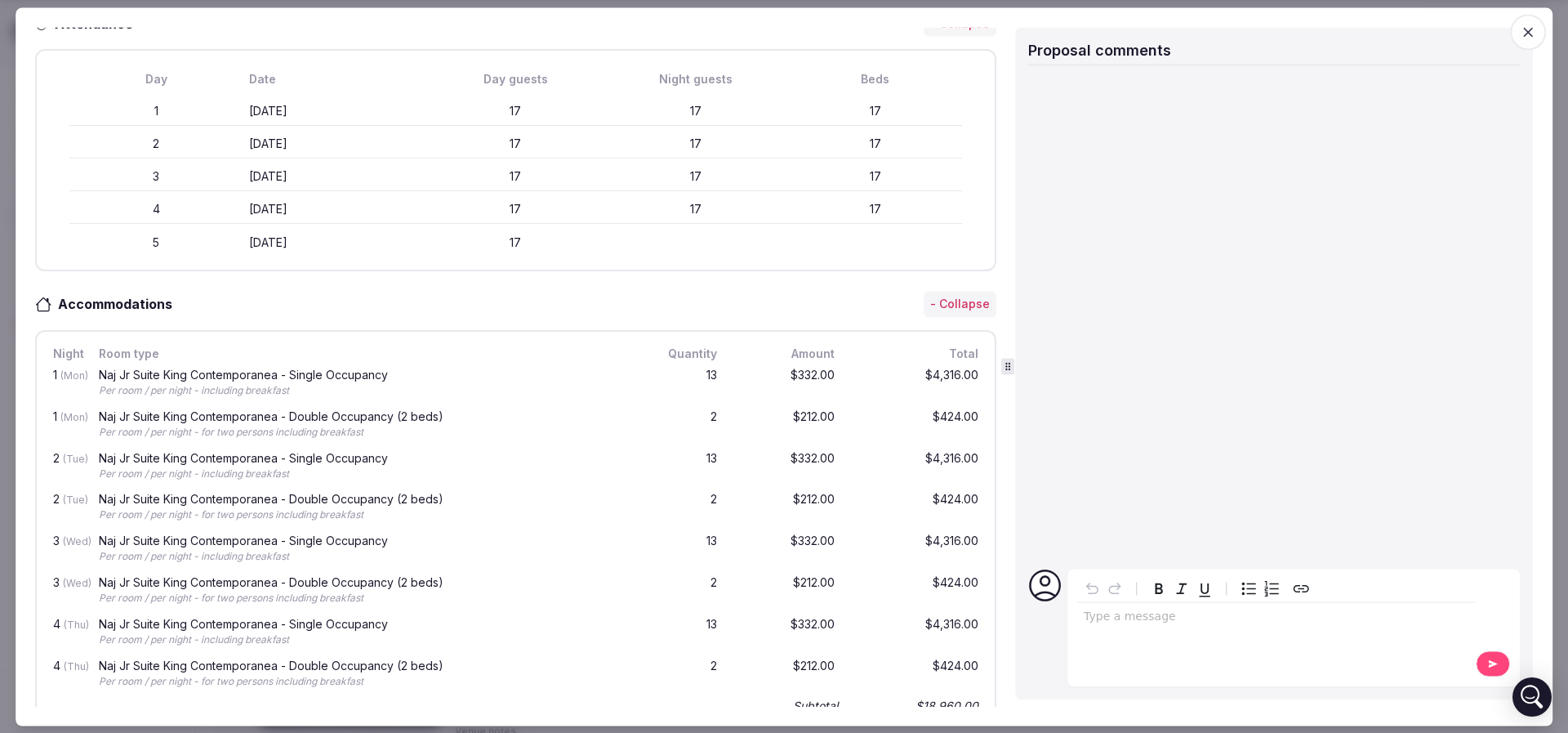
scroll to position [490, 0]
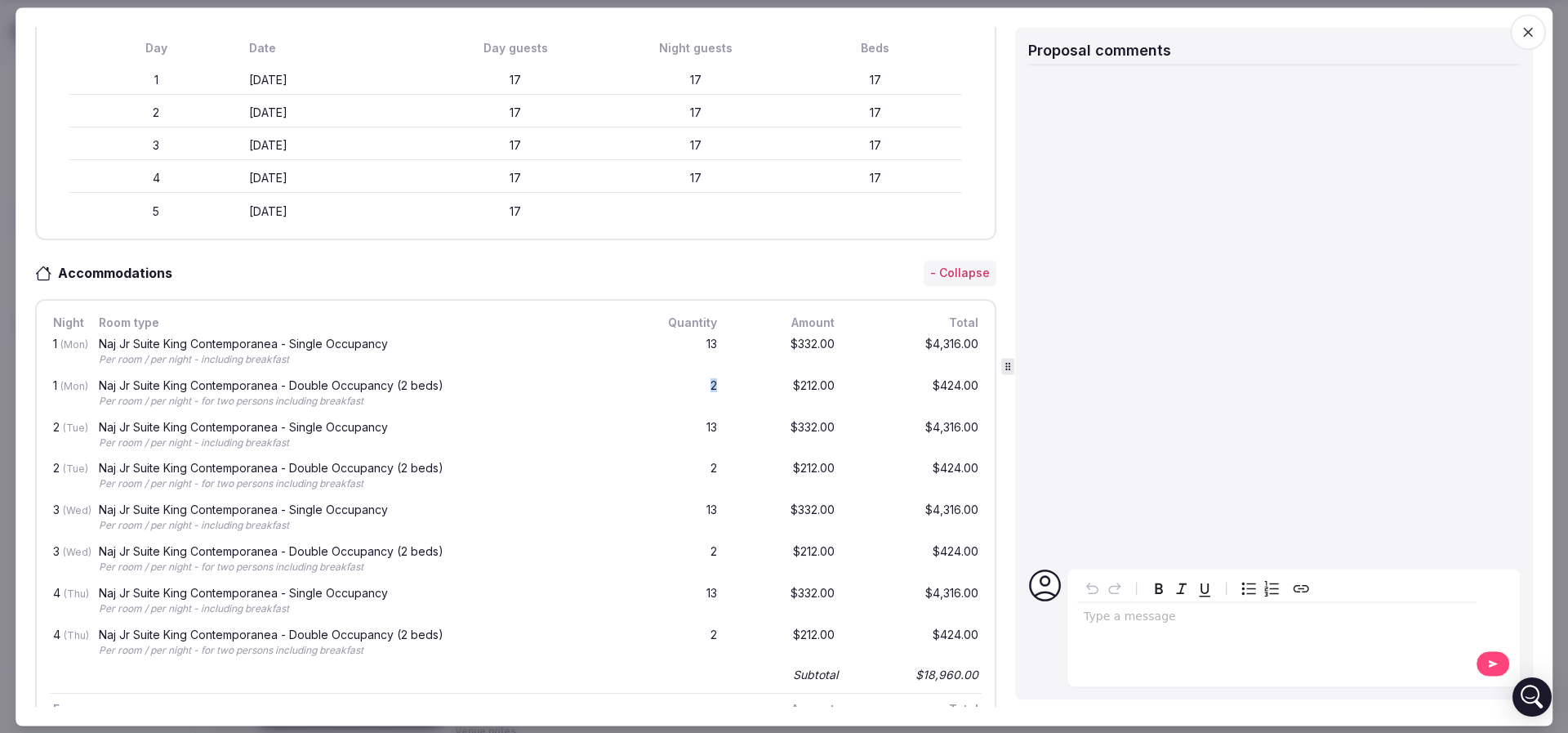
click at [698, 380] on div "2" at bounding box center [681, 394] width 78 height 35
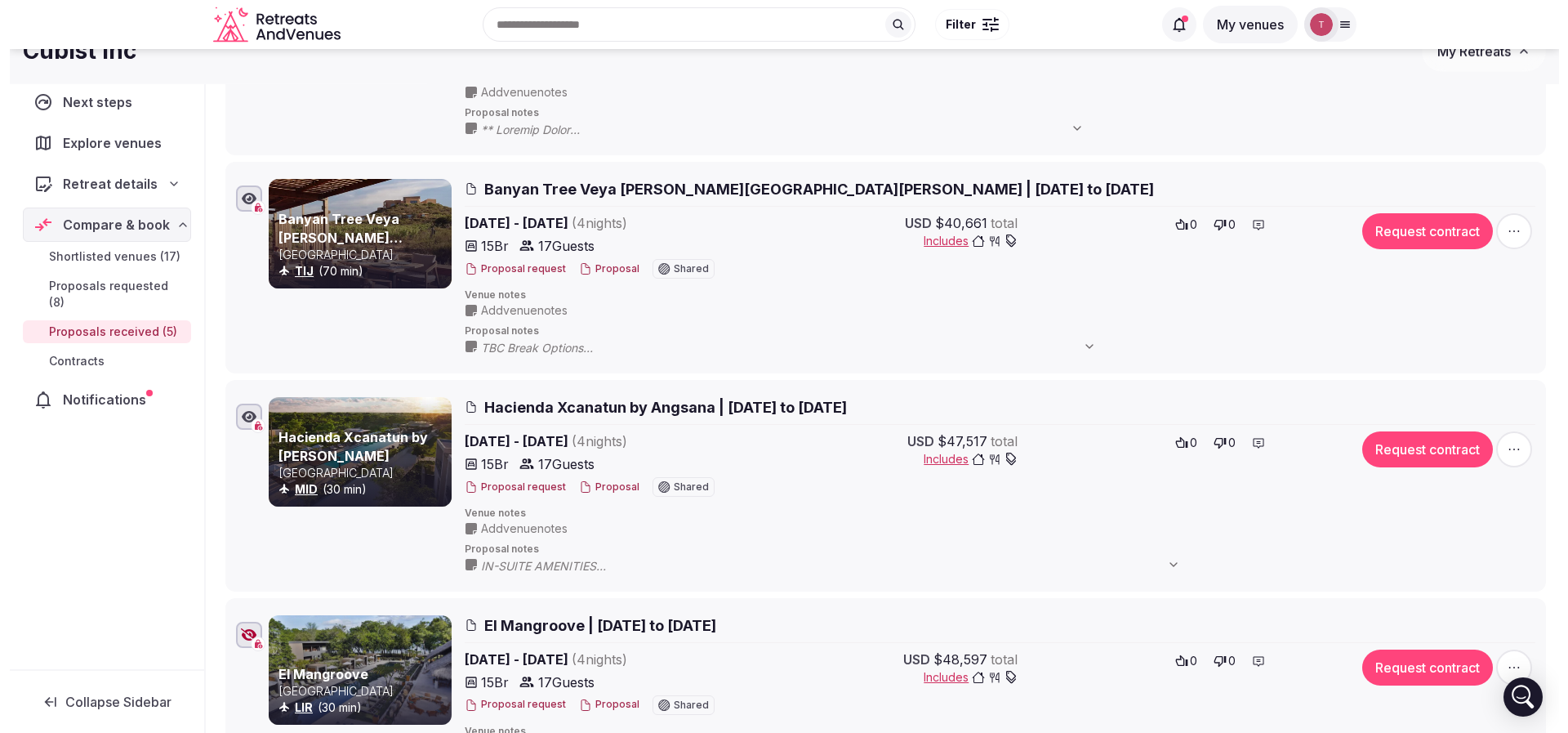
scroll to position [0, 0]
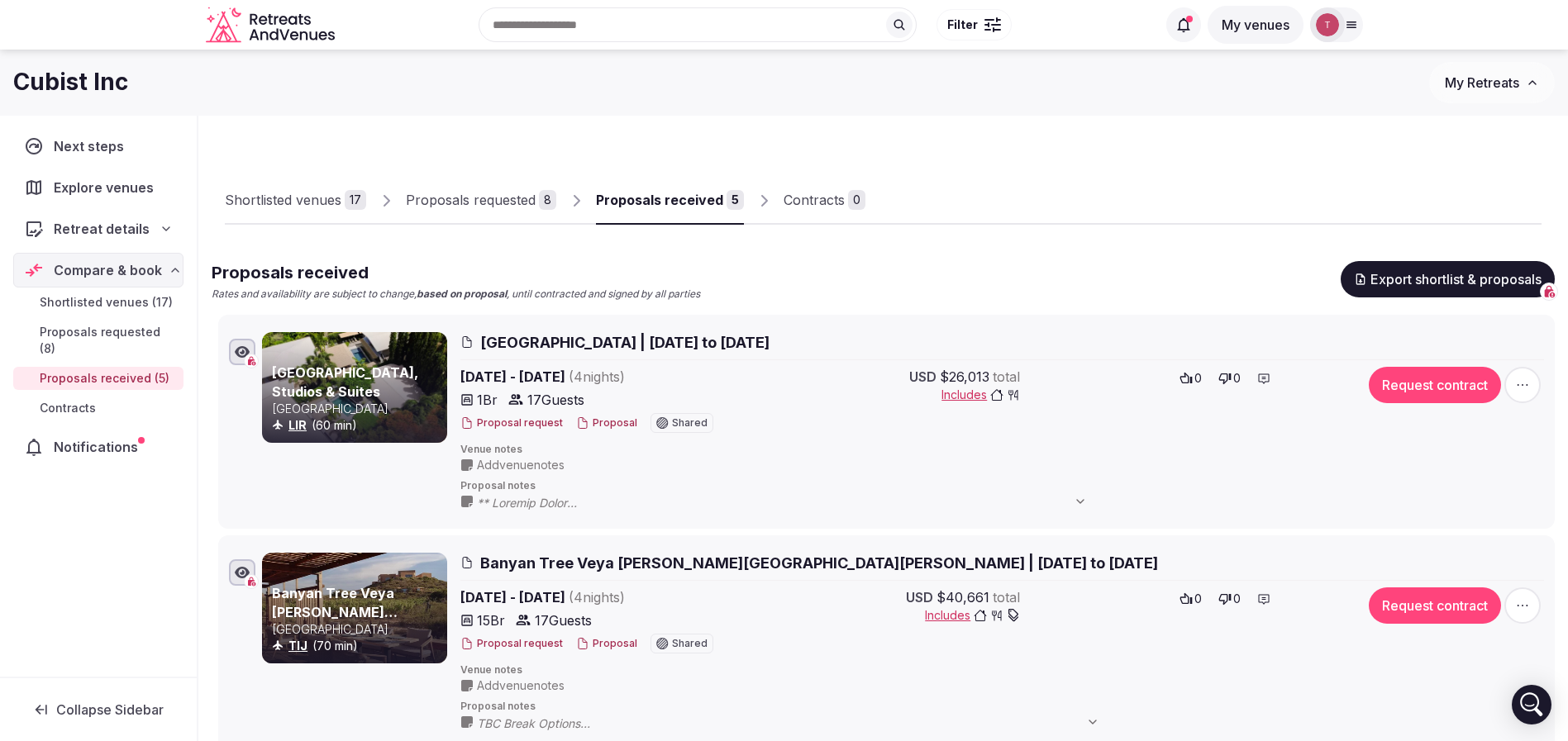
click at [595, 423] on button "Proposal" at bounding box center [606, 423] width 61 height 14
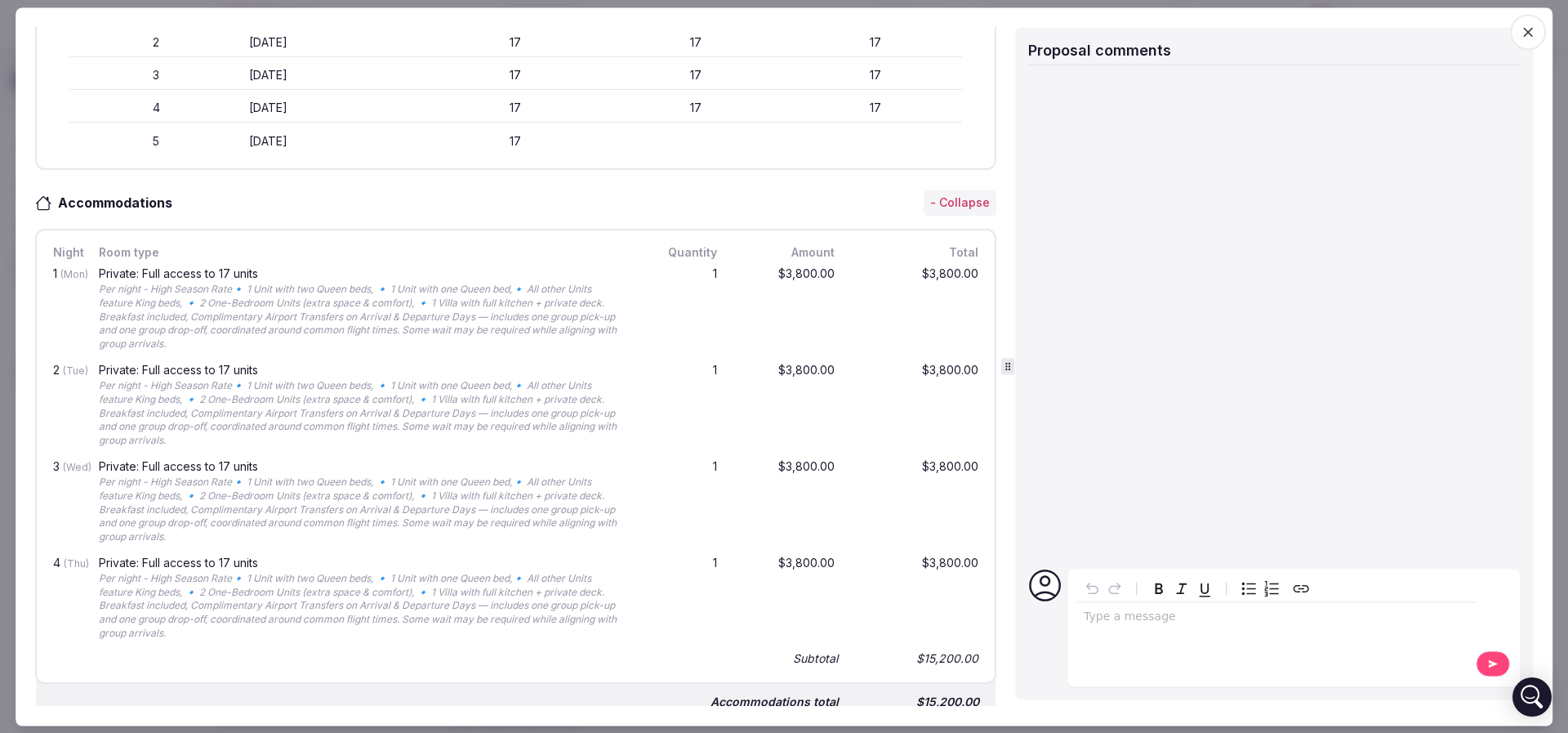
scroll to position [613, 0]
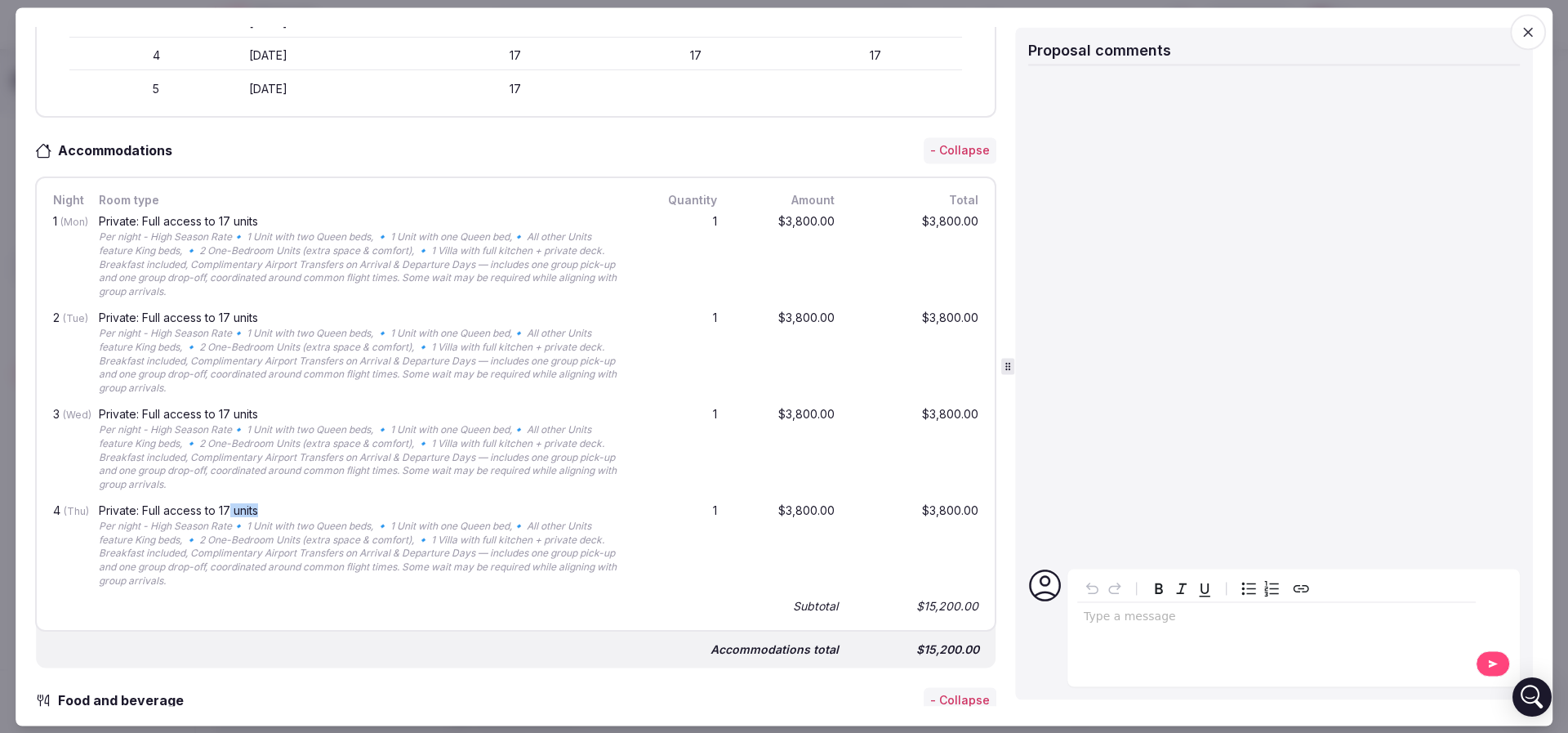
drag, startPoint x: 263, startPoint y: 503, endPoint x: 232, endPoint y: 503, distance: 31.0
click at [232, 505] on div "Private: Full access to 17 units" at bounding box center [362, 510] width 527 height 11
drag, startPoint x: 240, startPoint y: 406, endPoint x: 248, endPoint y: 407, distance: 8.1
click at [248, 408] on div "Private: Full access to 17 units" at bounding box center [362, 413] width 527 height 11
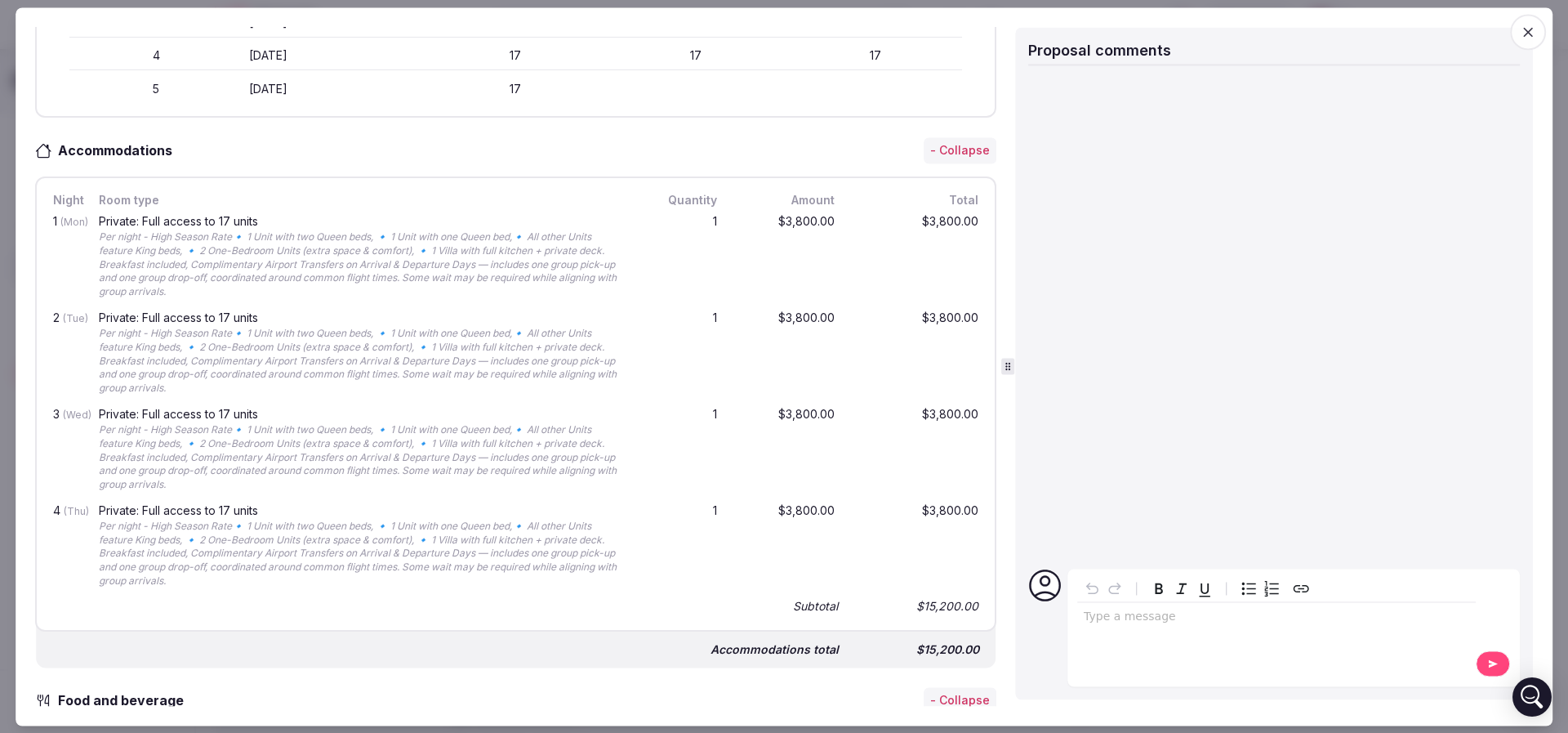
click at [257, 408] on div "Private: Full access to 17 units" at bounding box center [362, 413] width 527 height 11
drag, startPoint x: 269, startPoint y: 408, endPoint x: 218, endPoint y: 412, distance: 51.2
click at [218, 412] on div "Private: Full access to 17 units" at bounding box center [362, 413] width 527 height 11
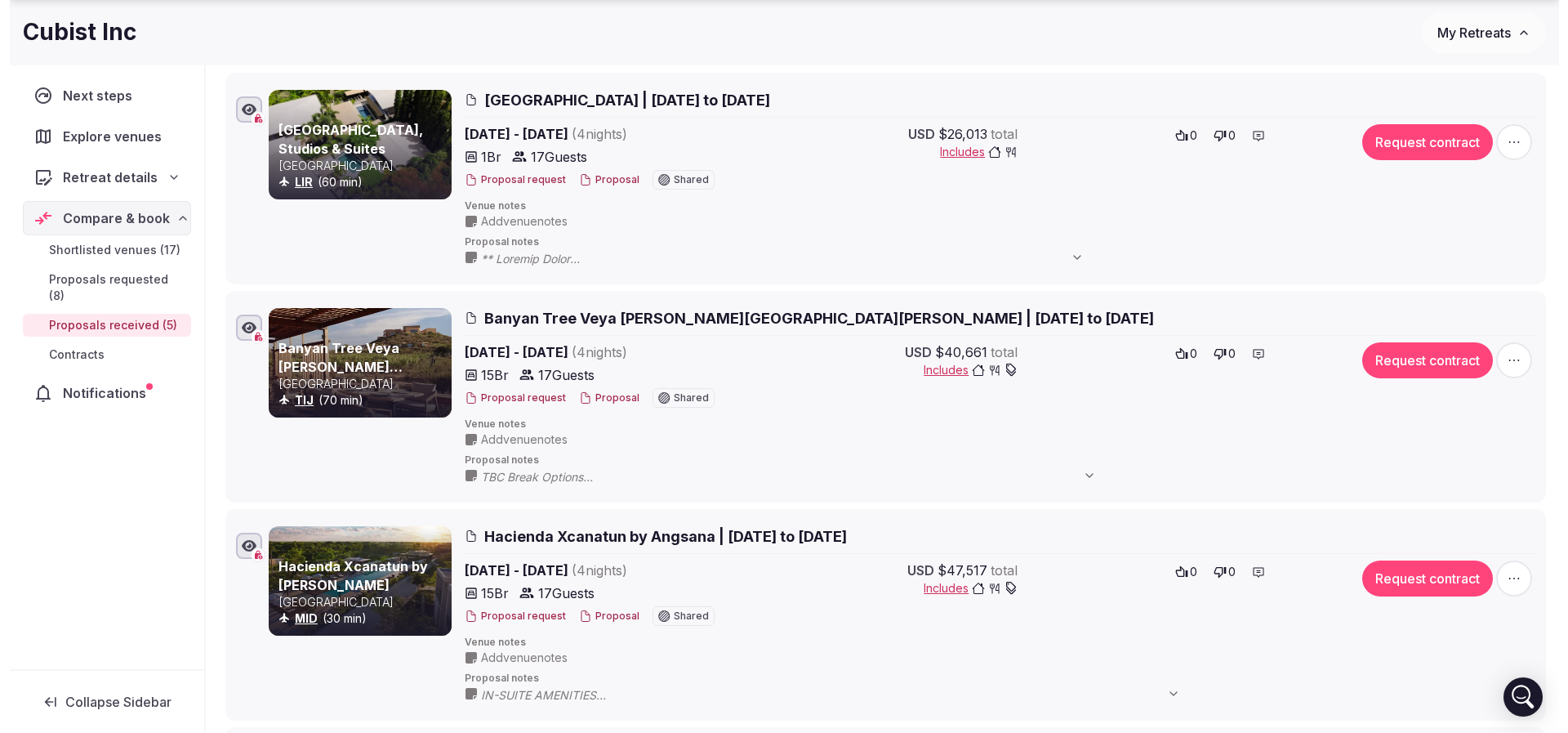
scroll to position [245, 0]
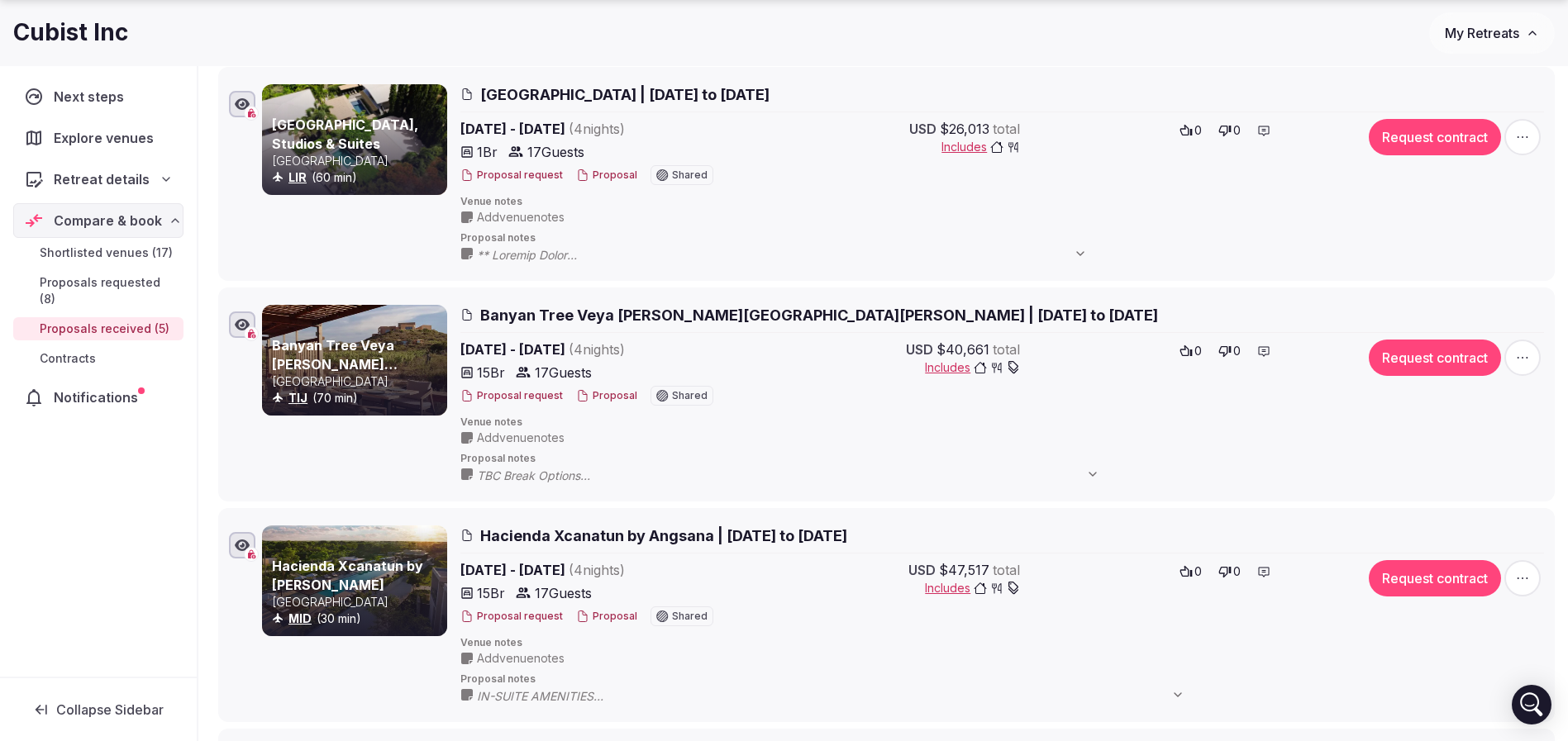
click at [600, 393] on button "Proposal" at bounding box center [606, 396] width 61 height 14
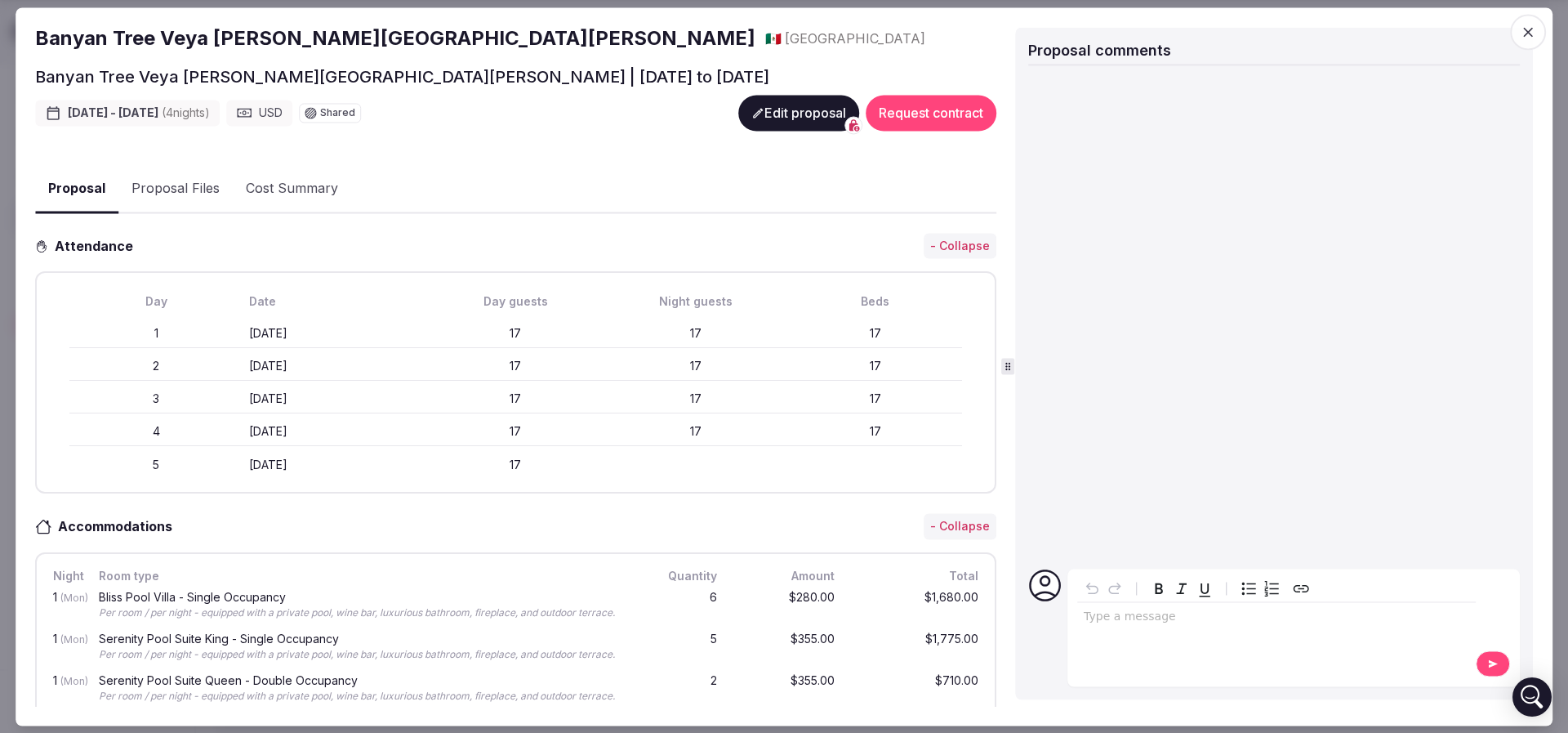
click at [763, 101] on button "Edit proposal" at bounding box center [799, 112] width 121 height 36
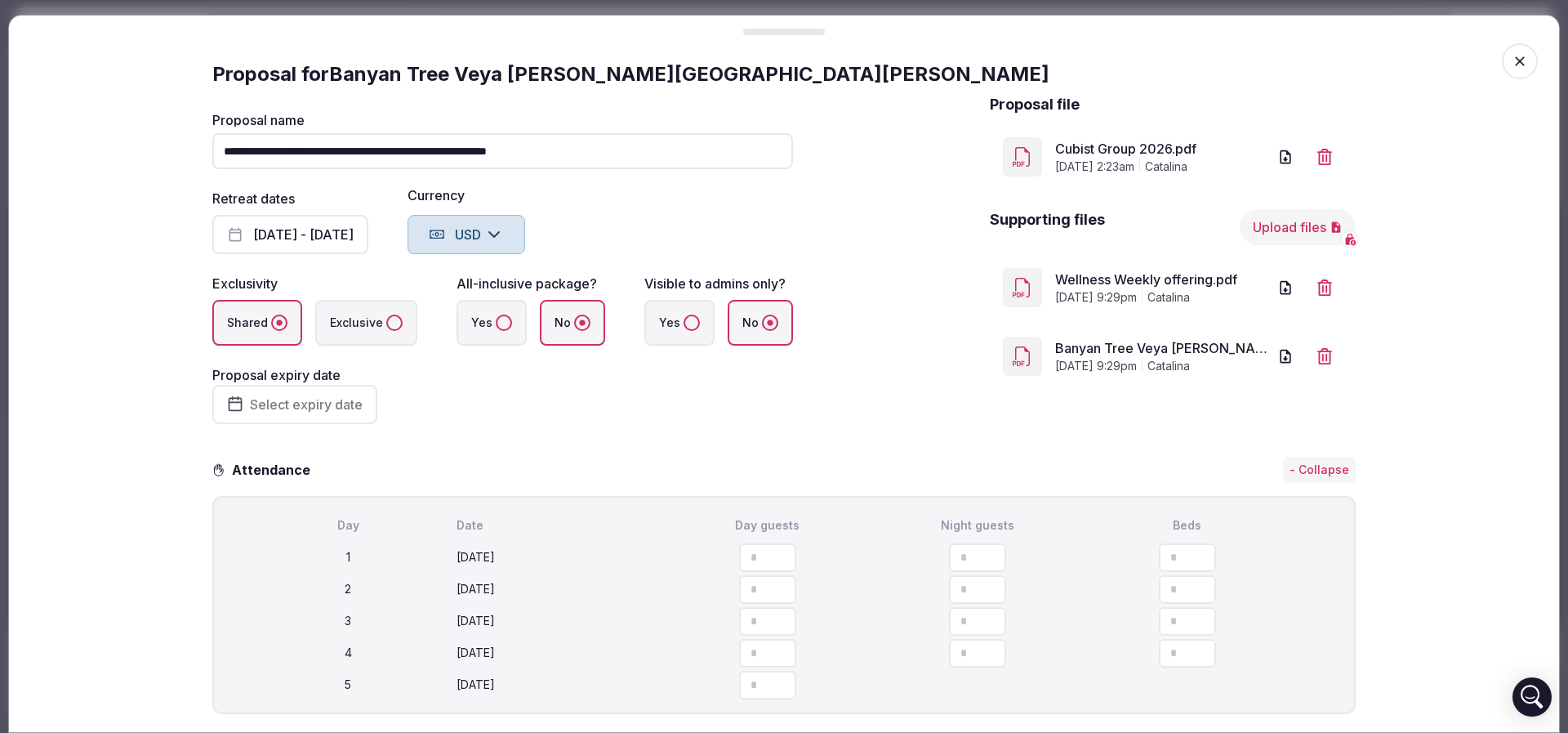
drag, startPoint x: 1194, startPoint y: 560, endPoint x: 1146, endPoint y: 560, distance: 48.0
click at [1158, 560] on input "**" at bounding box center [1186, 558] width 57 height 29
type input "**"
click at [1305, 553] on span "button" at bounding box center [1303, 557] width 36 height 36
type input "**"
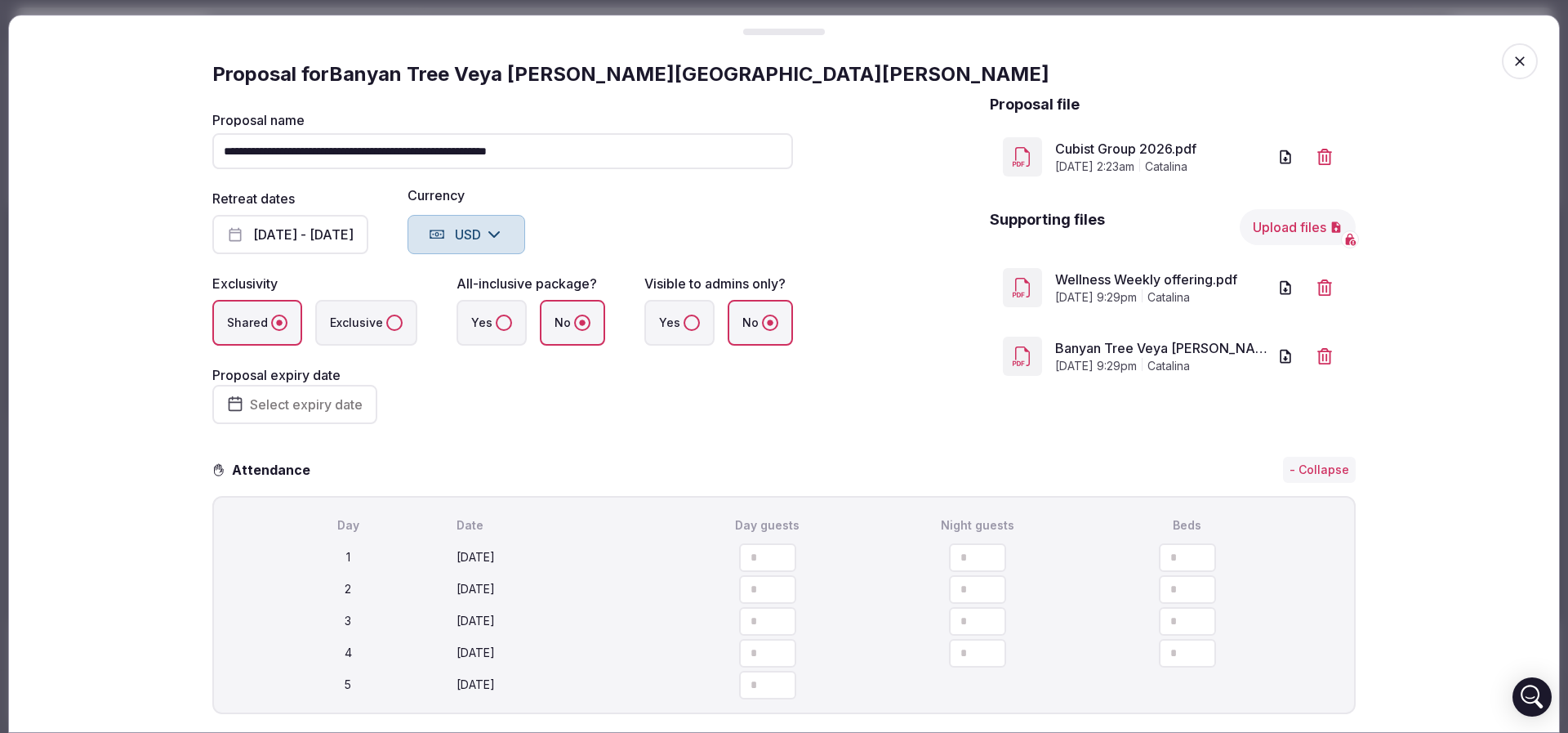
type input "**"
click at [1305, 553] on span "button" at bounding box center [1303, 557] width 36 height 36
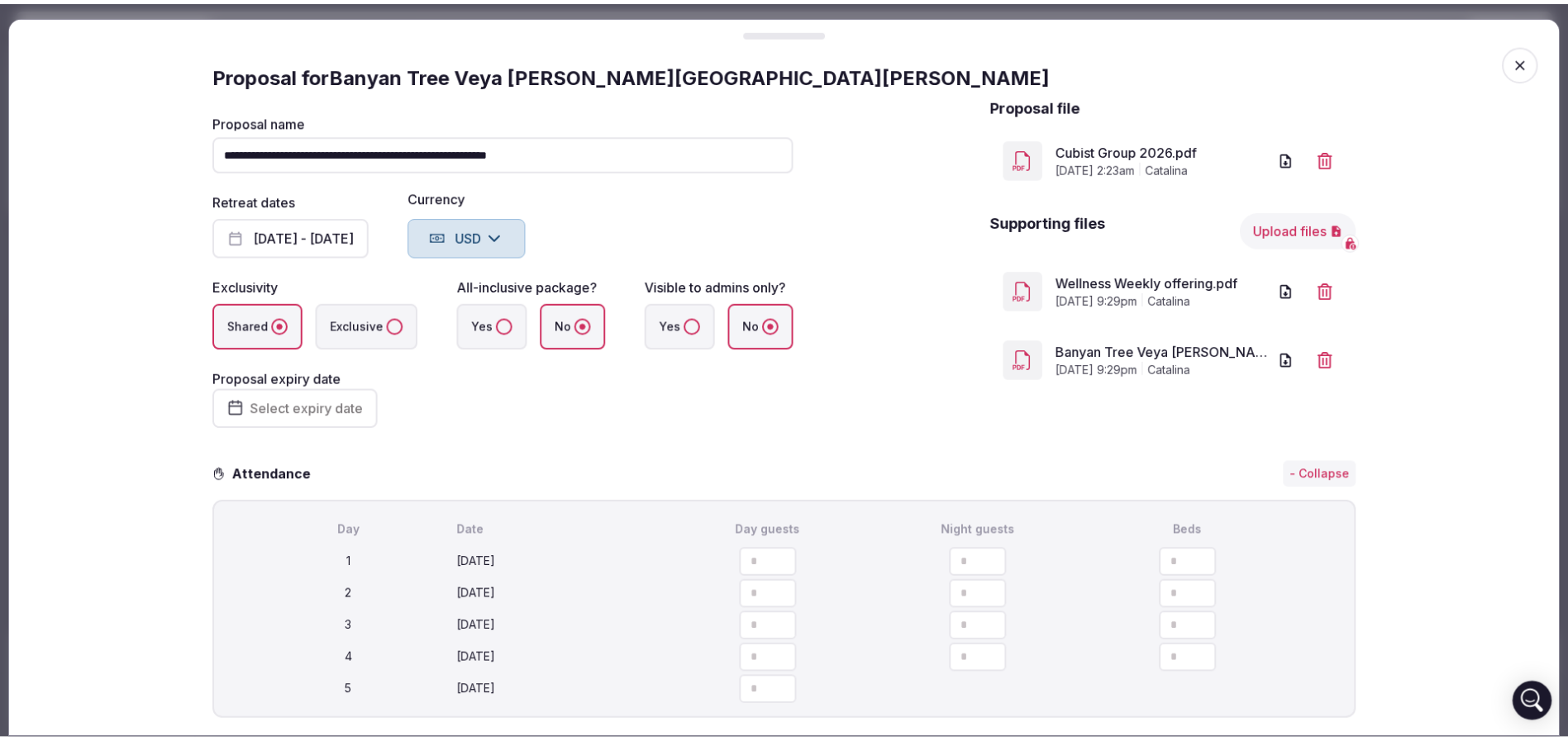
scroll to position [371, 0]
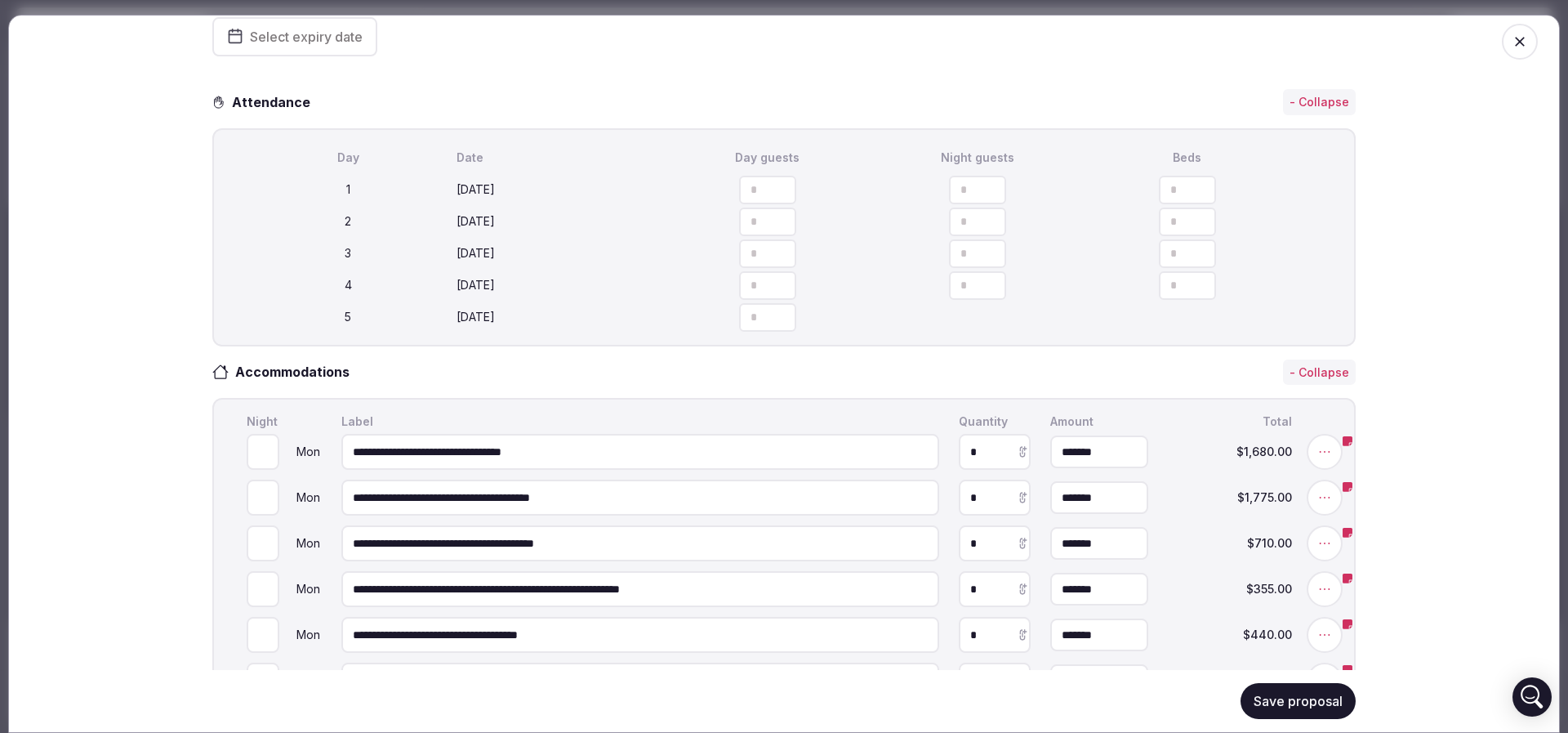
click at [1319, 702] on button "Save proposal" at bounding box center [1297, 701] width 115 height 36
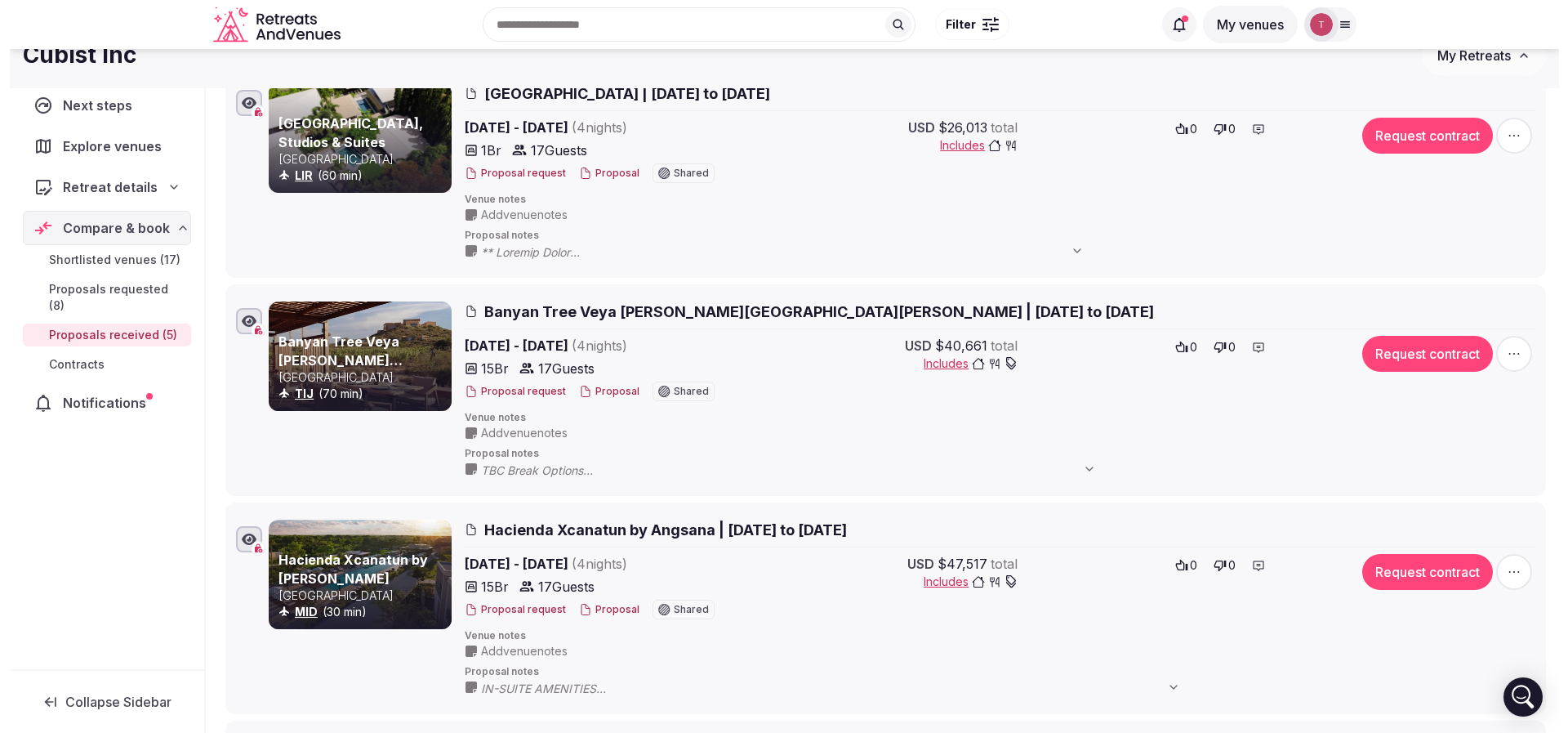
scroll to position [0, 0]
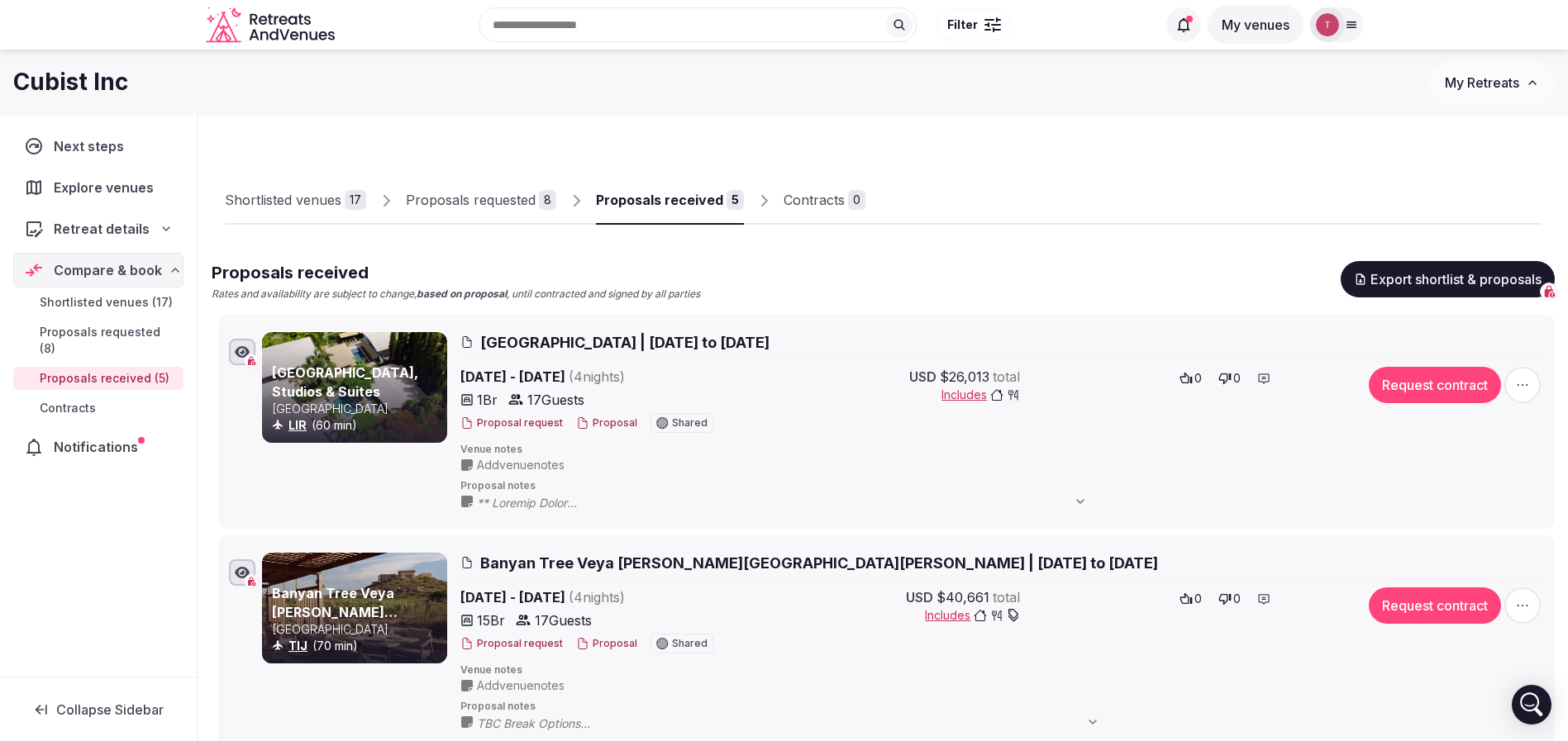
click at [535, 558] on span "Banyan Tree Veya Valle de Guadalupe | January 26th to 30th, 2026" at bounding box center [819, 563] width 678 height 21
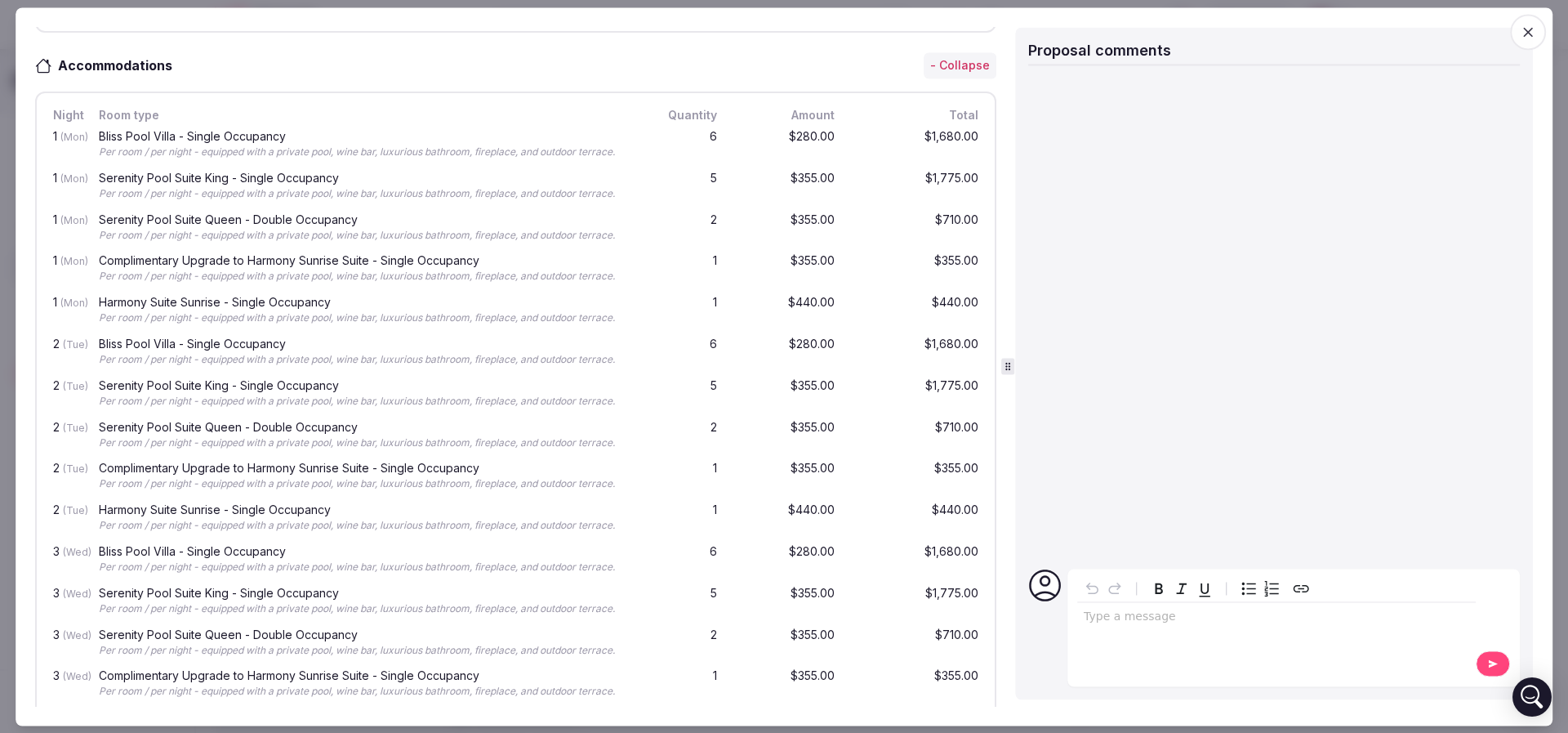
scroll to position [1103, 0]
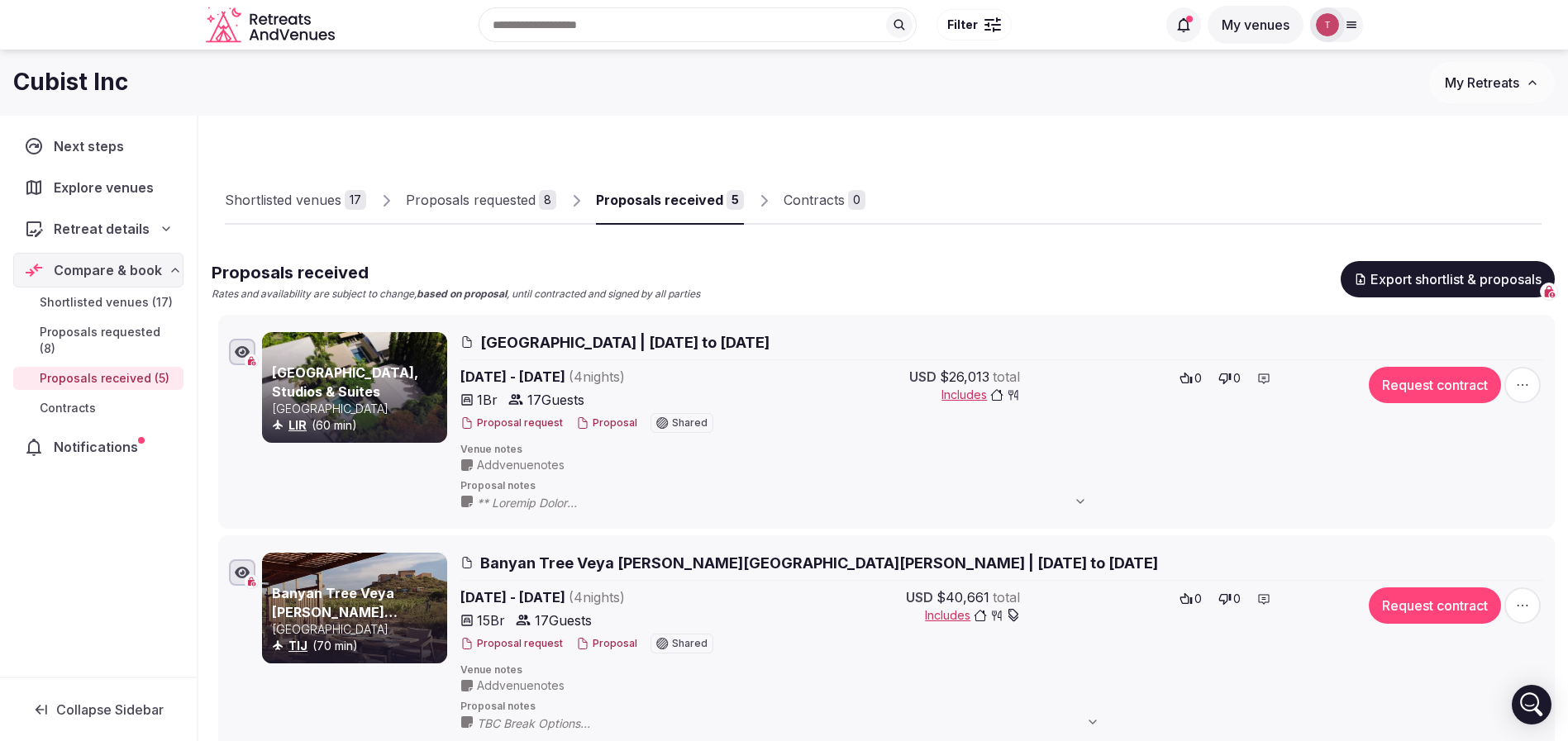
click at [593, 420] on button "Proposal" at bounding box center [606, 423] width 61 height 14
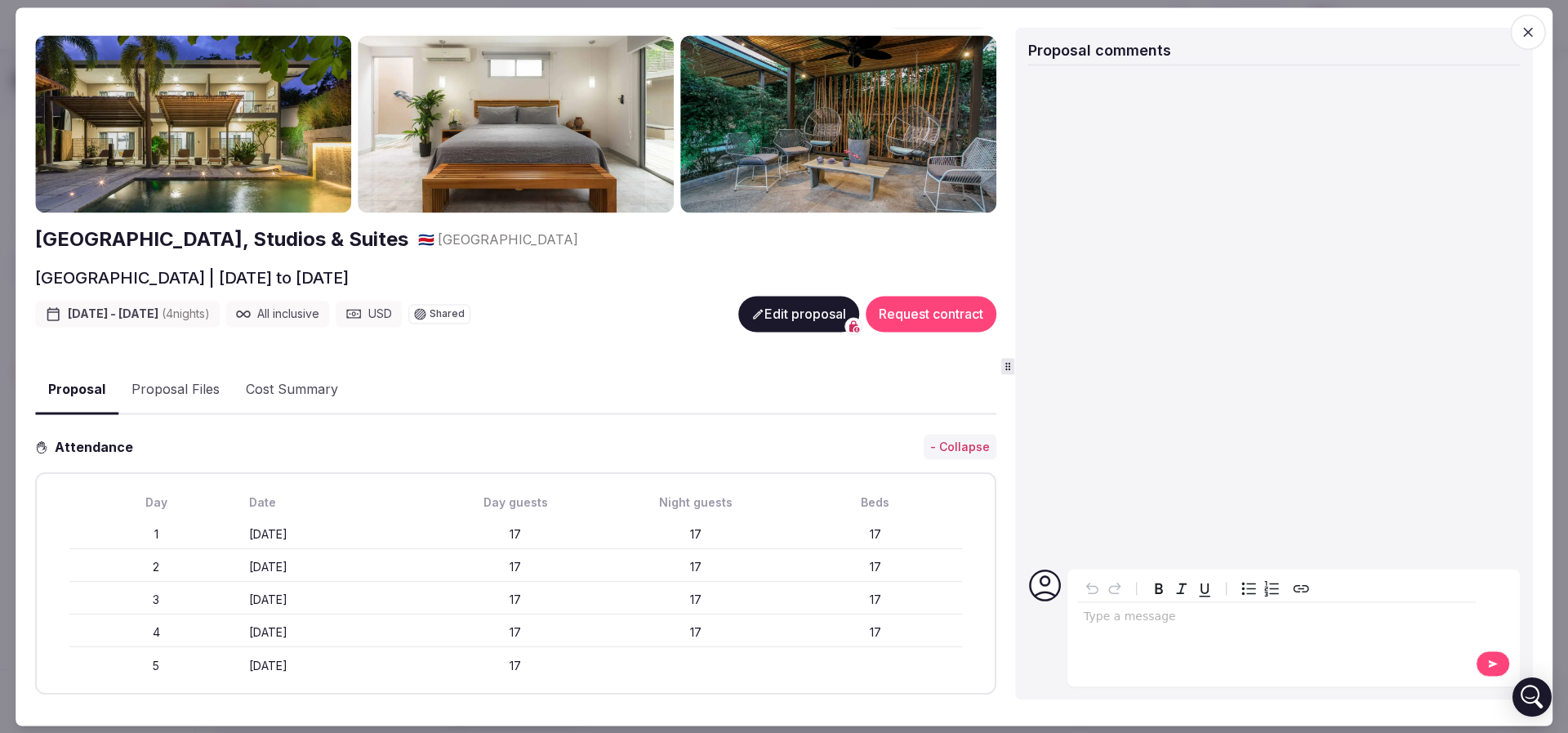
scroll to position [0, 0]
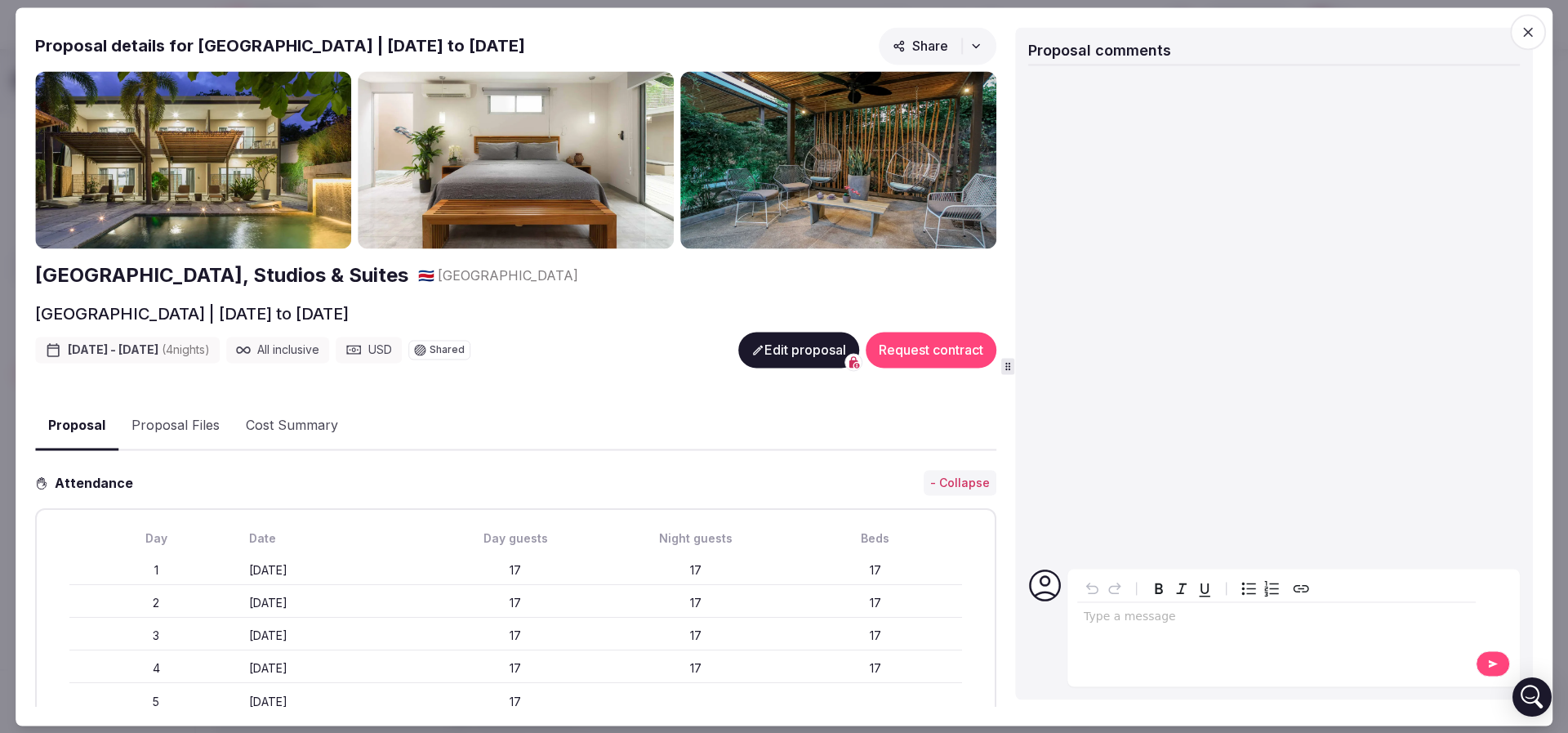
click at [289, 262] on h2 "Tamarindo Bay Boutique Hotel, Studios & Suites" at bounding box center [221, 276] width 373 height 28
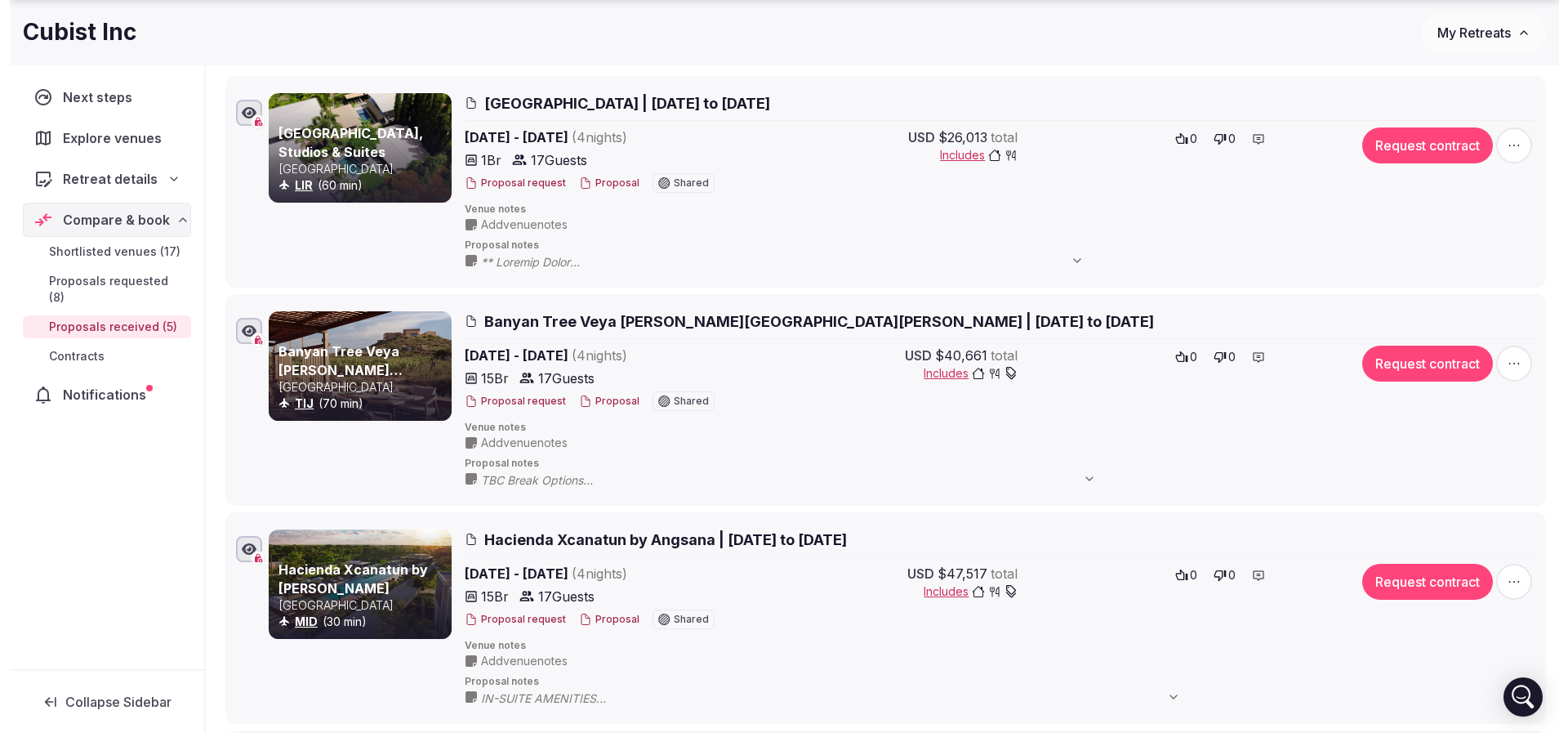
scroll to position [245, 0]
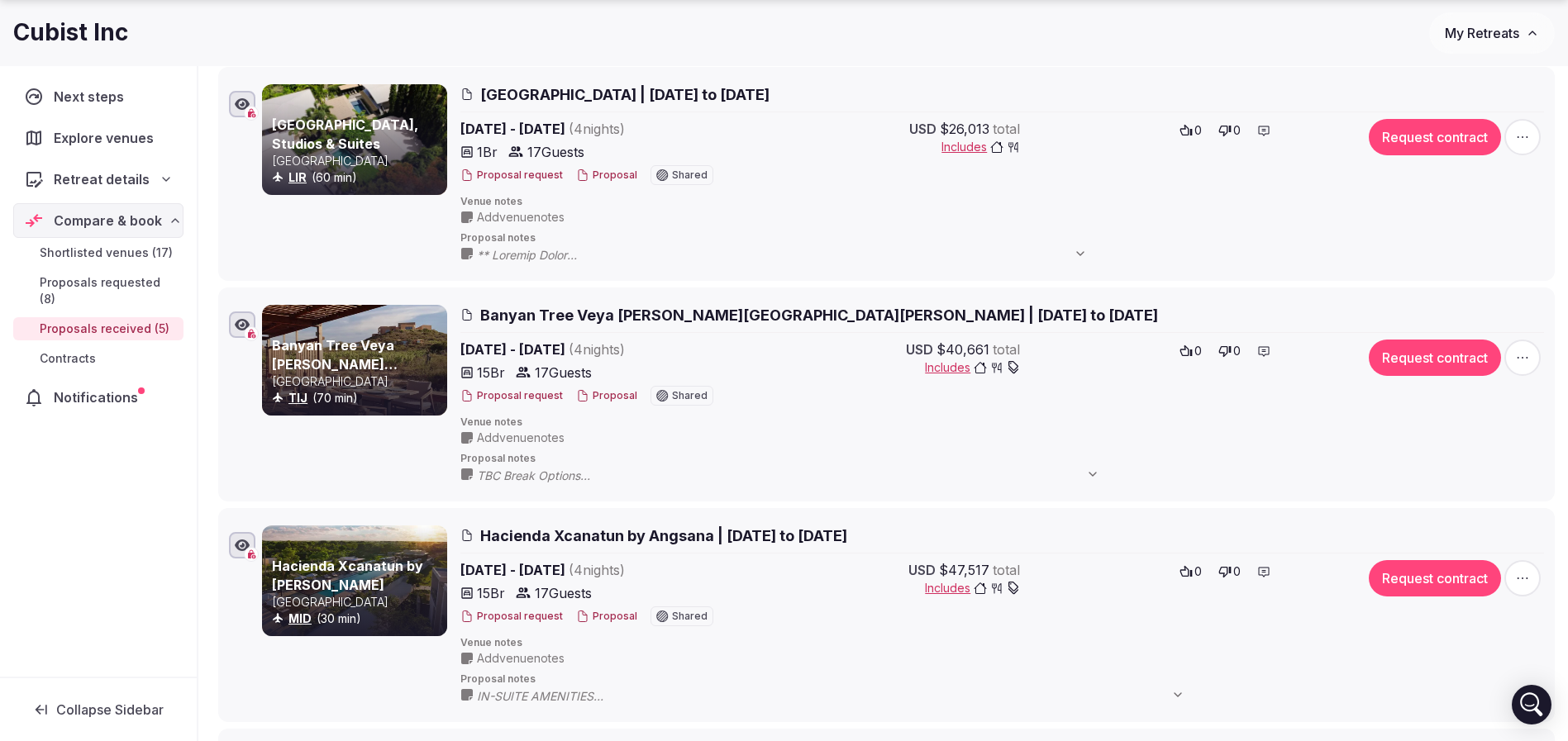
click at [611, 392] on button "Proposal" at bounding box center [606, 396] width 61 height 14
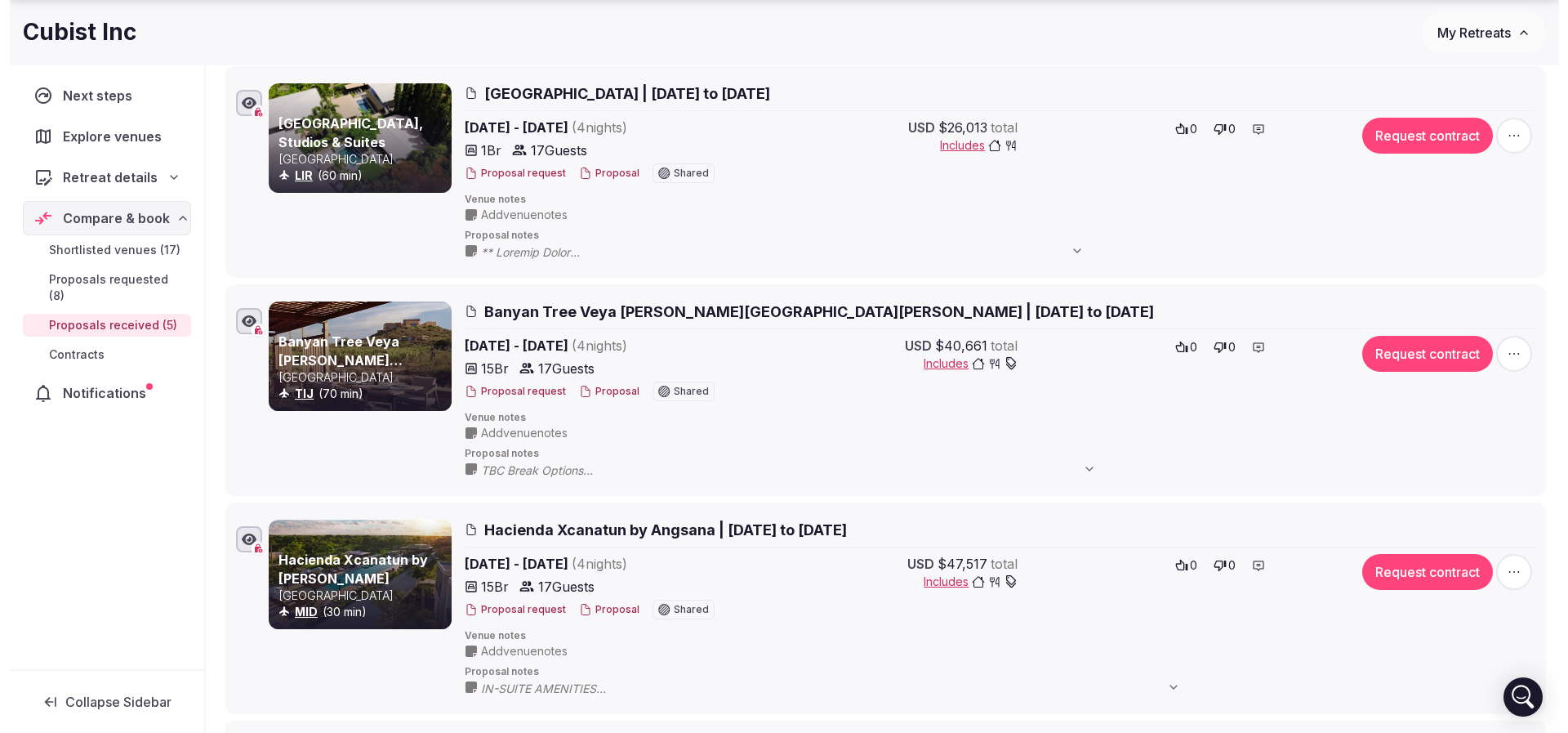
scroll to position [367, 0]
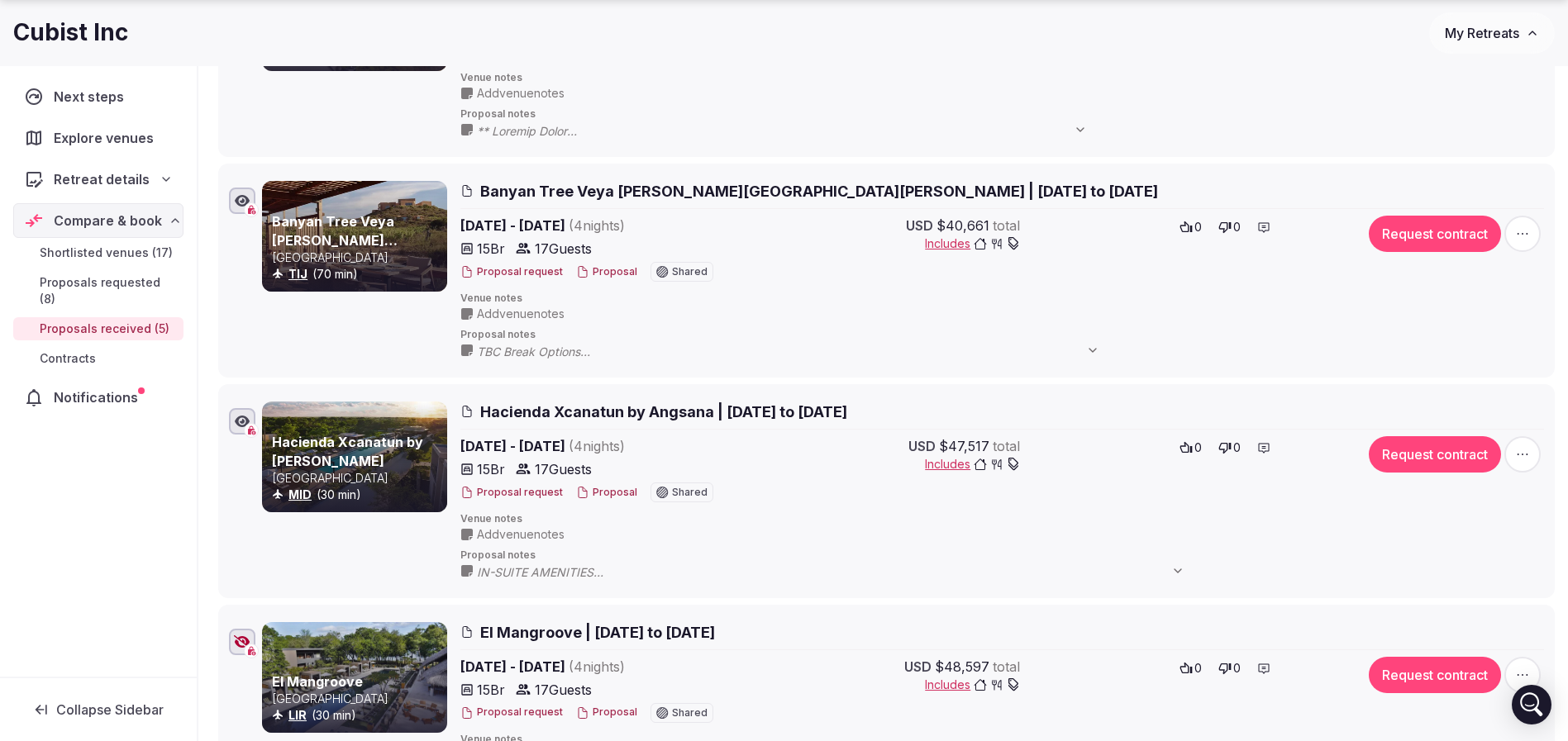
click at [610, 490] on button "Proposal" at bounding box center [606, 493] width 61 height 14
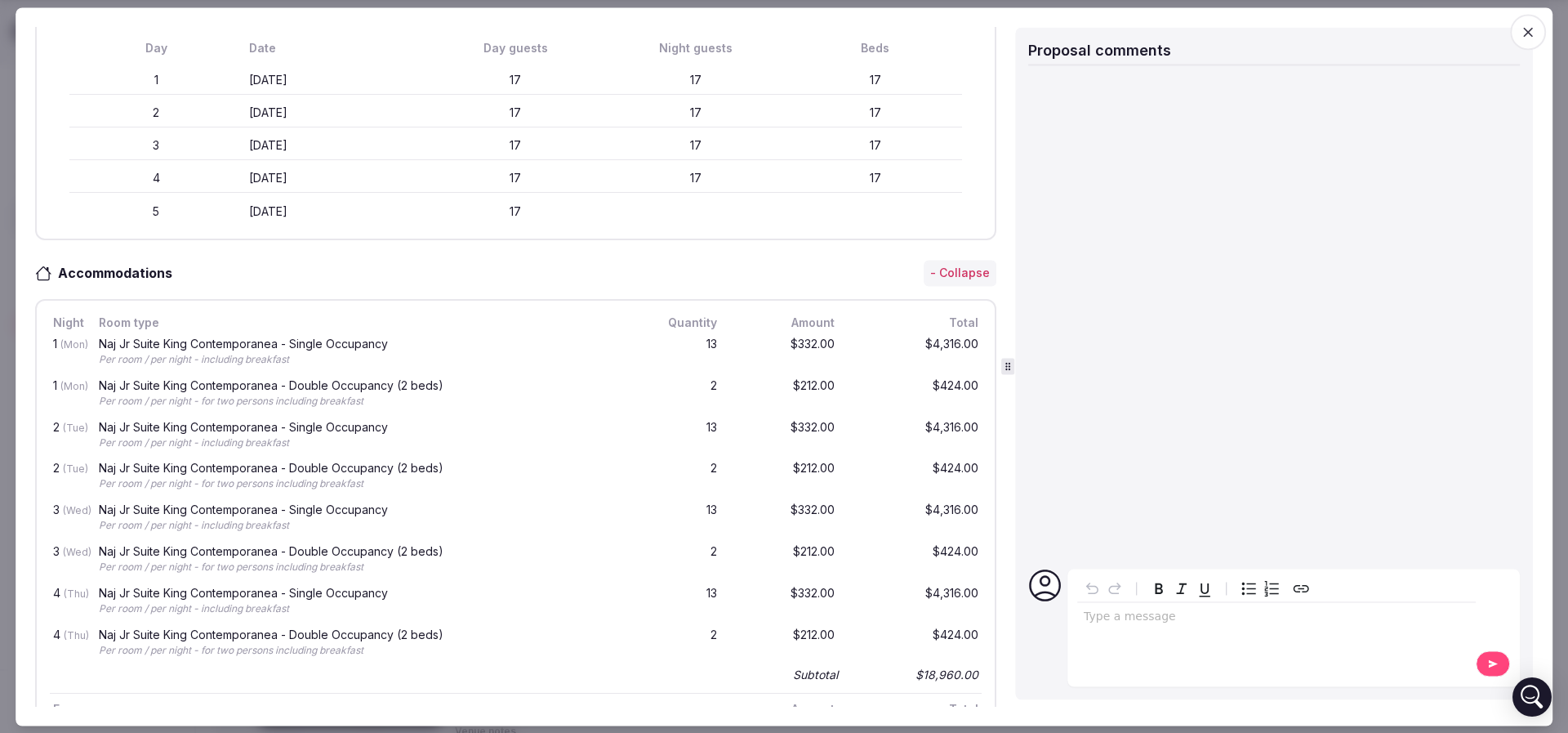
scroll to position [0, 0]
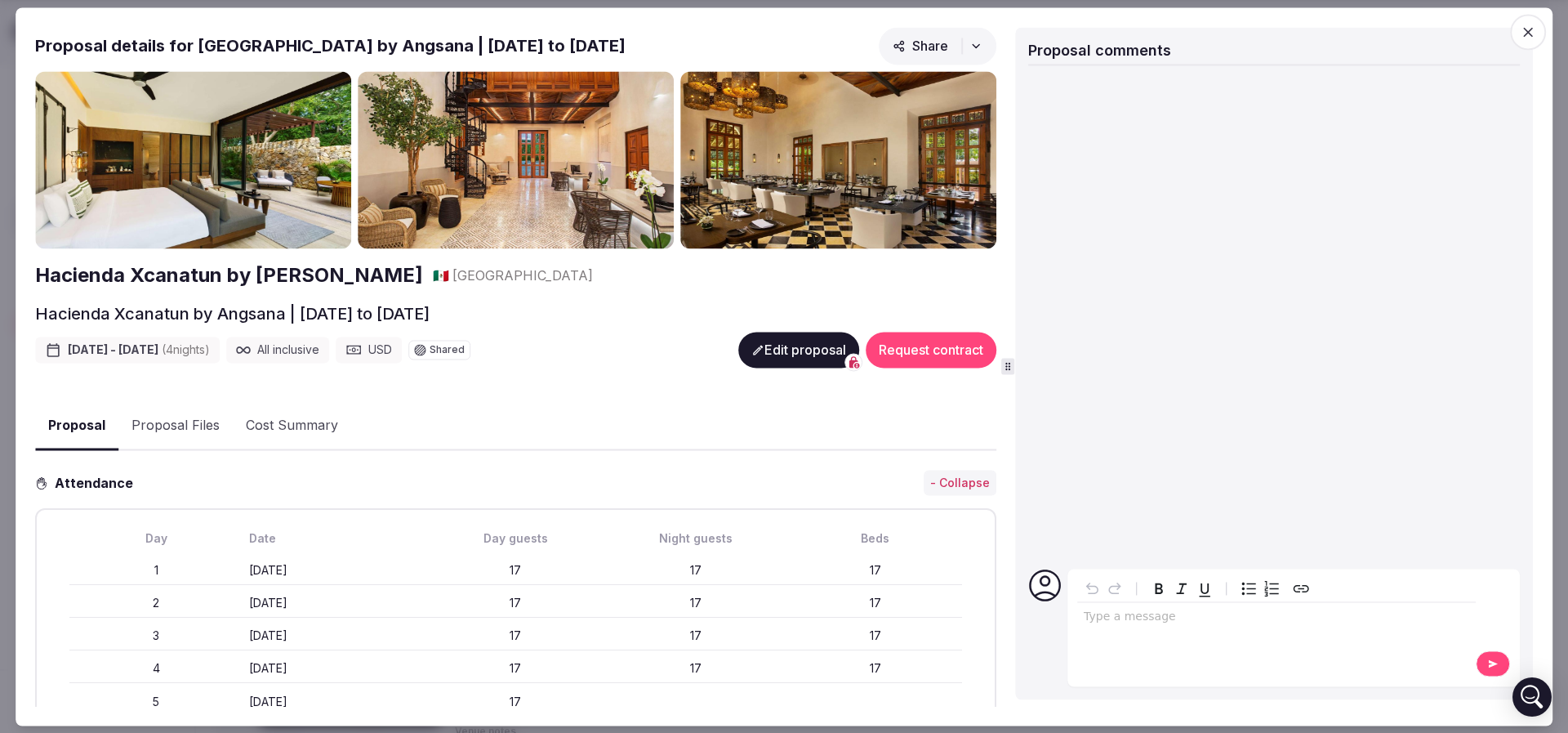
click at [792, 338] on button "Edit proposal" at bounding box center [799, 349] width 121 height 36
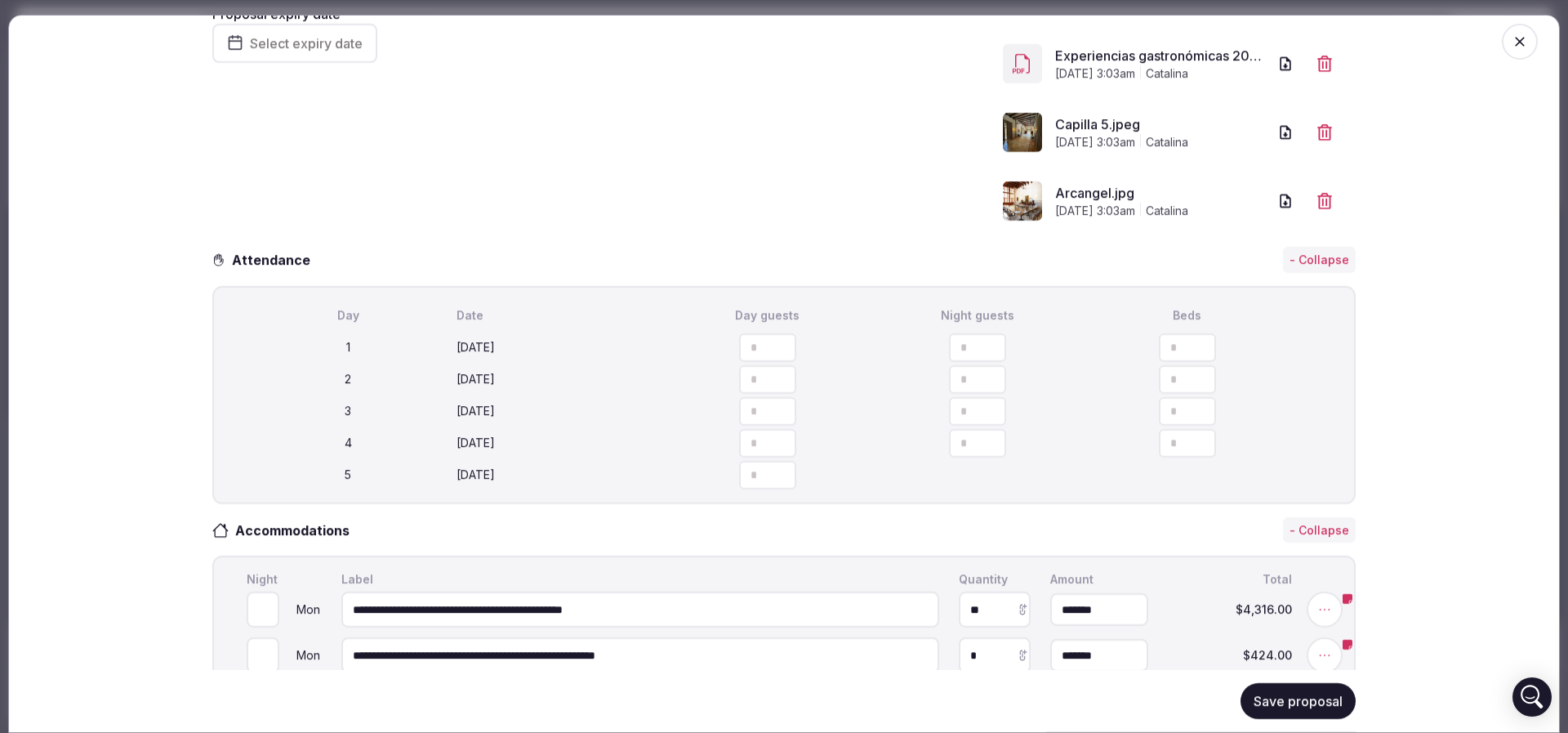
scroll to position [367, 0]
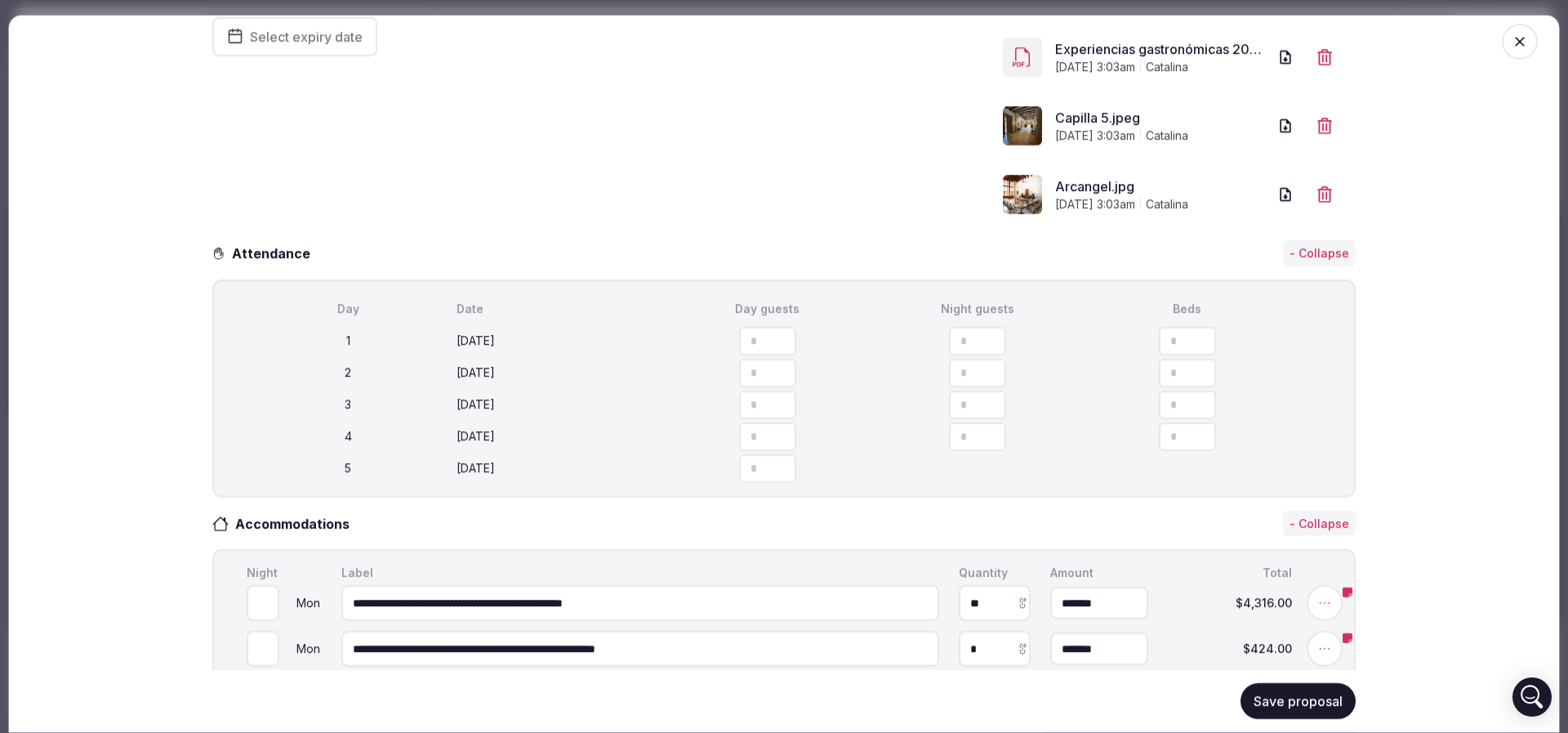
drag, startPoint x: 1162, startPoint y: 421, endPoint x: 1031, endPoint y: 412, distance: 131.3
click at [1158, 355] on input "**" at bounding box center [1186, 341] width 57 height 29
type input "**"
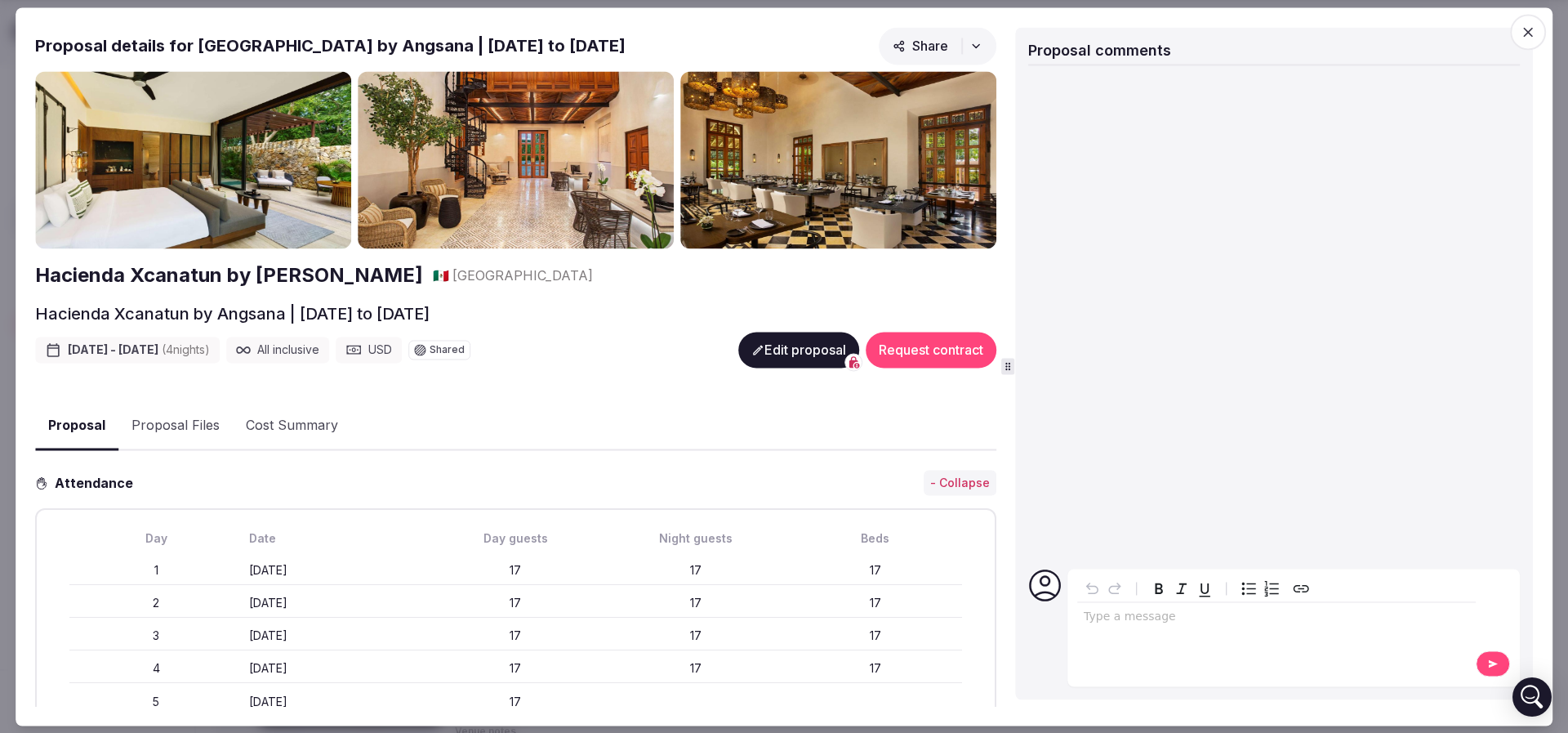
click at [786, 338] on button "Edit proposal" at bounding box center [799, 349] width 121 height 36
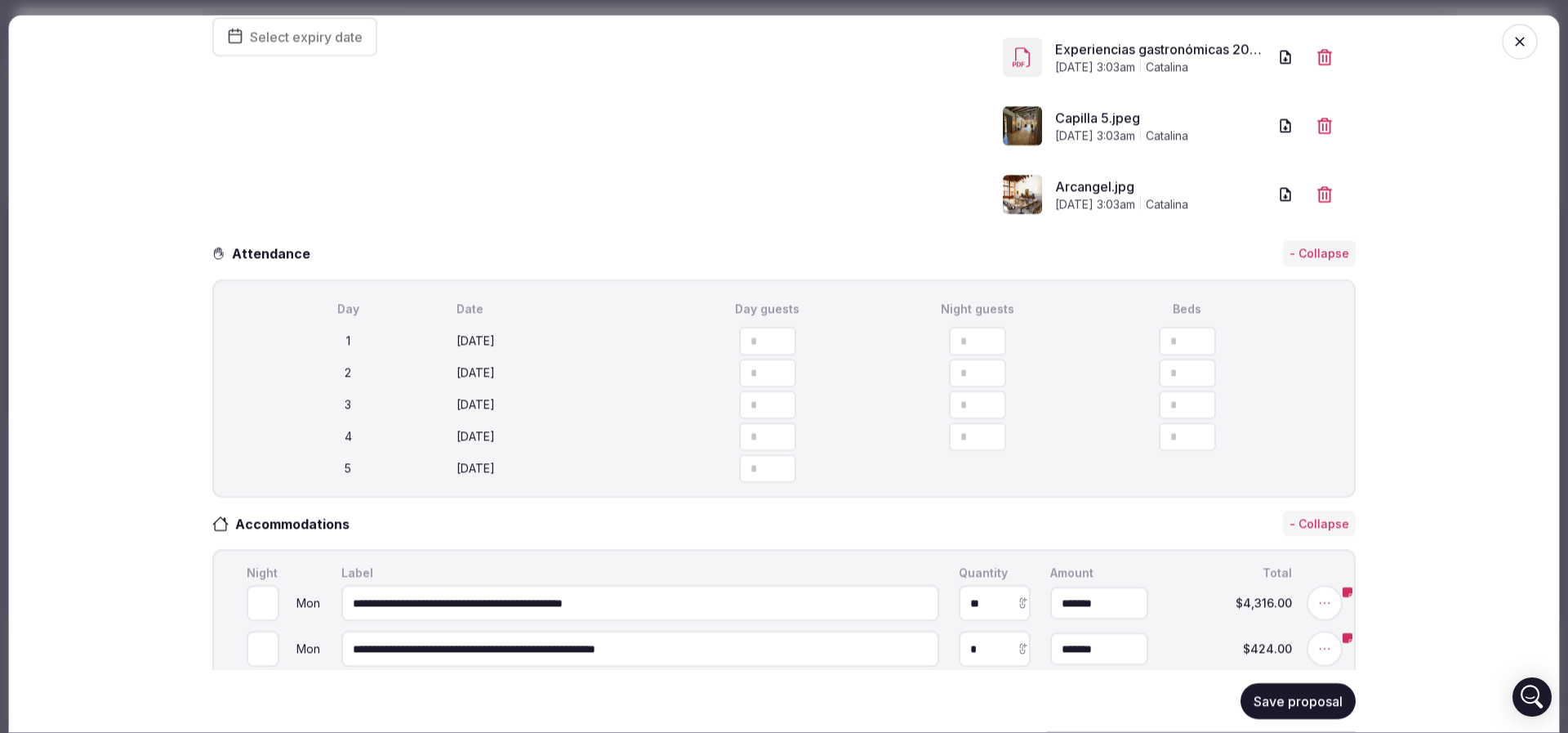
drag, startPoint x: 1176, startPoint y: 410, endPoint x: 1047, endPoint y: 415, distance: 129.1
click at [1158, 355] on input "**" at bounding box center [1186, 341] width 57 height 29
type input "**"
click at [1295, 349] on icon "button" at bounding box center [1302, 340] width 14 height 16
type input "**"
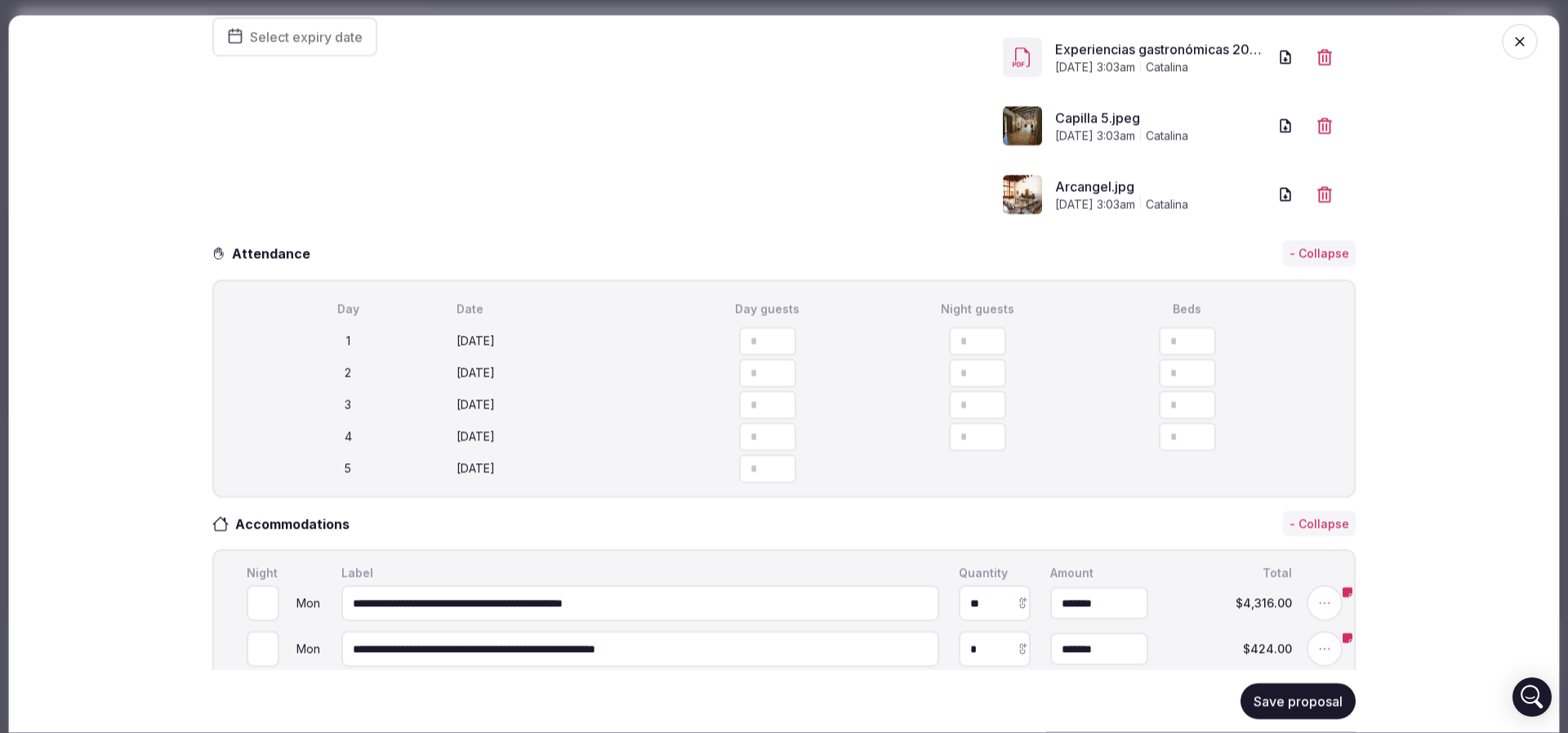
type input "**"
click at [1295, 349] on icon "button" at bounding box center [1302, 340] width 14 height 16
click at [1316, 469] on div "Day Date Day guests Night guests Beds 1 Monday January 26th ** ** ** 2 Tuesday …" at bounding box center [784, 389] width 1114 height 189
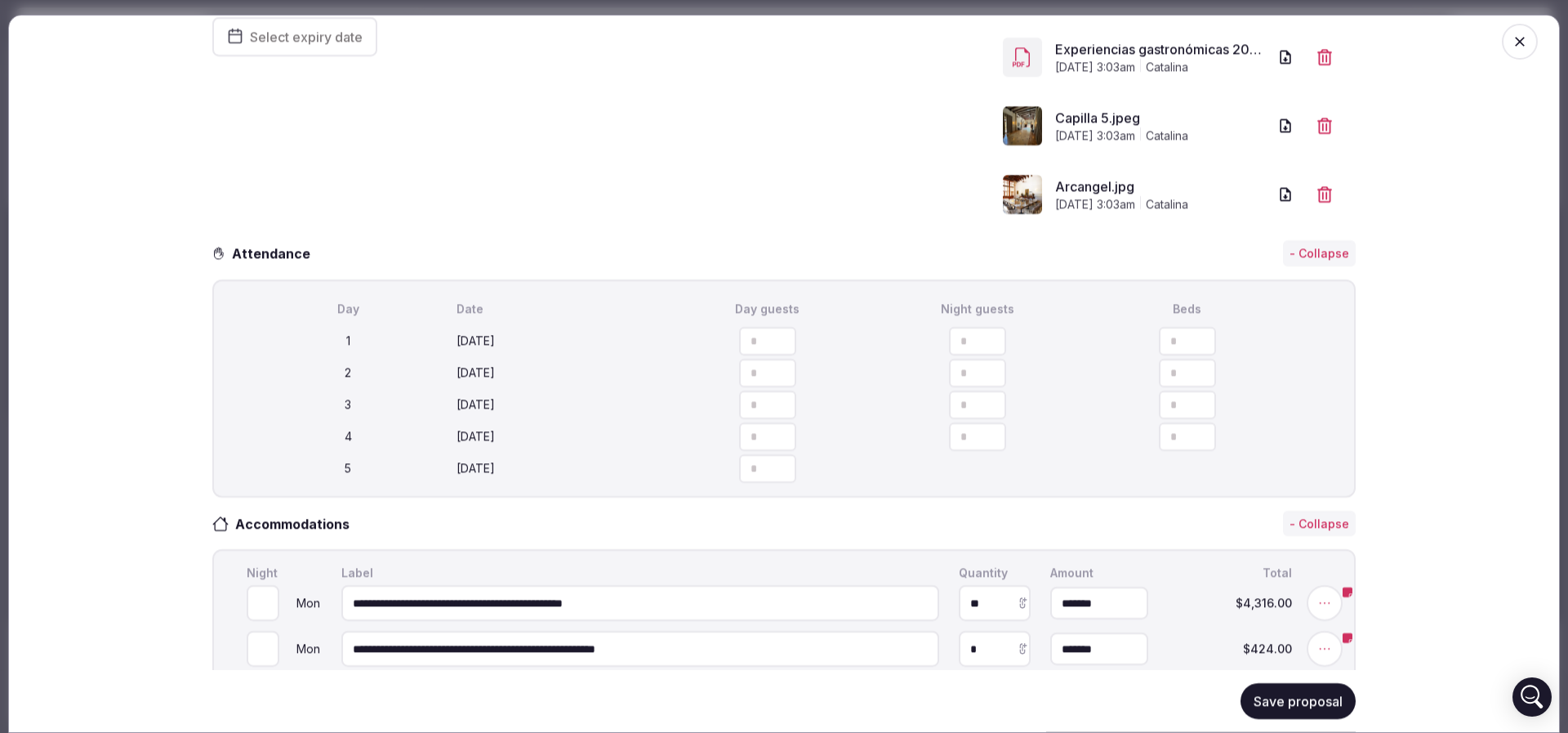
click at [1321, 698] on button "Save proposal" at bounding box center [1297, 701] width 115 height 36
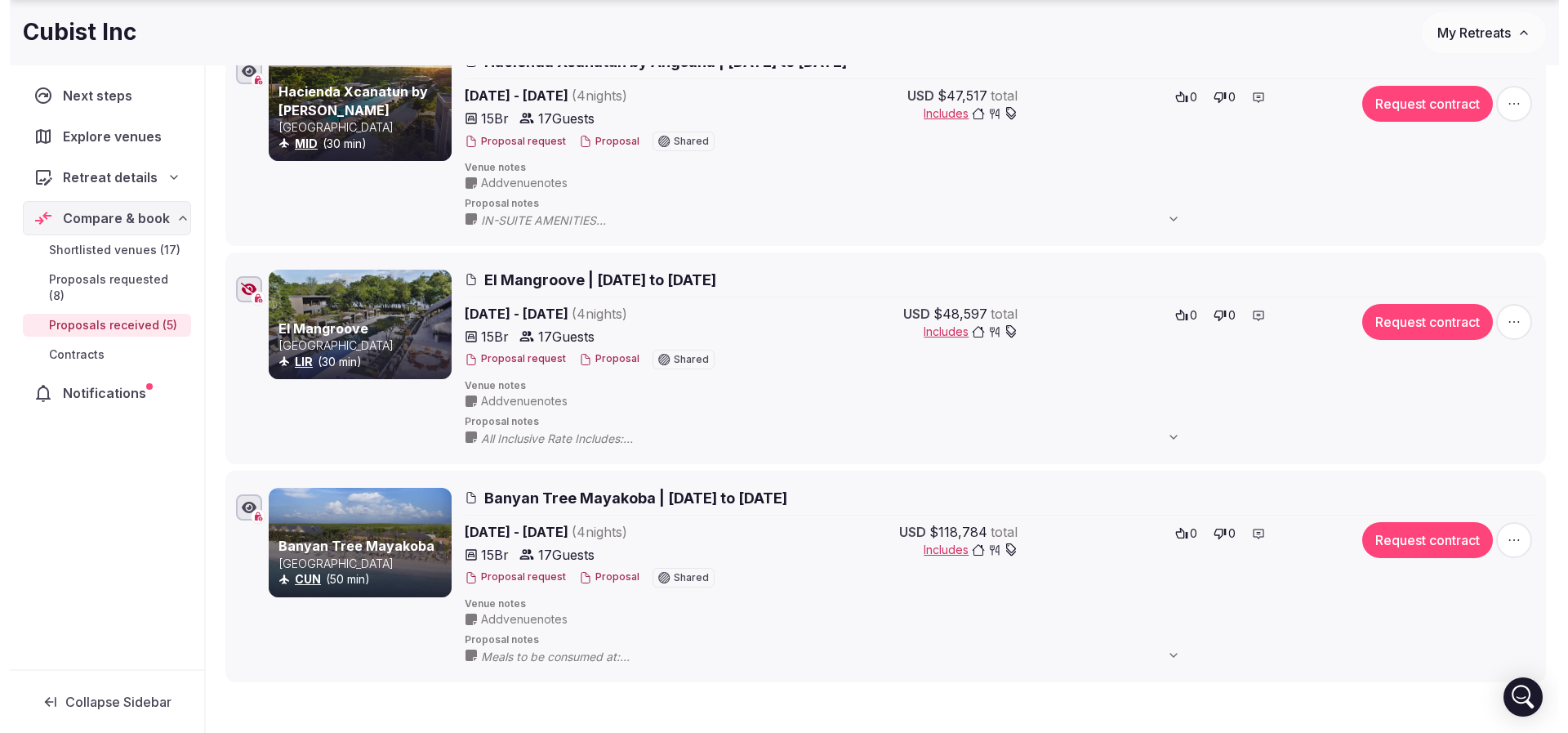
scroll to position [736, 0]
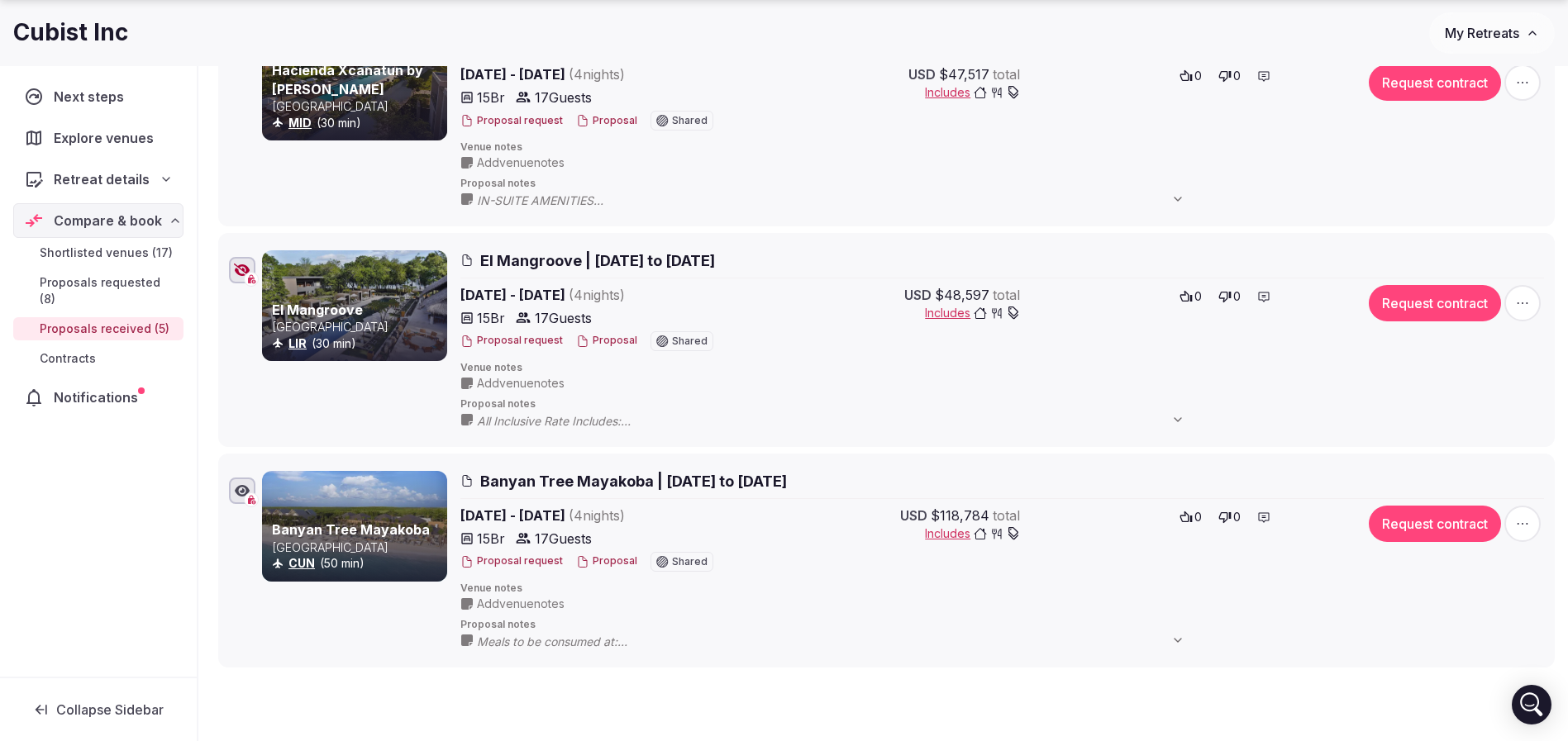
click at [607, 340] on button "Proposal" at bounding box center [606, 340] width 61 height 14
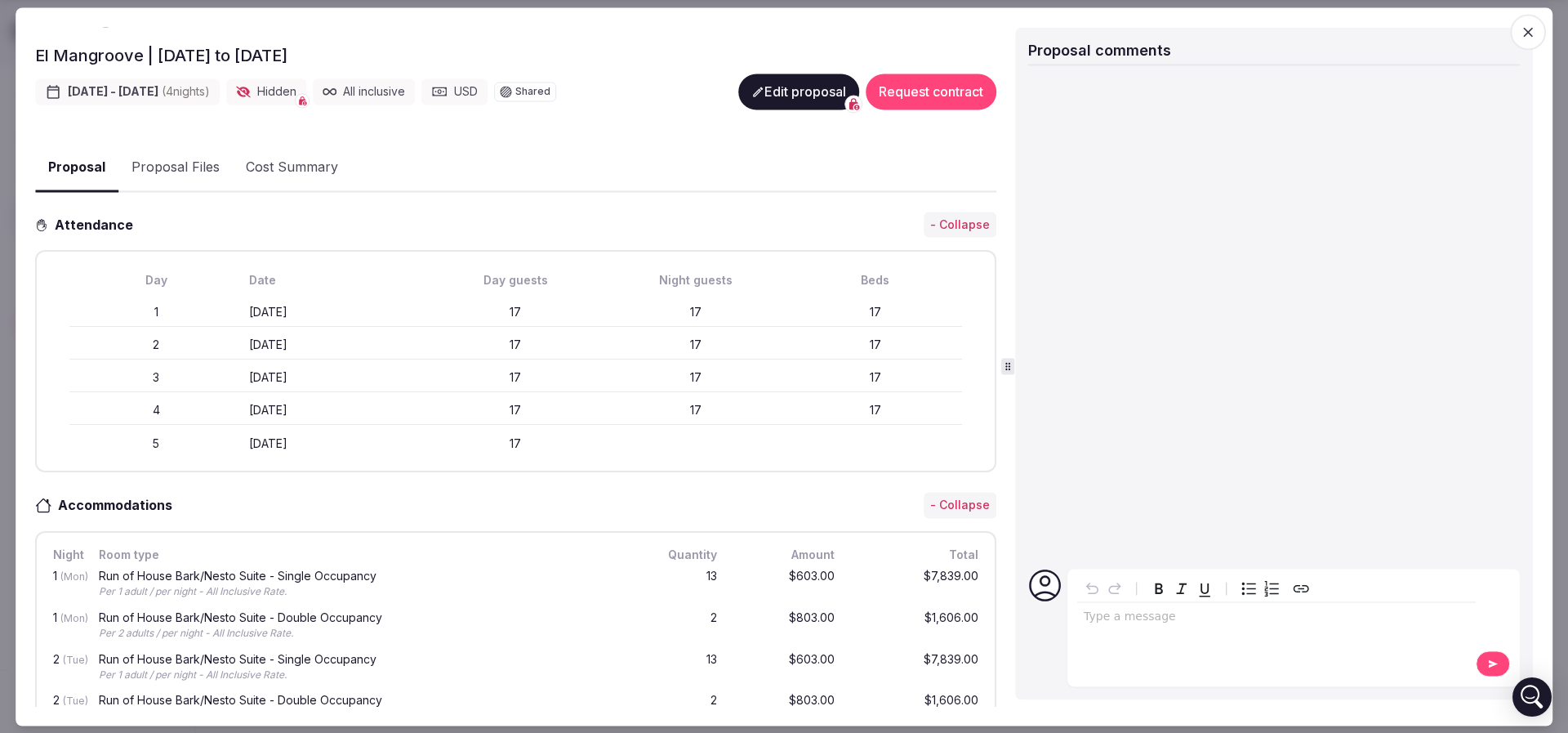
scroll to position [245, 0]
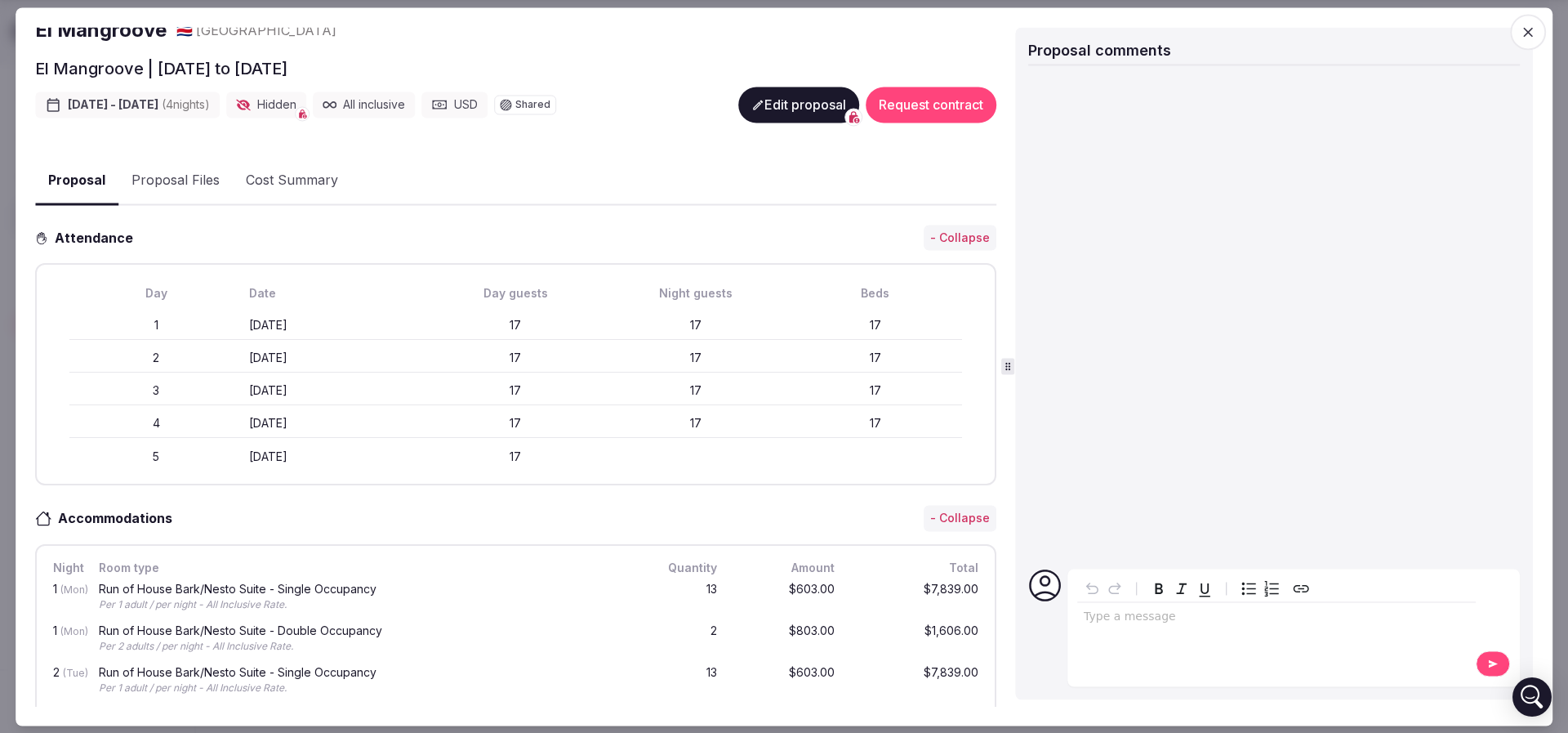
click at [798, 104] on button "Edit proposal" at bounding box center [799, 105] width 121 height 36
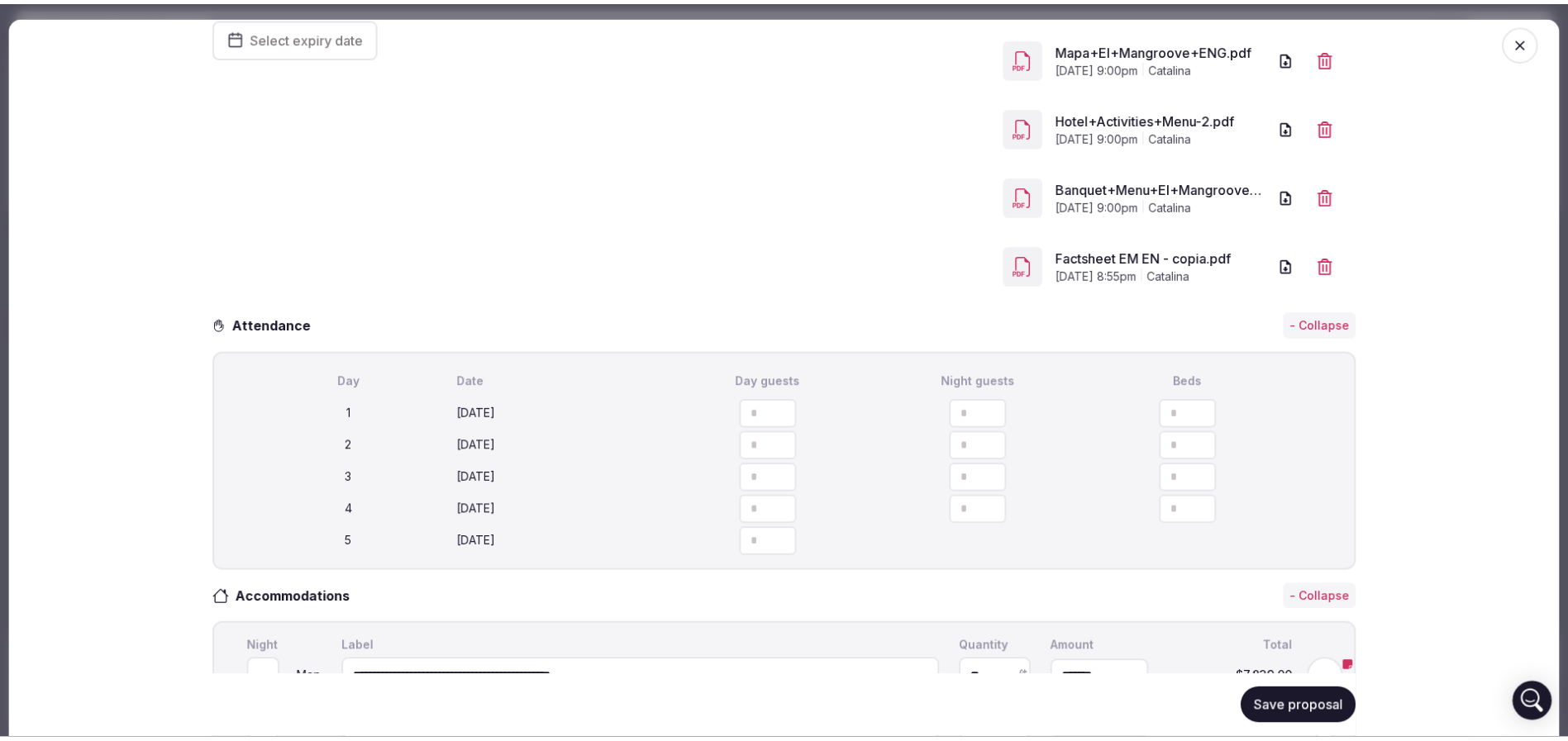
scroll to position [620, 0]
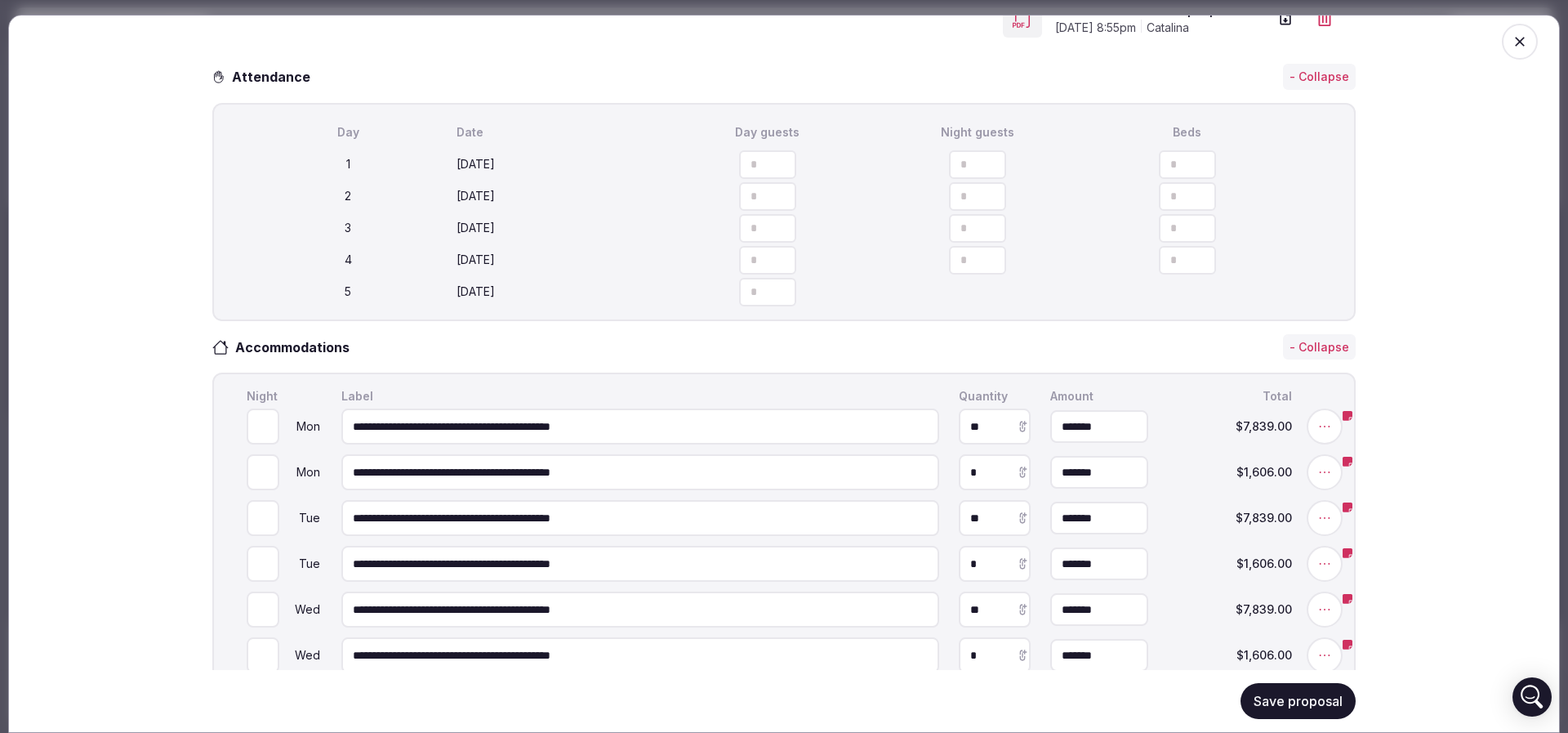
drag, startPoint x: 1168, startPoint y: 232, endPoint x: 1107, endPoint y: 231, distance: 61.0
click at [1158, 179] on input "**" at bounding box center [1186, 165] width 57 height 29
type input "**"
click at [1306, 182] on span "button" at bounding box center [1303, 164] width 36 height 36
type input "**"
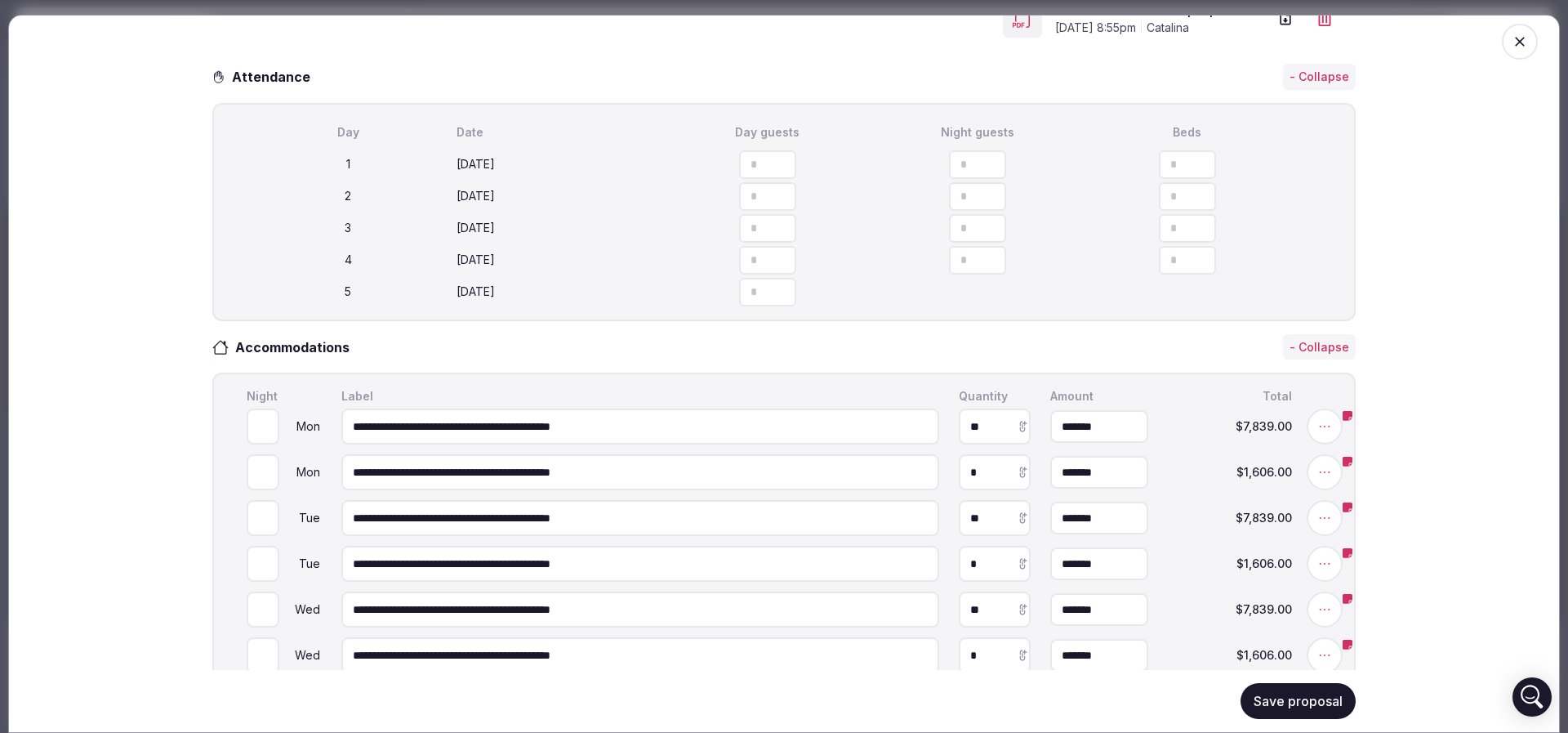
type input "**"
click at [1289, 700] on button "Save proposal" at bounding box center [1297, 701] width 115 height 36
click at [1511, 46] on icon "button" at bounding box center [1519, 41] width 16 height 16
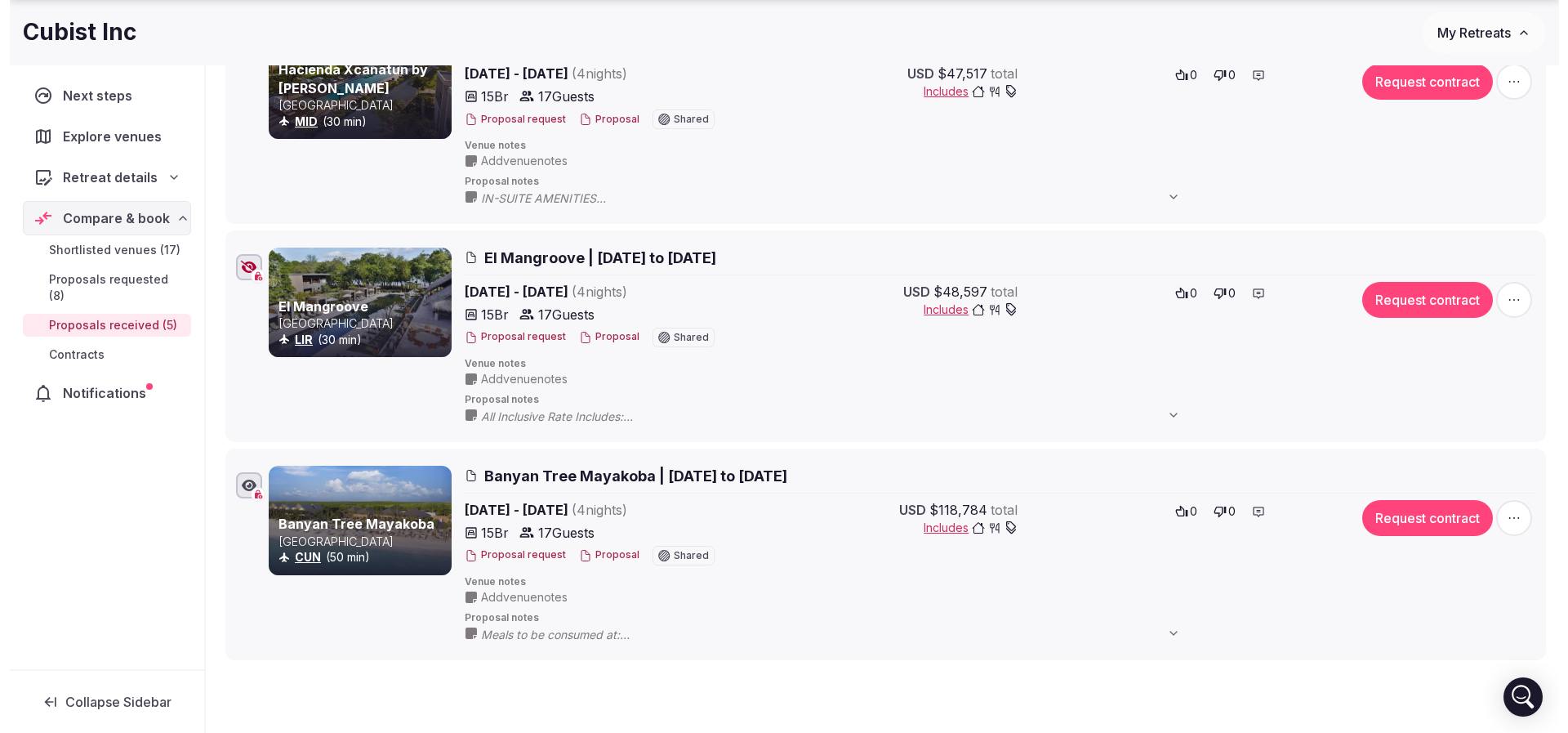
scroll to position [858, 0]
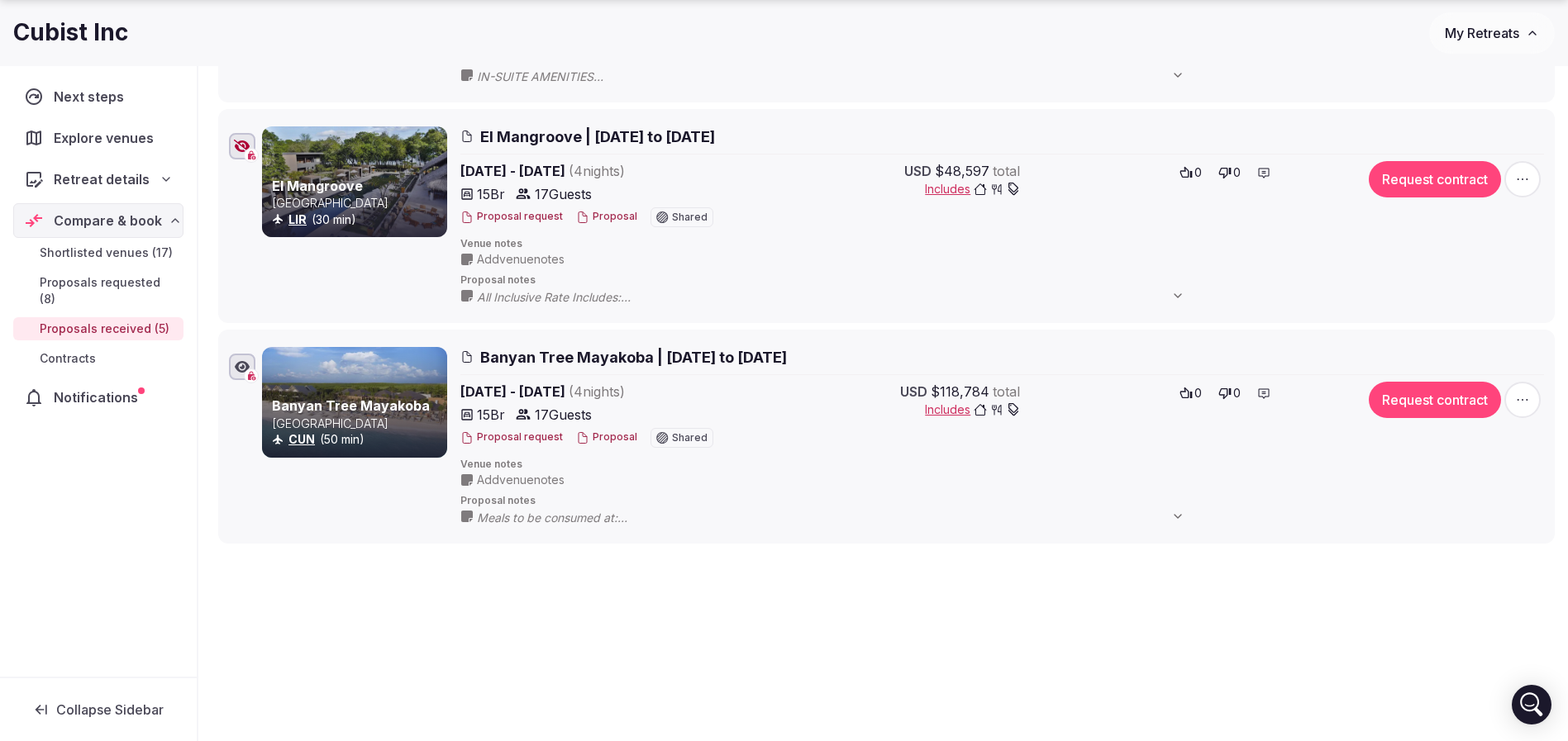
click at [614, 436] on button "Proposal" at bounding box center [606, 438] width 61 height 14
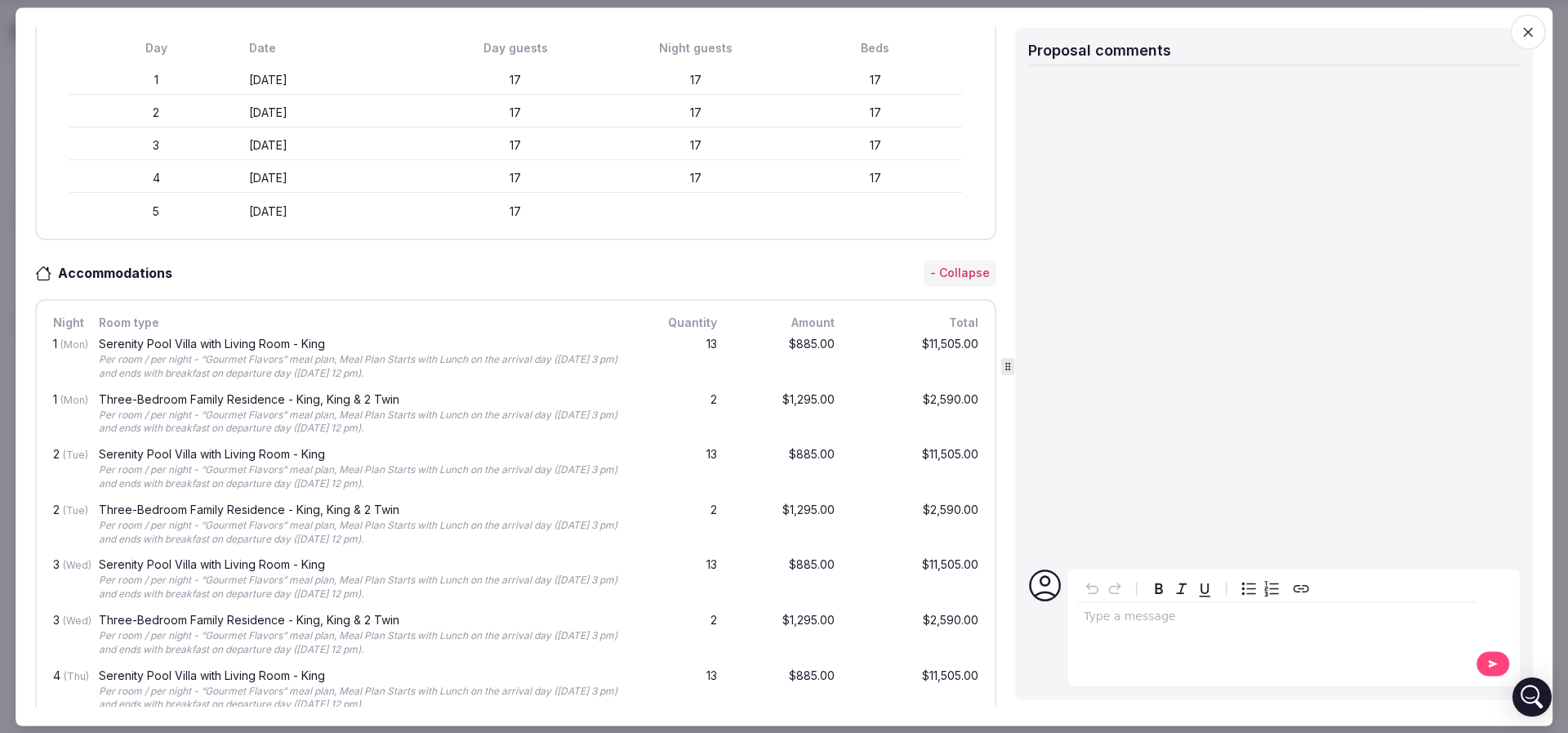
scroll to position [122, 0]
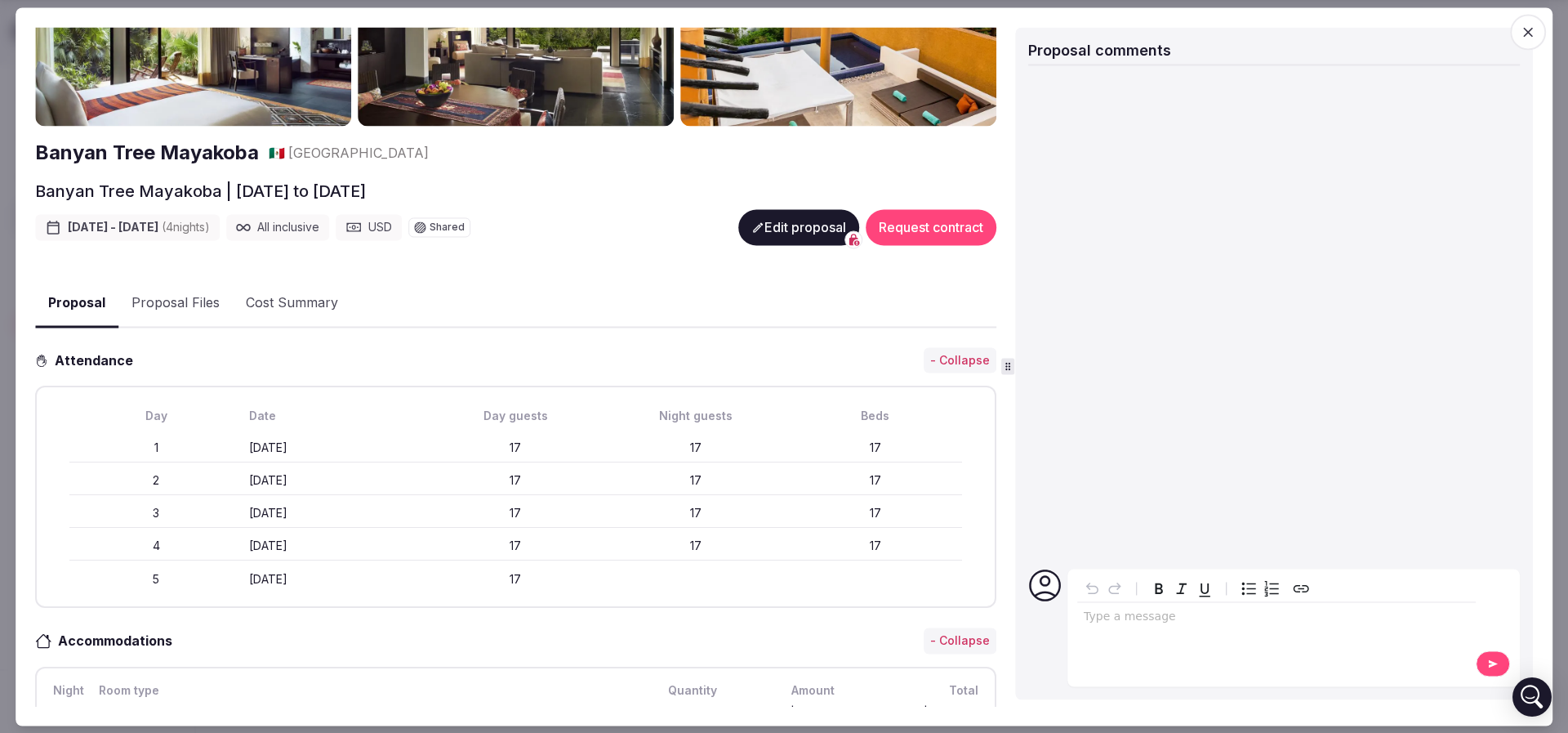
click at [772, 224] on button "Edit proposal" at bounding box center [799, 227] width 121 height 36
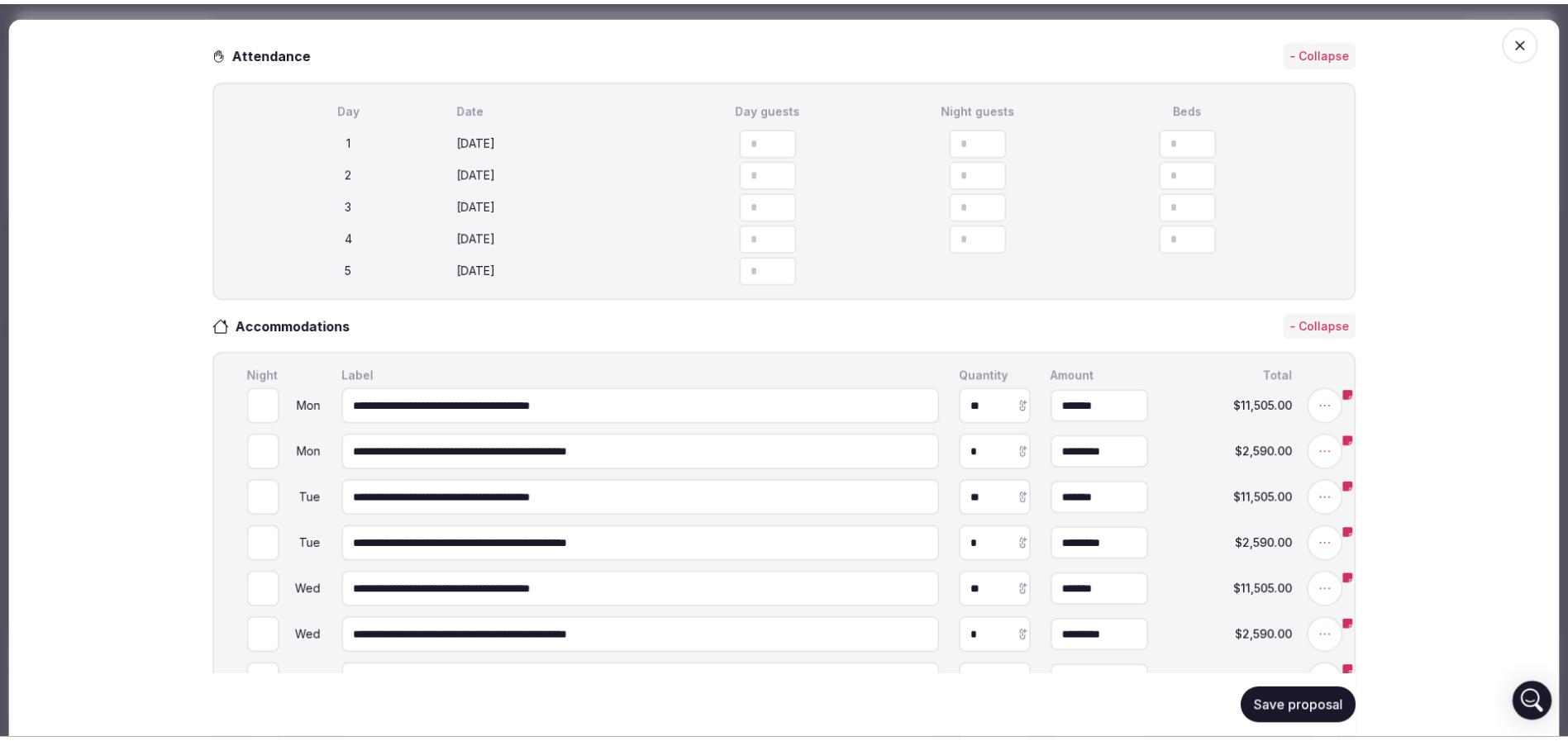
scroll to position [620, 0]
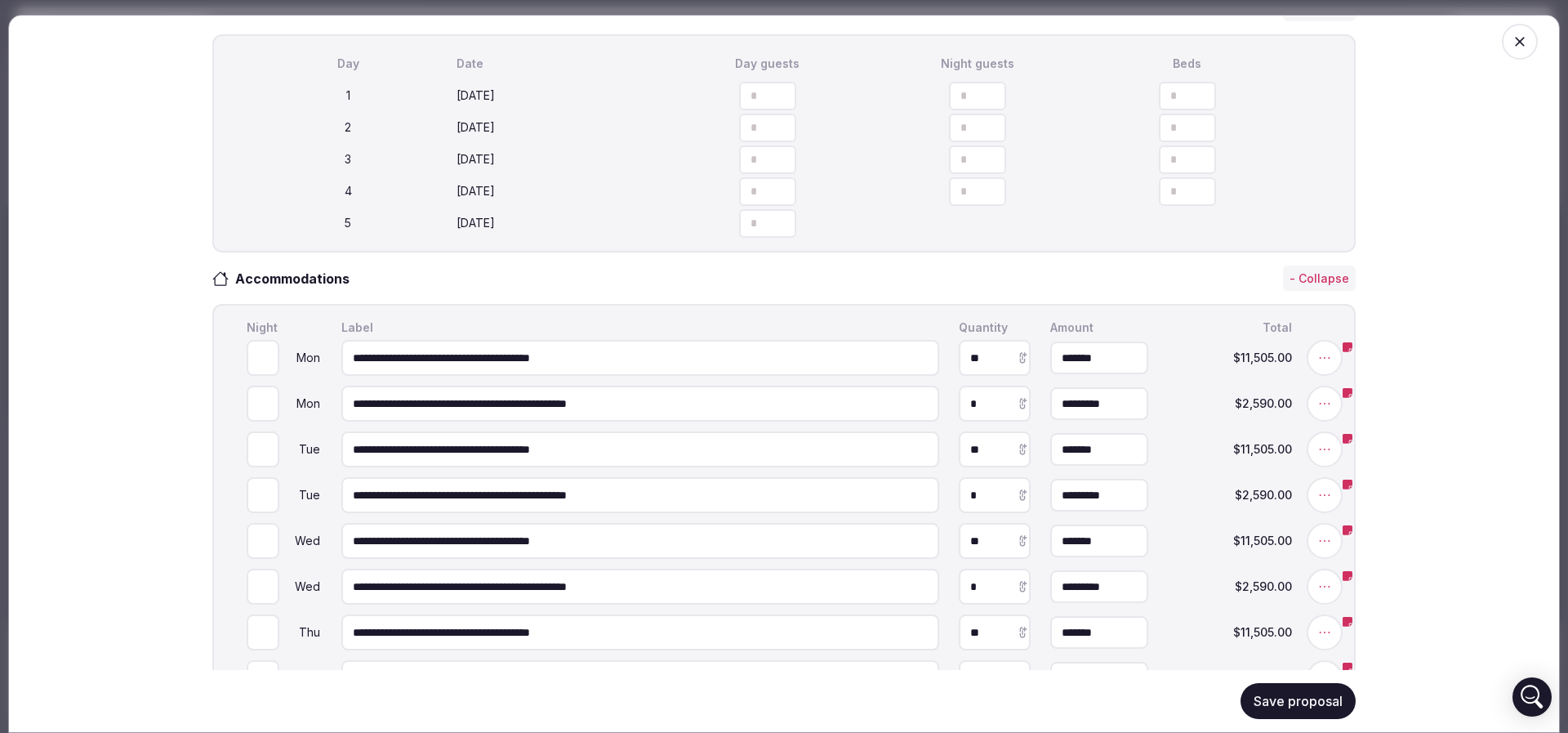
drag, startPoint x: 1139, startPoint y: 168, endPoint x: 1095, endPoint y: 166, distance: 44.0
click at [1158, 111] on input "**" at bounding box center [1186, 96] width 57 height 29
type input "**"
click at [1296, 104] on icon "button" at bounding box center [1303, 95] width 16 height 16
type input "**"
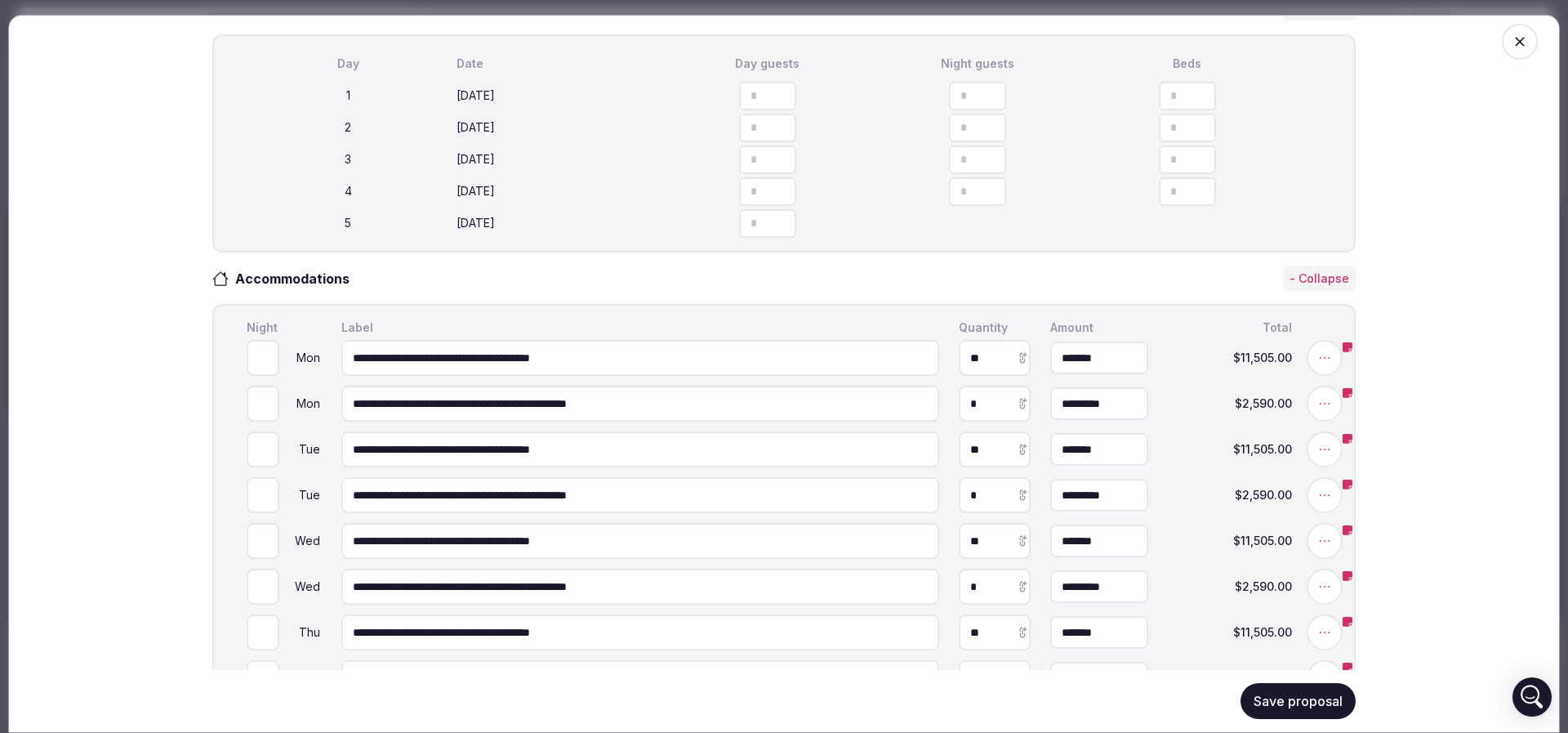
type input "**"
click at [1296, 104] on icon "button" at bounding box center [1303, 95] width 16 height 16
click at [1280, 693] on button "Save proposal" at bounding box center [1297, 701] width 115 height 36
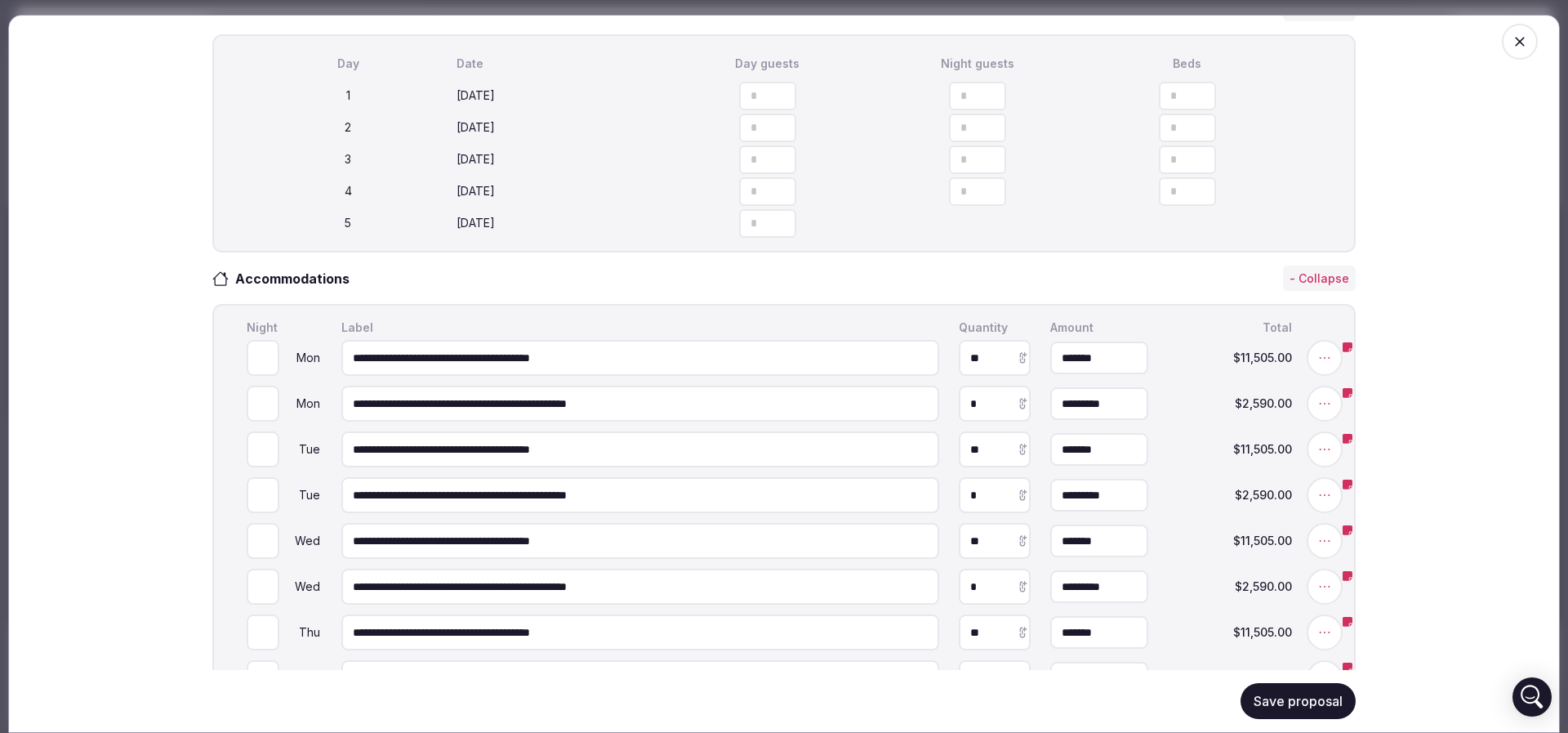
click at [1276, 693] on button "Save proposal" at bounding box center [1297, 701] width 115 height 36
click at [1275, 696] on button "Save proposal" at bounding box center [1297, 701] width 115 height 36
click at [1283, 706] on button "Save proposal" at bounding box center [1297, 701] width 115 height 36
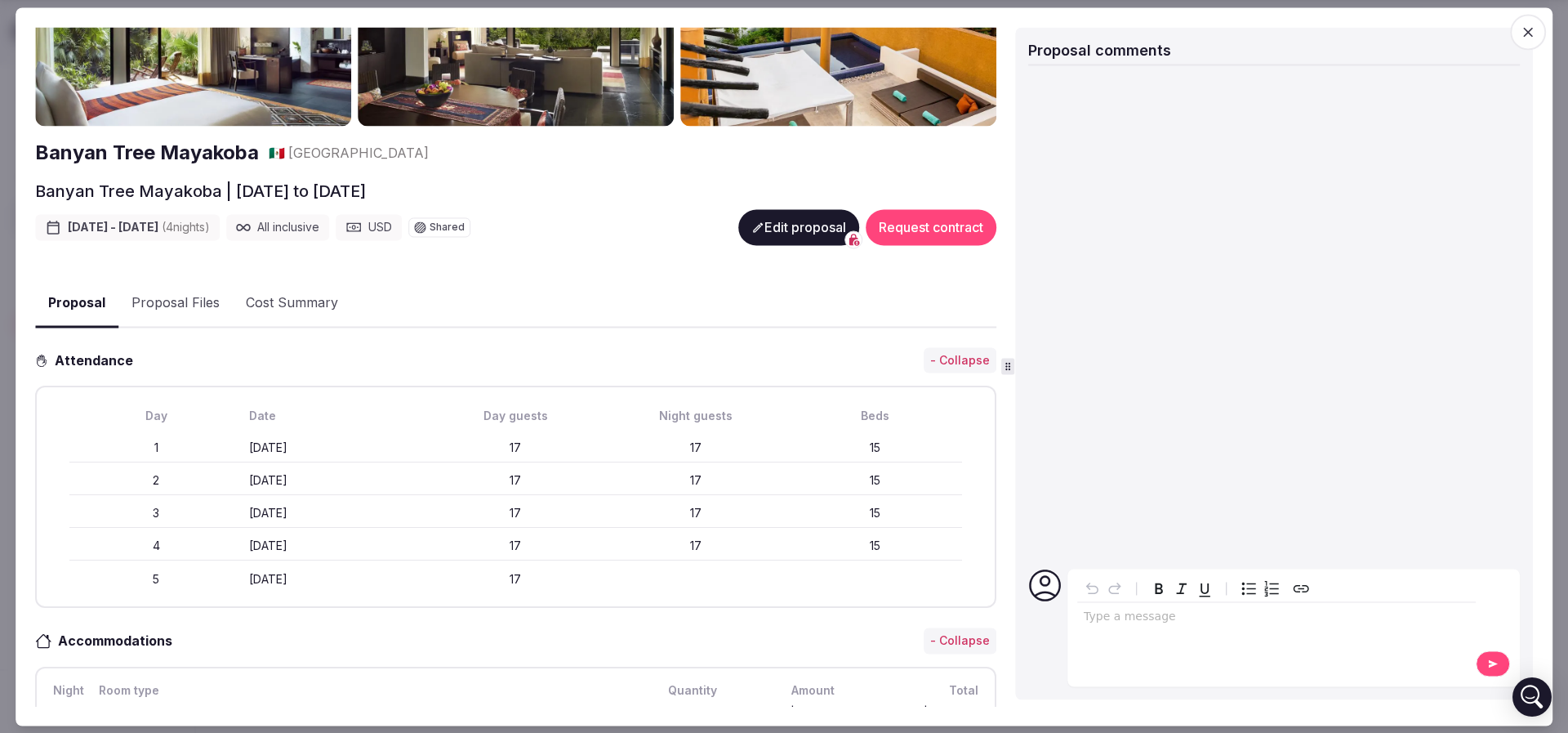
click at [1525, 21] on span "button" at bounding box center [1527, 31] width 36 height 36
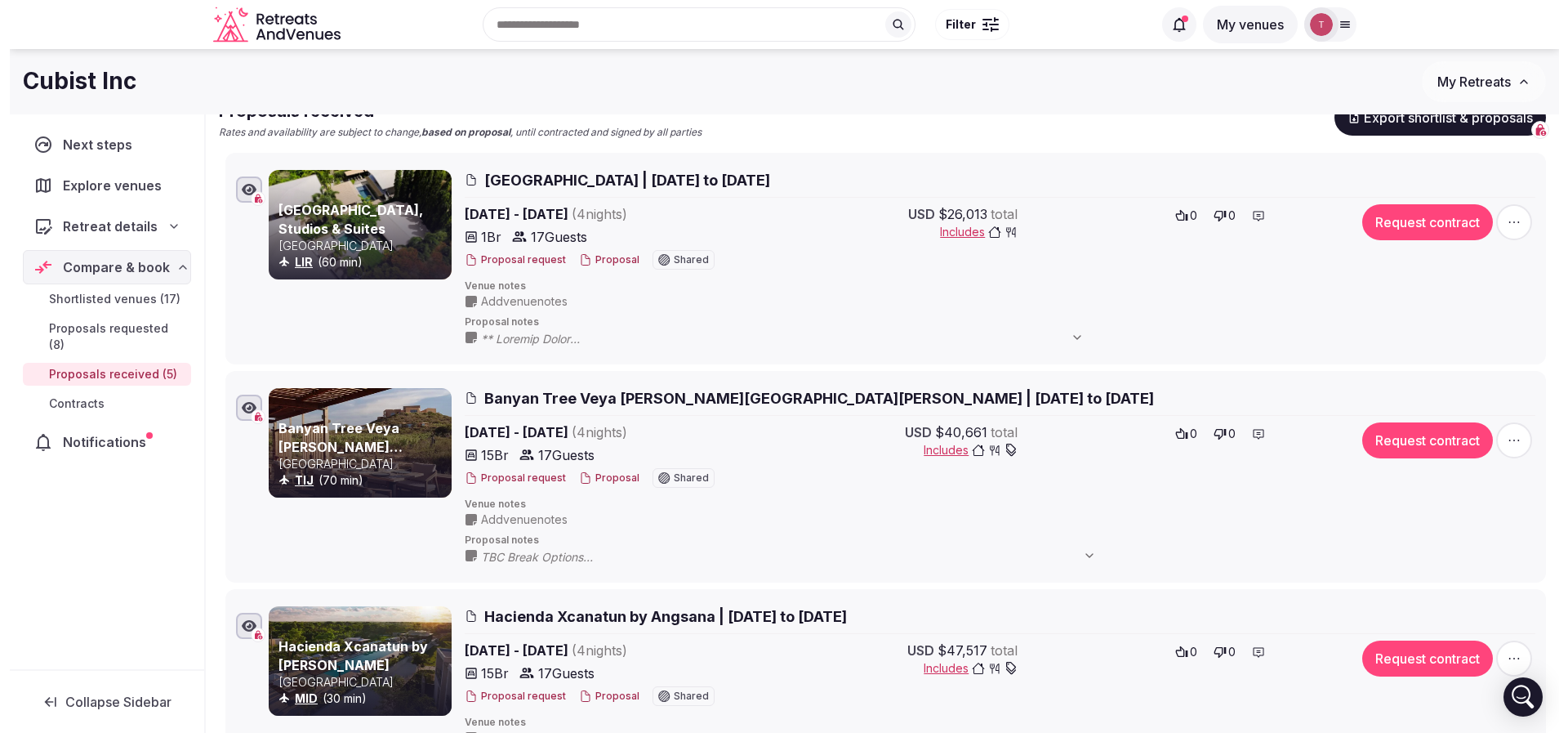
scroll to position [0, 0]
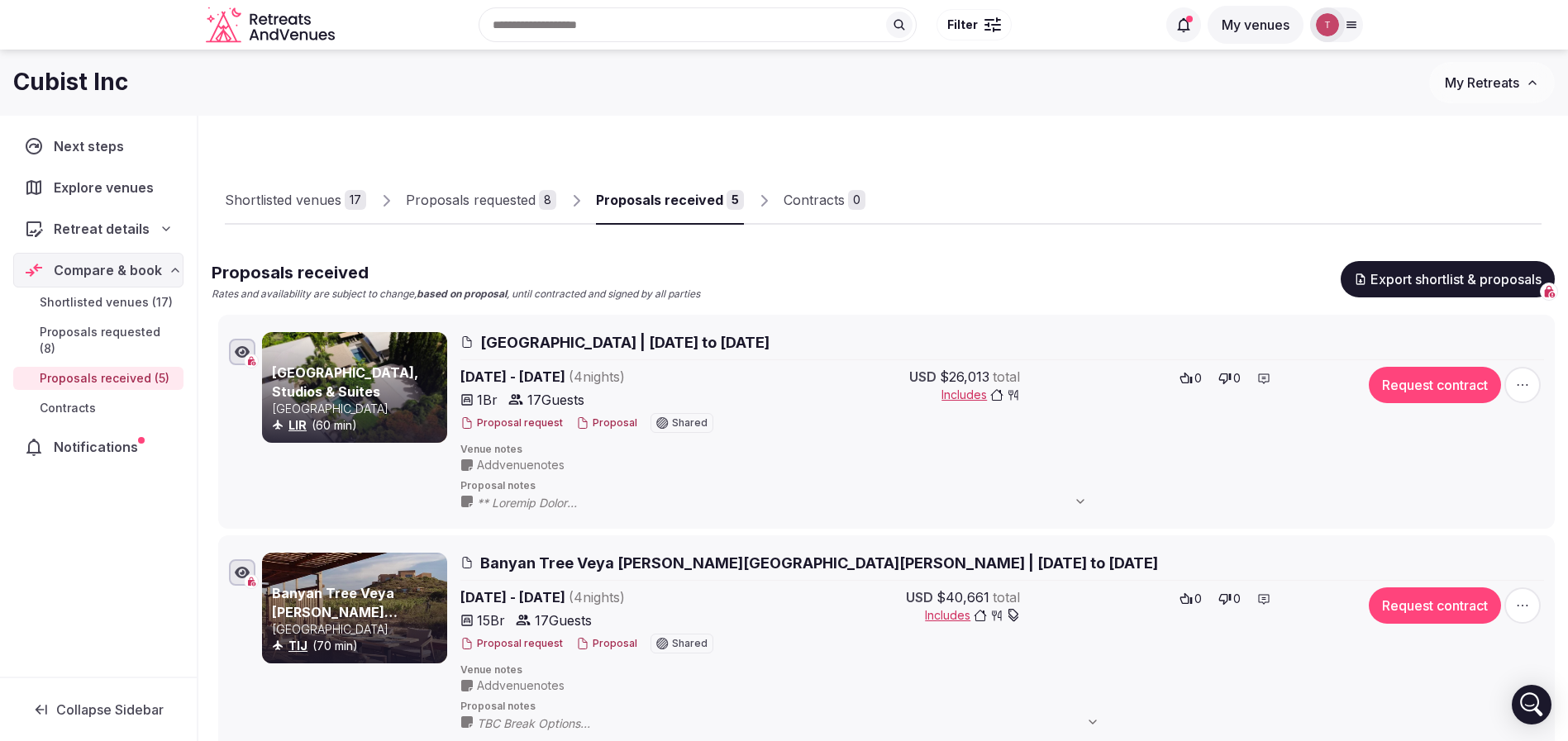
click at [625, 343] on span "Tamarindo Bay Boutique Hotel | January 26th to 30th, 2026" at bounding box center [624, 342] width 289 height 21
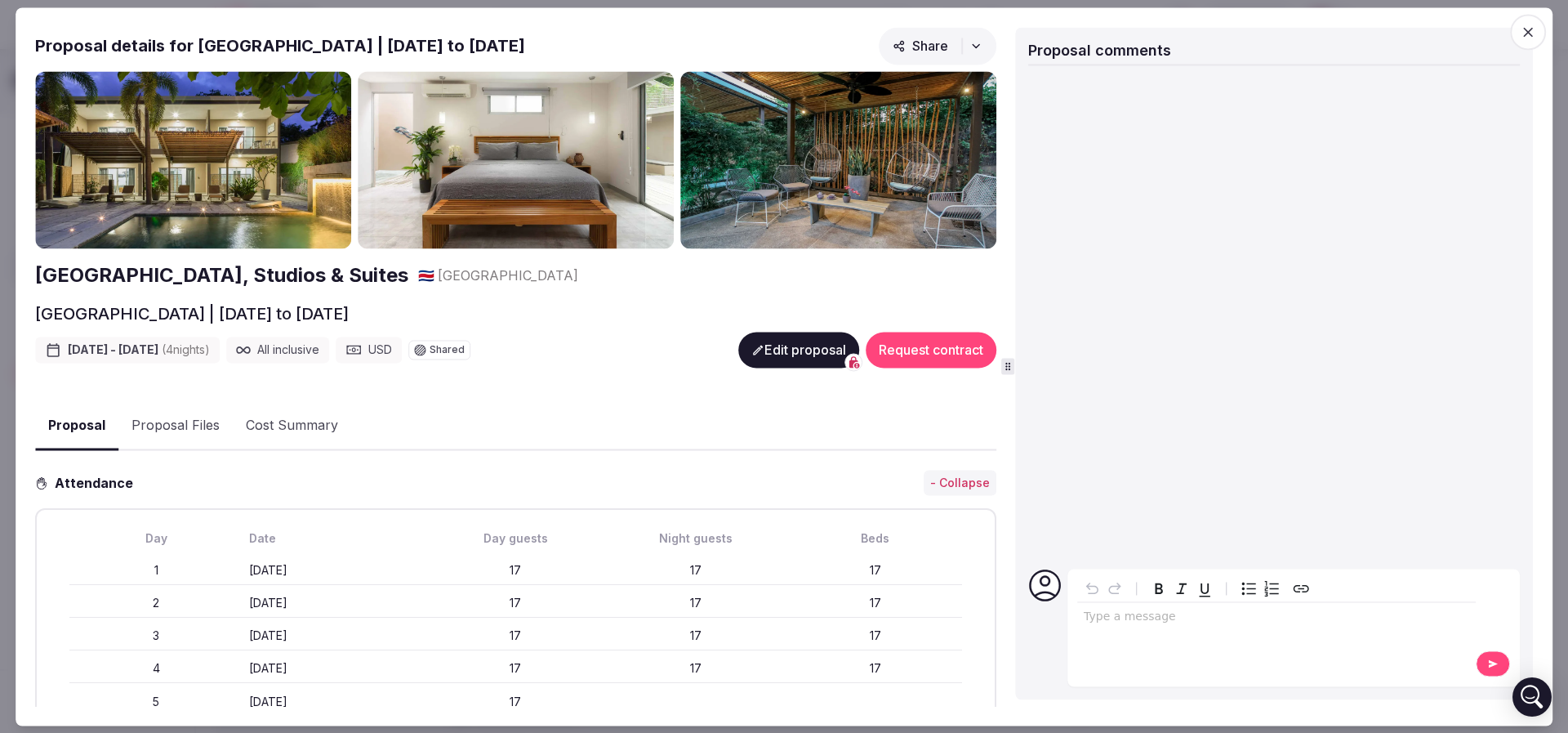
click at [216, 266] on h2 "Tamarindo Bay Boutique Hotel, Studios & Suites" at bounding box center [221, 276] width 373 height 28
drag, startPoint x: 124, startPoint y: 304, endPoint x: 301, endPoint y: 310, distance: 177.1
click at [301, 310] on div "Proposal Proposal Proposal details for Tamarindo Bay Boutique Hotel | January 2…" at bounding box center [784, 366] width 1537 height 719
click at [301, 310] on h2 "Tamarindo Bay Boutique Hotel | January 26th to 30th, 2026" at bounding box center [191, 313] width 314 height 23
drag, startPoint x: 511, startPoint y: 307, endPoint x: 30, endPoint y: 302, distance: 481.0
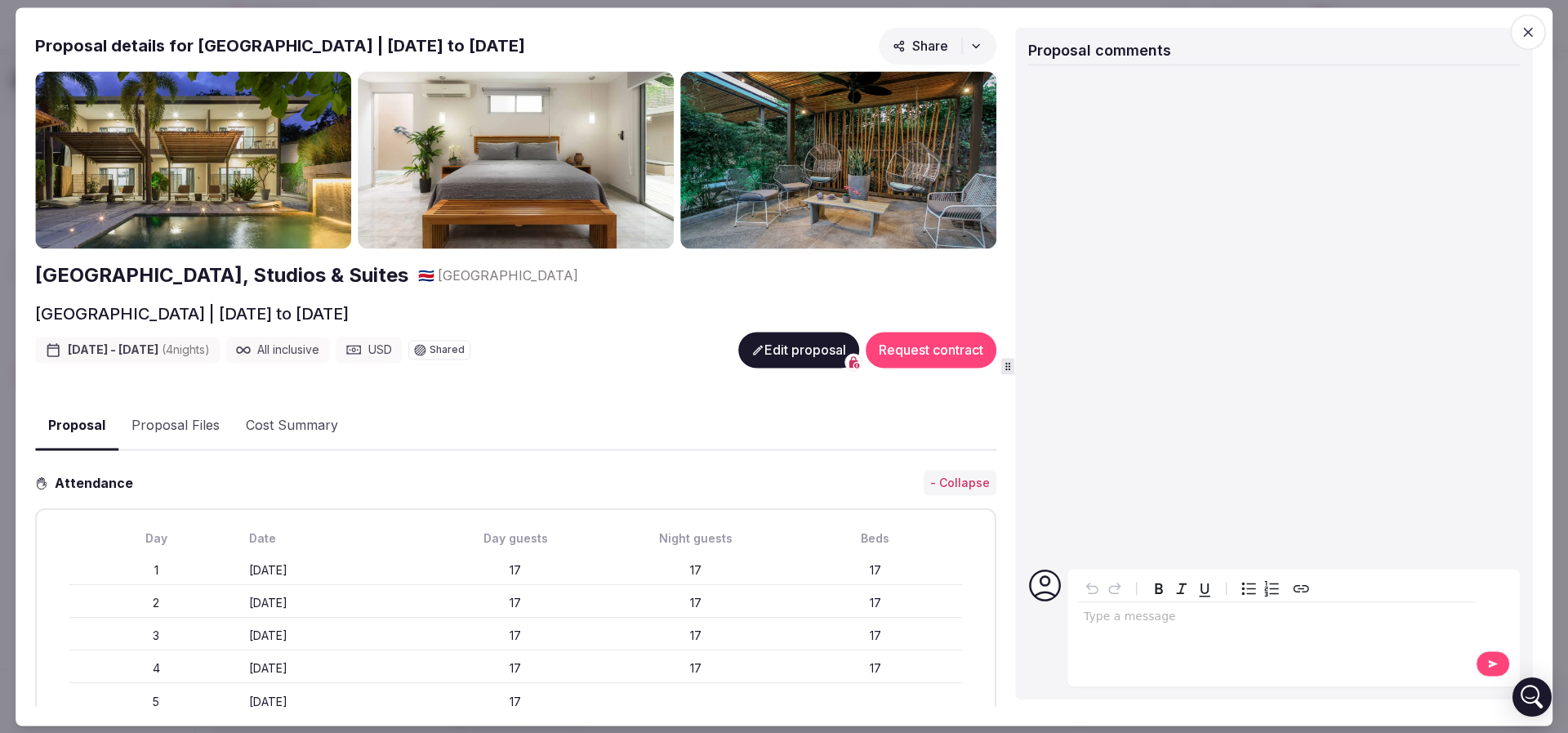
click at [30, 302] on div "Proposal Proposal Proposal details for Tamarindo Bay Boutique Hotel | January 2…" at bounding box center [784, 366] width 1537 height 719
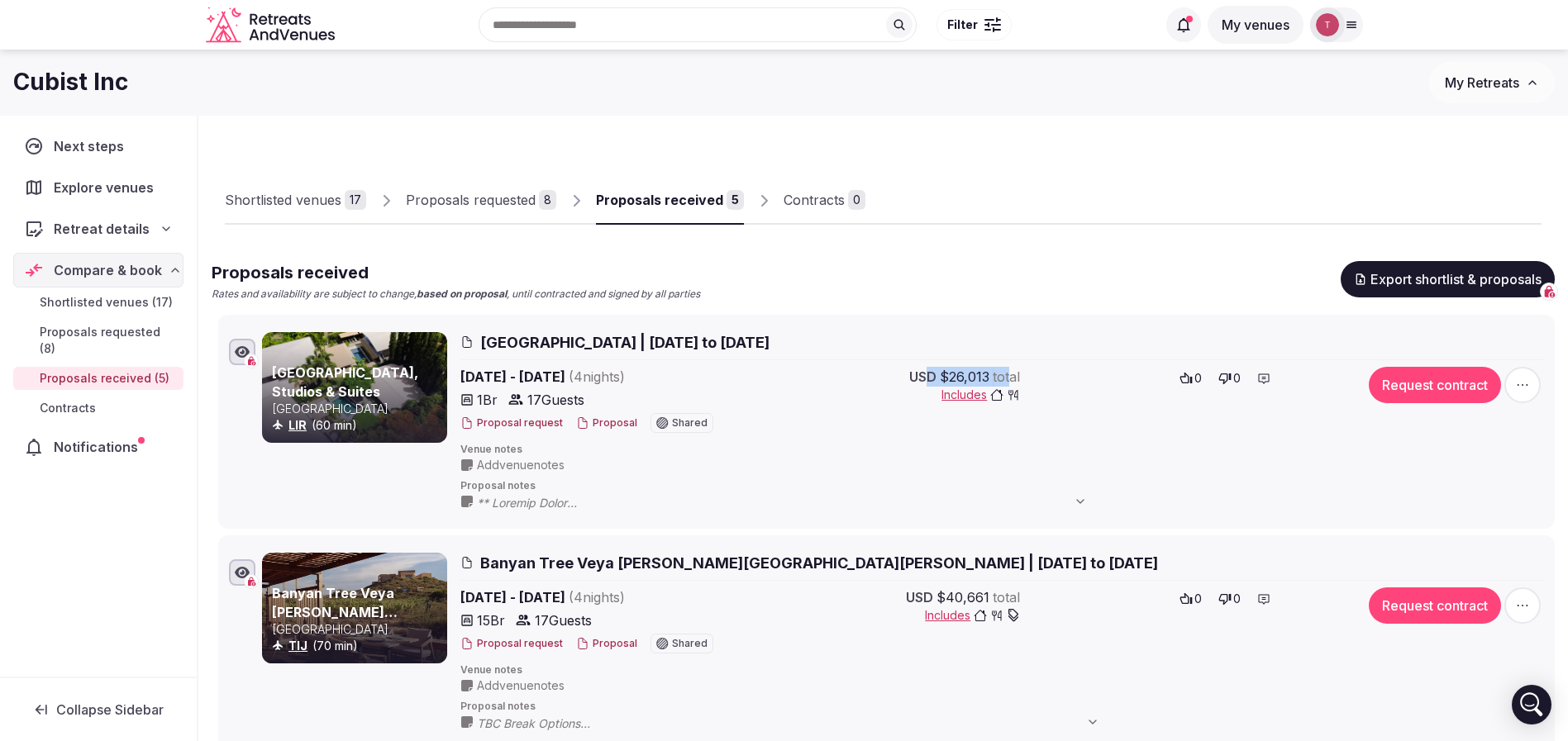
drag, startPoint x: 931, startPoint y: 373, endPoint x: 1012, endPoint y: 373, distance: 81.0
click at [1012, 373] on div "USD $26,013 total" at bounding box center [964, 377] width 111 height 20
click at [1012, 373] on span "total" at bounding box center [1006, 377] width 28 height 20
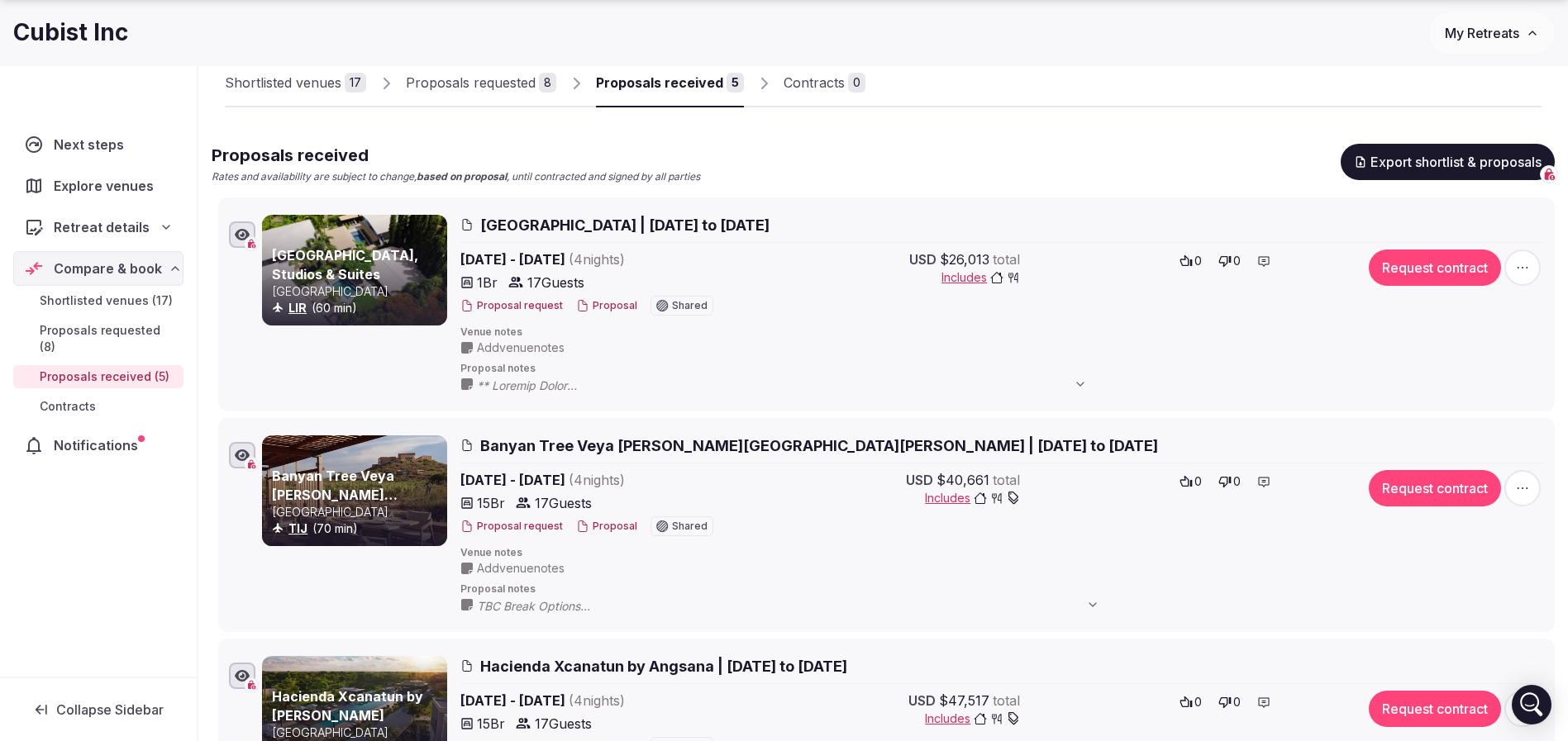
scroll to position [248, 0]
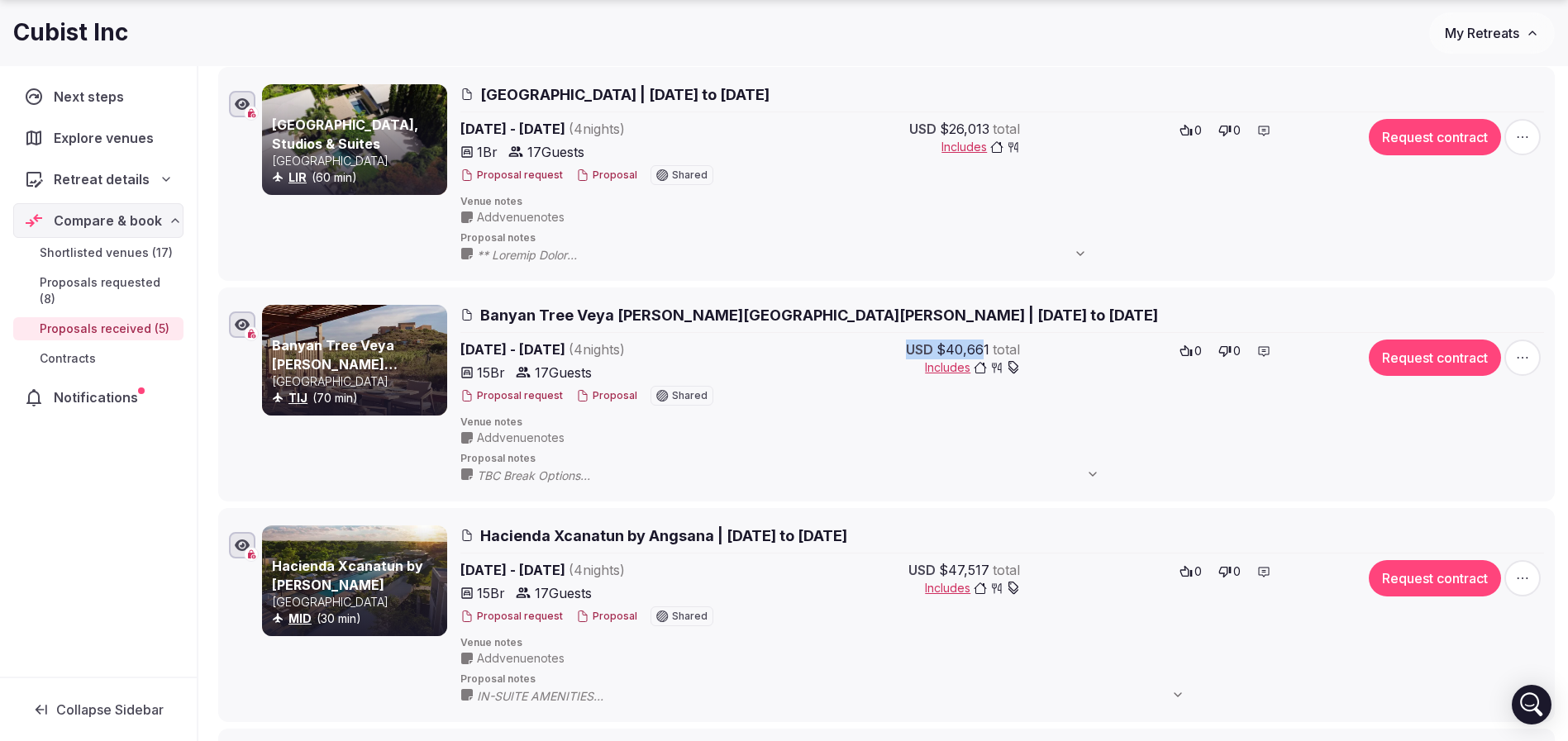
drag, startPoint x: 907, startPoint y: 351, endPoint x: 986, endPoint y: 343, distance: 79.4
click at [986, 343] on div "USD $40,661 total" at bounding box center [962, 349] width 114 height 20
click at [986, 343] on span "$40,661" at bounding box center [962, 349] width 52 height 20
drag, startPoint x: 1031, startPoint y: 344, endPoint x: 897, endPoint y: 351, distance: 134.2
click at [897, 351] on div "USD $40,661 total Includes 0 0" at bounding box center [1055, 374] width 581 height 70
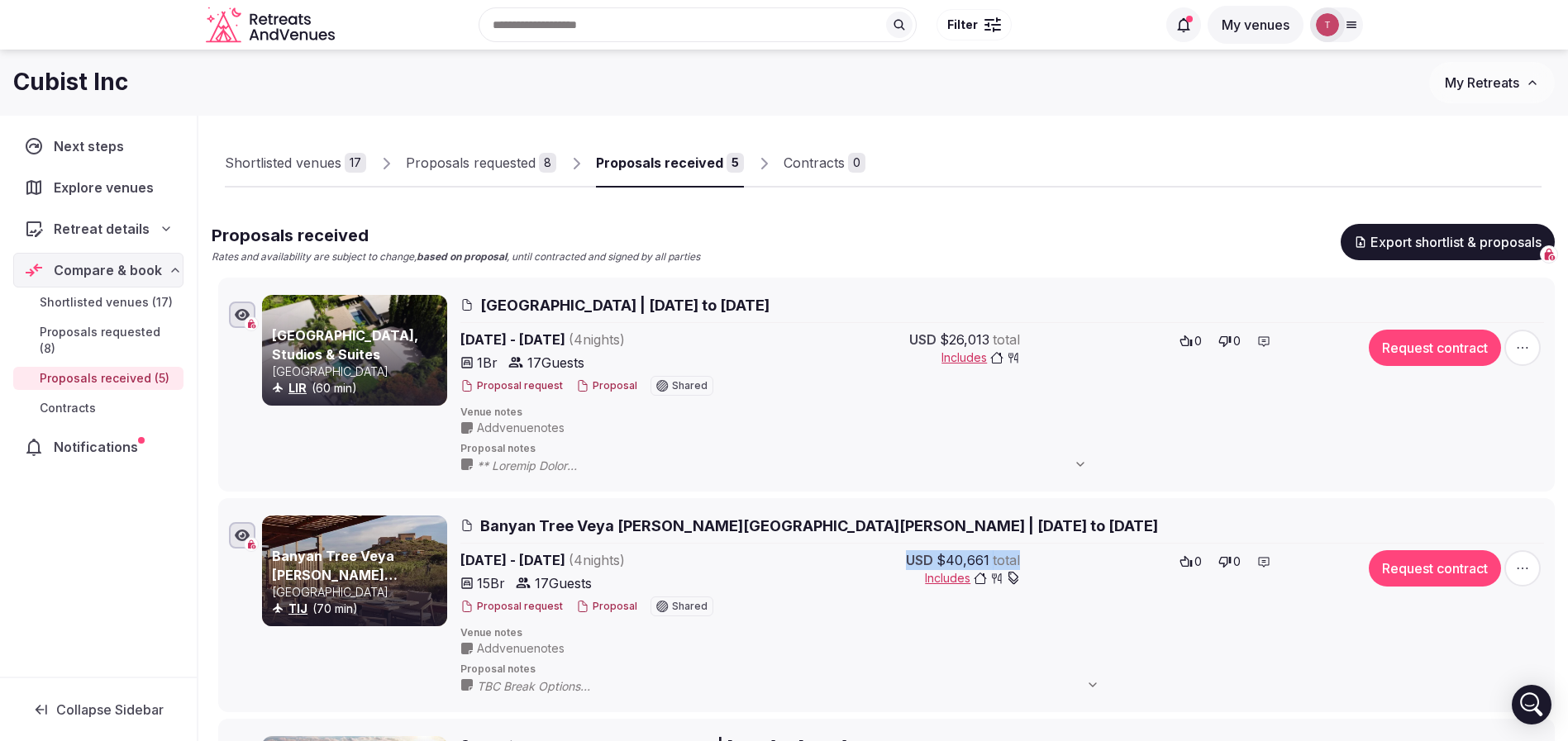
scroll to position [0, 0]
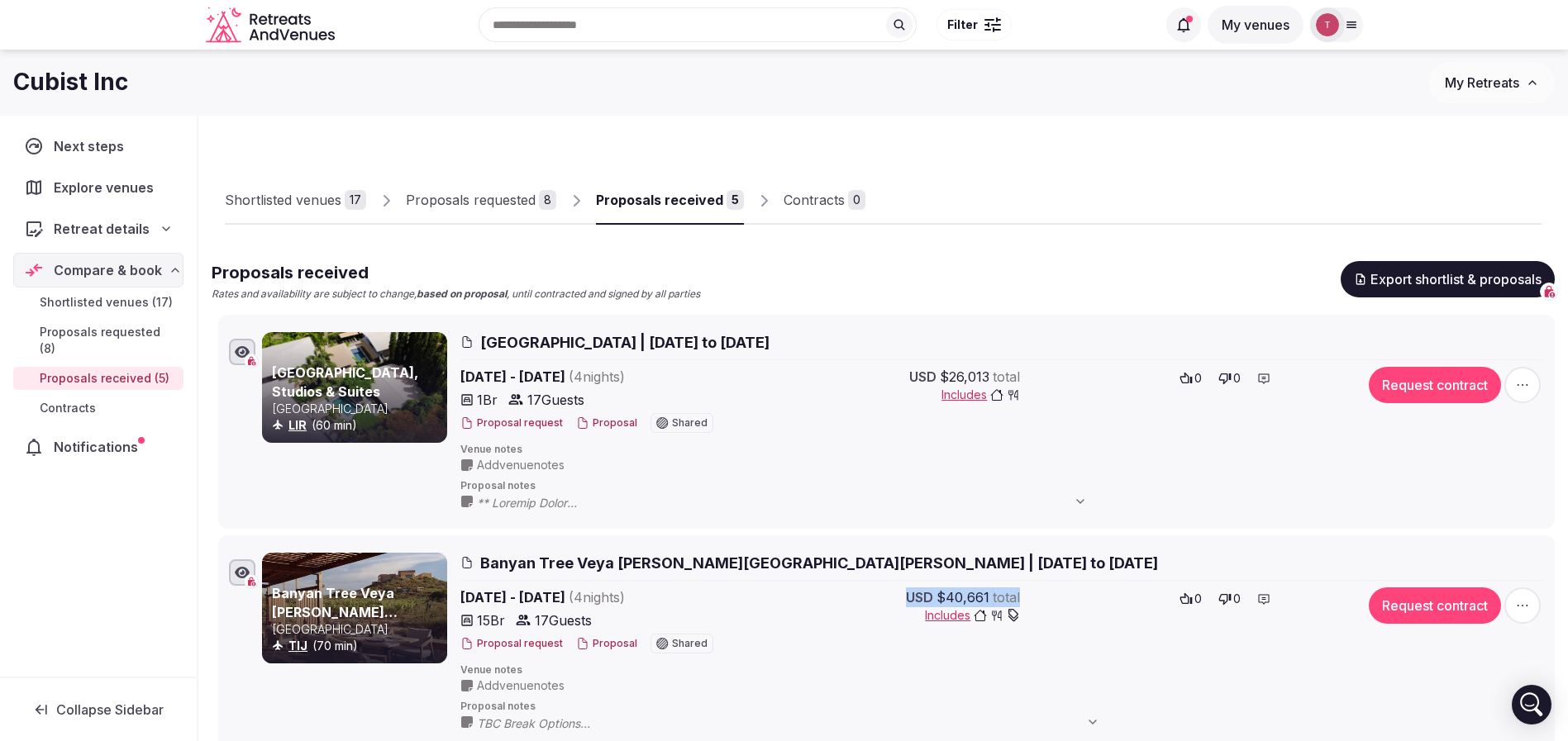
click at [525, 191] on div "Proposals requested" at bounding box center [470, 199] width 130 height 20
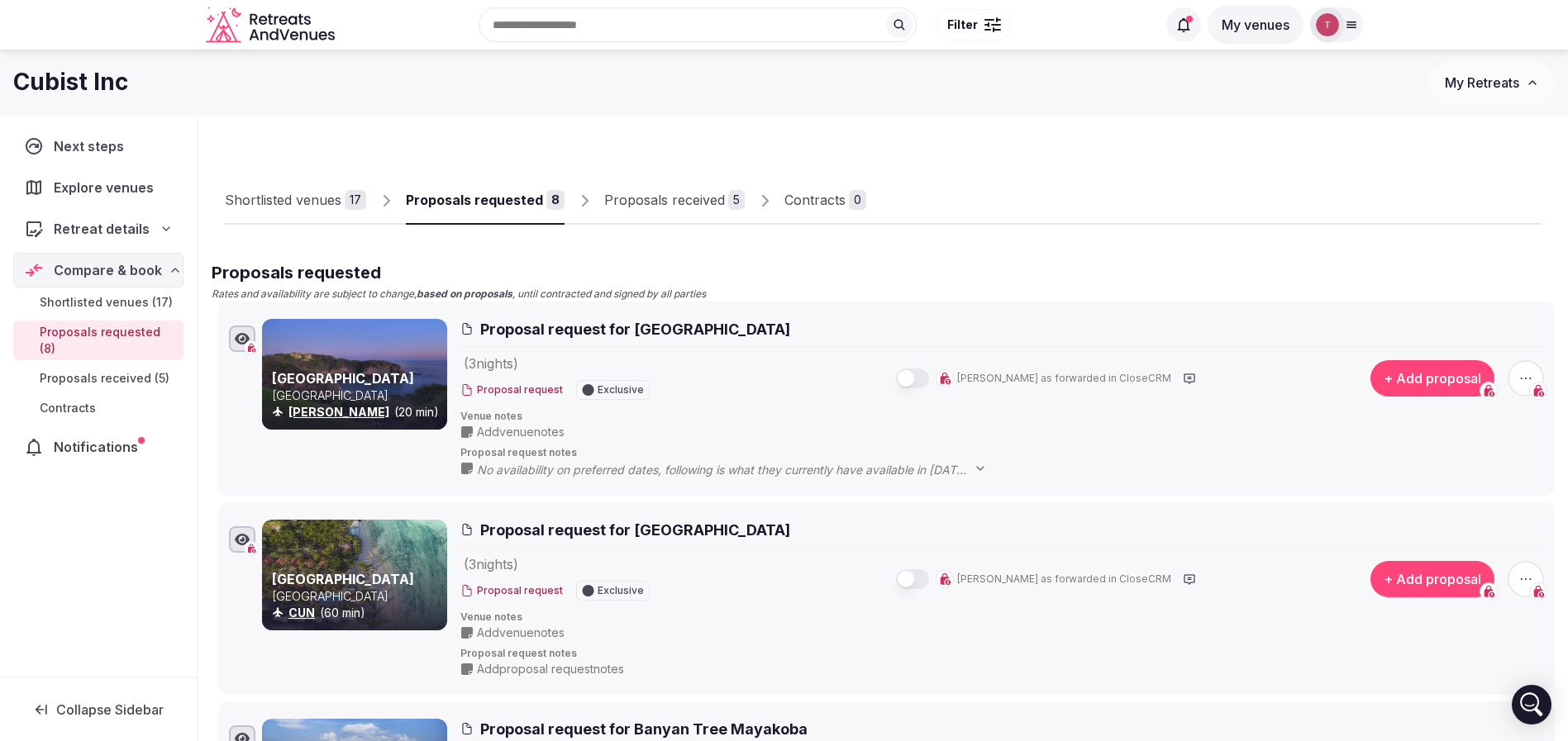
click at [692, 193] on div "Proposals received" at bounding box center [664, 199] width 120 height 20
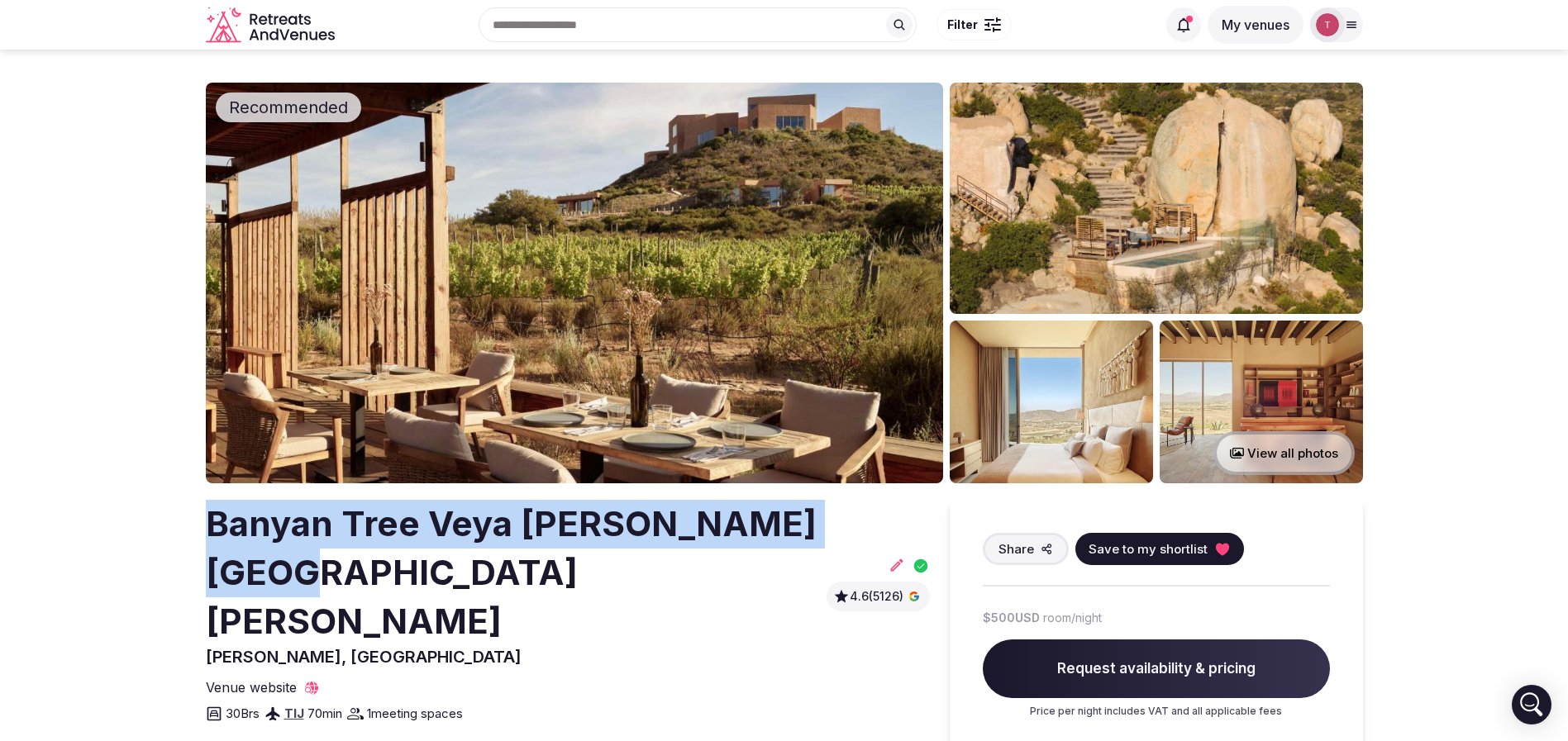
drag, startPoint x: 169, startPoint y: 524, endPoint x: 429, endPoint y: 562, distance: 262.8
copy h2 "Banyan Tree Veya Valle de Guadalupe"
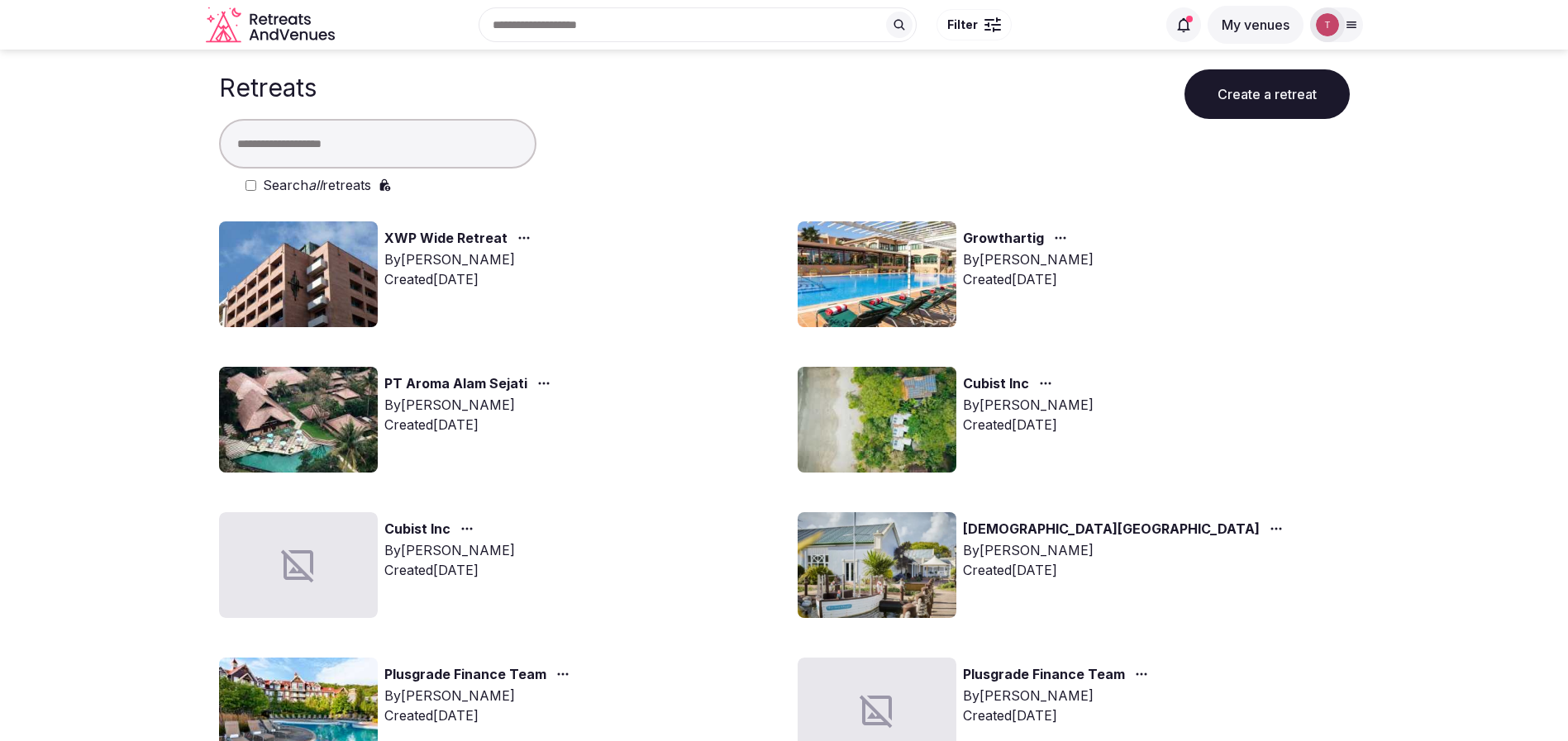
click at [1343, 21] on div at bounding box center [1327, 25] width 34 height 34
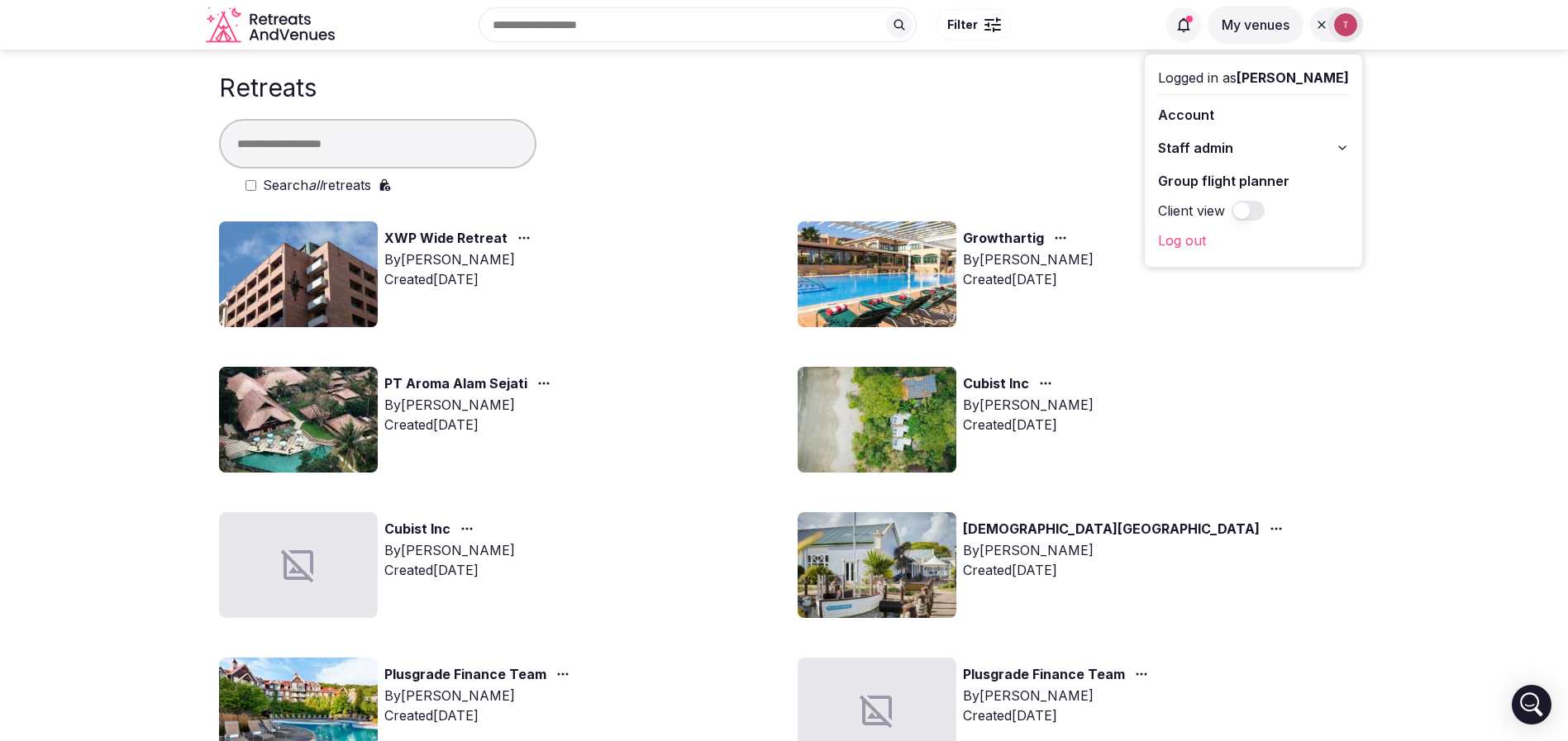
click at [1257, 181] on link "Group flight planner" at bounding box center [1253, 181] width 191 height 27
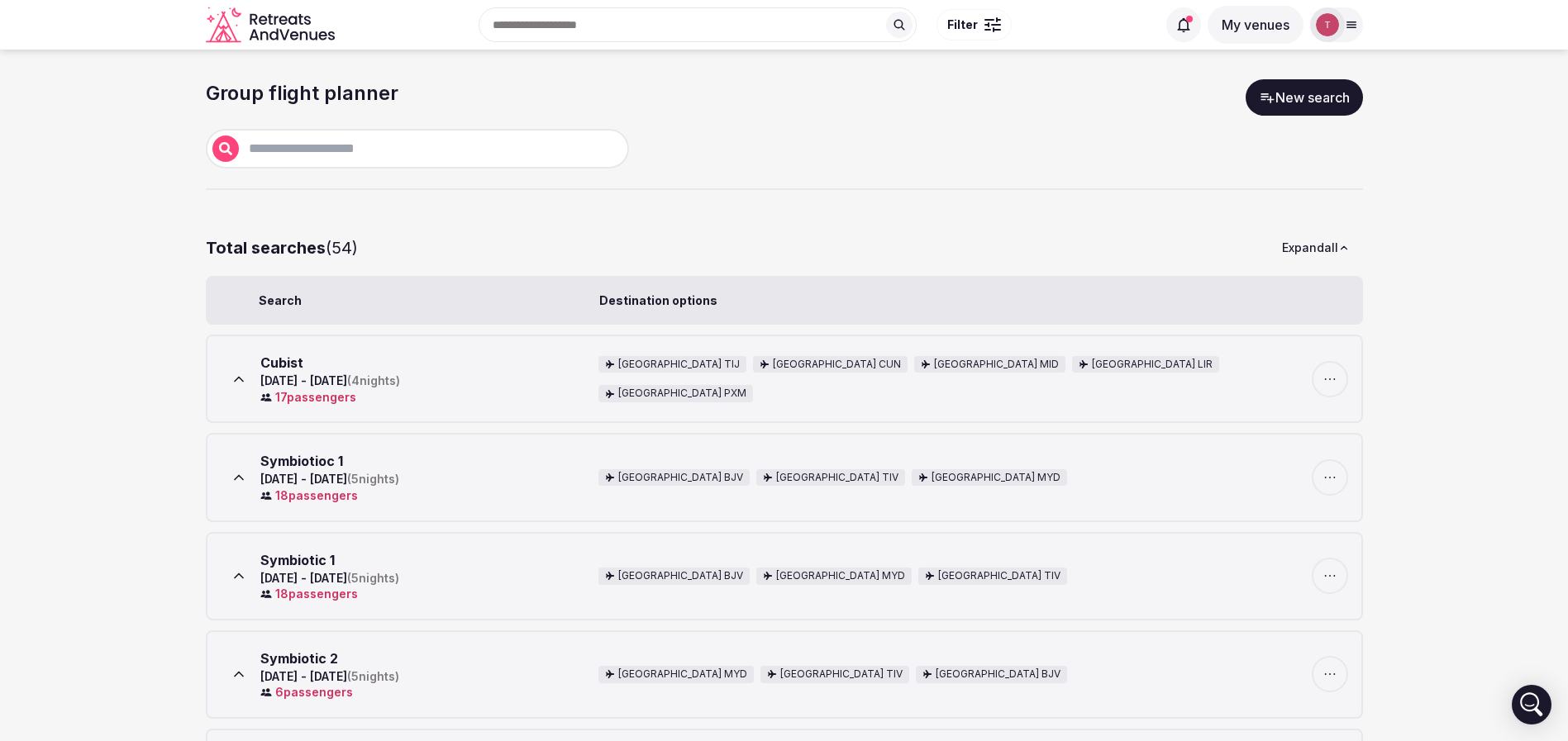
click at [280, 369] on span "Cubist" at bounding box center [282, 362] width 43 height 16
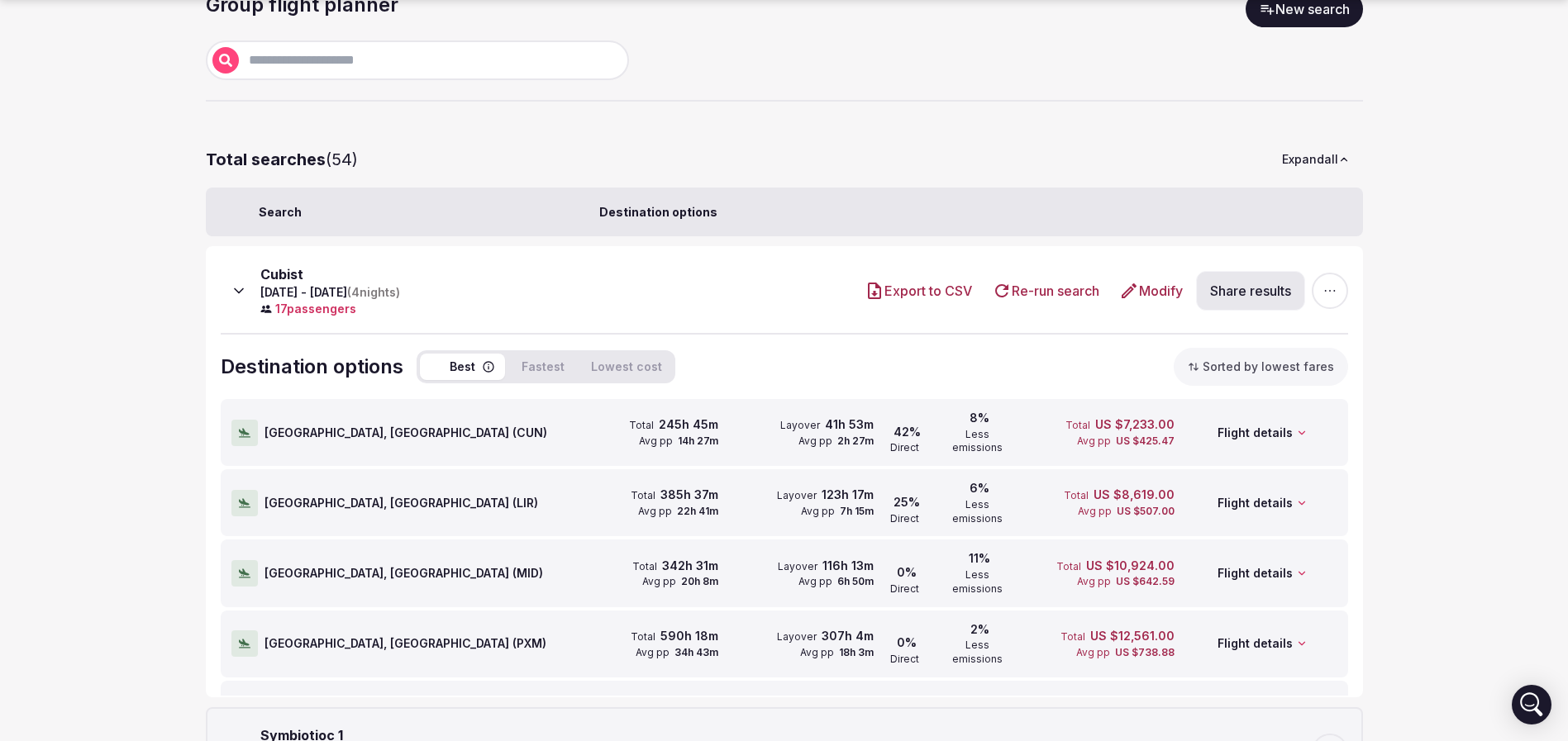
scroll to position [124, 0]
